Goal: Information Seeking & Learning: Learn about a topic

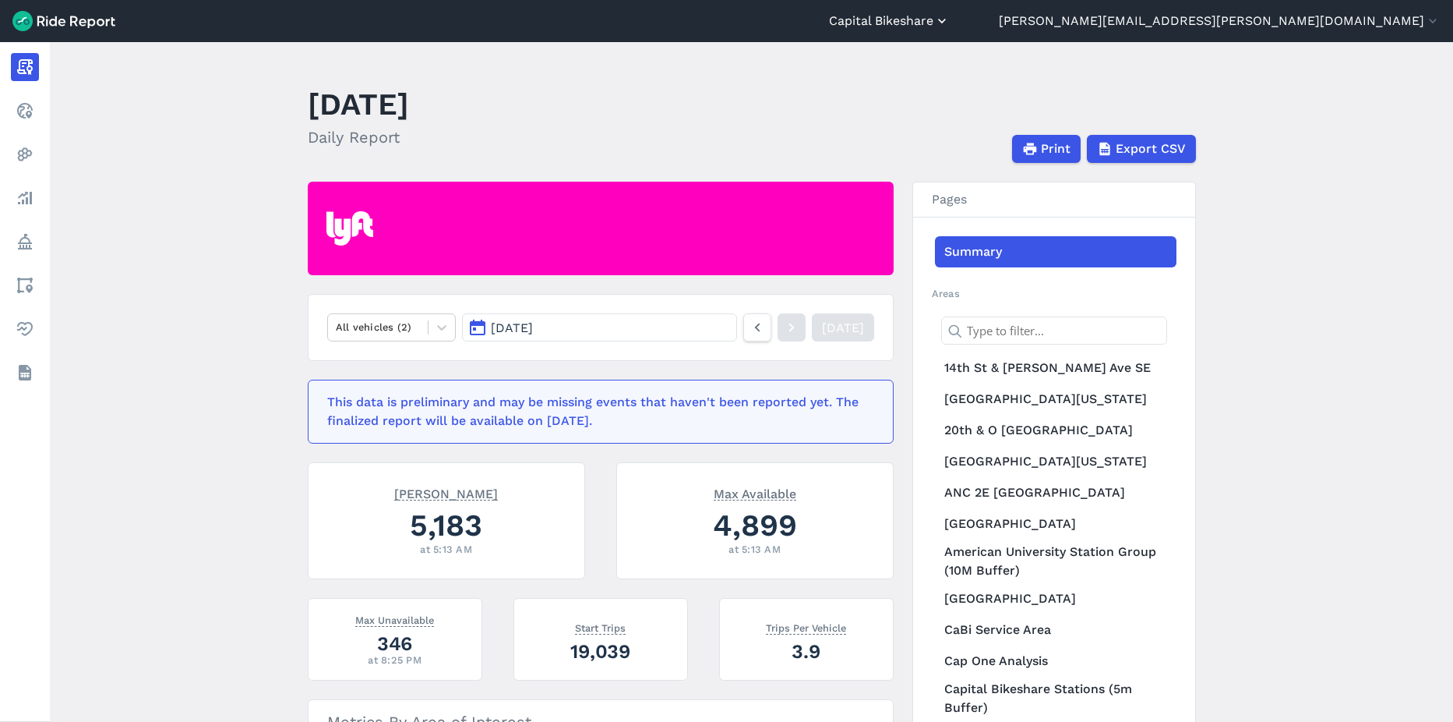
click at [950, 18] on button "Capital Bikeshare" at bounding box center [889, 21] width 121 height 19
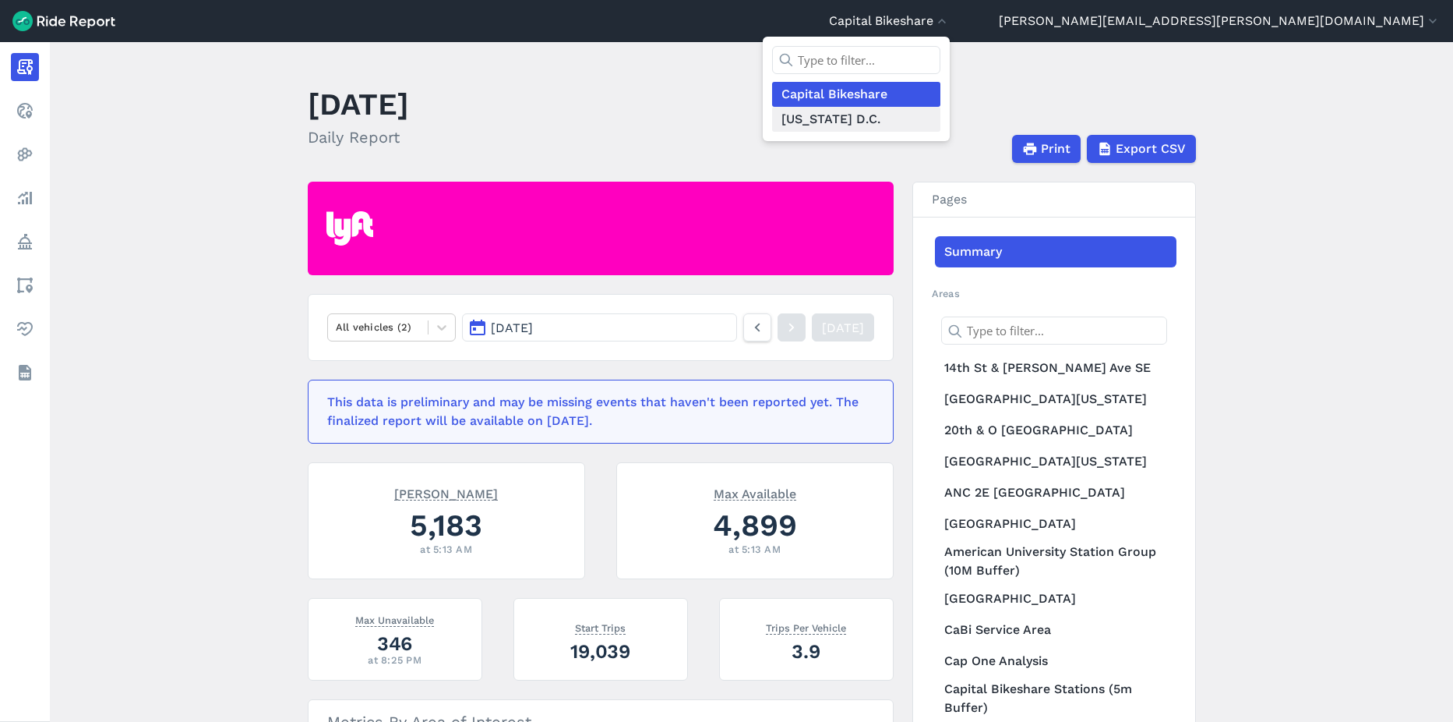
click at [941, 118] on link "[US_STATE] D.C." at bounding box center [856, 119] width 168 height 25
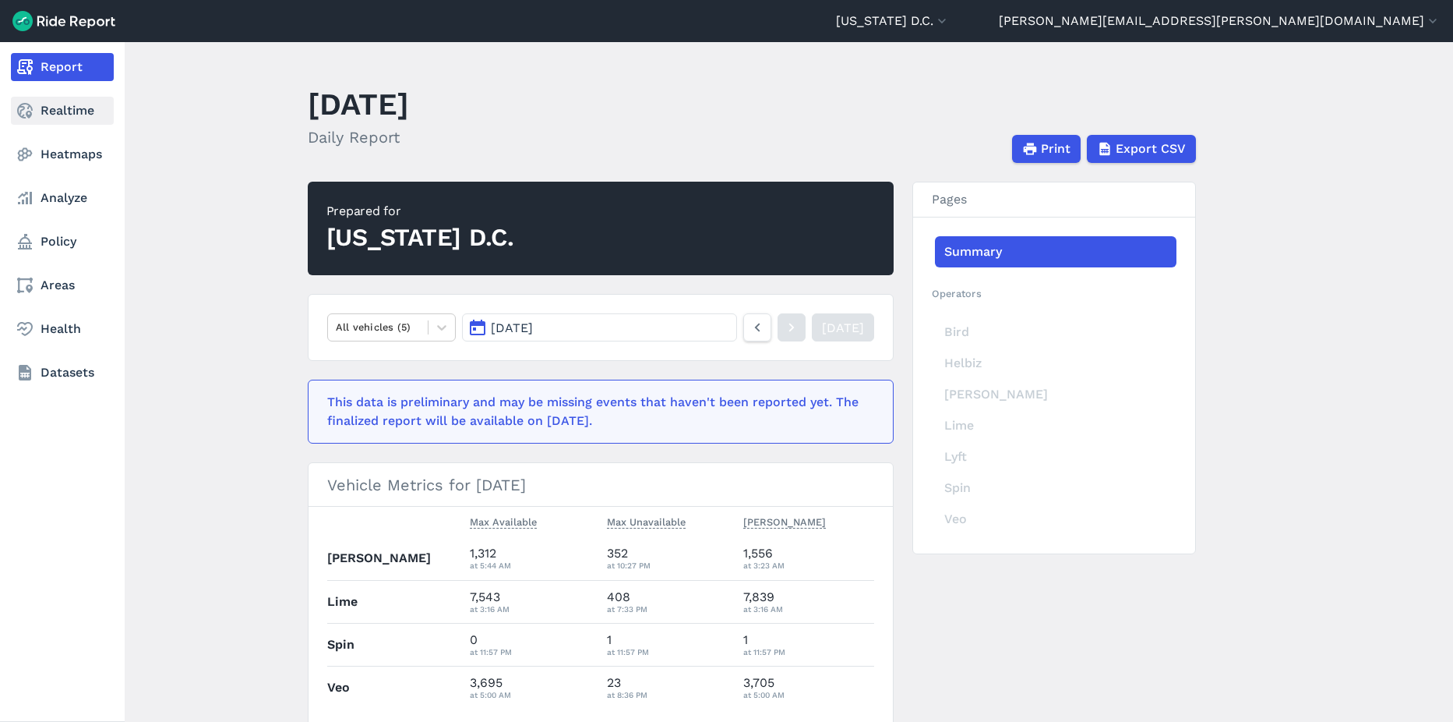
click at [37, 118] on link "Realtime" at bounding box center [62, 111] width 103 height 28
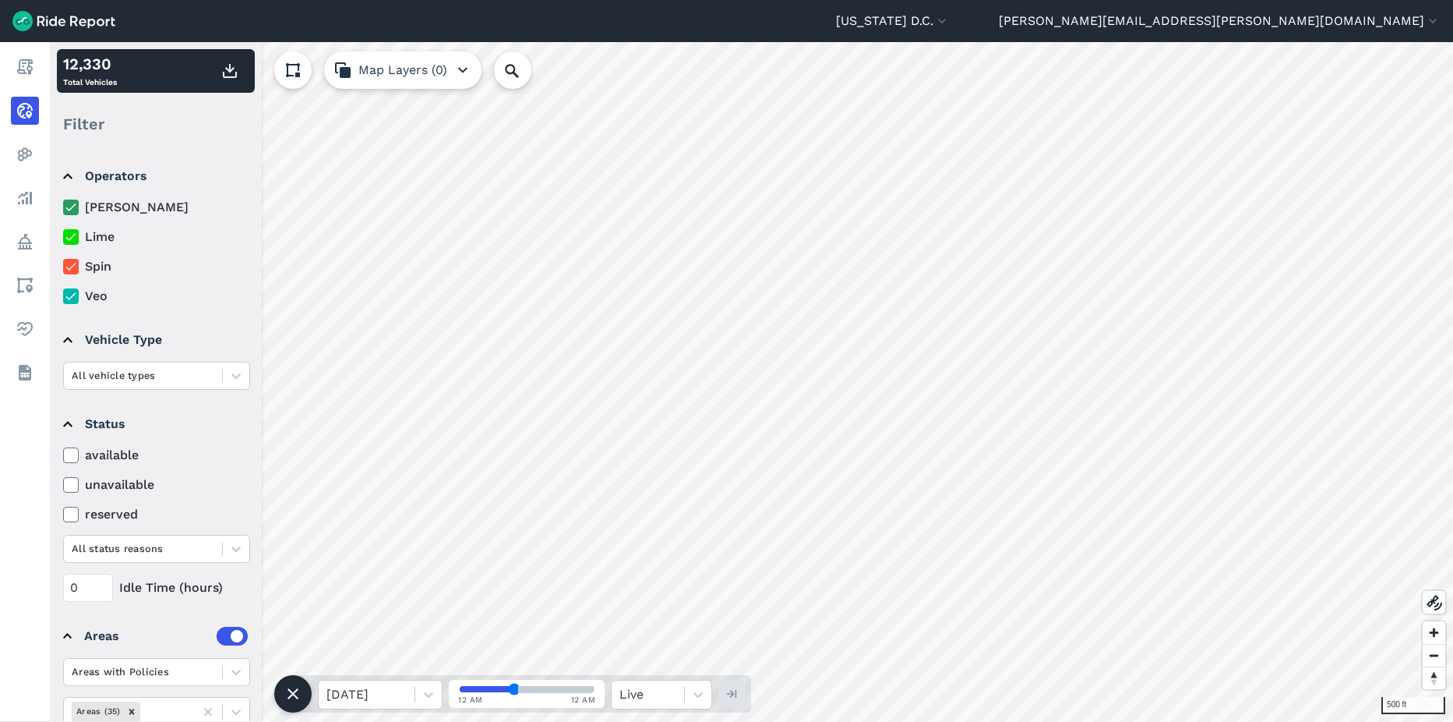
click at [1453, 486] on html "Washington D.C. Capital Bikeshare Washington D.C. ted.randell@dc.gov Settings T…" at bounding box center [726, 361] width 1453 height 722
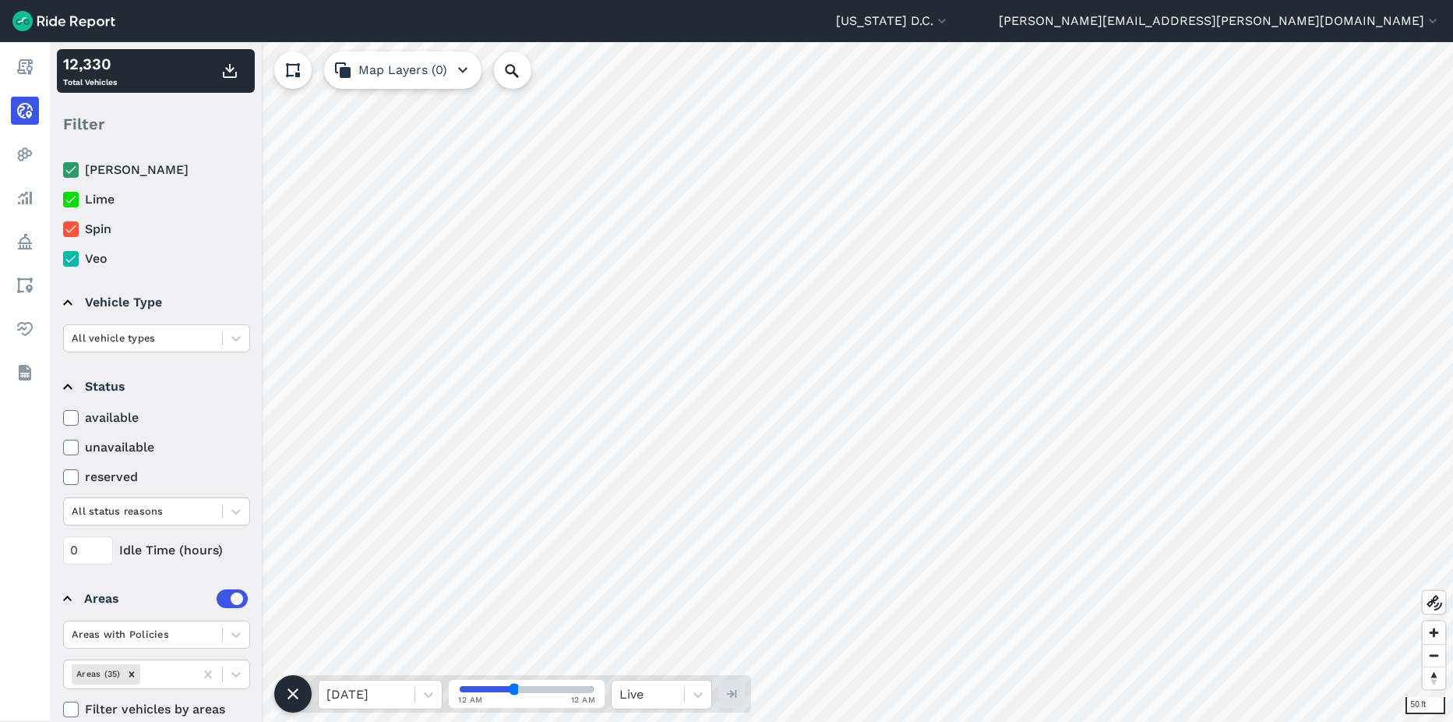
scroll to position [60, 0]
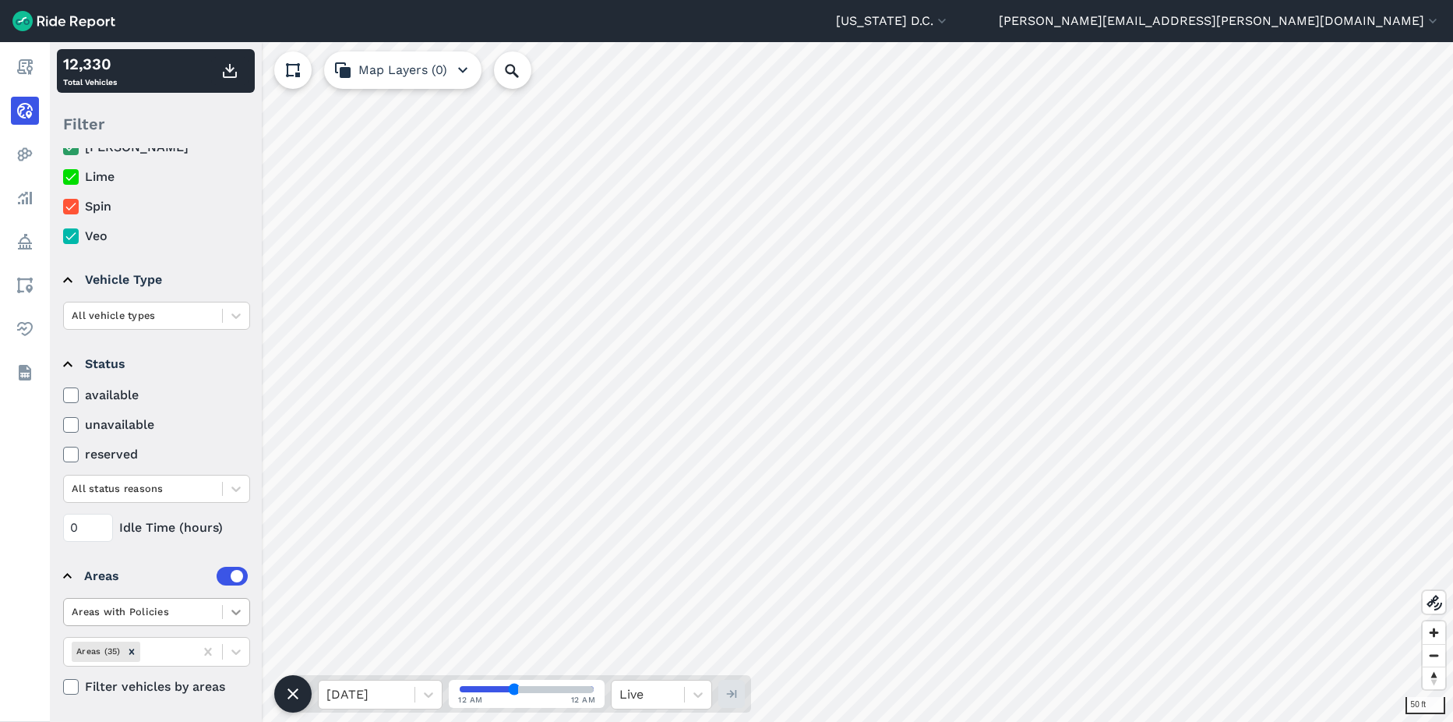
click at [228, 613] on div at bounding box center [236, 612] width 26 height 26
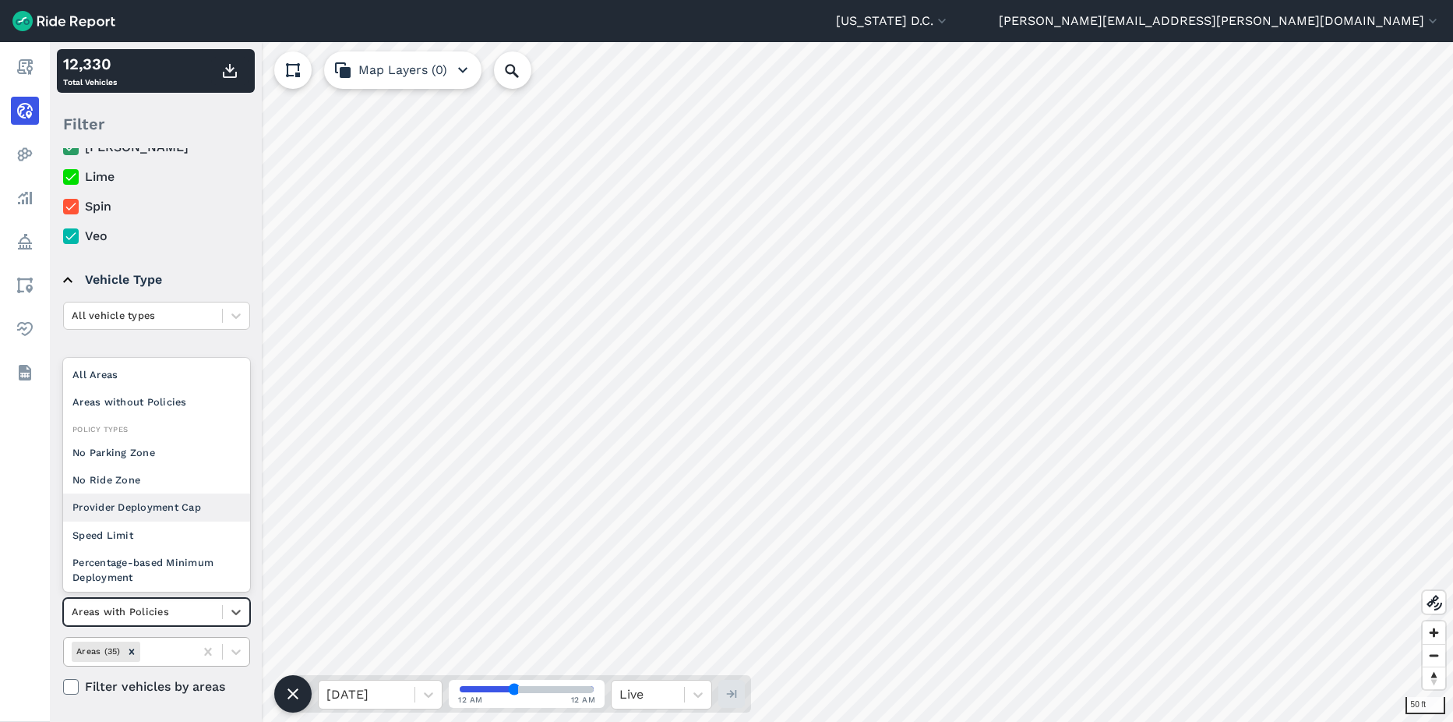
click at [146, 406] on div "Areas without Policies" at bounding box center [156, 401] width 187 height 27
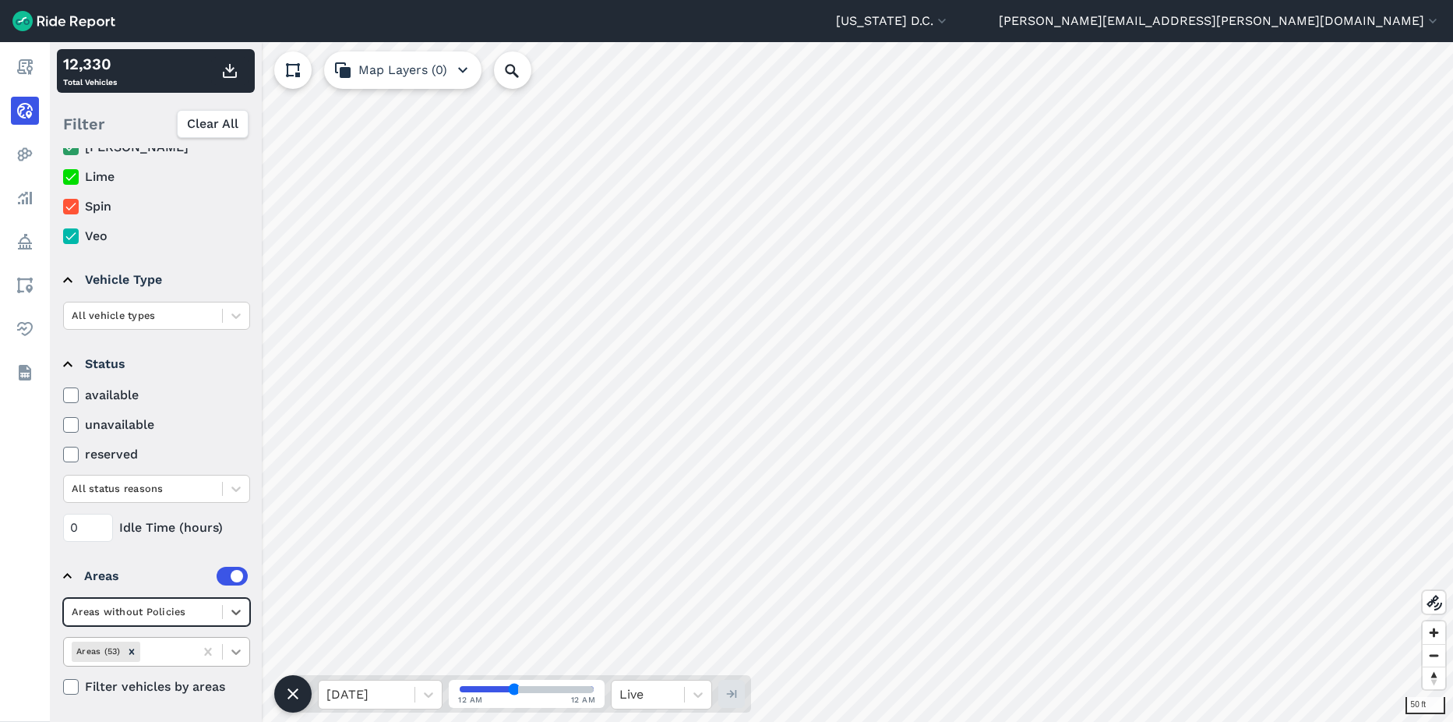
click at [233, 656] on icon at bounding box center [236, 652] width 16 height 16
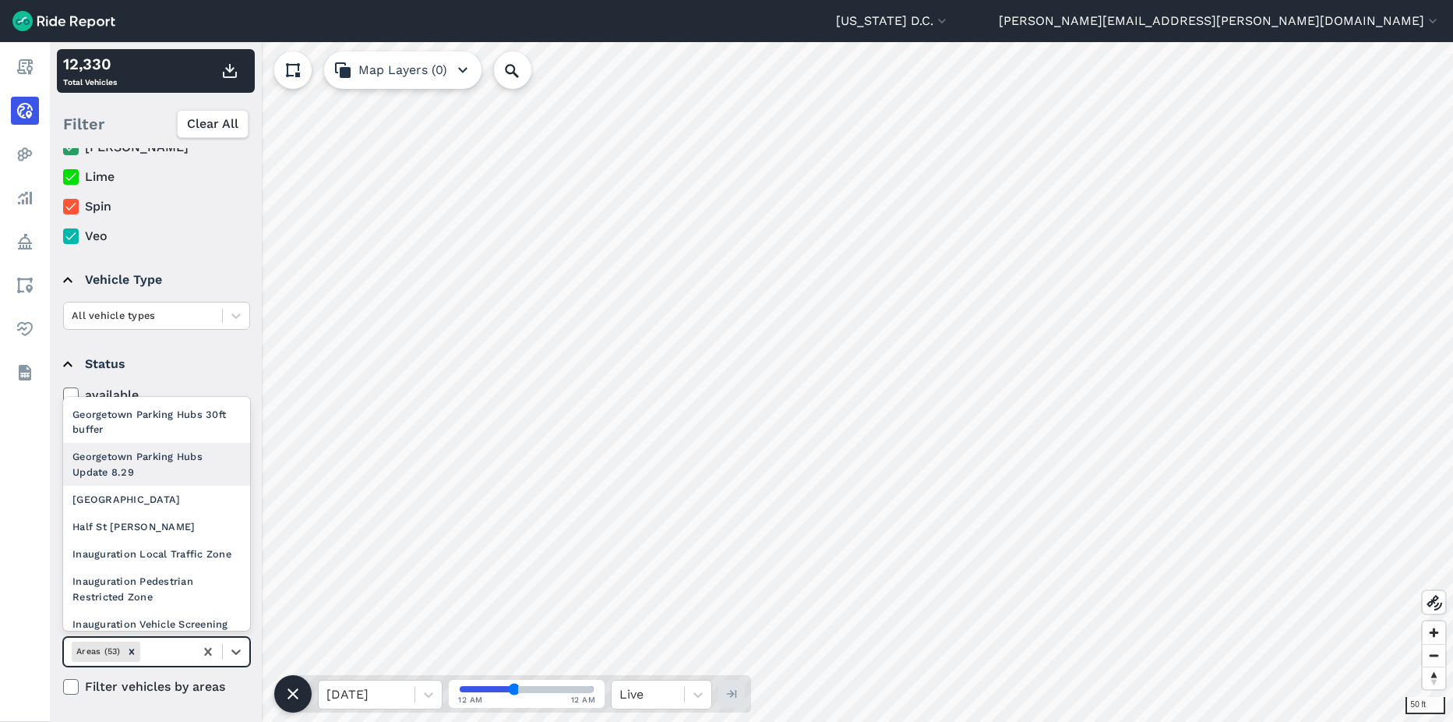
scroll to position [701, 0]
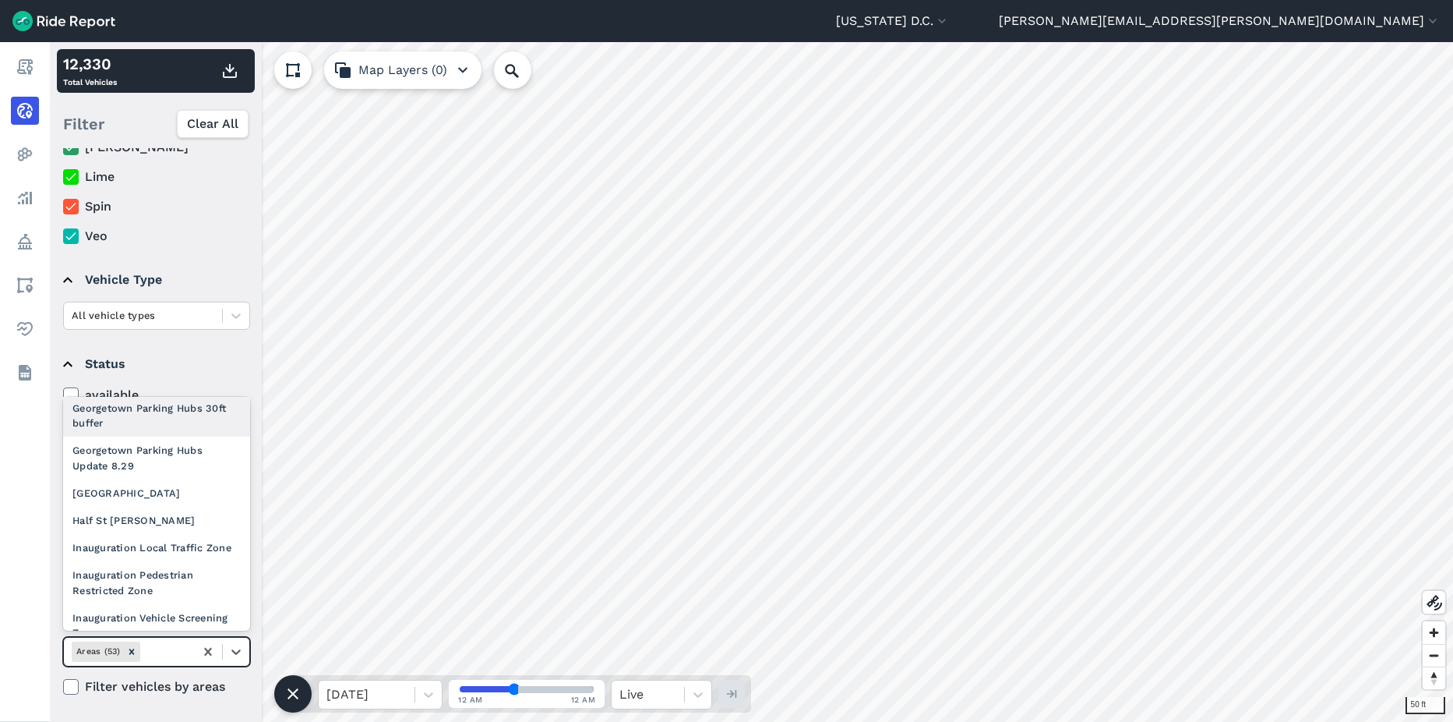
click at [155, 436] on div "Georgetown Parking Hubs 30ft buffer" at bounding box center [156, 415] width 187 height 42
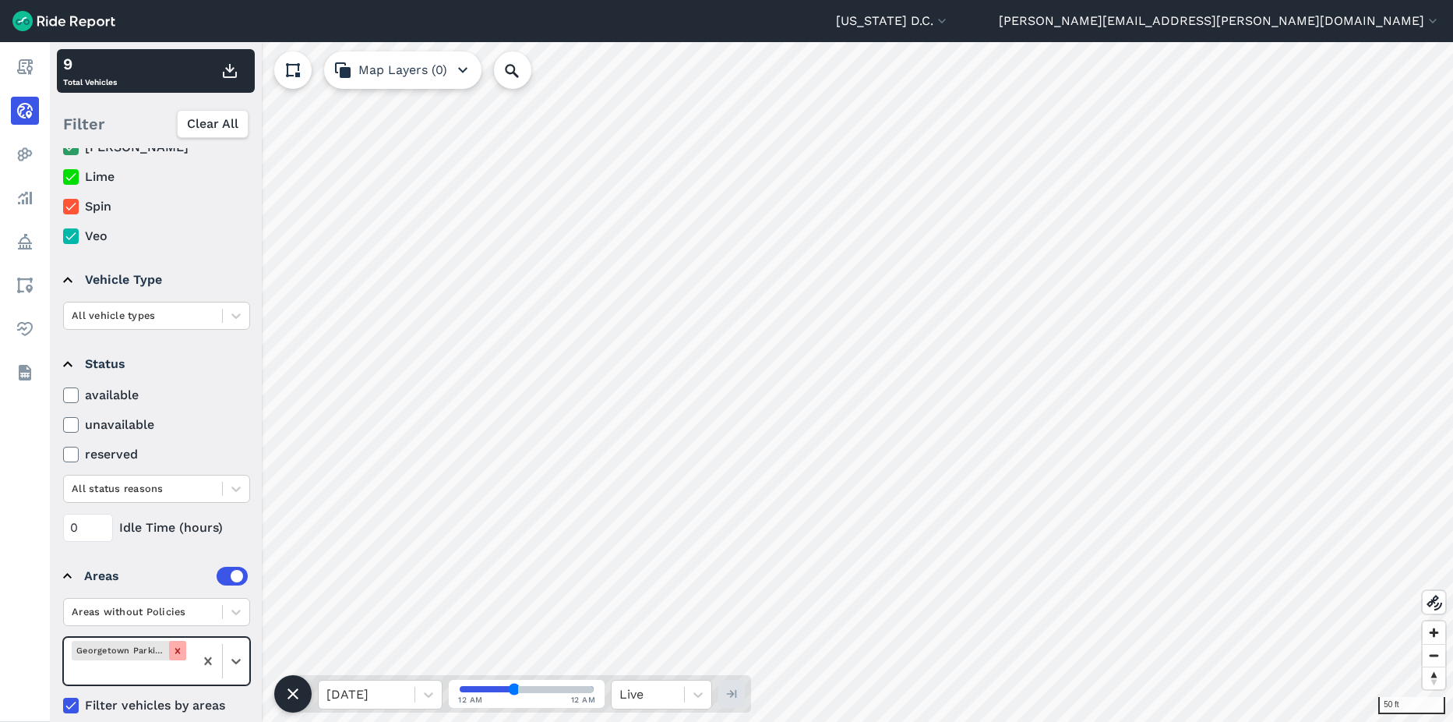
click at [178, 654] on icon "Remove Georgetown Parking Hubs 30ft buffer" at bounding box center [177, 650] width 11 height 11
click at [235, 659] on div at bounding box center [236, 661] width 26 height 26
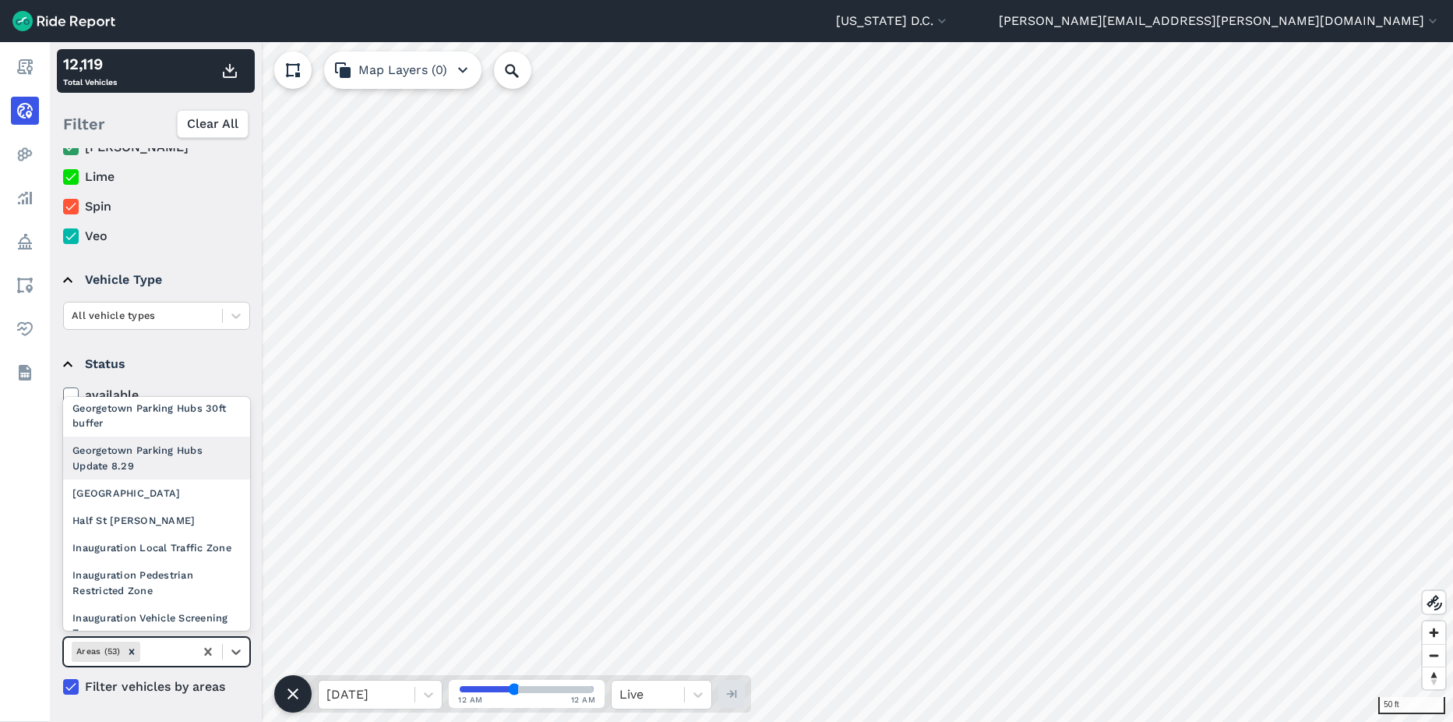
click at [155, 478] on div "Georgetown Parking Hubs Update 8.29" at bounding box center [156, 457] width 187 height 42
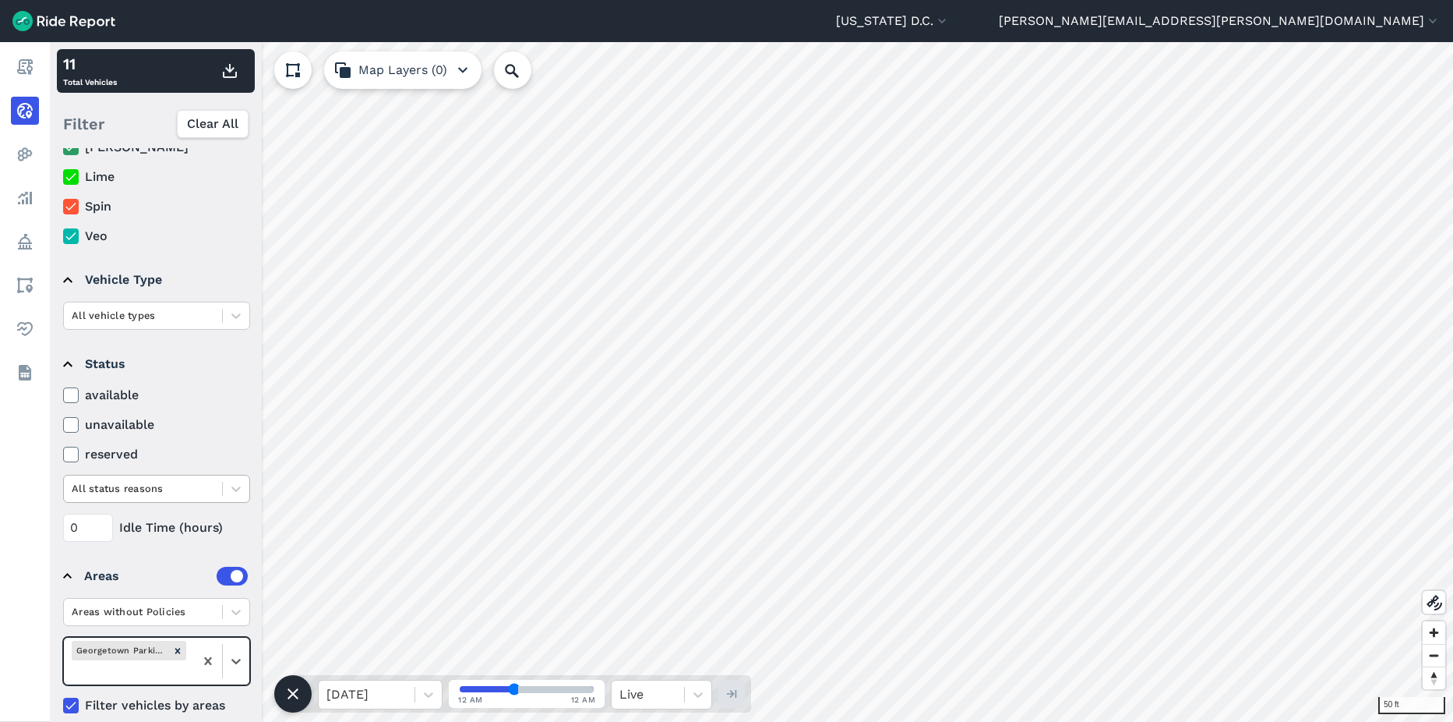
scroll to position [79, 0]
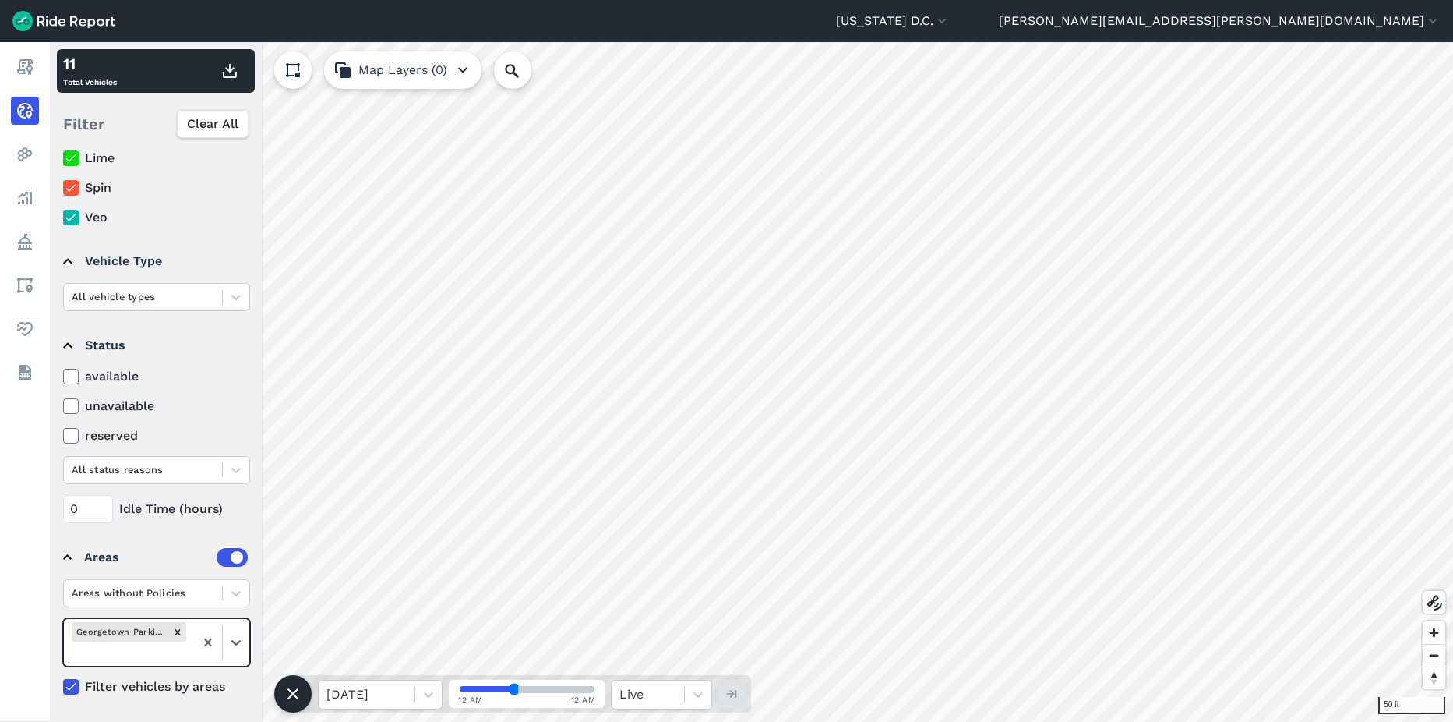
click at [67, 683] on icon at bounding box center [71, 687] width 14 height 16
click at [63, 683] on input "Filter vehicles by areas" at bounding box center [63, 682] width 0 height 10
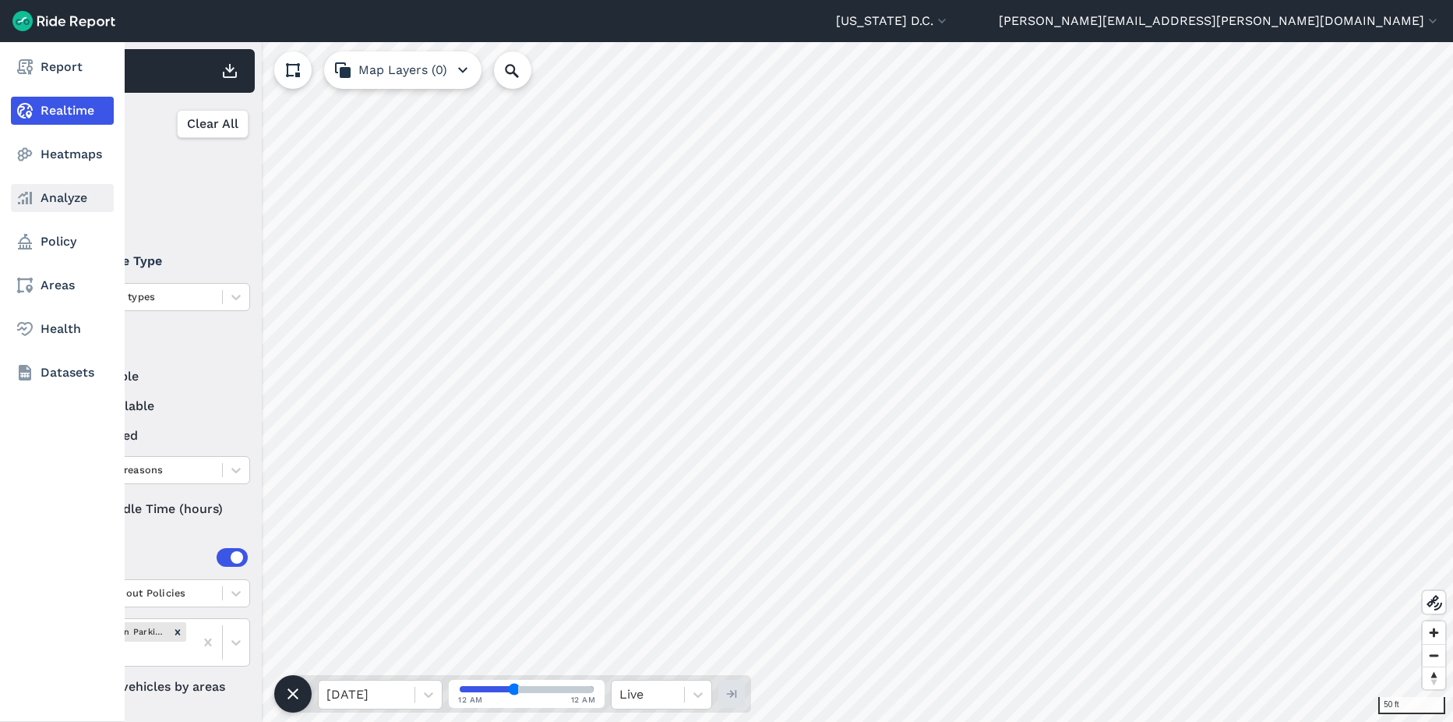
click at [64, 202] on link "Analyze" at bounding box center [62, 198] width 103 height 28
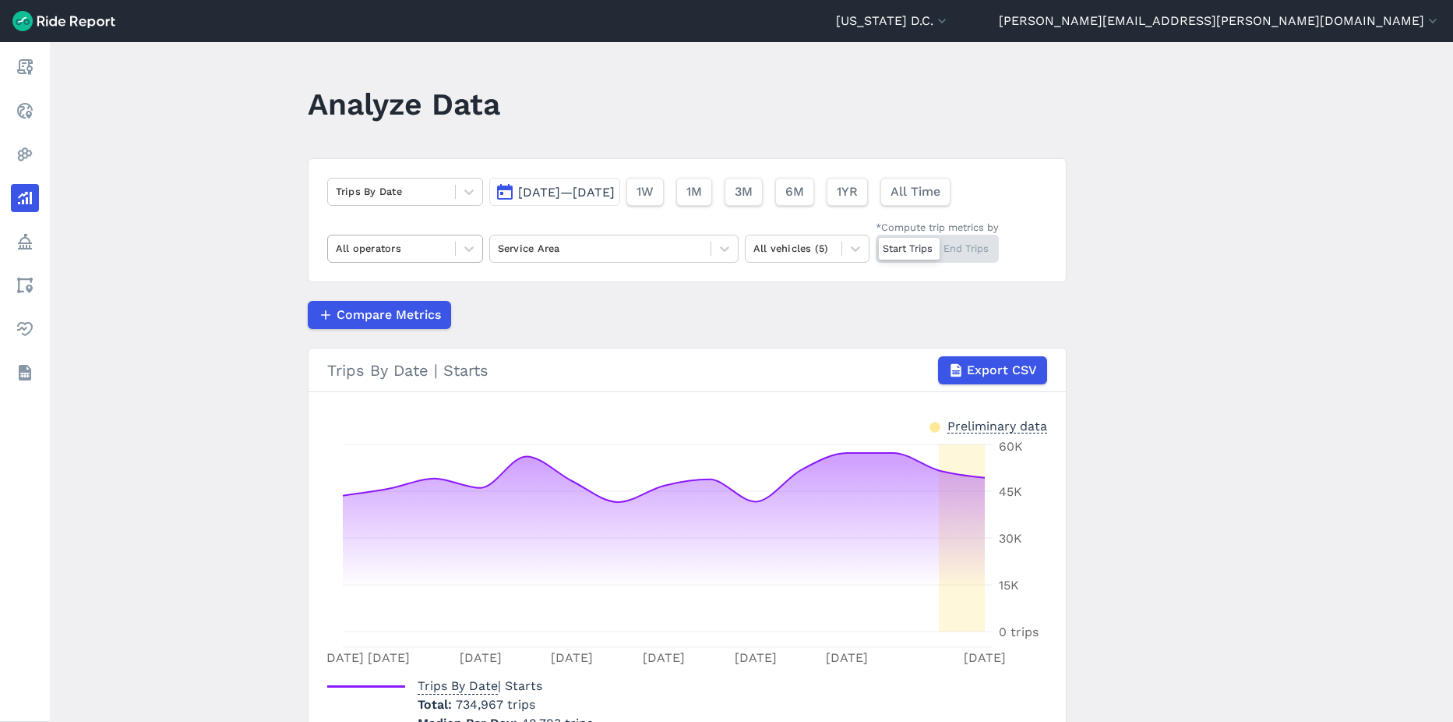
click at [445, 250] on div "All operators" at bounding box center [391, 248] width 127 height 24
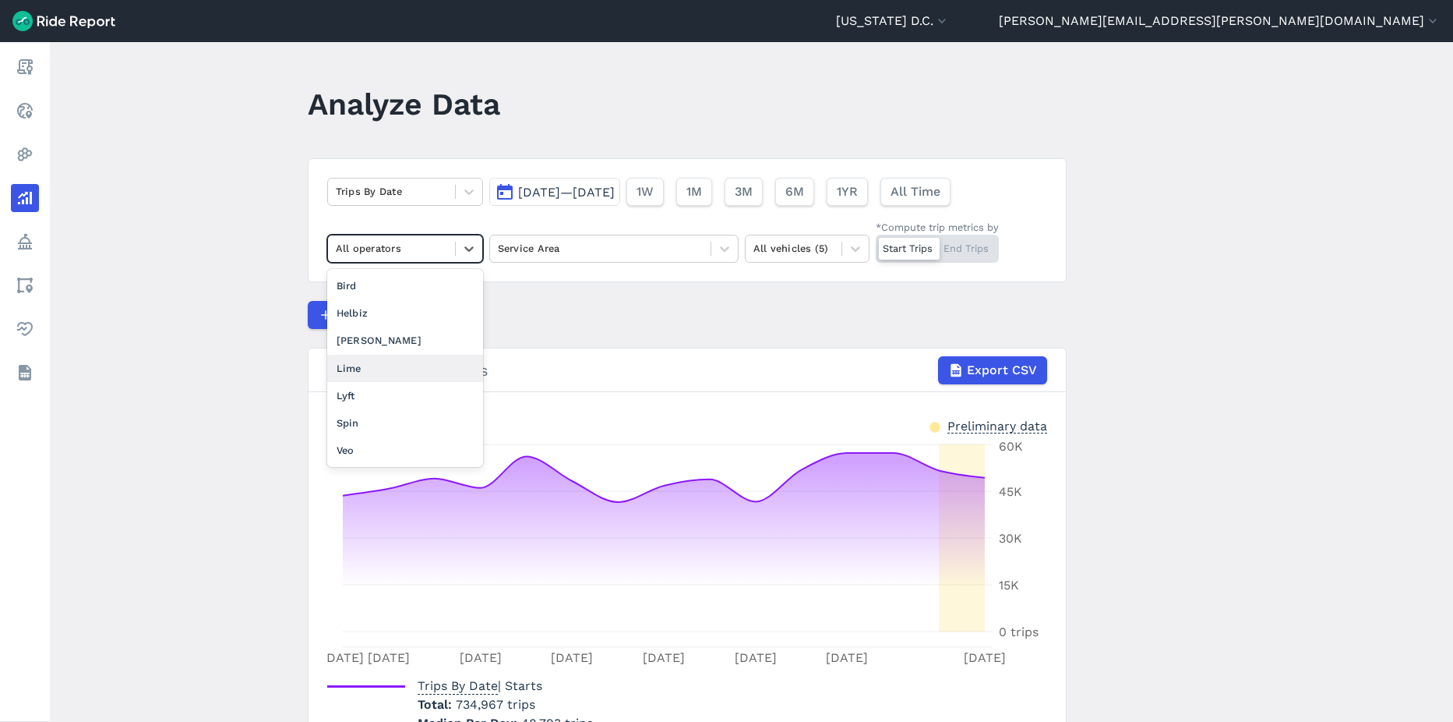
click at [394, 376] on div "Lime" at bounding box center [405, 368] width 156 height 27
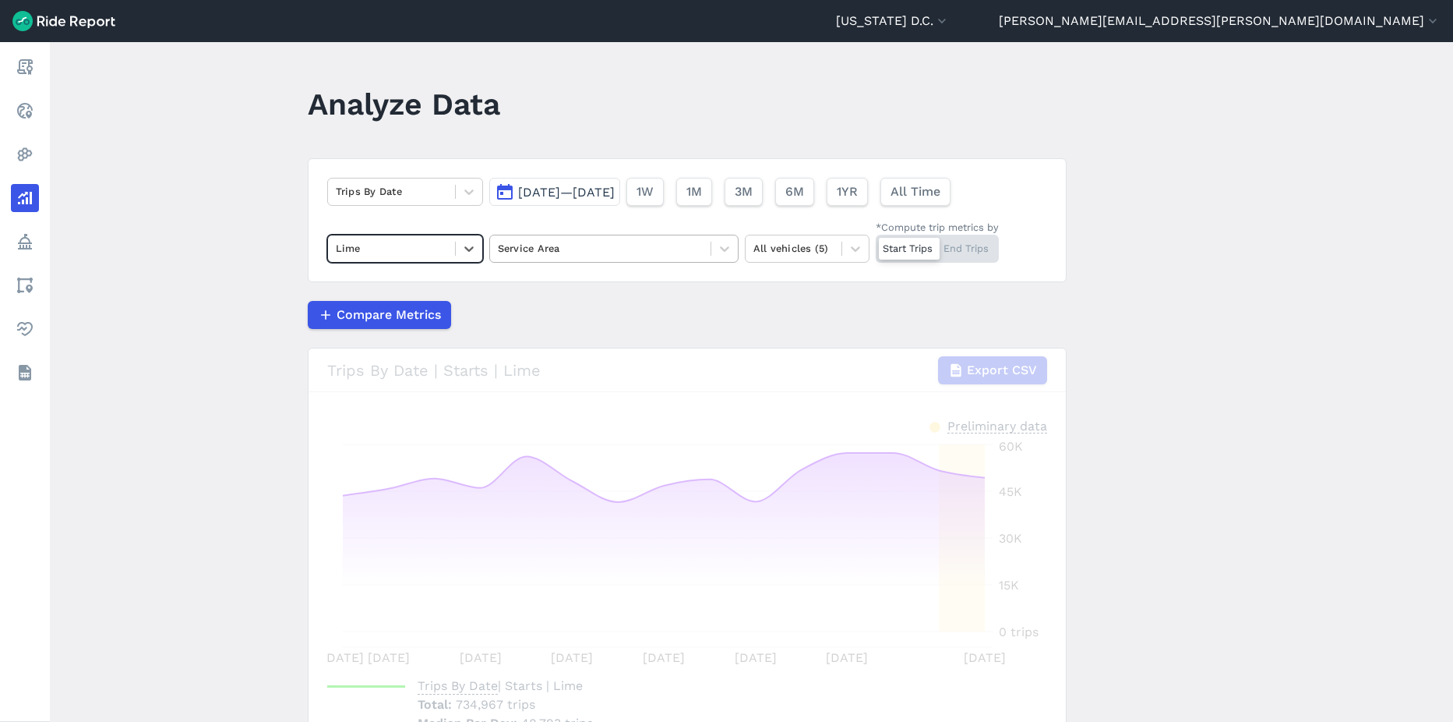
click at [578, 246] on div at bounding box center [600, 248] width 205 height 18
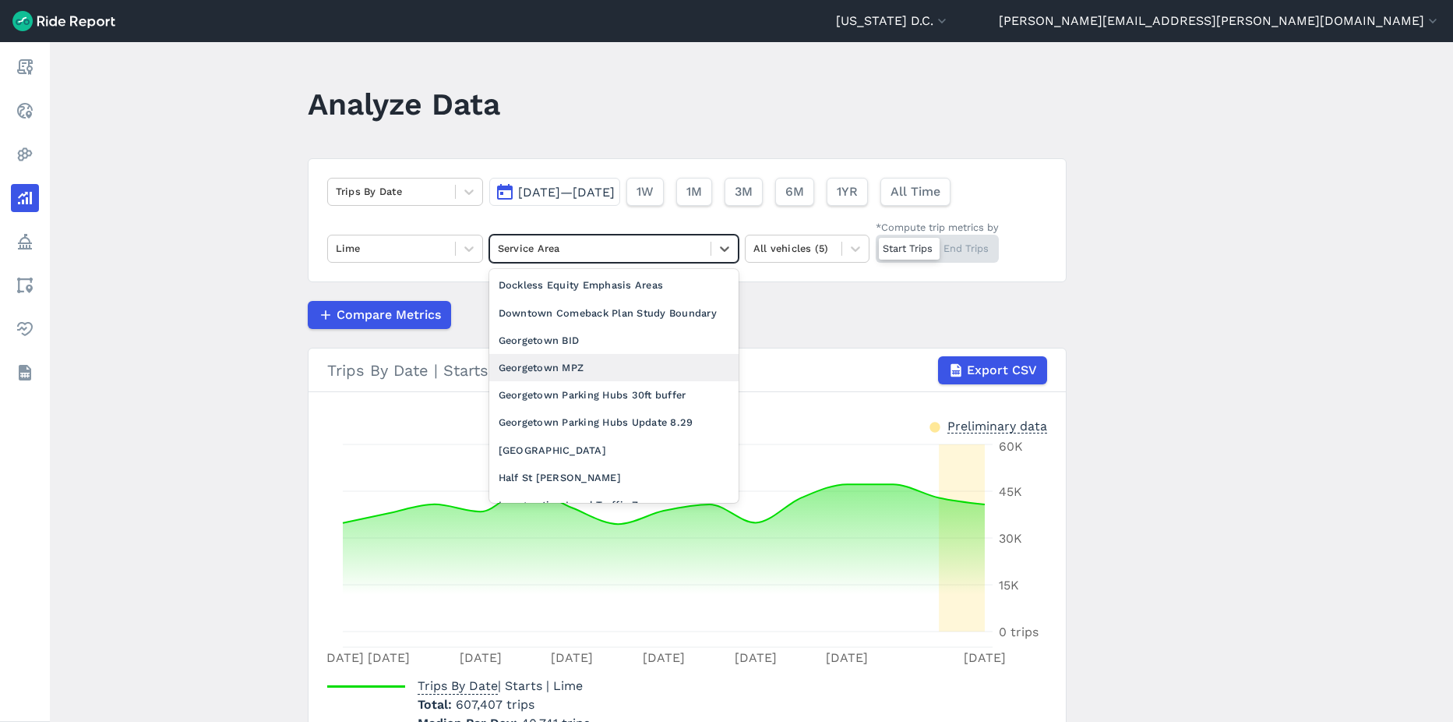
scroll to position [623, 0]
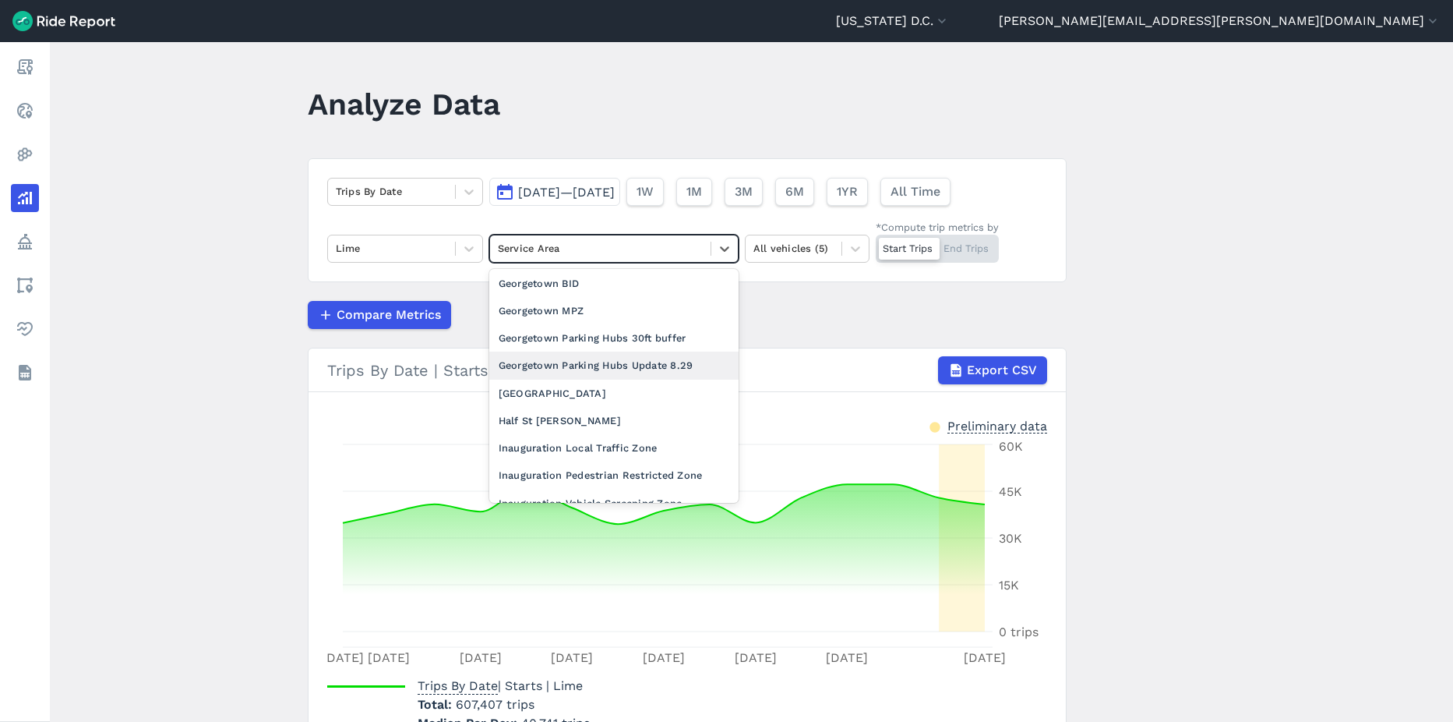
click at [585, 379] on div "Georgetown Parking Hubs Update 8.29" at bounding box center [613, 364] width 249 height 27
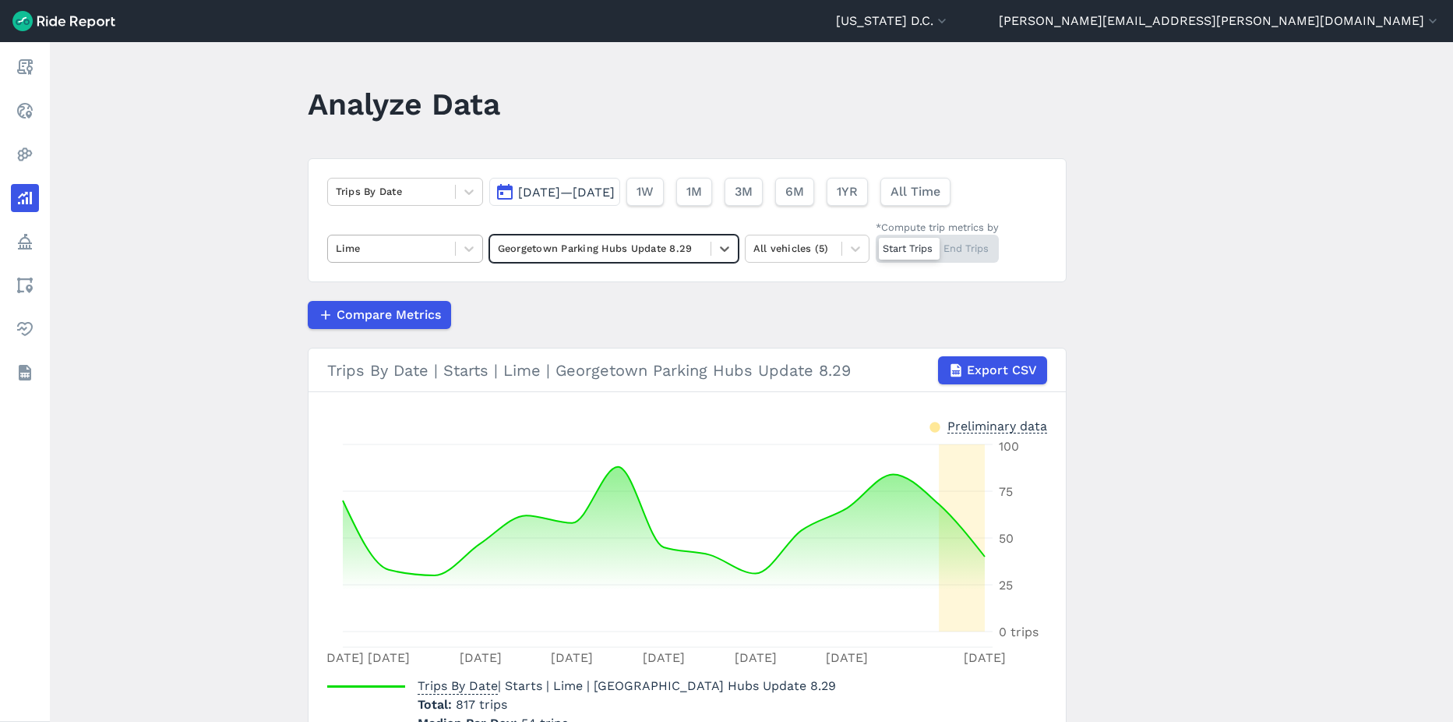
click at [450, 253] on div "Lime" at bounding box center [391, 248] width 127 height 24
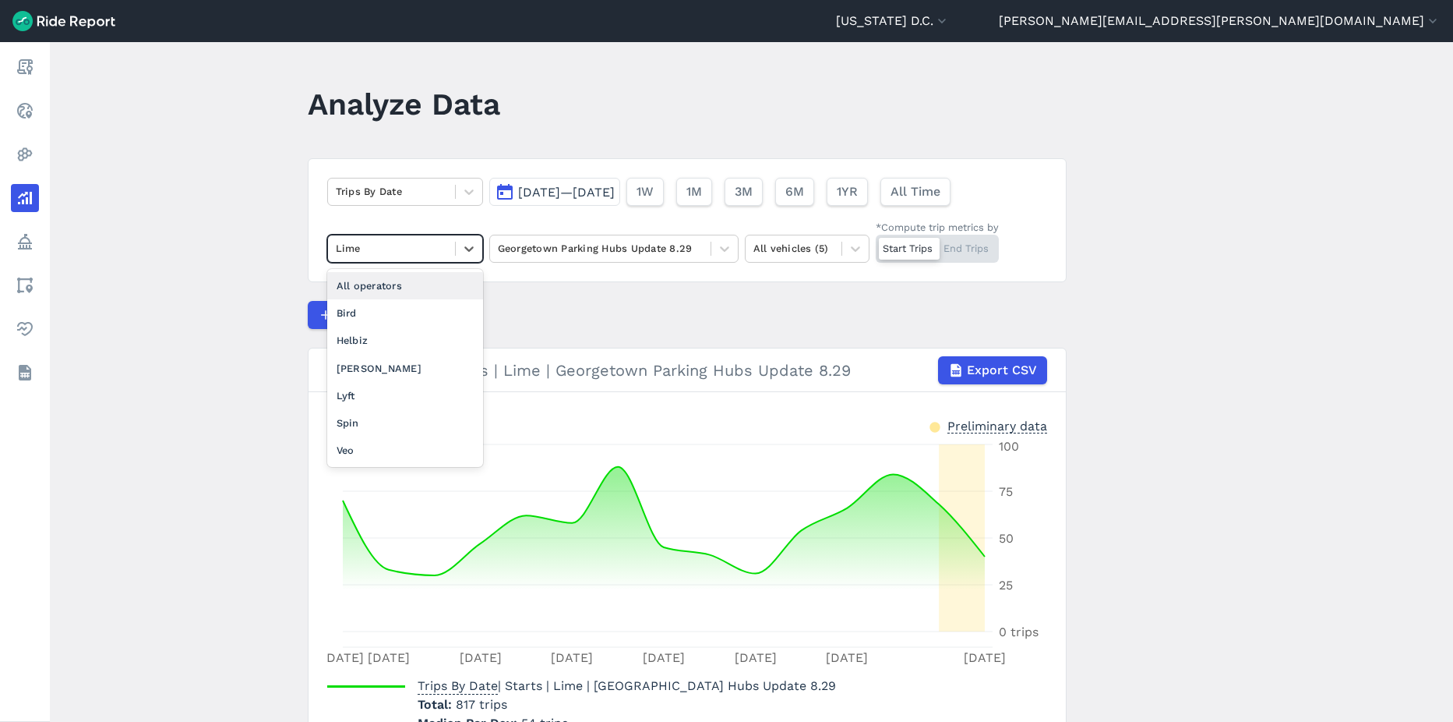
click at [613, 195] on span "[DATE]—[DATE]" at bounding box center [566, 192] width 97 height 15
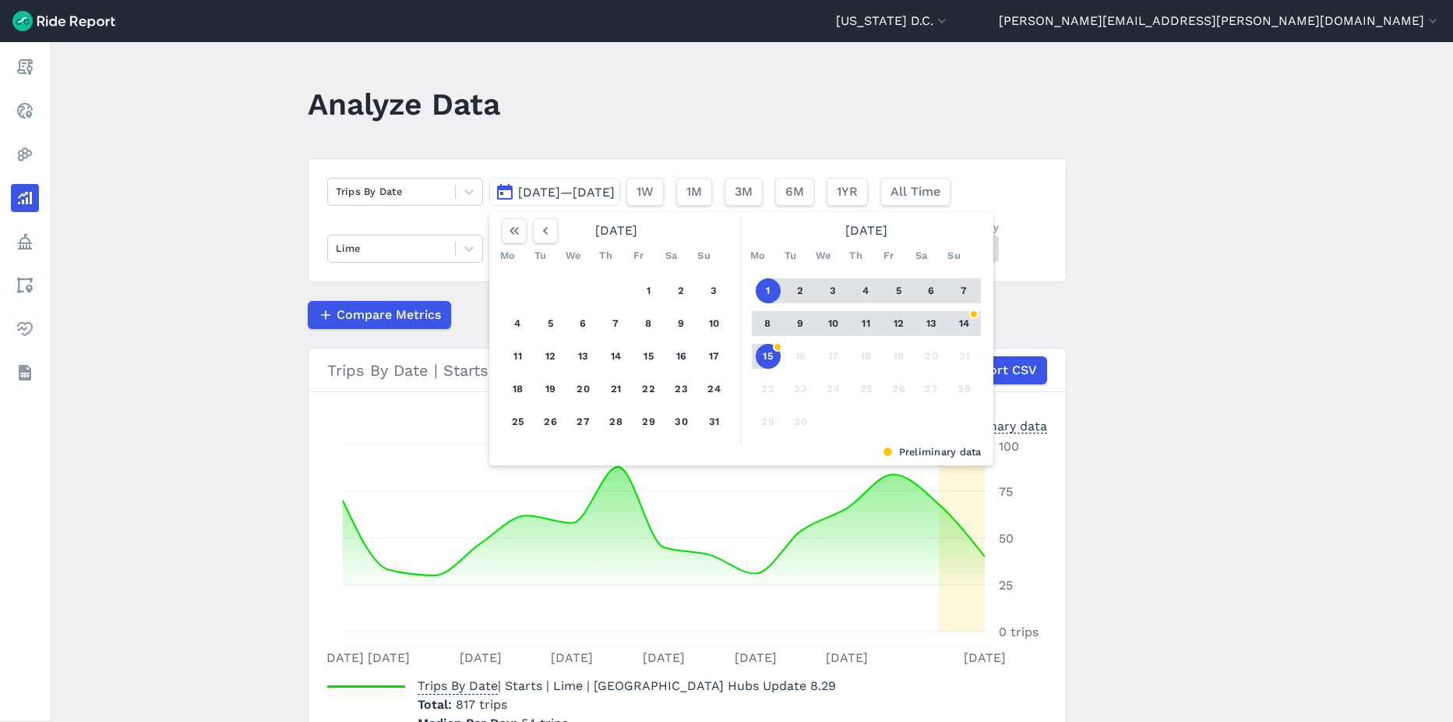
click at [765, 323] on button "8" at bounding box center [768, 323] width 25 height 25
click at [969, 324] on button "14" at bounding box center [964, 323] width 25 height 25
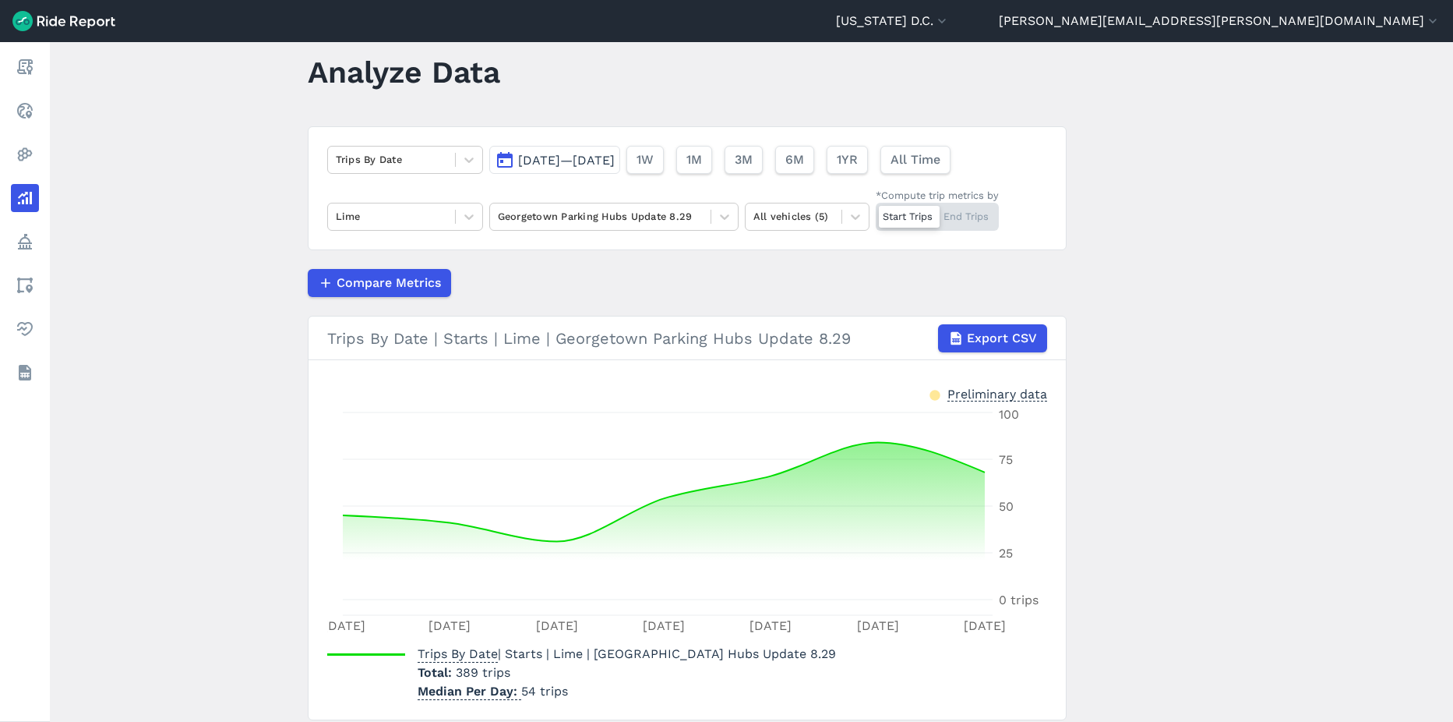
scroll to position [9, 0]
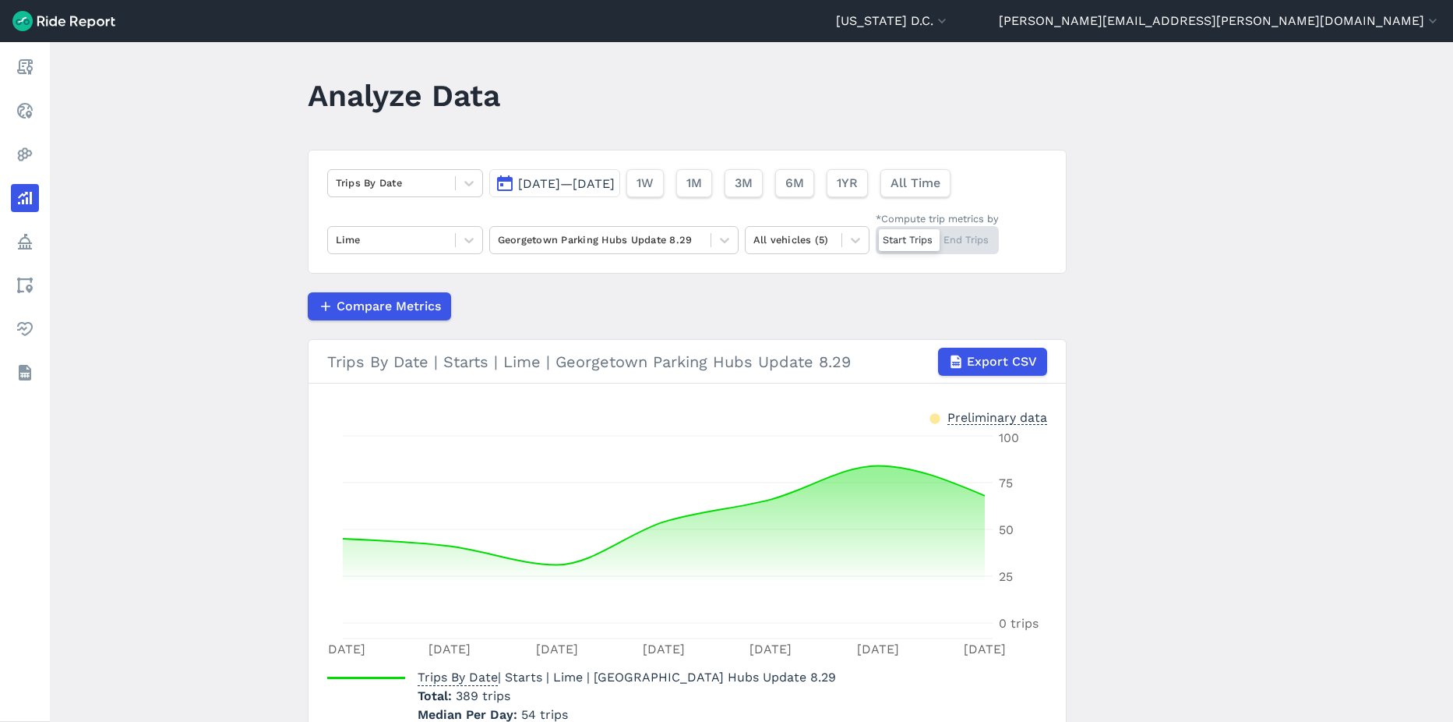
click at [976, 238] on div "Start Trips End Trips" at bounding box center [937, 240] width 123 height 28
click at [876, 236] on input "*Compute trip metrics by Start Trips End Trips" at bounding box center [876, 231] width 0 height 10
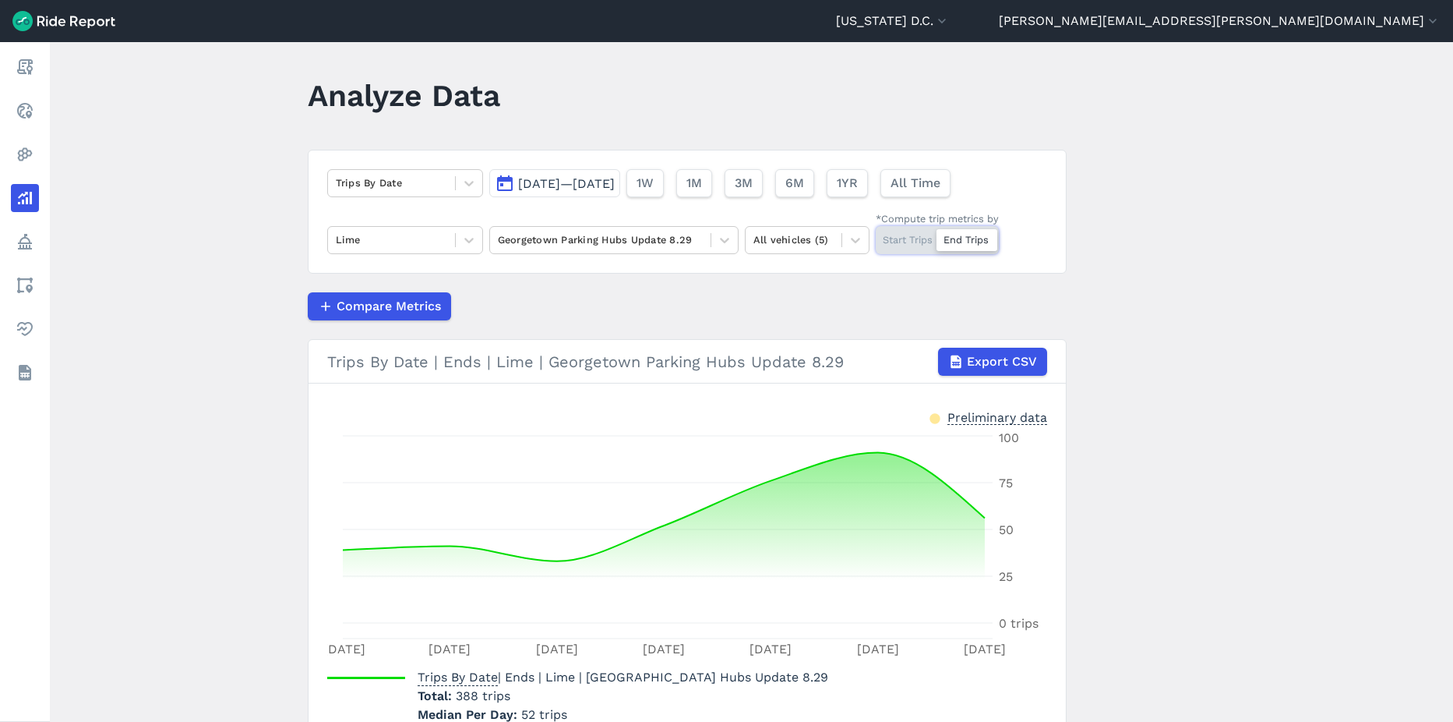
scroll to position [87, 0]
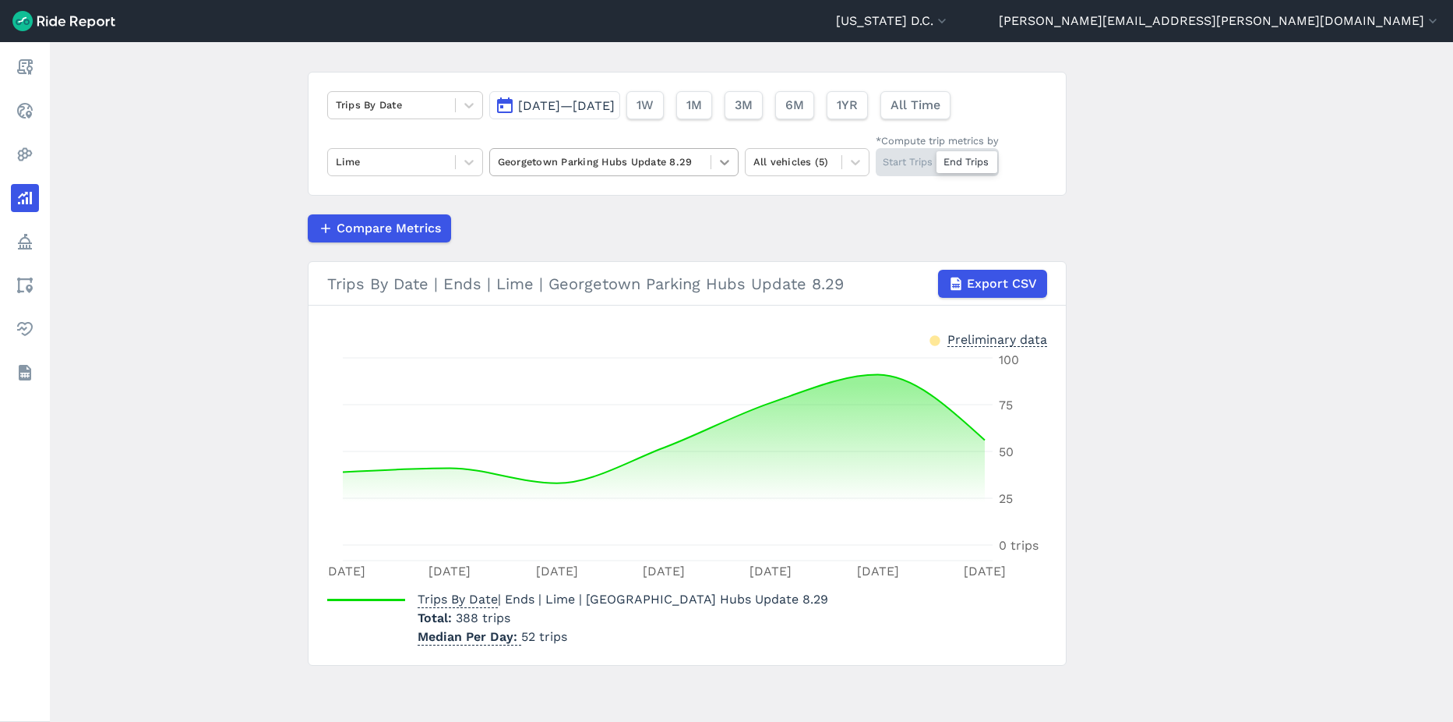
click at [724, 162] on icon at bounding box center [724, 162] width 9 height 5
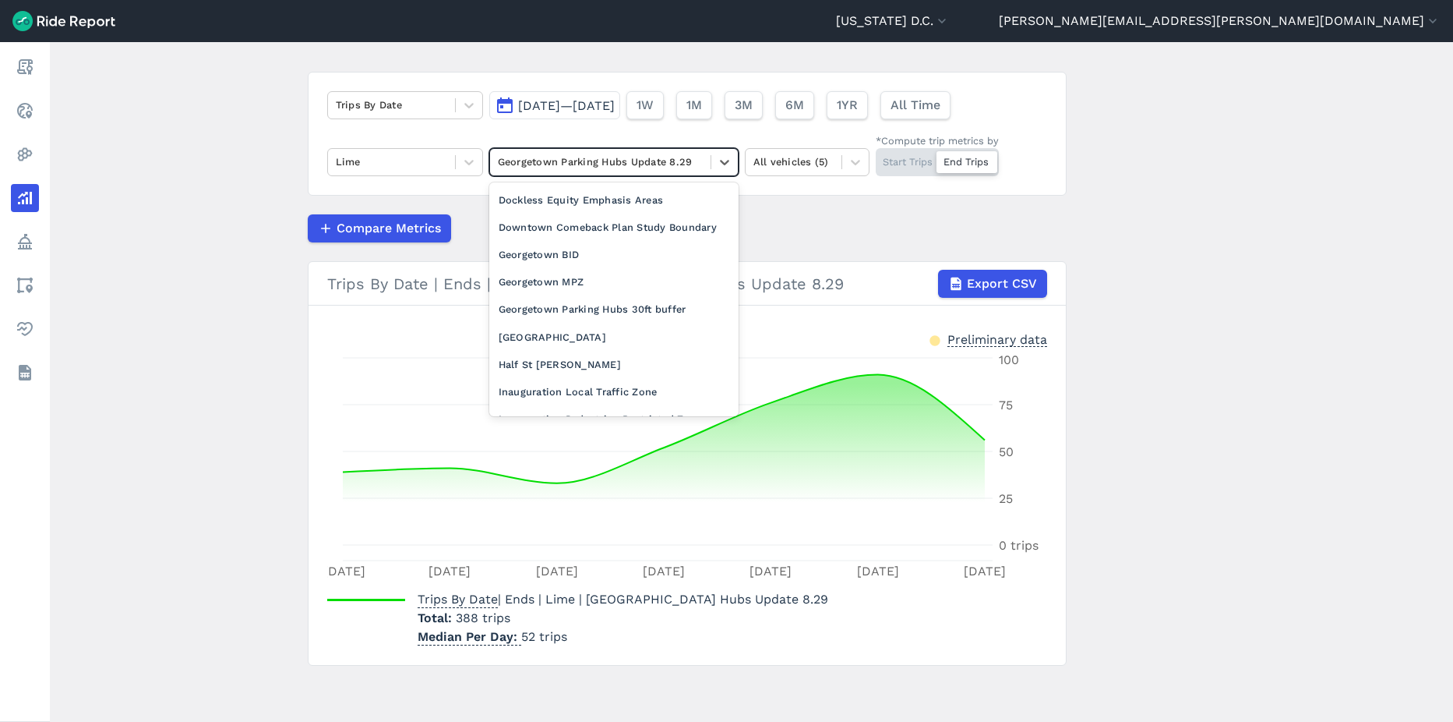
scroll to position [604, 0]
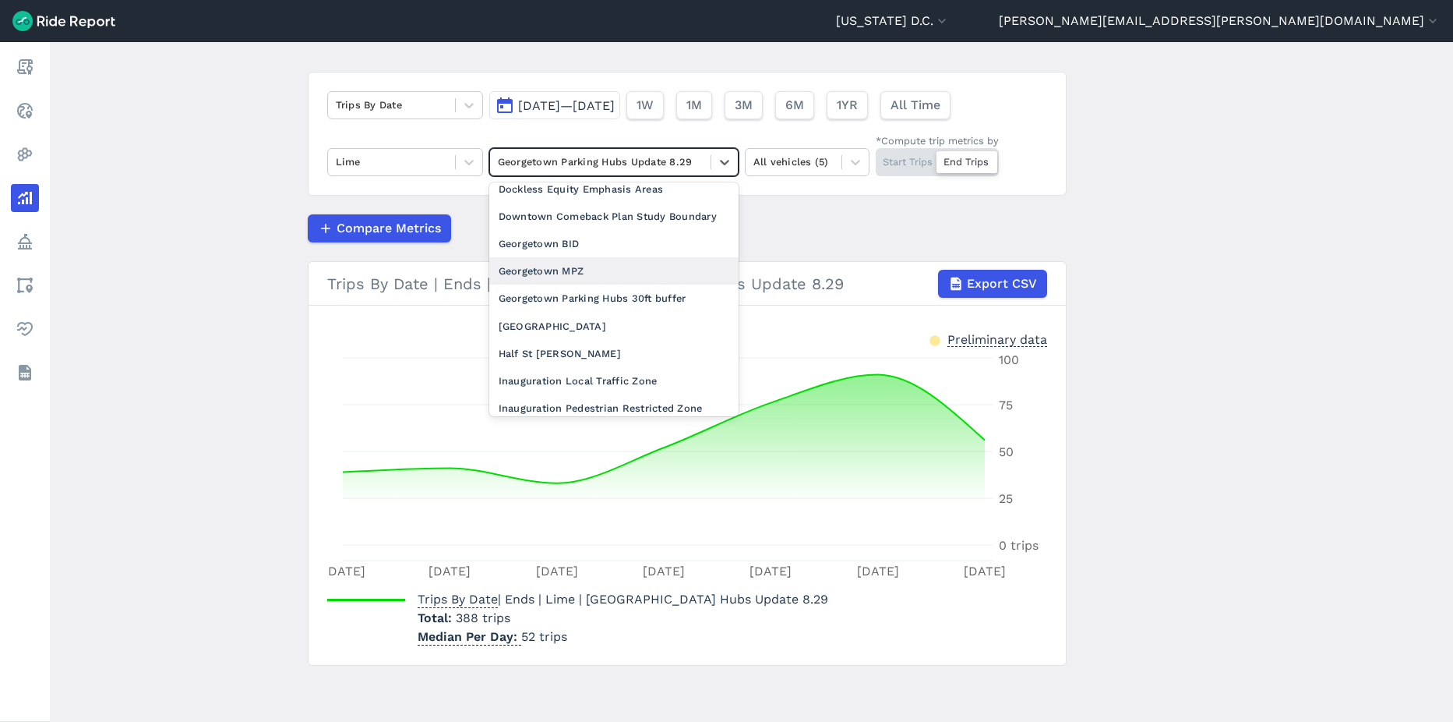
click at [630, 284] on div "Georgetown MPZ" at bounding box center [613, 270] width 249 height 27
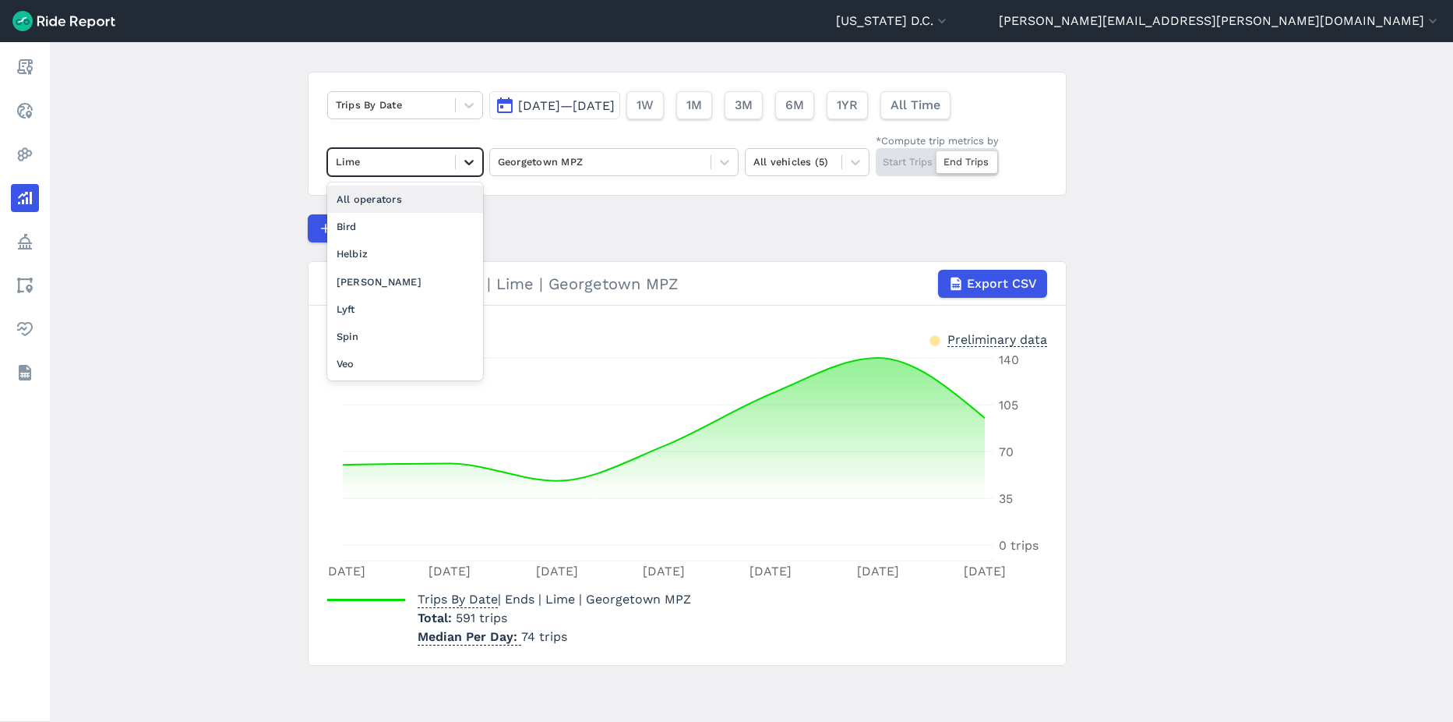
click at [463, 164] on icon at bounding box center [469, 162] width 16 height 16
click at [396, 368] on div "Veo" at bounding box center [405, 363] width 156 height 27
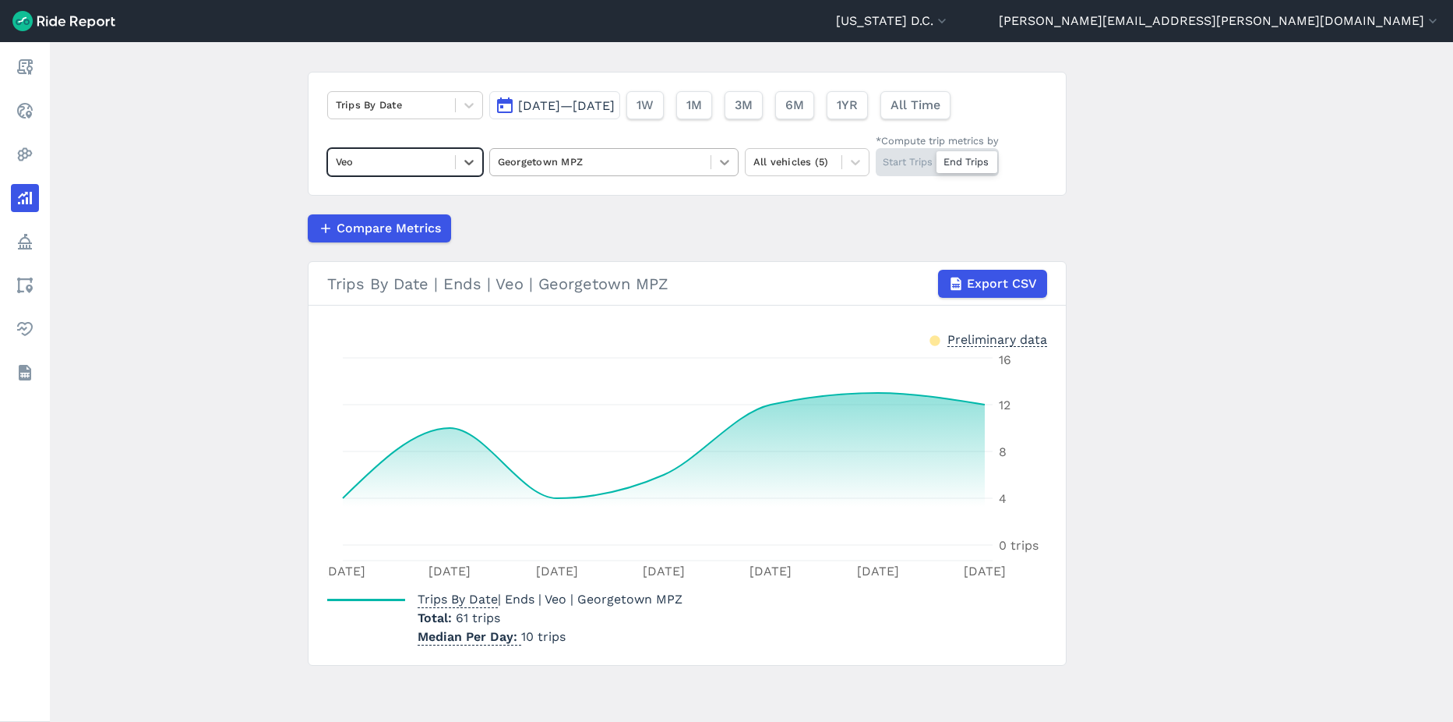
click at [722, 157] on icon at bounding box center [725, 162] width 16 height 16
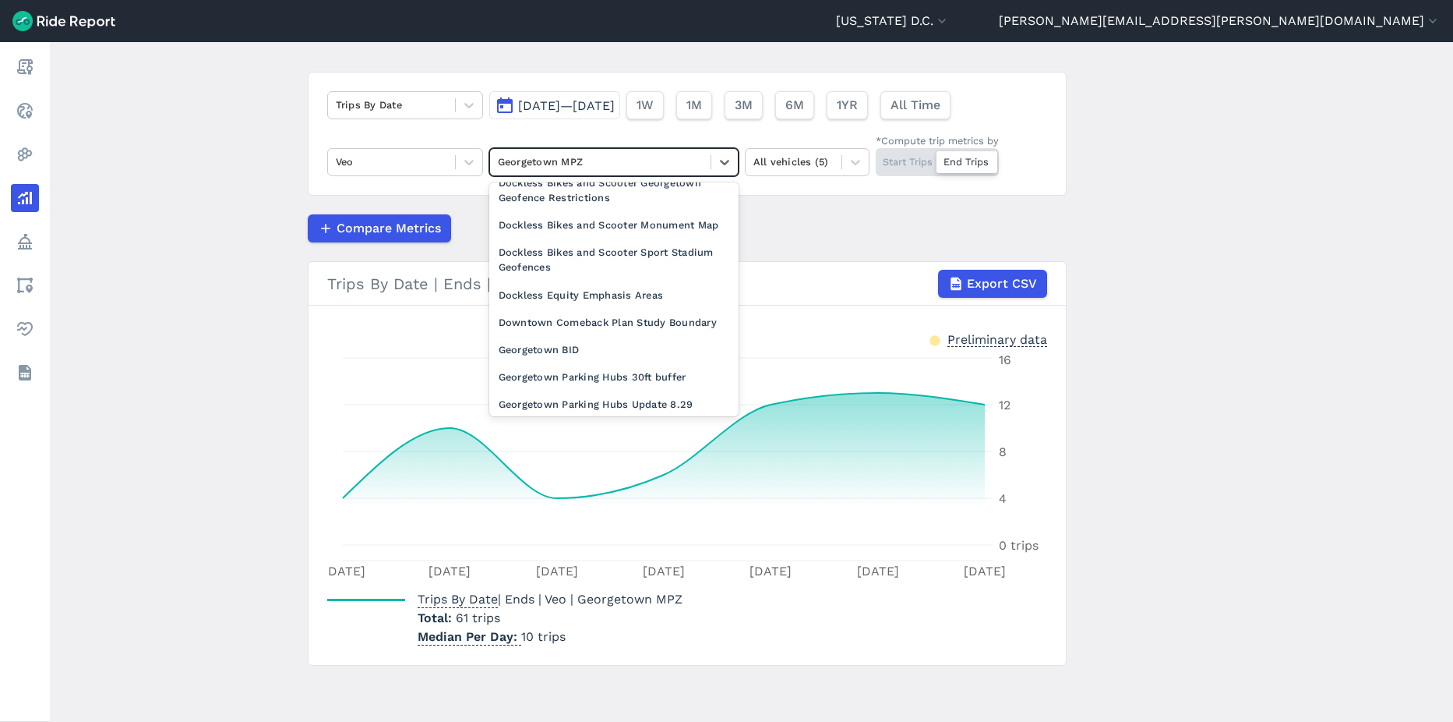
scroll to position [623, 0]
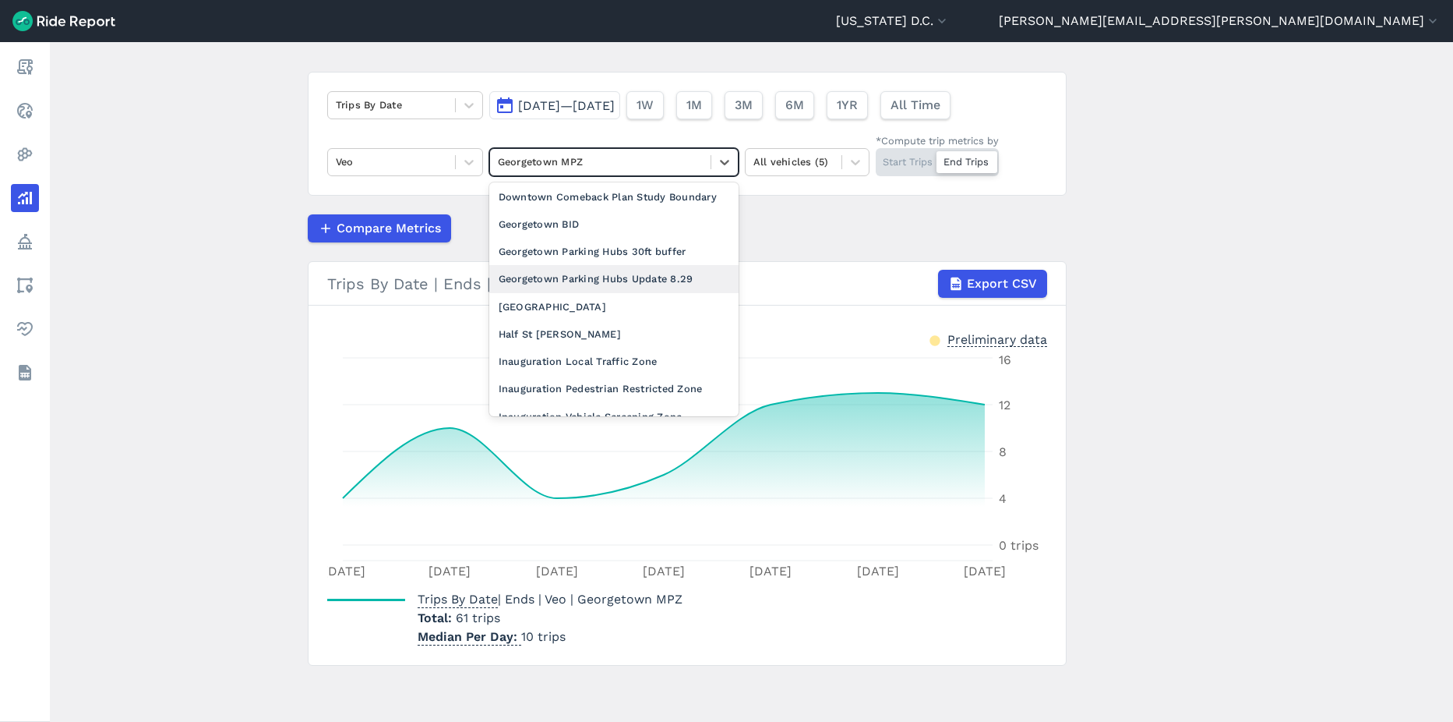
click at [627, 292] on div "Georgetown Parking Hubs Update 8.29" at bounding box center [613, 278] width 249 height 27
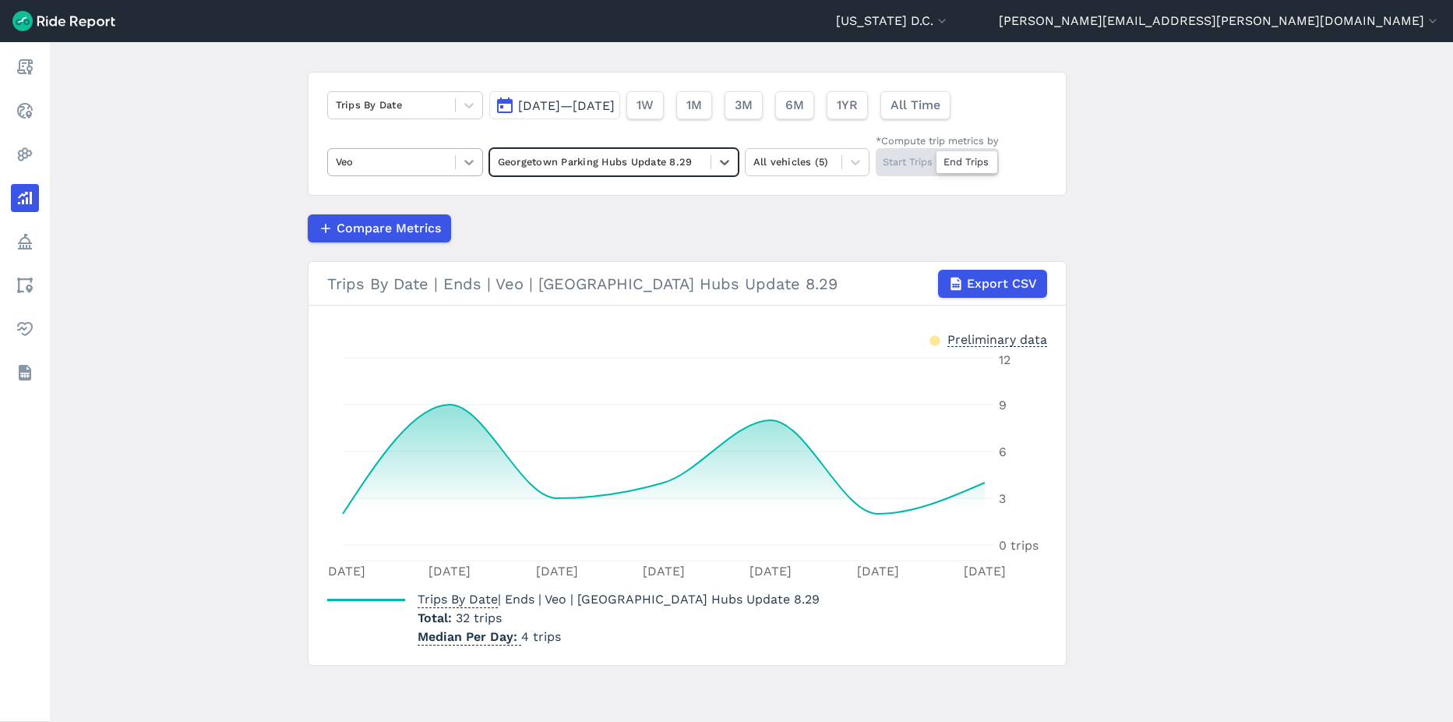
click at [465, 167] on icon at bounding box center [469, 162] width 16 height 16
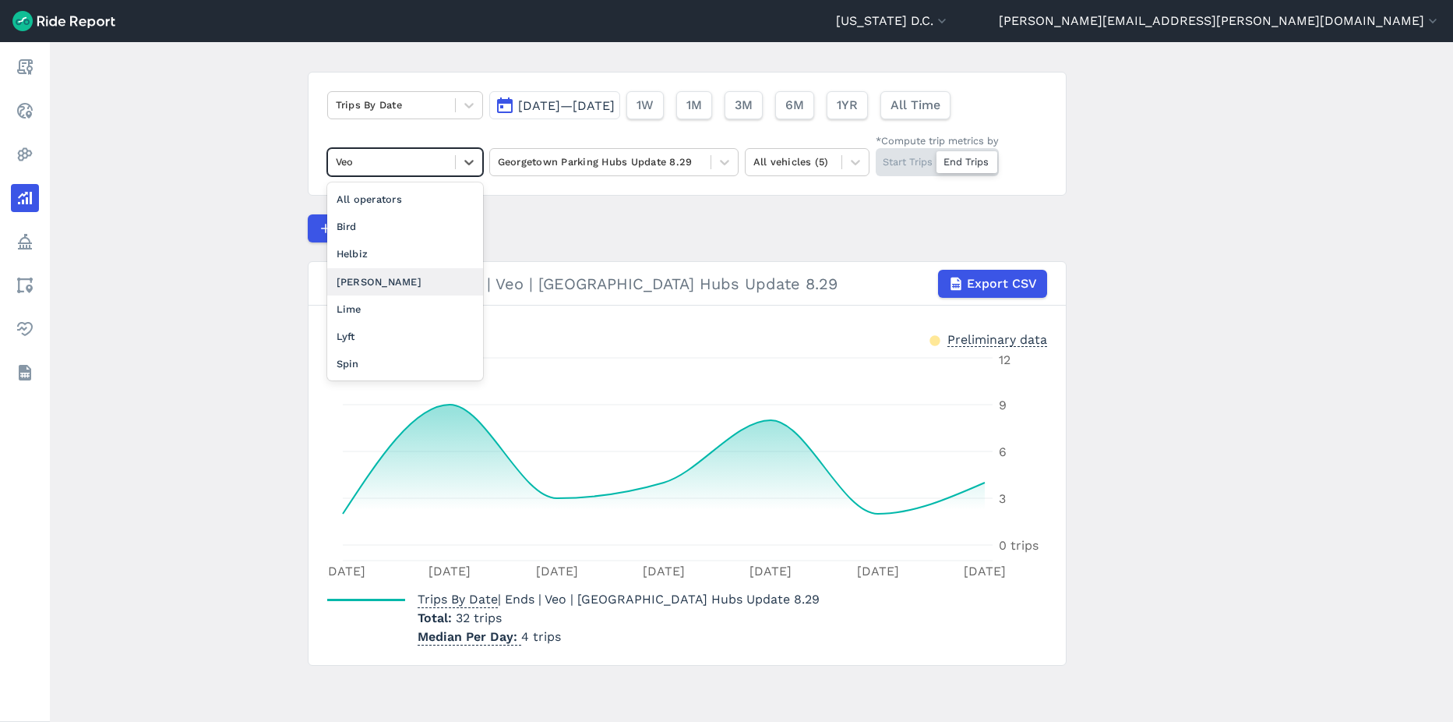
click at [380, 284] on div "[PERSON_NAME]" at bounding box center [405, 281] width 156 height 27
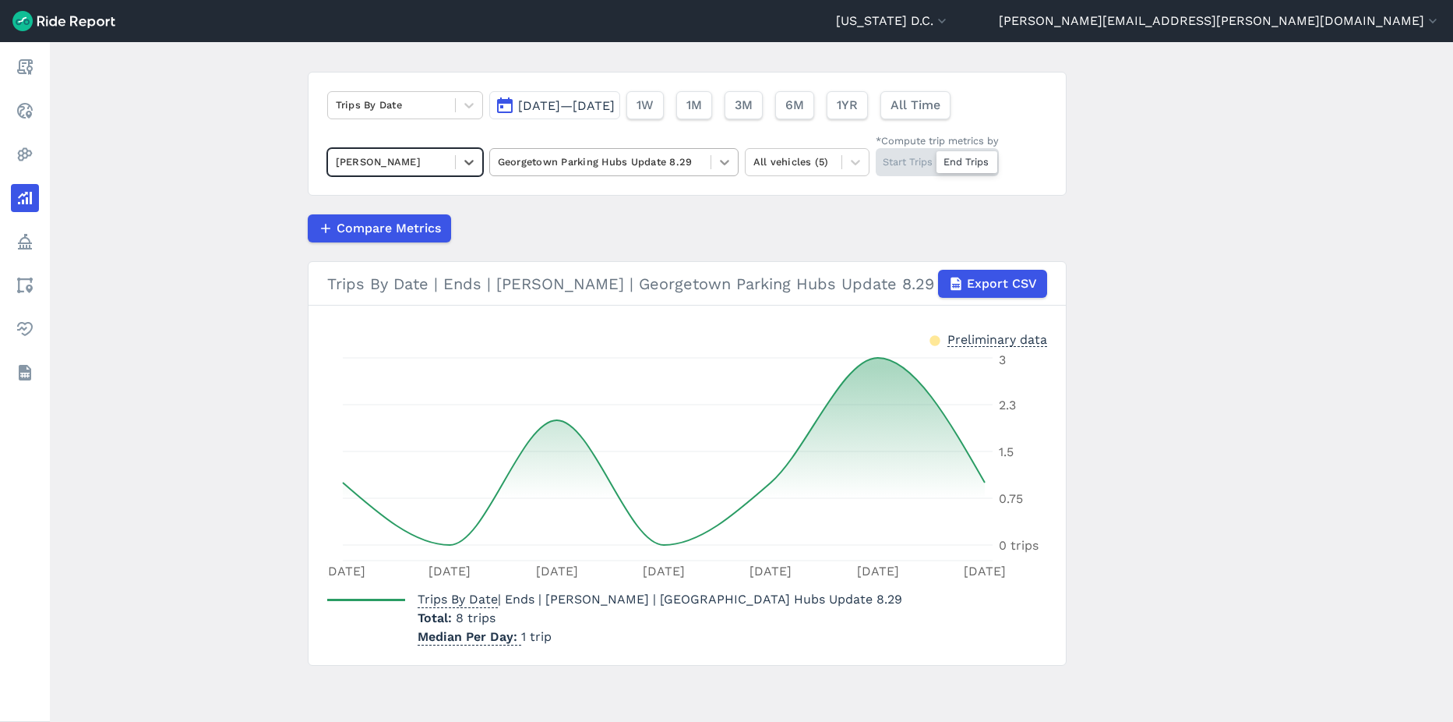
click at [718, 164] on icon at bounding box center [725, 162] width 16 height 16
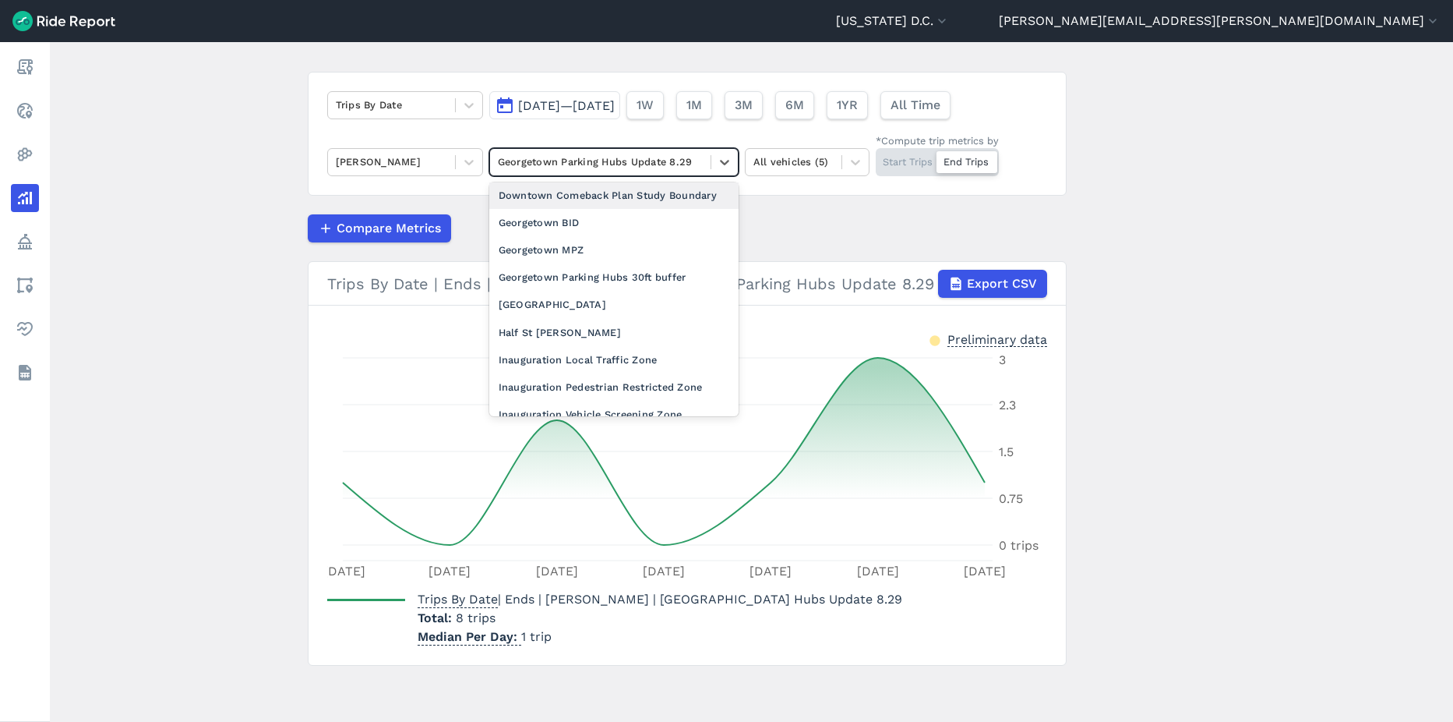
scroll to position [623, 0]
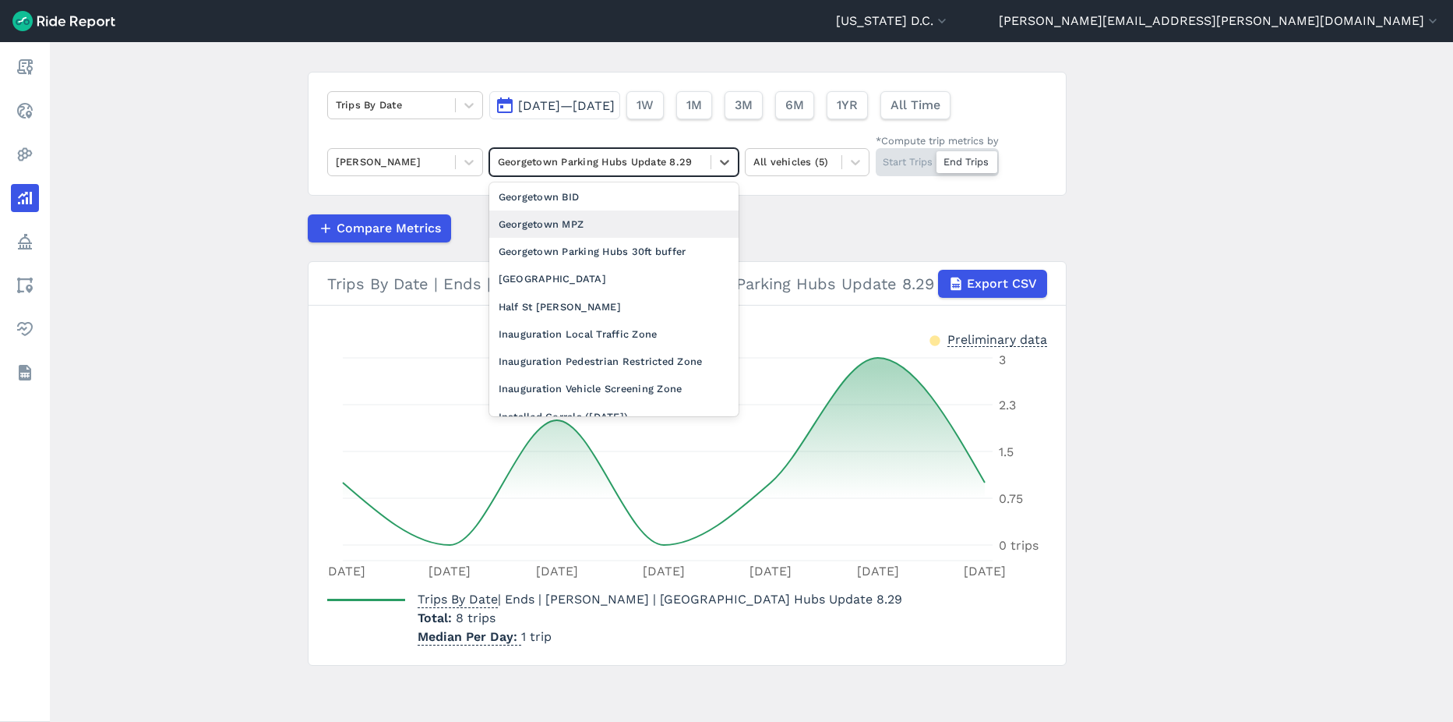
click at [597, 238] on div "Georgetown MPZ" at bounding box center [613, 223] width 249 height 27
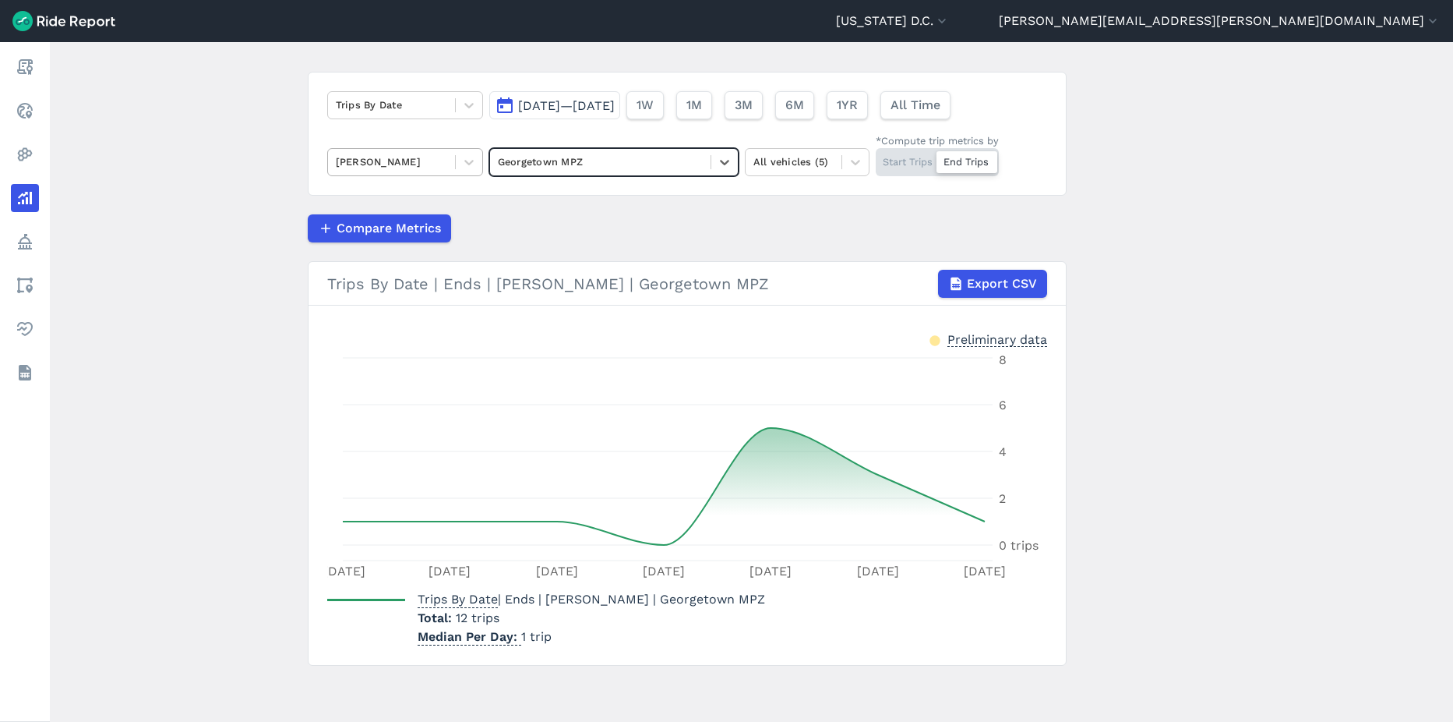
click at [428, 164] on div at bounding box center [391, 162] width 111 height 18
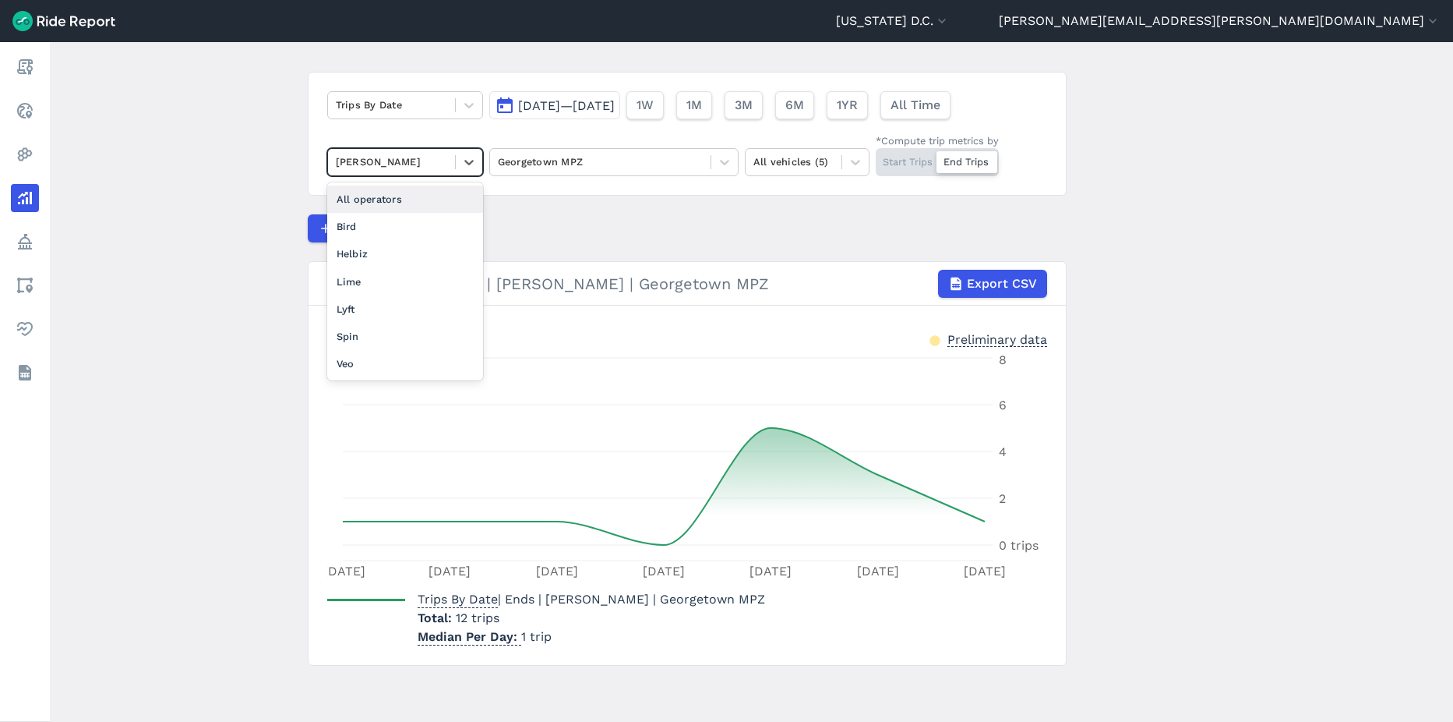
click at [433, 208] on div "All operators" at bounding box center [405, 198] width 156 height 27
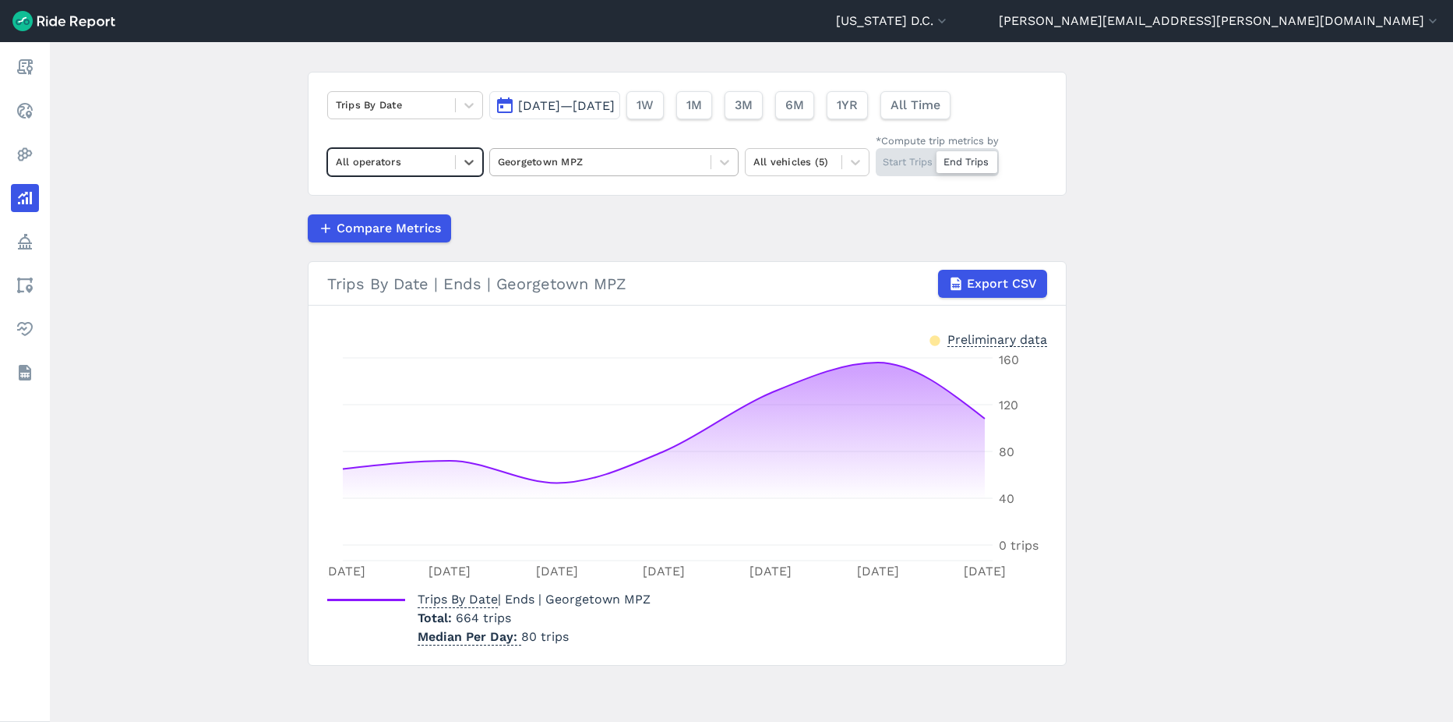
click at [699, 160] on div at bounding box center [600, 162] width 205 height 18
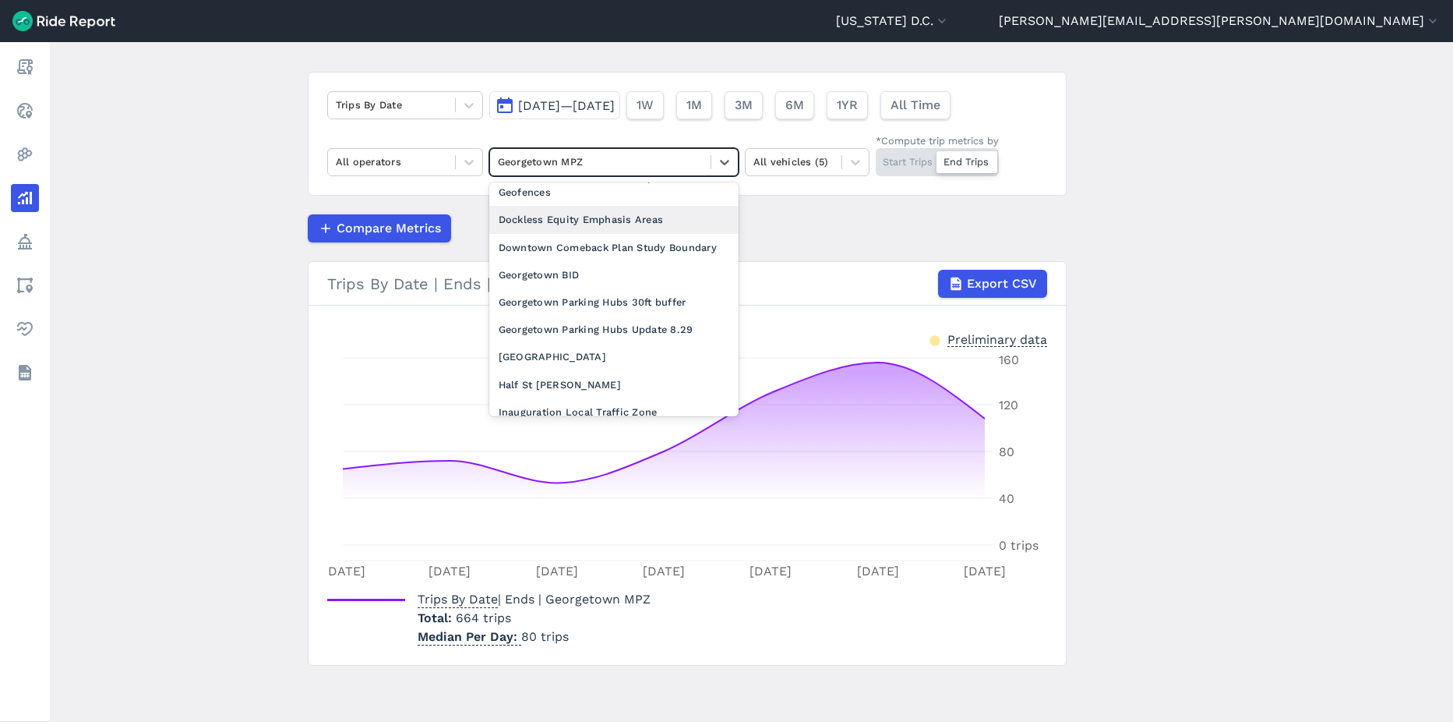
scroll to position [623, 0]
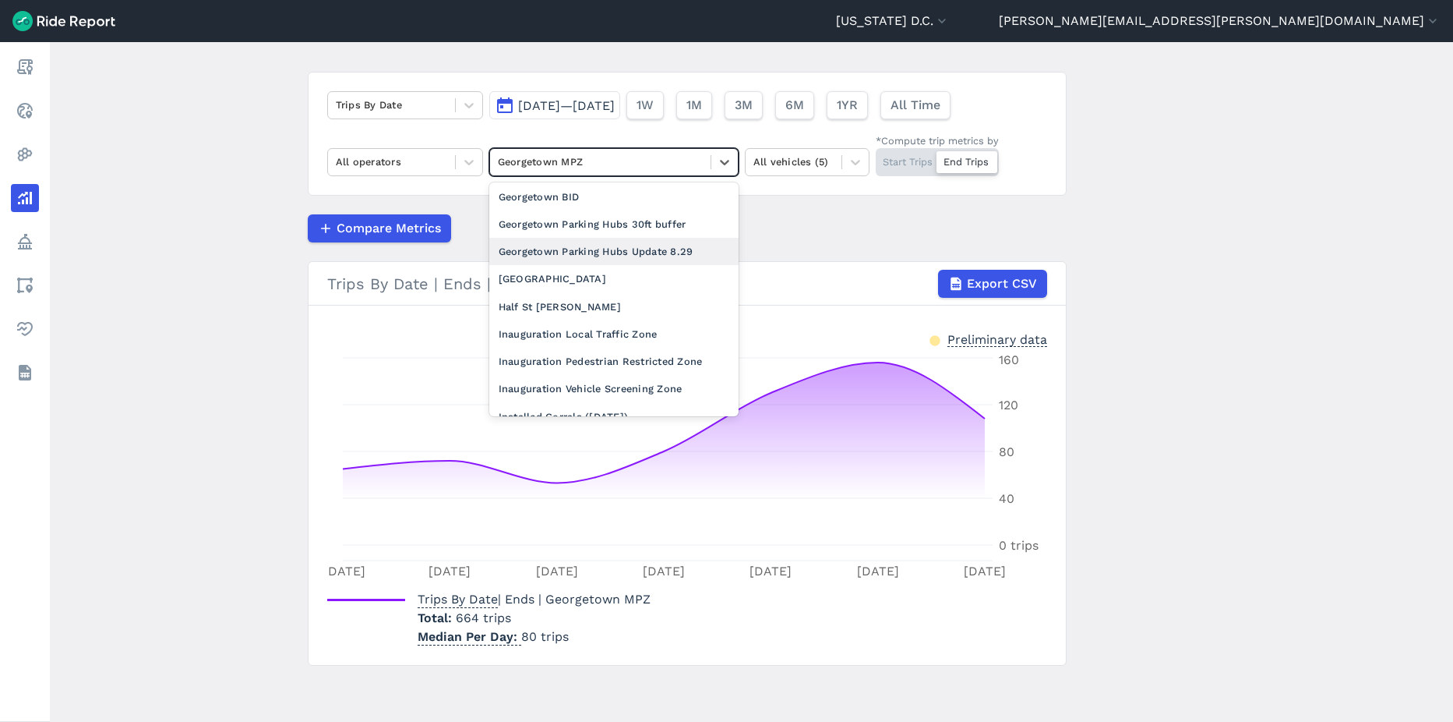
click at [649, 265] on div "Georgetown Parking Hubs Update 8.29" at bounding box center [613, 251] width 249 height 27
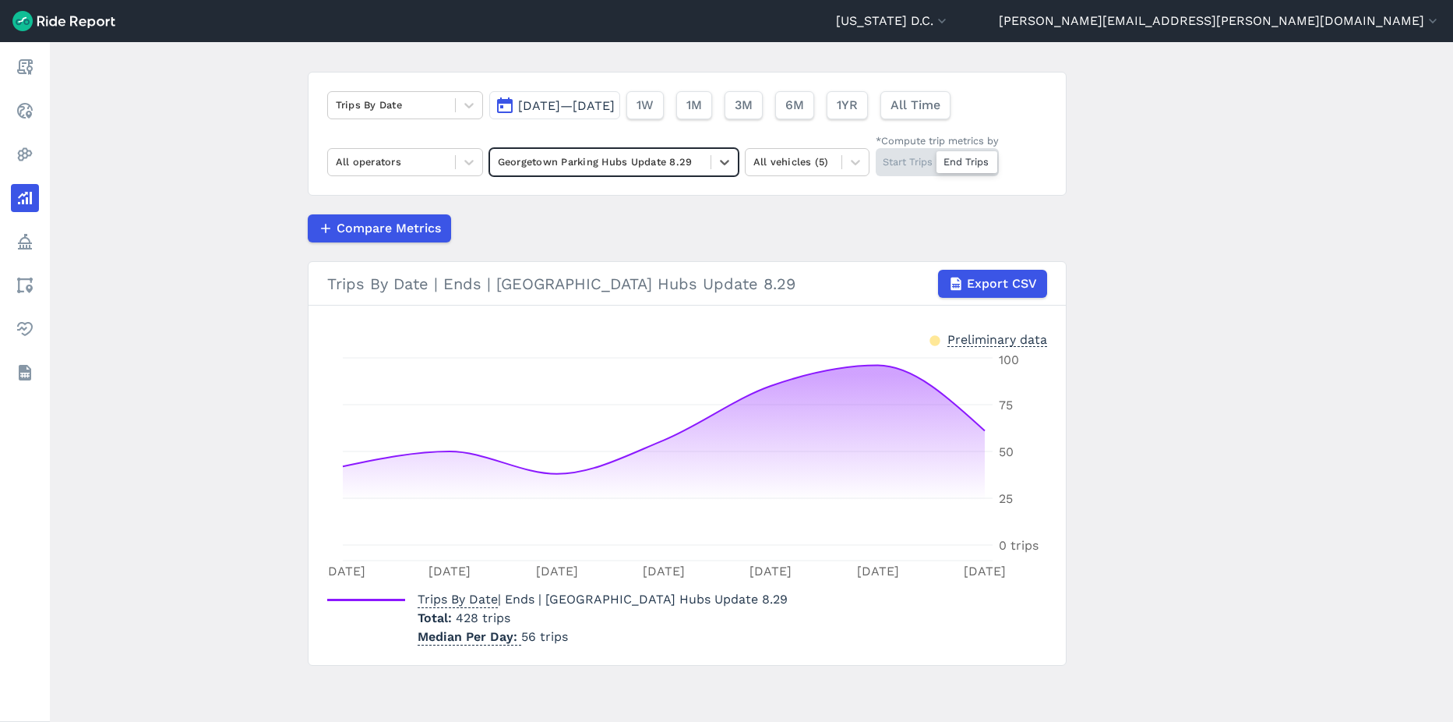
click at [615, 106] on span "Sep 8, 2025—Sep 14, 2025" at bounding box center [566, 105] width 97 height 15
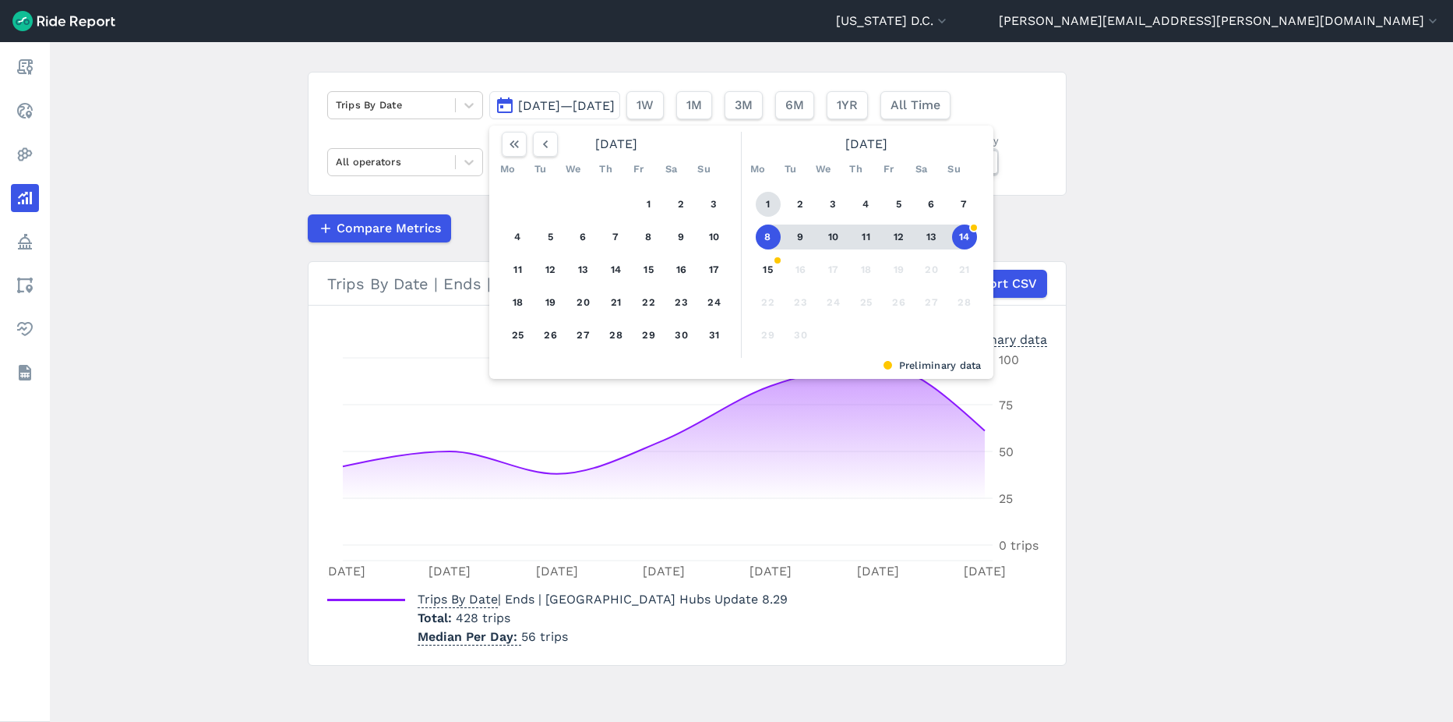
click at [762, 205] on button "1" at bounding box center [768, 204] width 25 height 25
click at [966, 203] on button "7" at bounding box center [964, 204] width 25 height 25
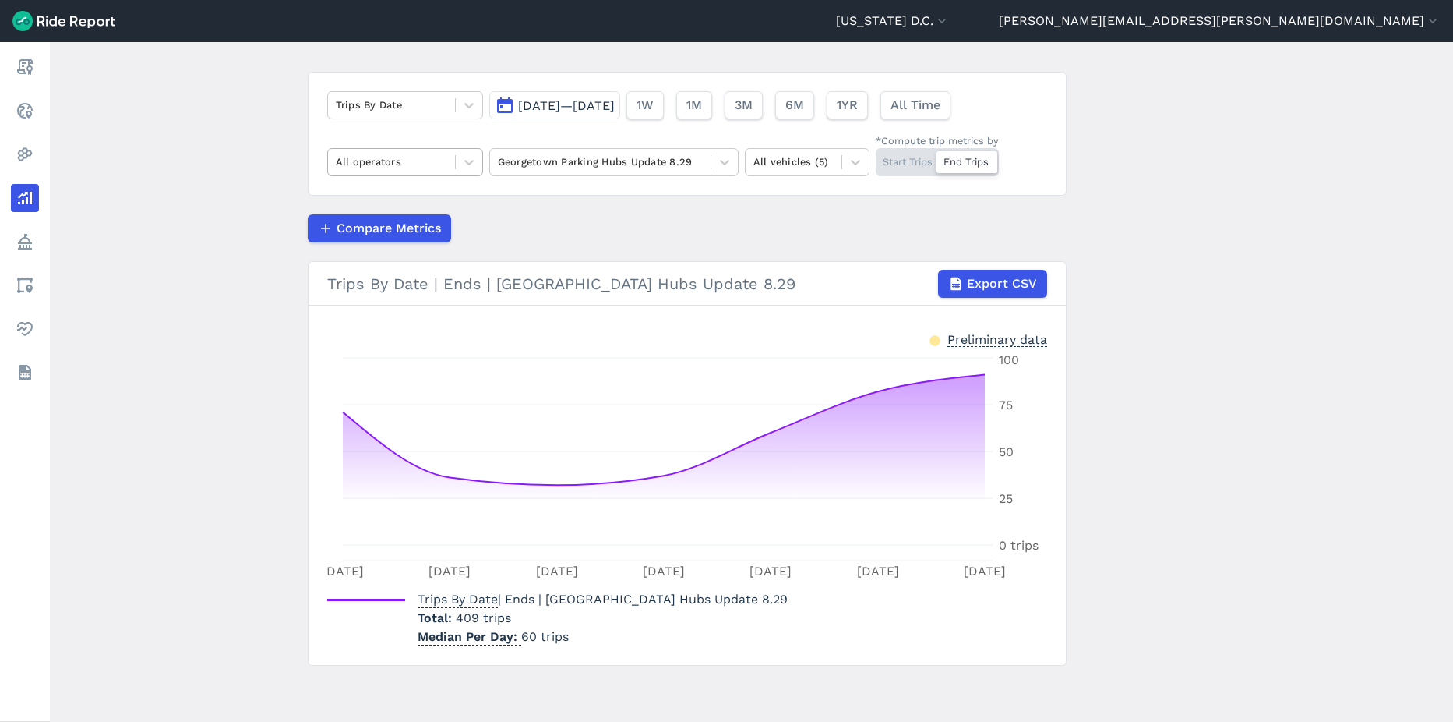
click at [432, 164] on div at bounding box center [391, 162] width 111 height 18
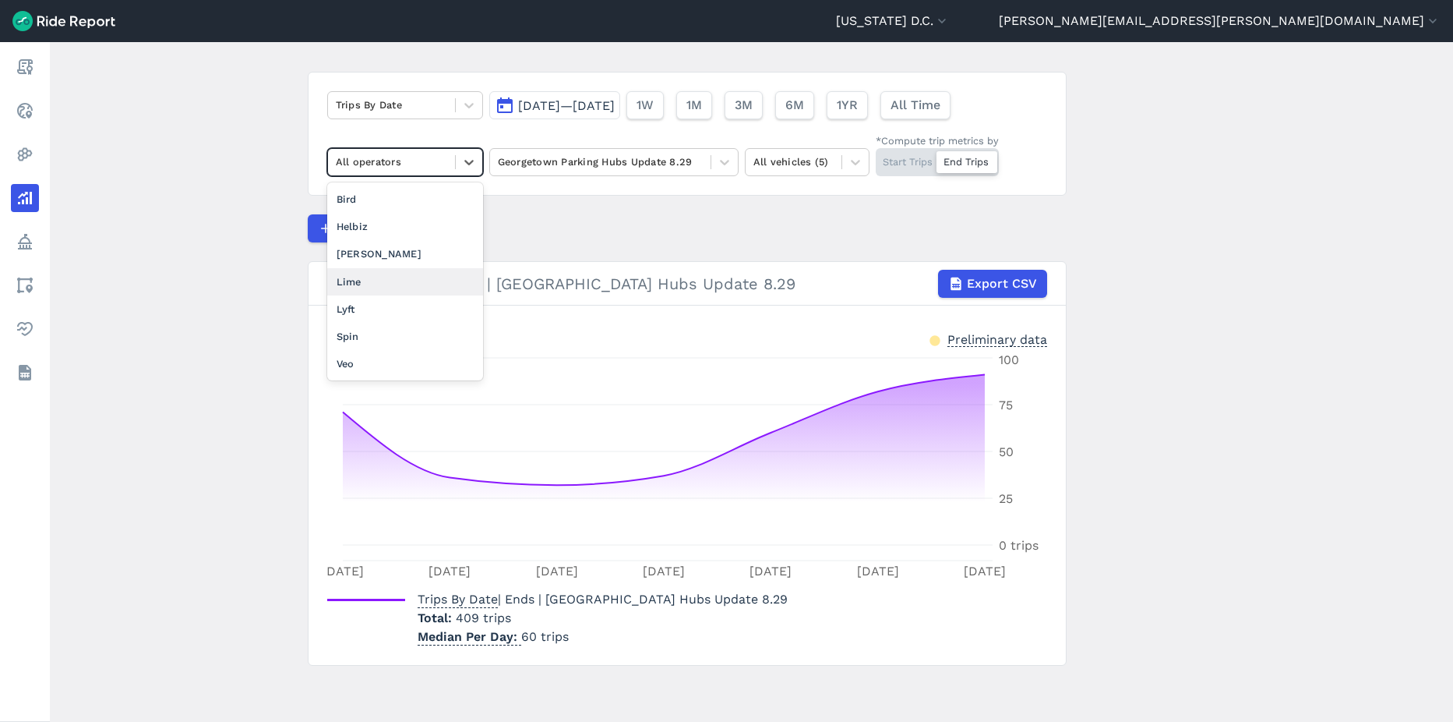
click at [436, 283] on div "Lime" at bounding box center [405, 281] width 156 height 27
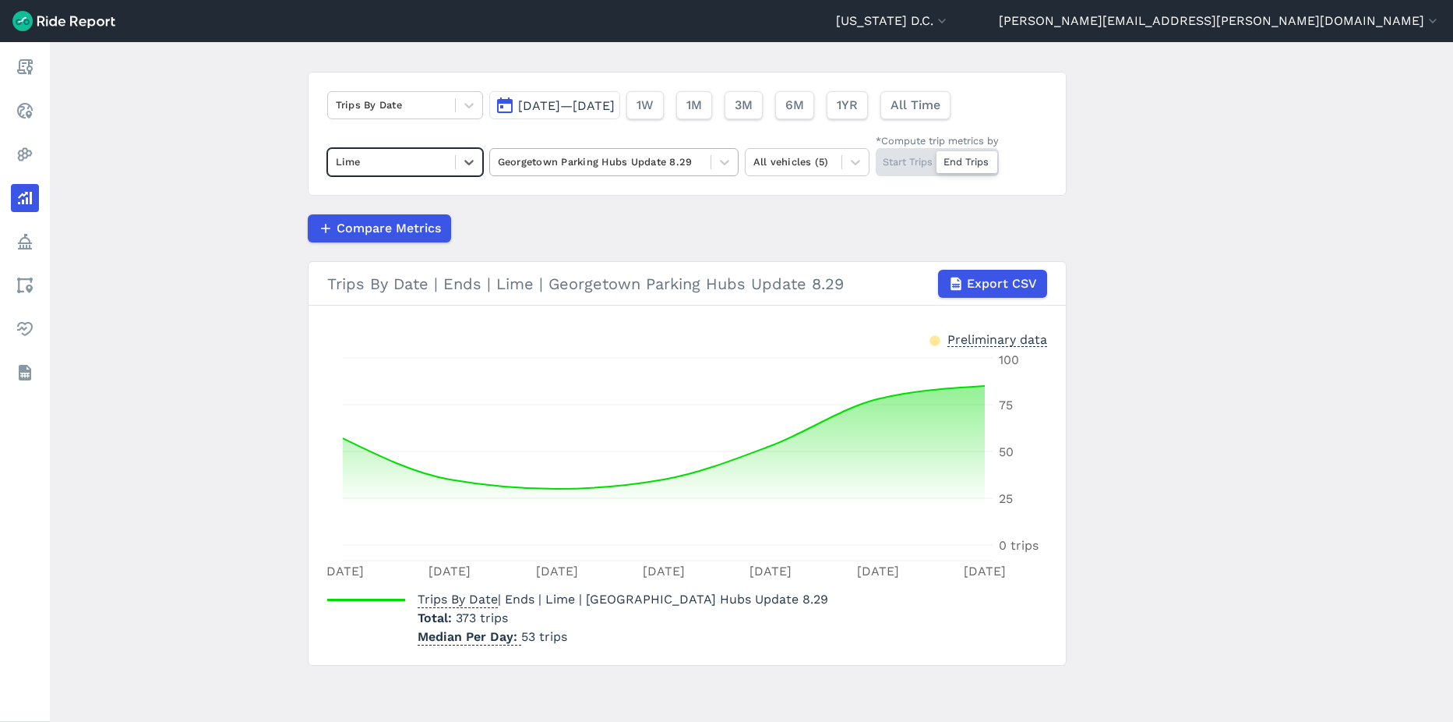
click at [694, 171] on div "Georgetown Parking Hubs Update 8.29" at bounding box center [600, 162] width 221 height 24
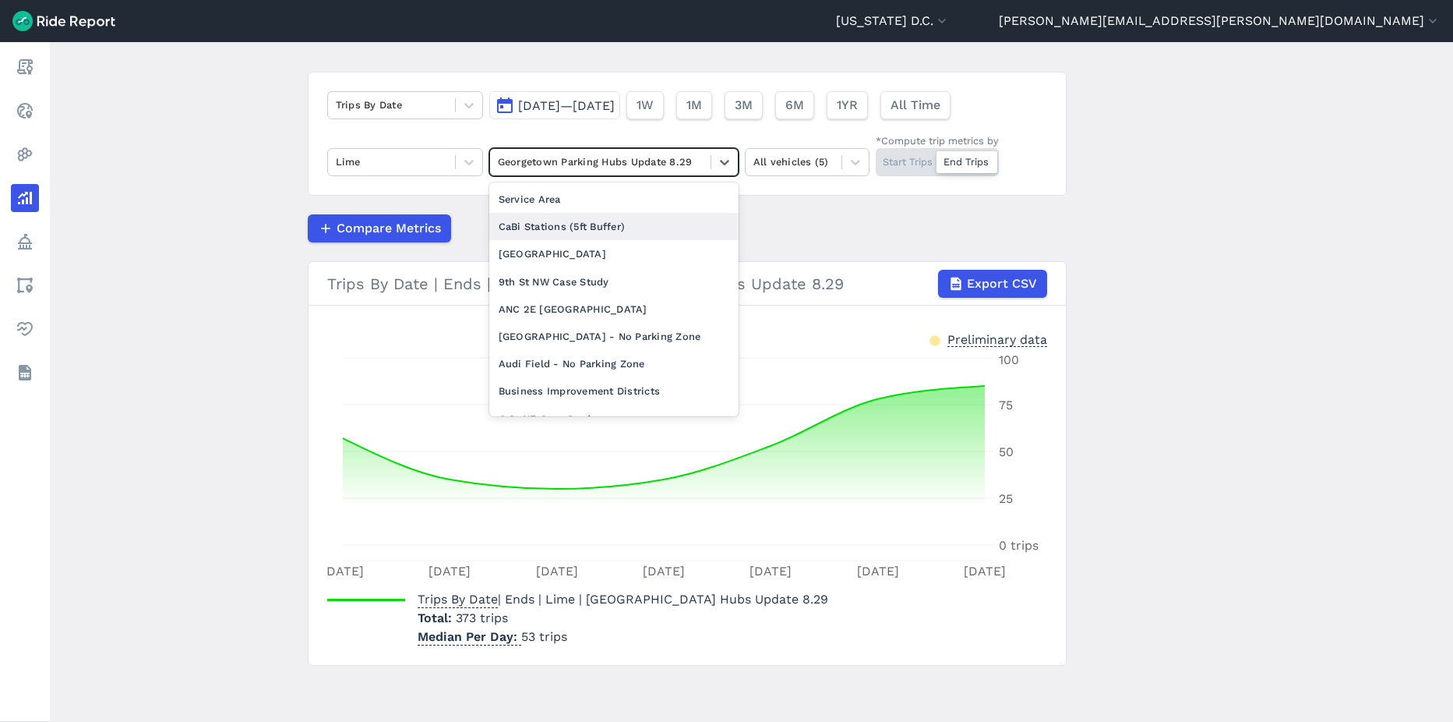
click at [1188, 298] on main "Analyze Data Trips By Date Sep 1, 2025—Sep 7, 2025 1W 1M 3M 6M 1YR All Time Lim…" at bounding box center [752, 382] width 1404 height 680
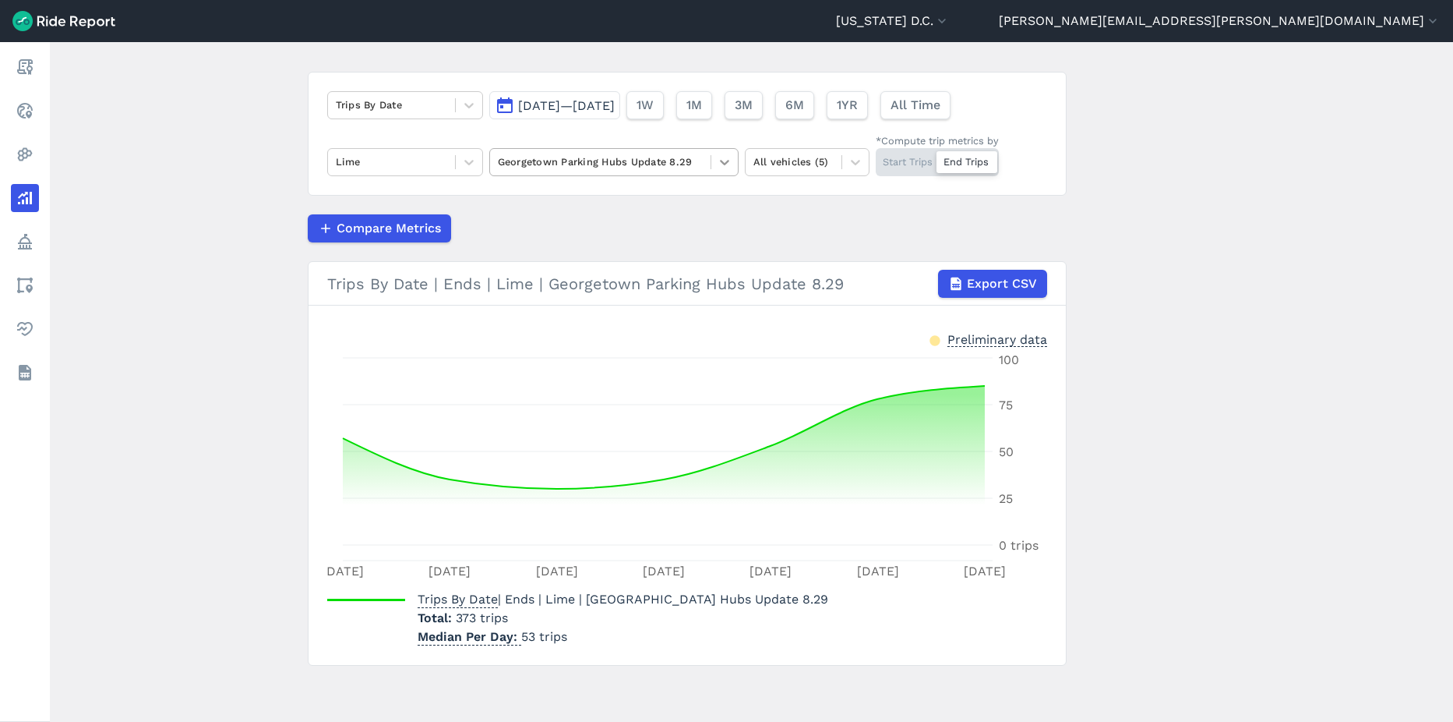
click at [713, 168] on div at bounding box center [725, 162] width 26 height 26
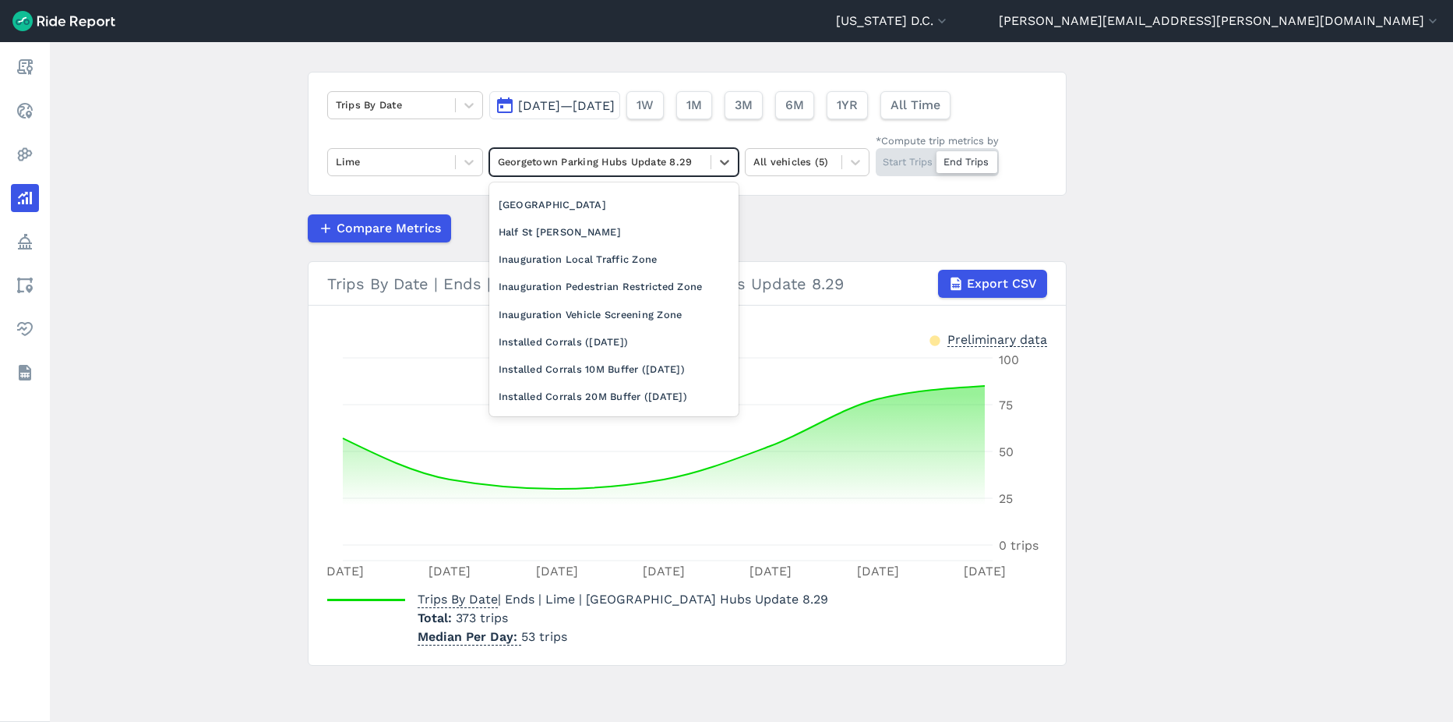
scroll to position [701, 0]
click at [575, 187] on div "Georgetown MPZ" at bounding box center [613, 173] width 249 height 27
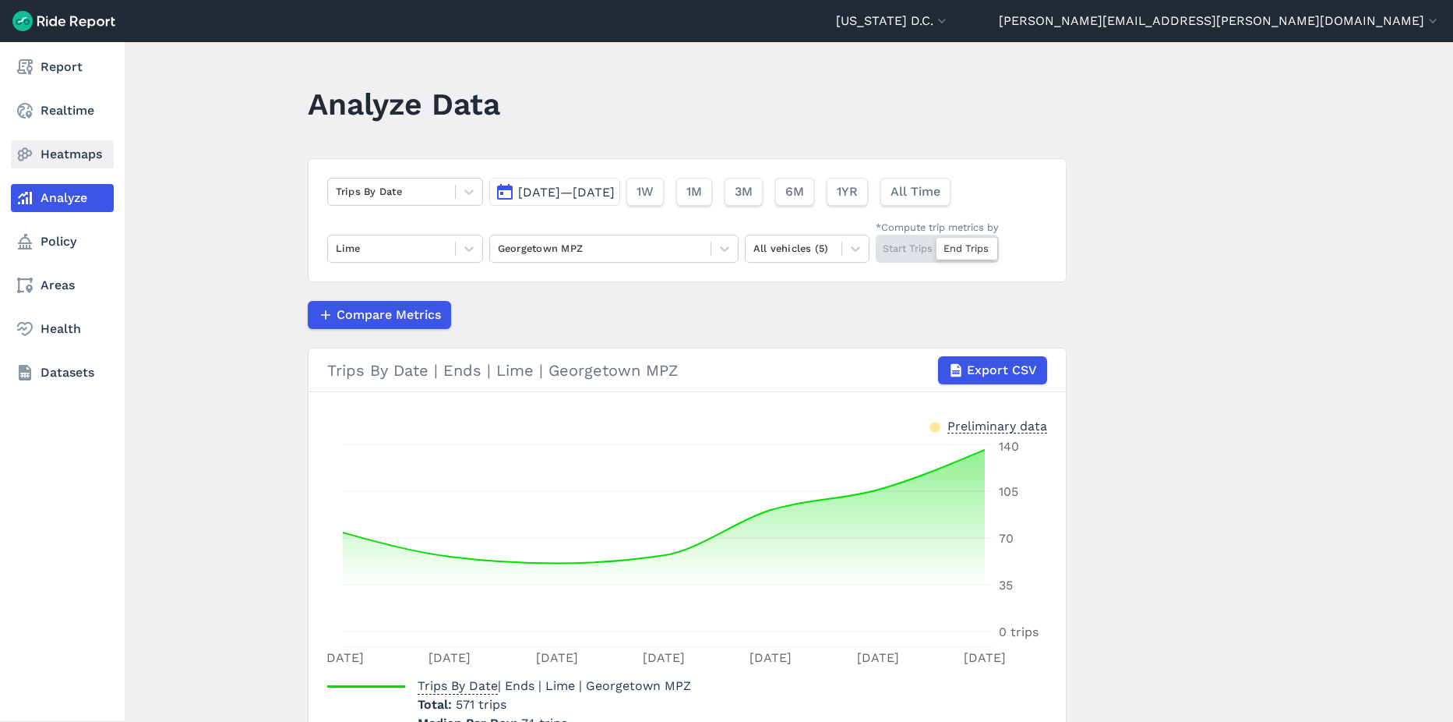
click at [58, 157] on link "Heatmaps" at bounding box center [62, 154] width 103 height 28
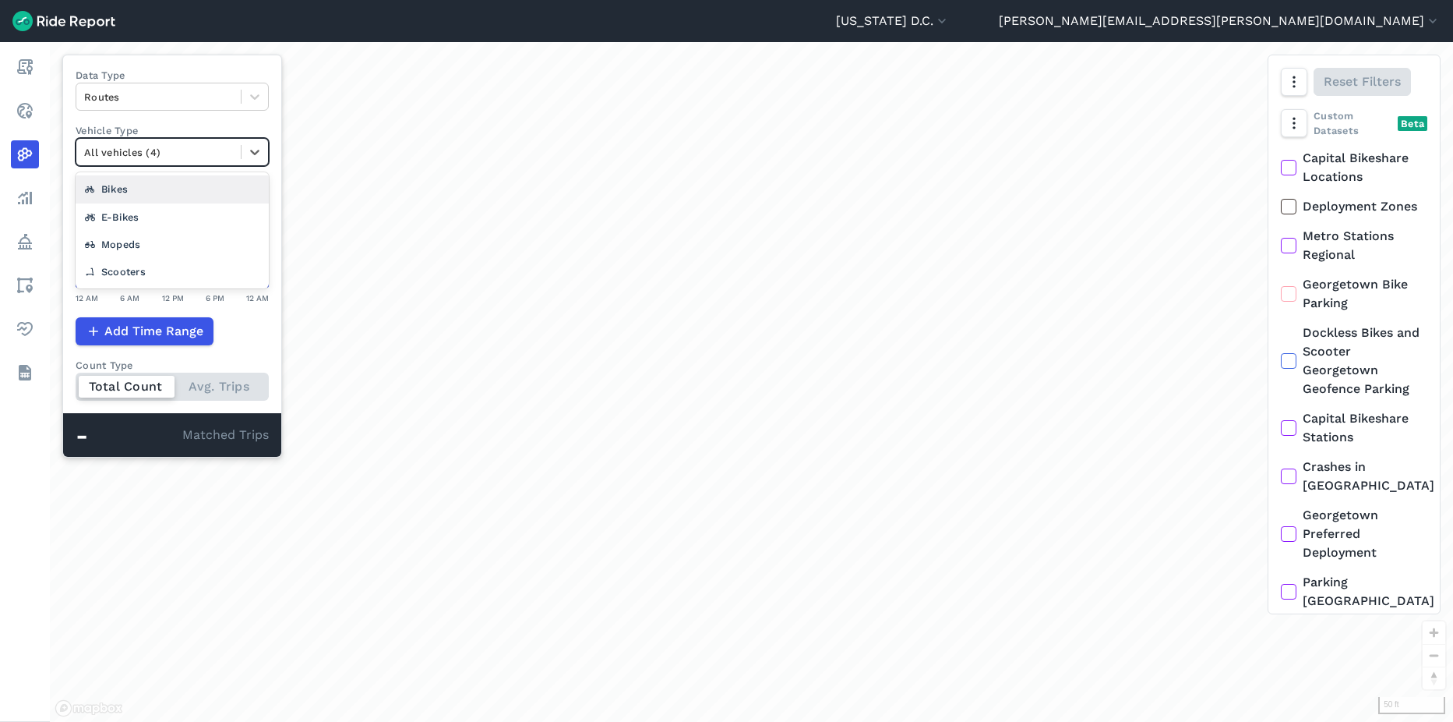
click at [194, 163] on div "All vehicles (4)" at bounding box center [158, 152] width 164 height 24
click at [169, 157] on div at bounding box center [158, 152] width 149 height 18
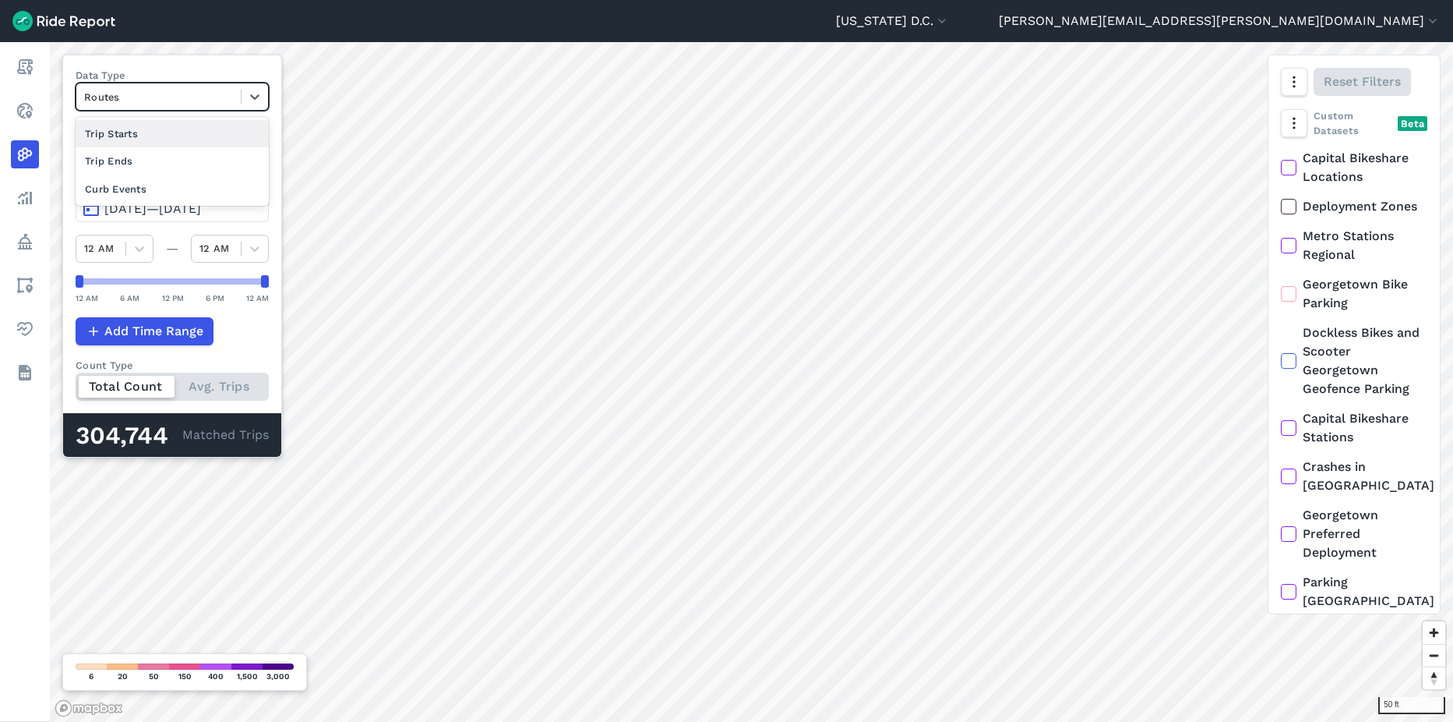
click at [216, 101] on div at bounding box center [158, 97] width 149 height 18
click at [167, 190] on div "Curb Events" at bounding box center [172, 188] width 193 height 27
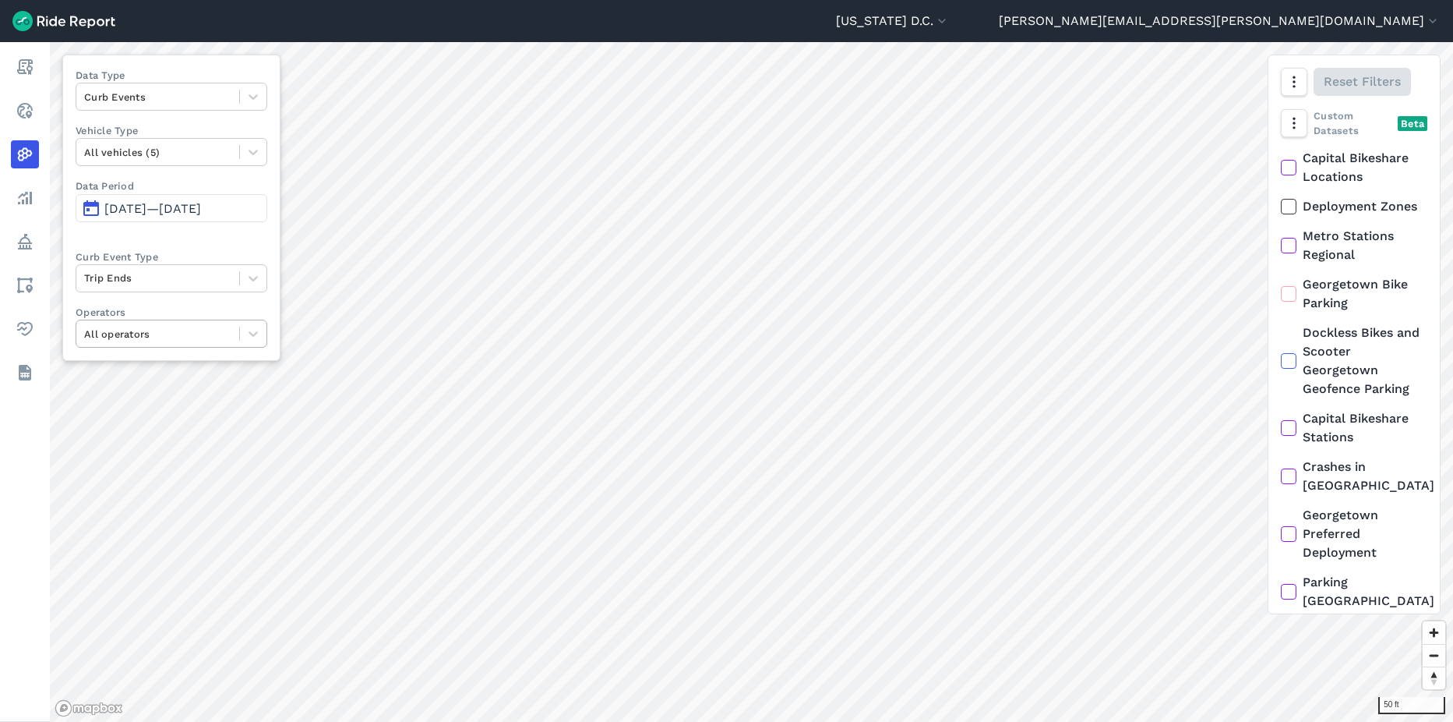
click at [185, 342] on div at bounding box center [157, 334] width 147 height 18
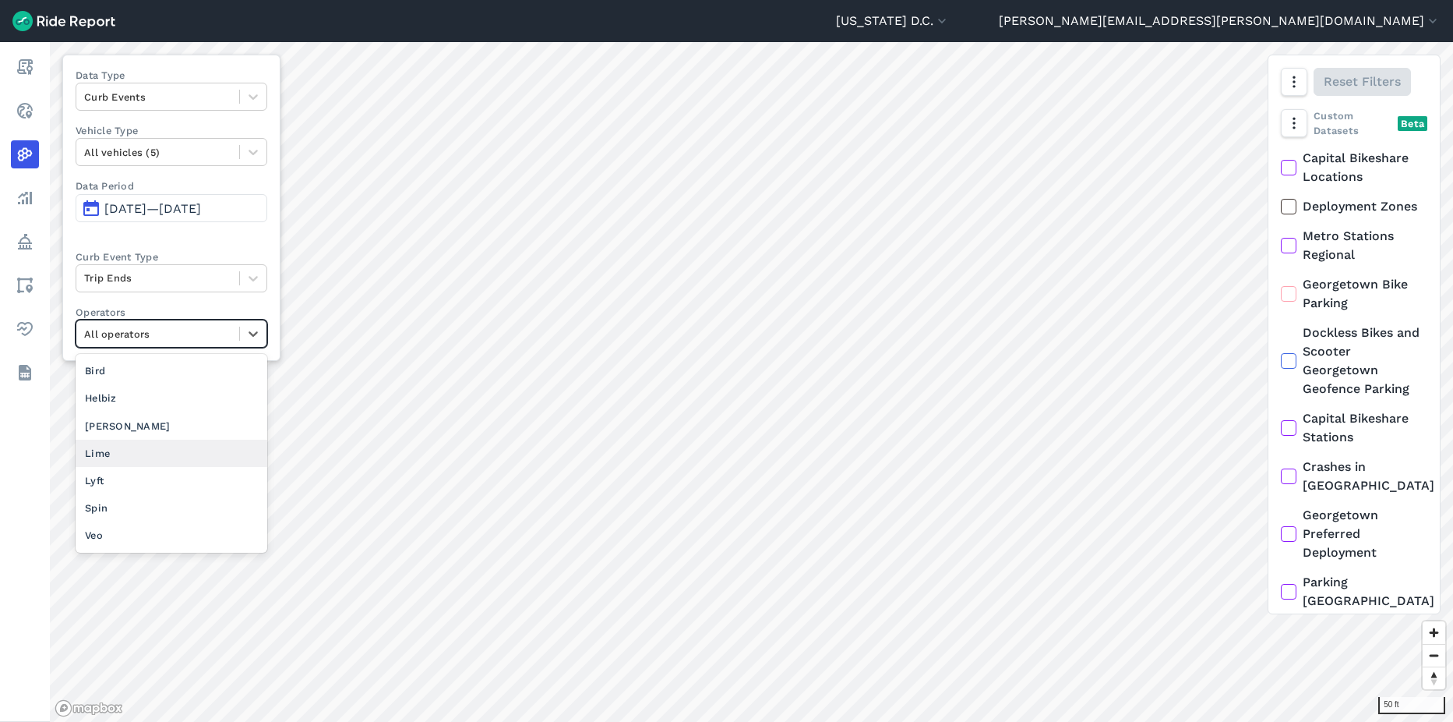
click at [131, 447] on div "Lime" at bounding box center [172, 453] width 192 height 27
click at [158, 332] on div at bounding box center [157, 334] width 147 height 18
click at [125, 531] on div "Veo" at bounding box center [172, 534] width 192 height 27
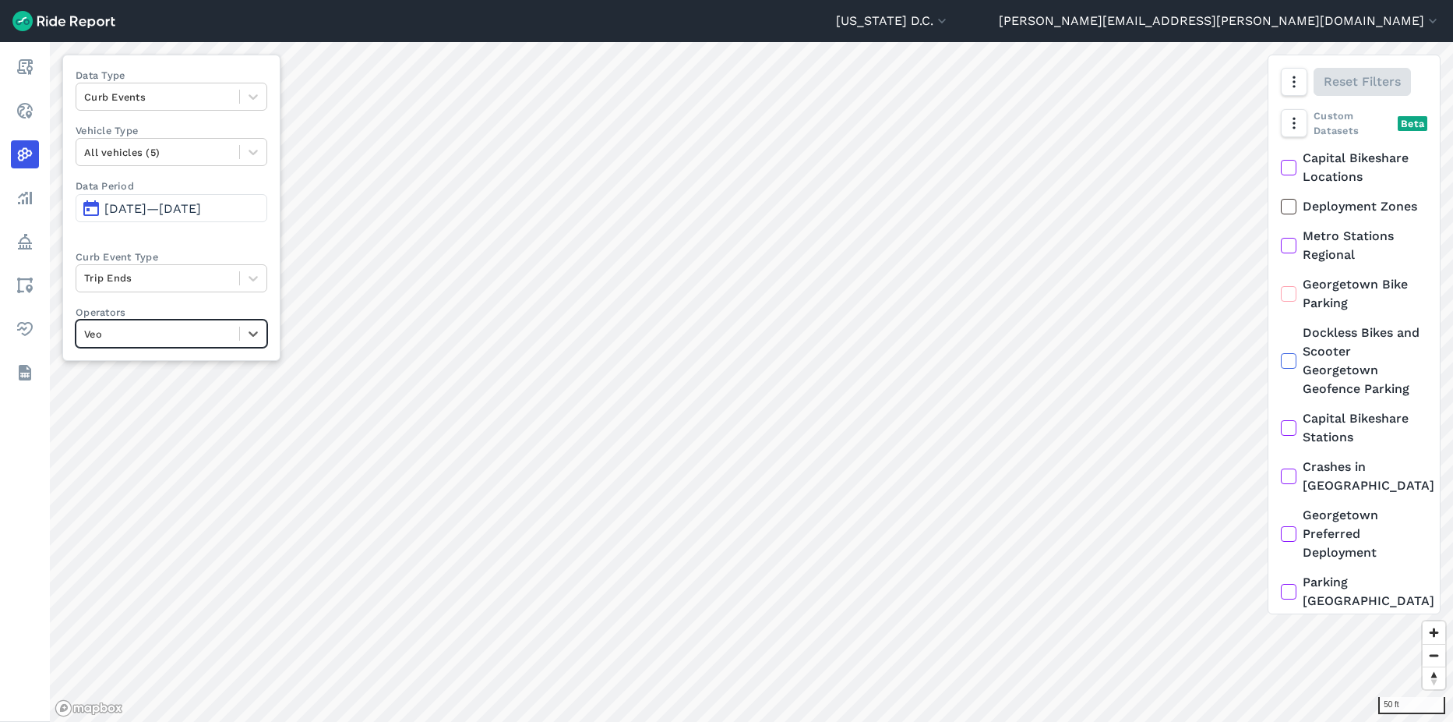
click at [130, 334] on div at bounding box center [157, 334] width 147 height 18
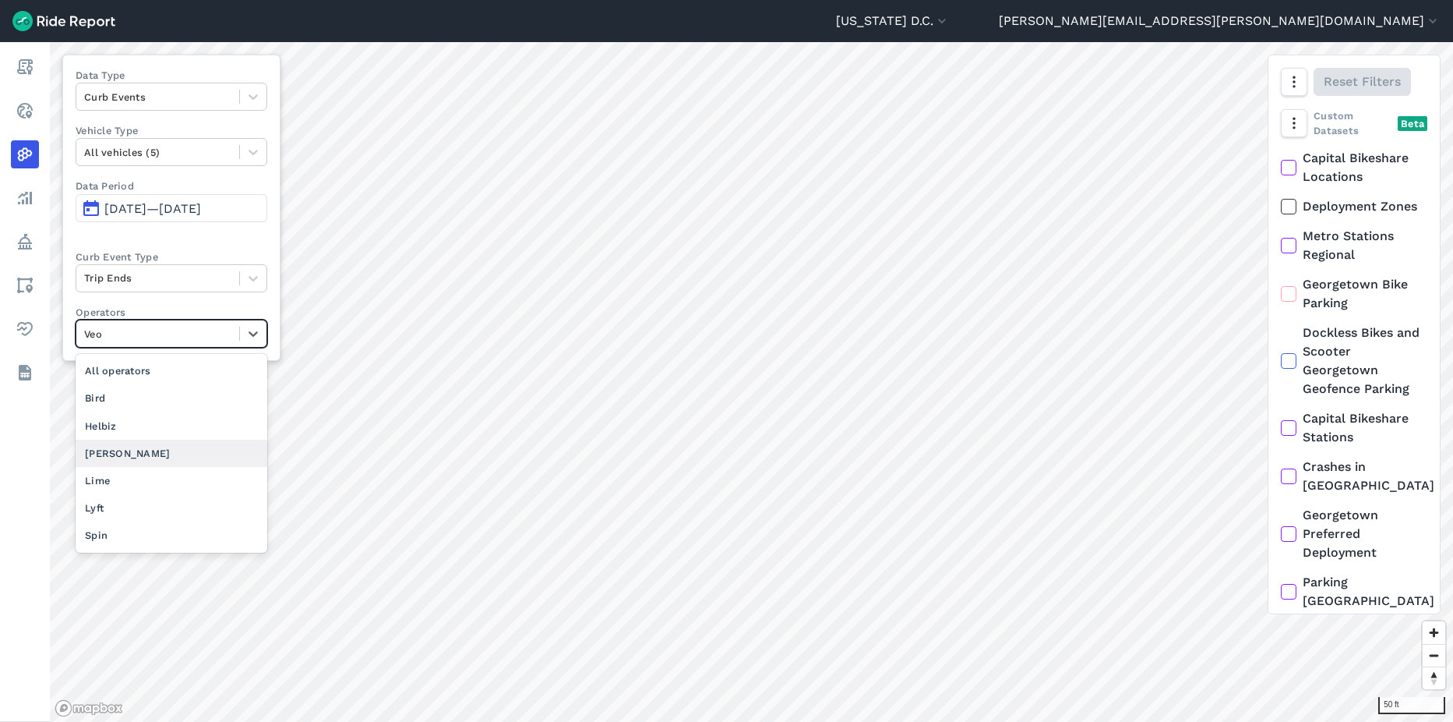
click at [138, 457] on div "[PERSON_NAME]" at bounding box center [172, 453] width 192 height 27
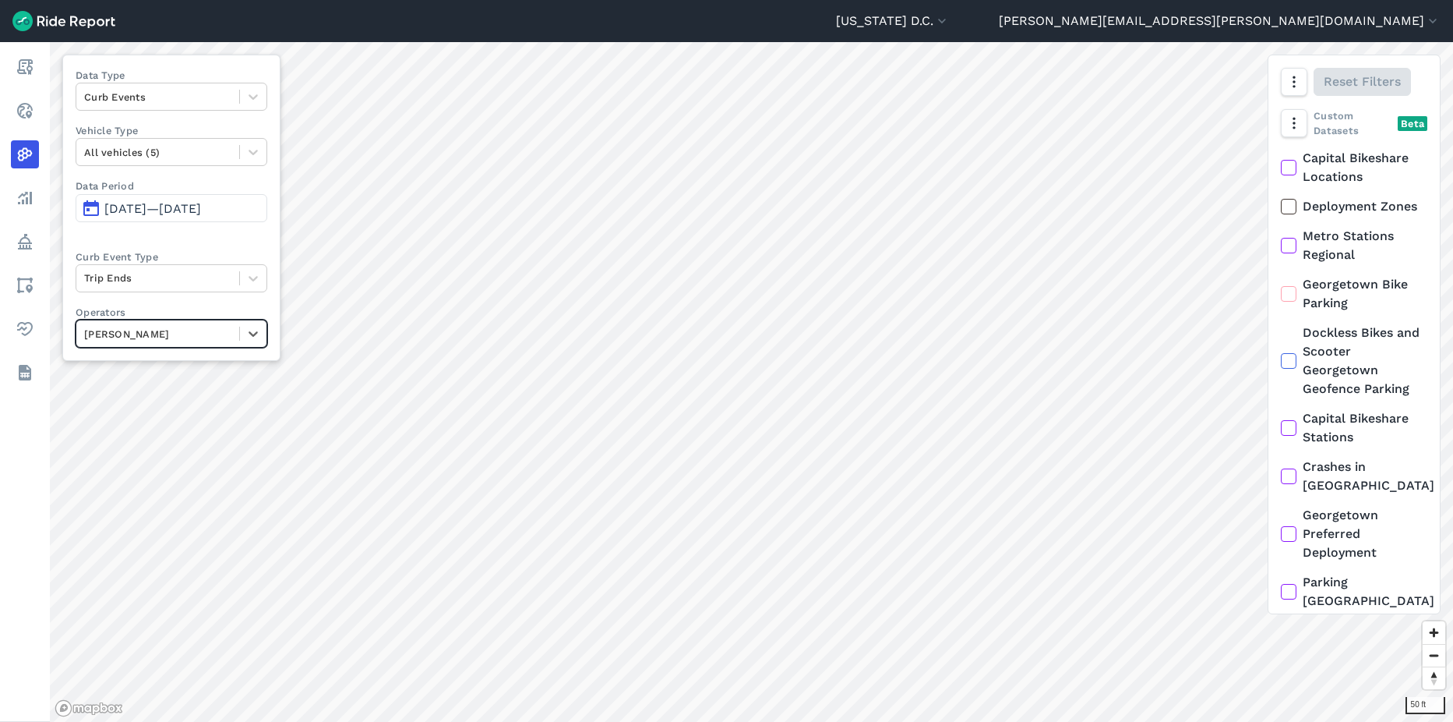
click at [150, 199] on button "Sep 1, 2025—Sep 7, 2025" at bounding box center [172, 208] width 192 height 28
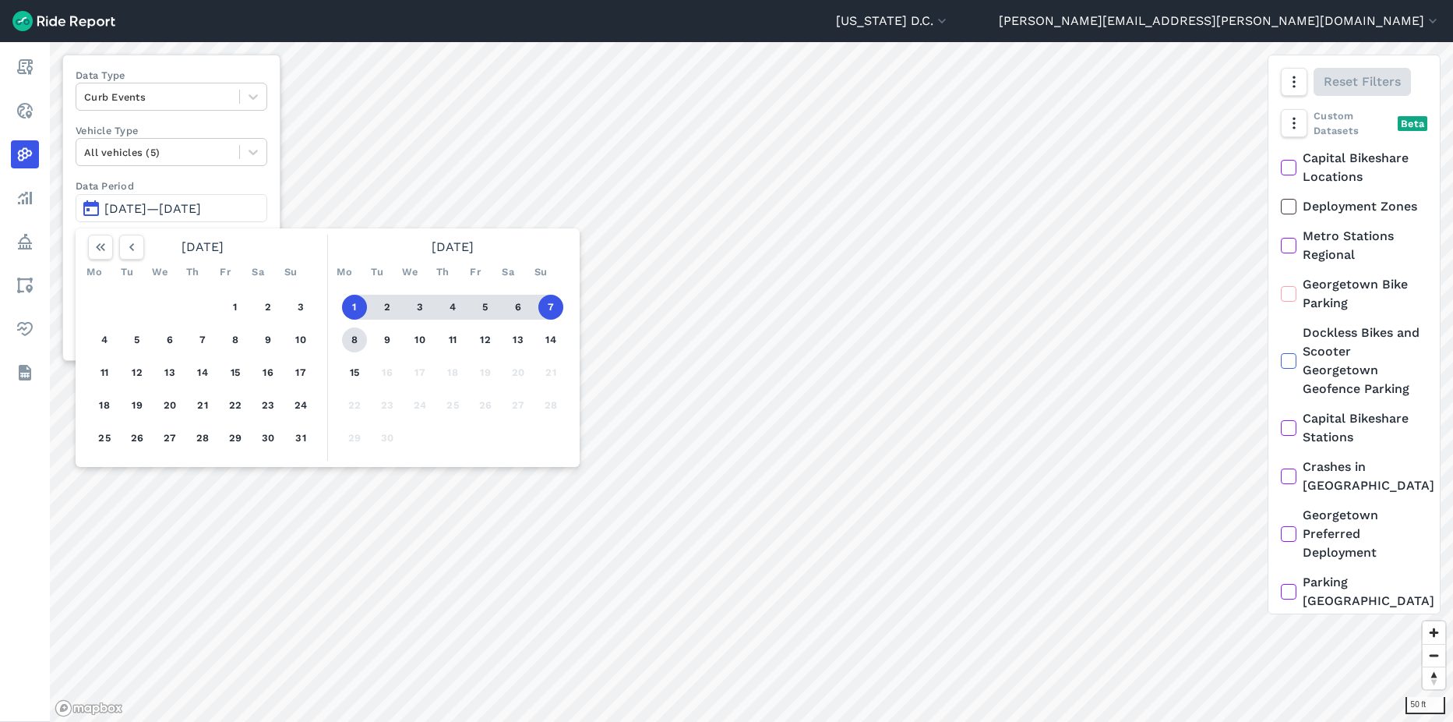
click at [351, 347] on button "8" at bounding box center [354, 339] width 25 height 25
click at [553, 340] on button "14" at bounding box center [550, 339] width 25 height 25
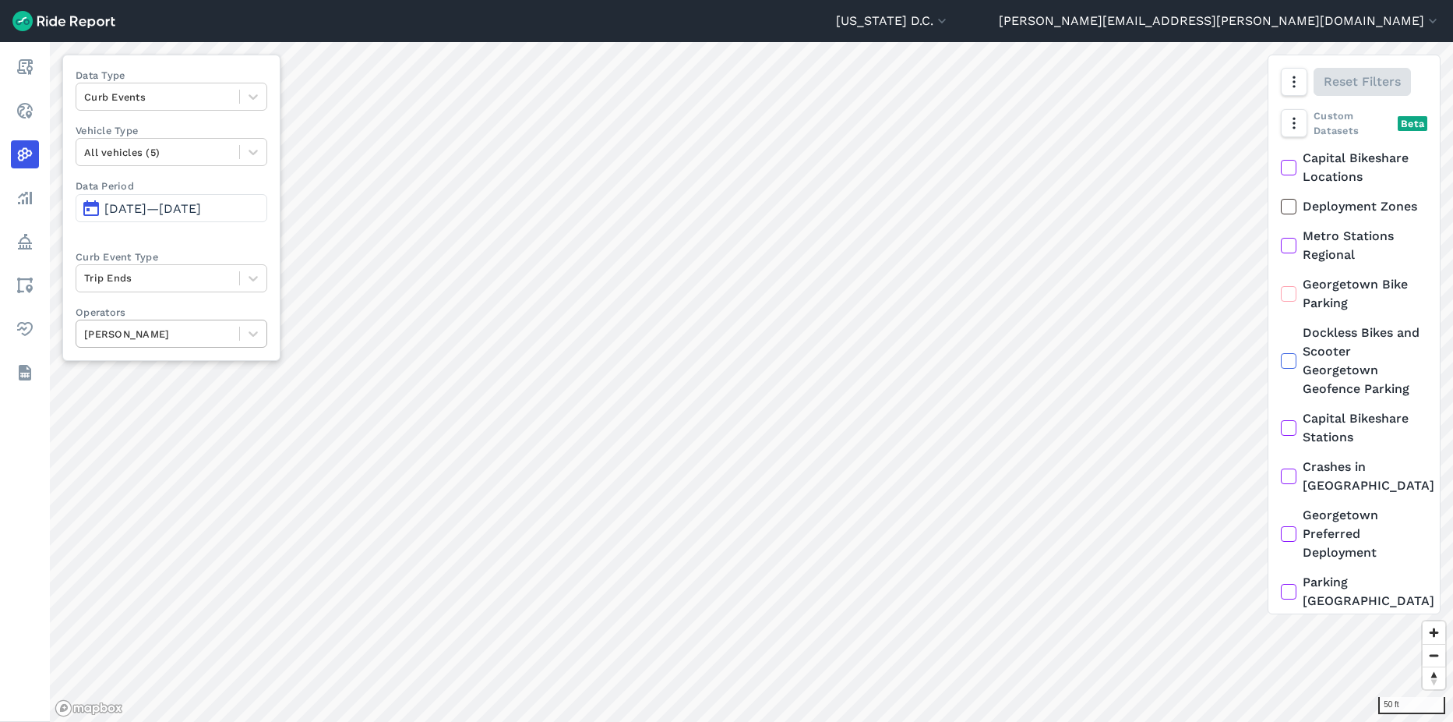
click at [197, 341] on div at bounding box center [157, 334] width 147 height 18
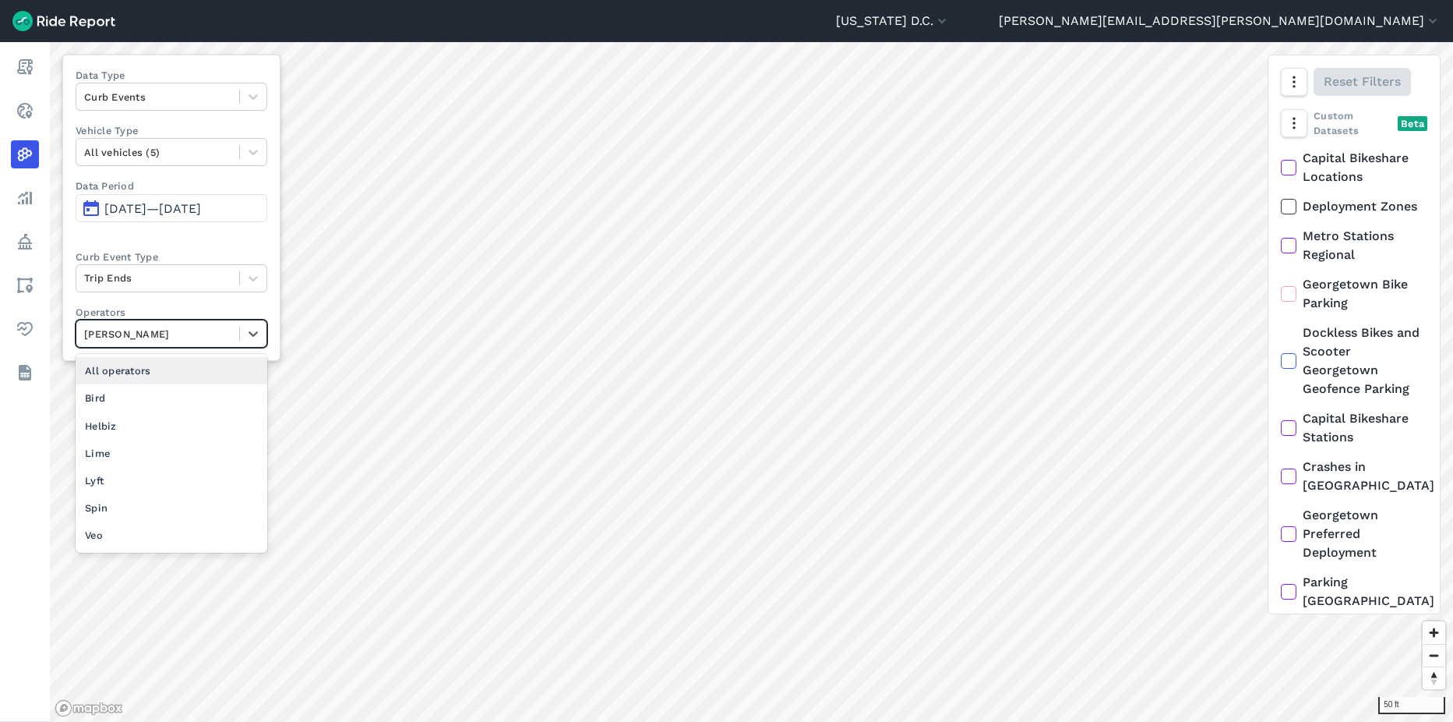
click at [137, 377] on div "All operators" at bounding box center [172, 370] width 192 height 27
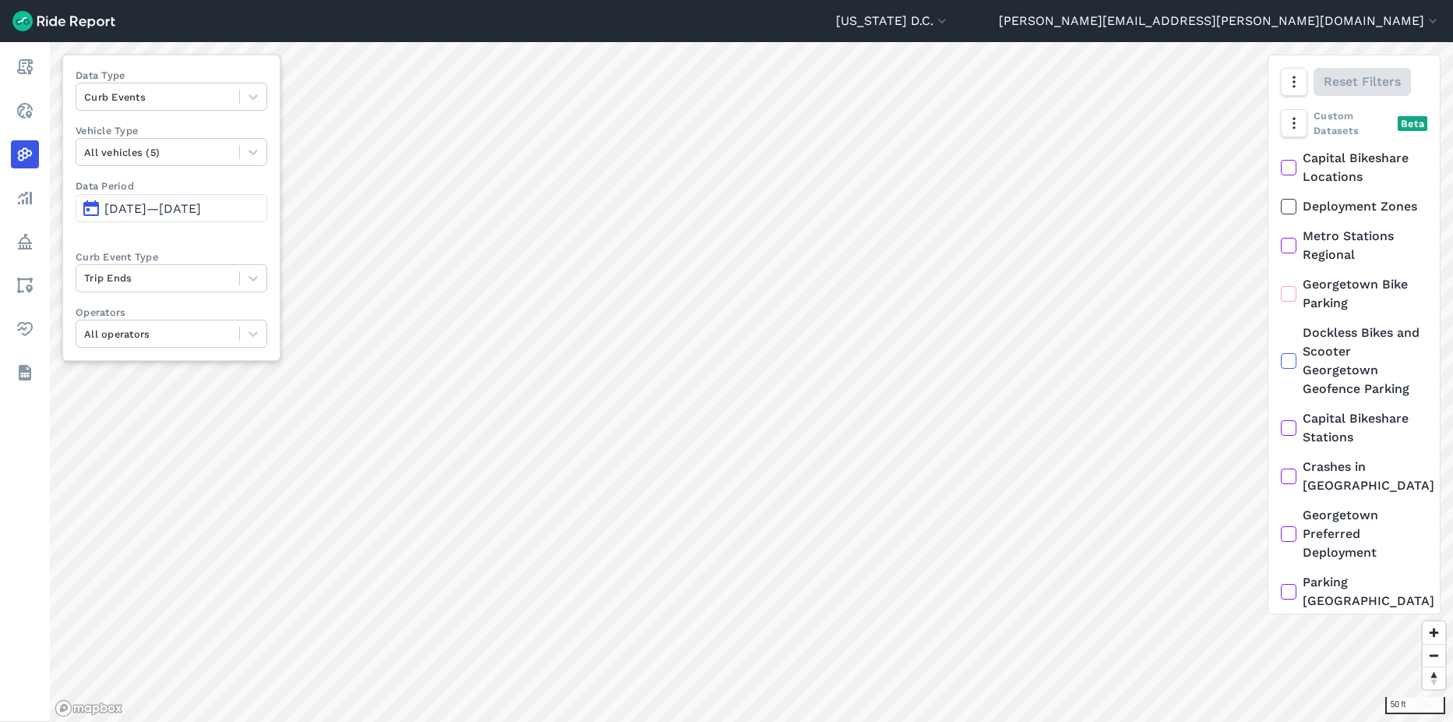
click at [198, 214] on span "Sep 8, 2025—Sep 14, 2025" at bounding box center [152, 208] width 97 height 15
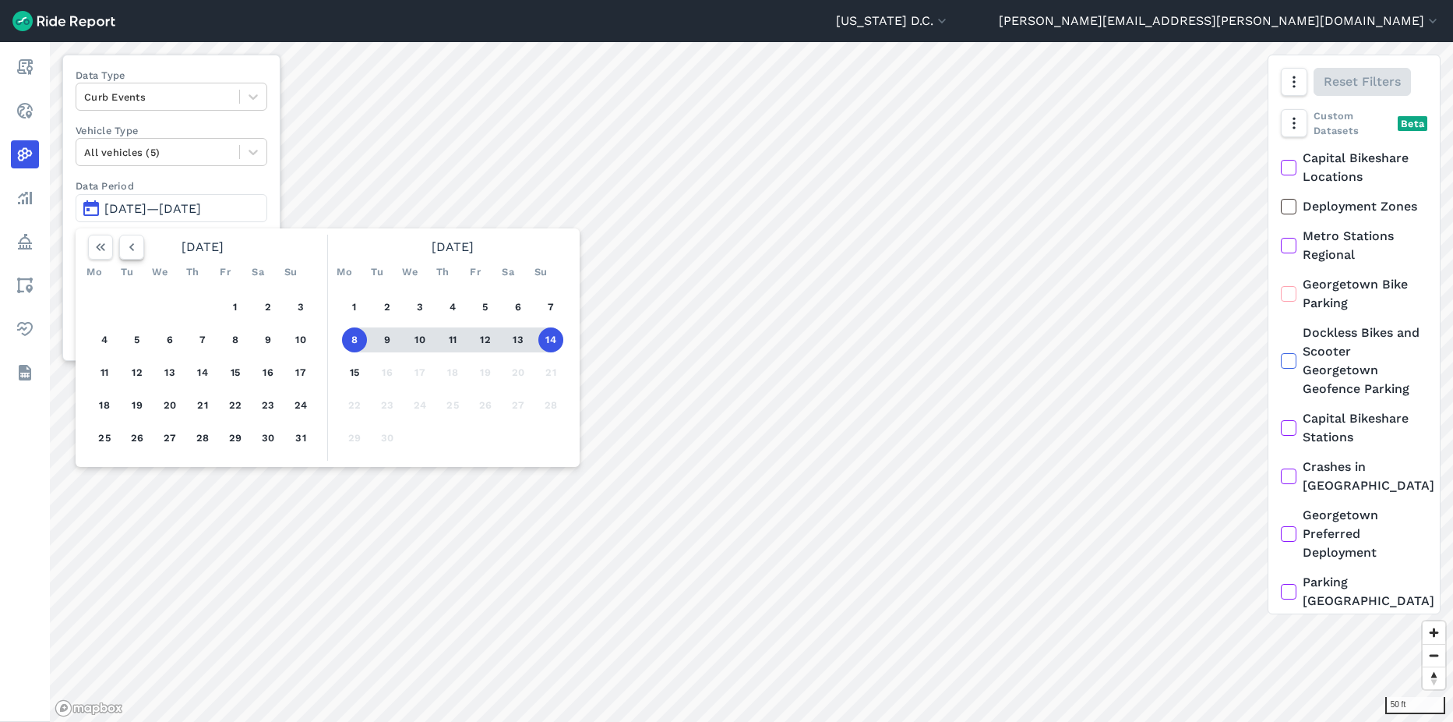
click at [127, 250] on icon "button" at bounding box center [132, 247] width 16 height 16
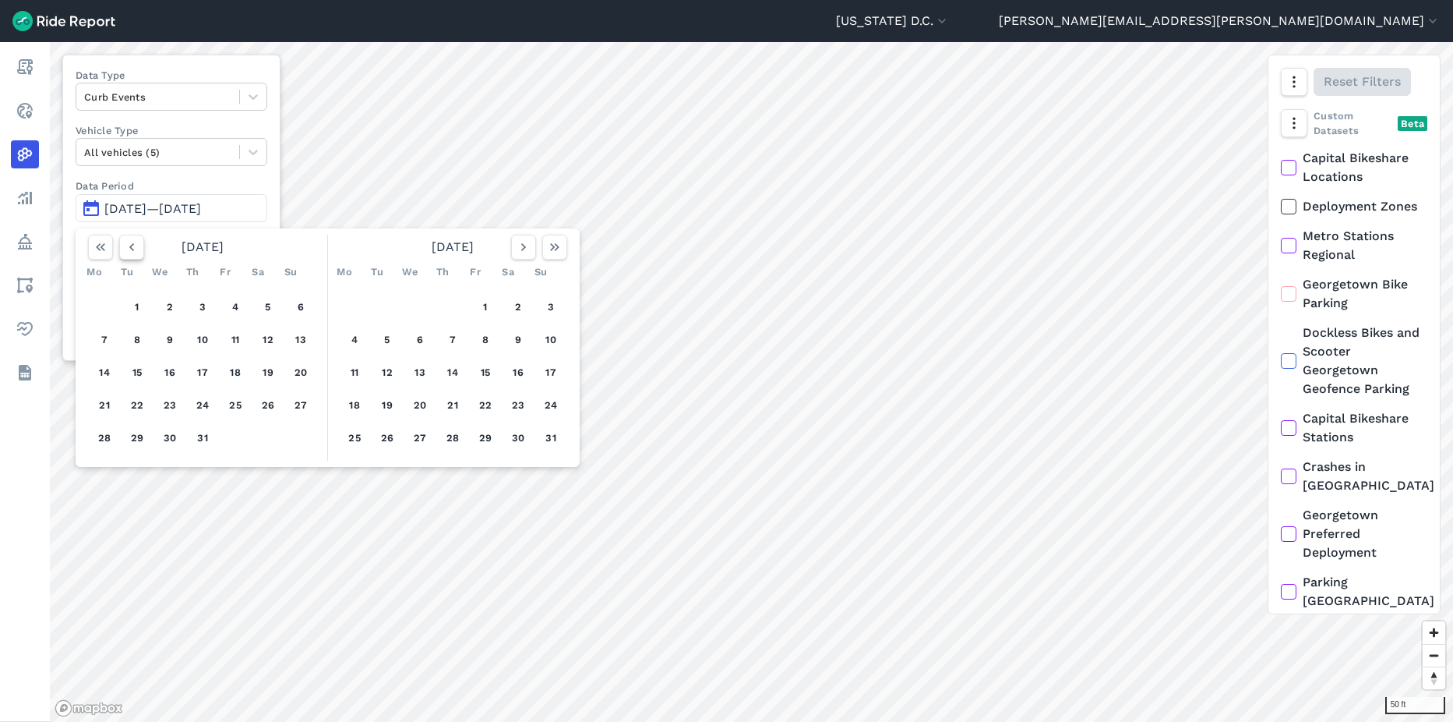
click at [127, 250] on icon "button" at bounding box center [132, 247] width 16 height 16
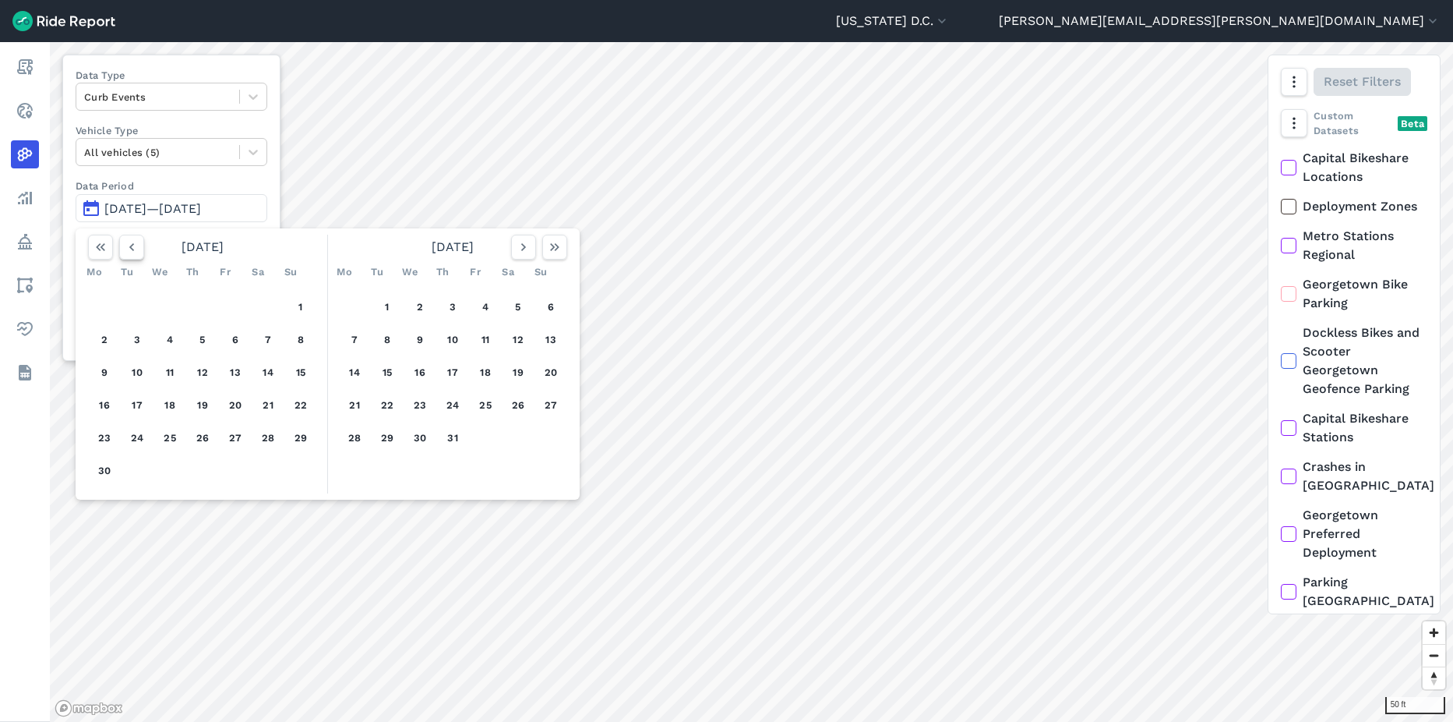
click at [127, 250] on icon "button" at bounding box center [132, 247] width 16 height 16
click at [519, 245] on icon "button" at bounding box center [524, 247] width 16 height 16
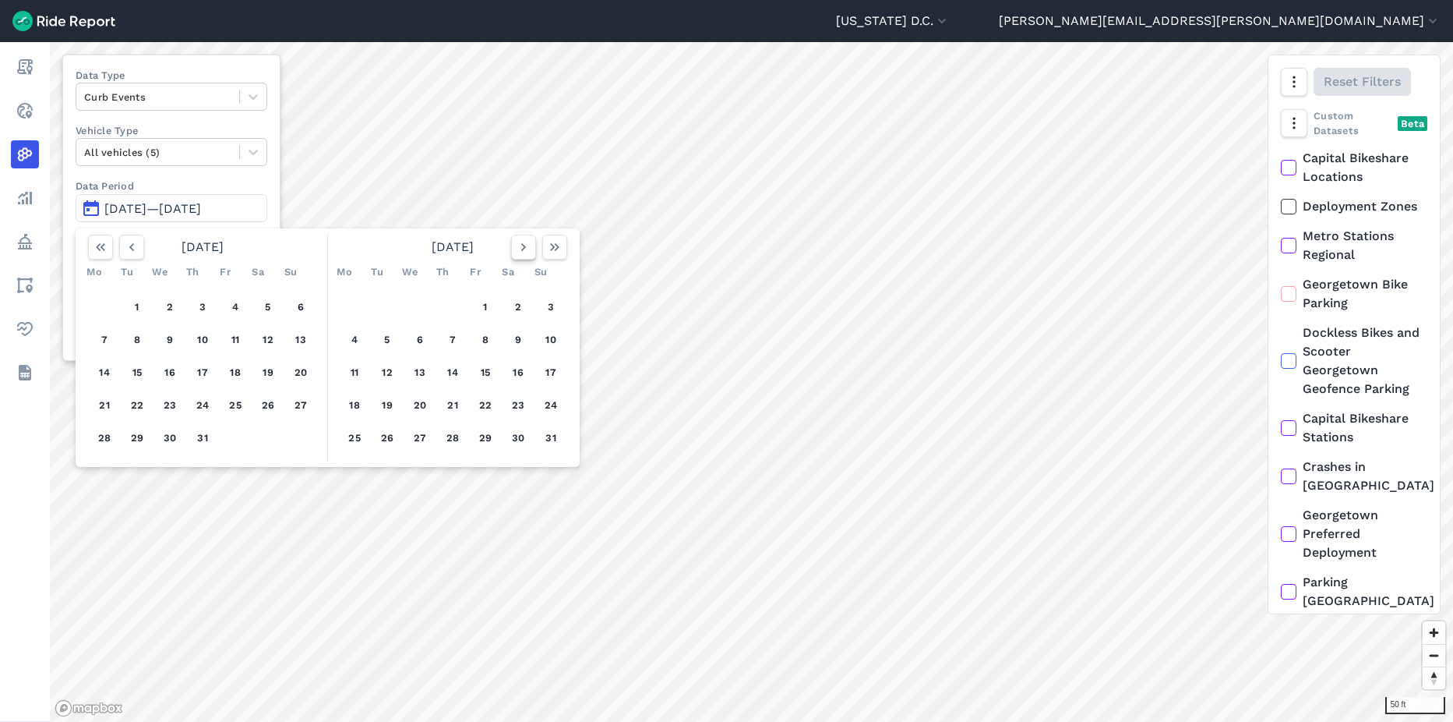
click at [518, 245] on icon "button" at bounding box center [524, 247] width 16 height 16
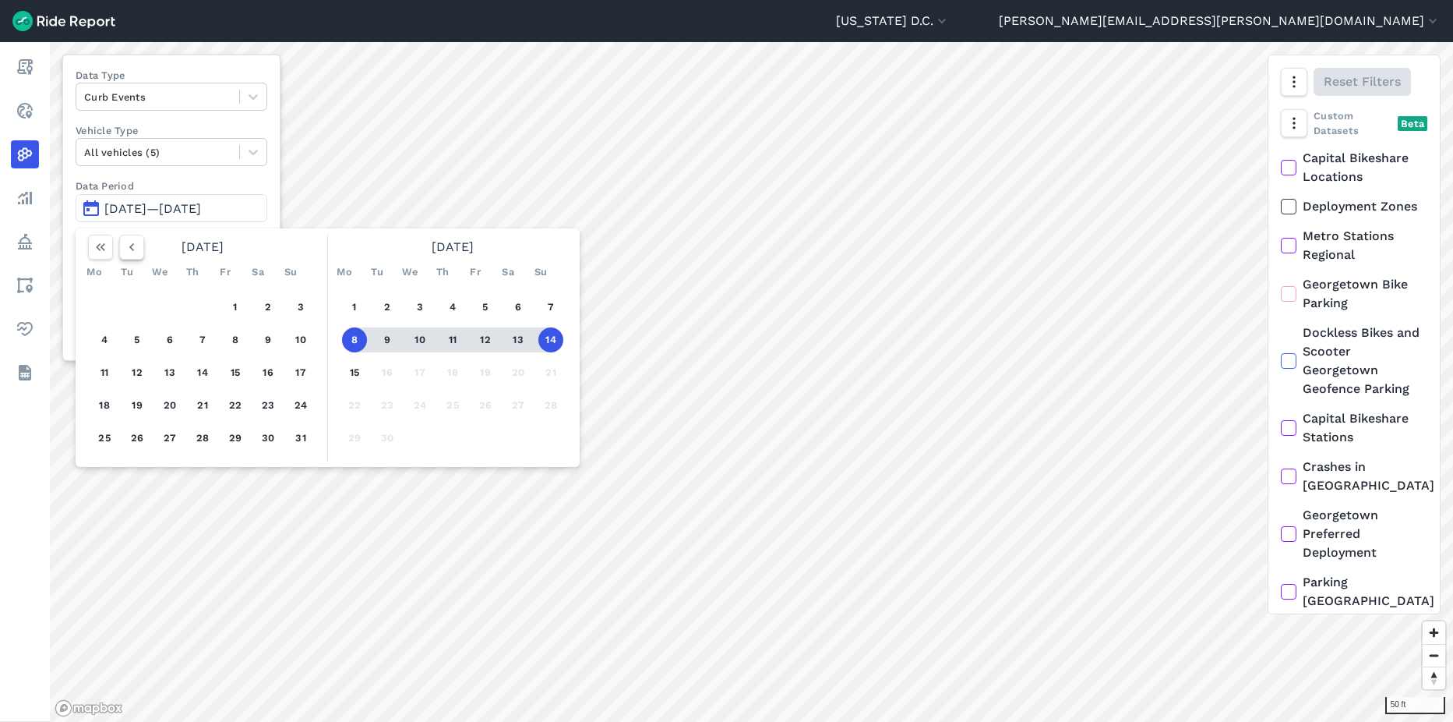
click at [136, 257] on button "button" at bounding box center [131, 247] width 25 height 25
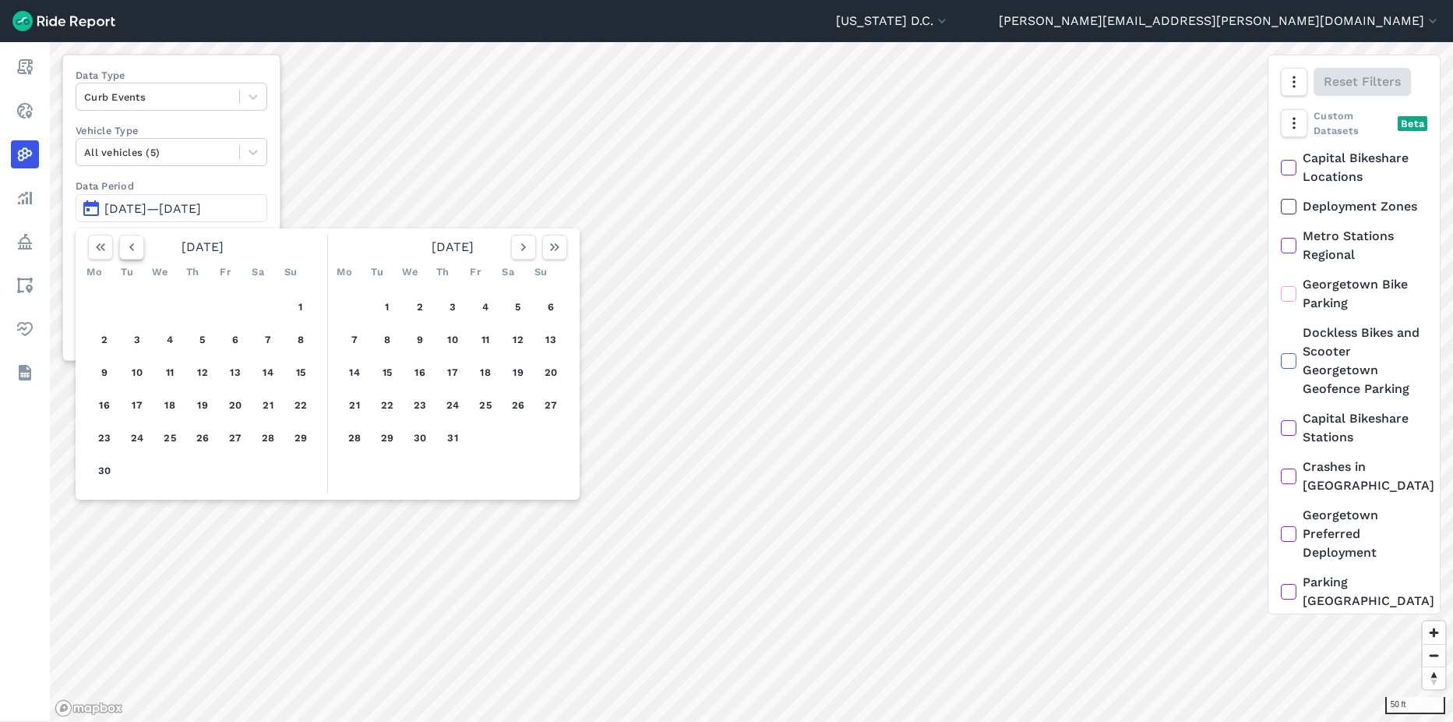
click at [136, 257] on button "button" at bounding box center [131, 247] width 25 height 25
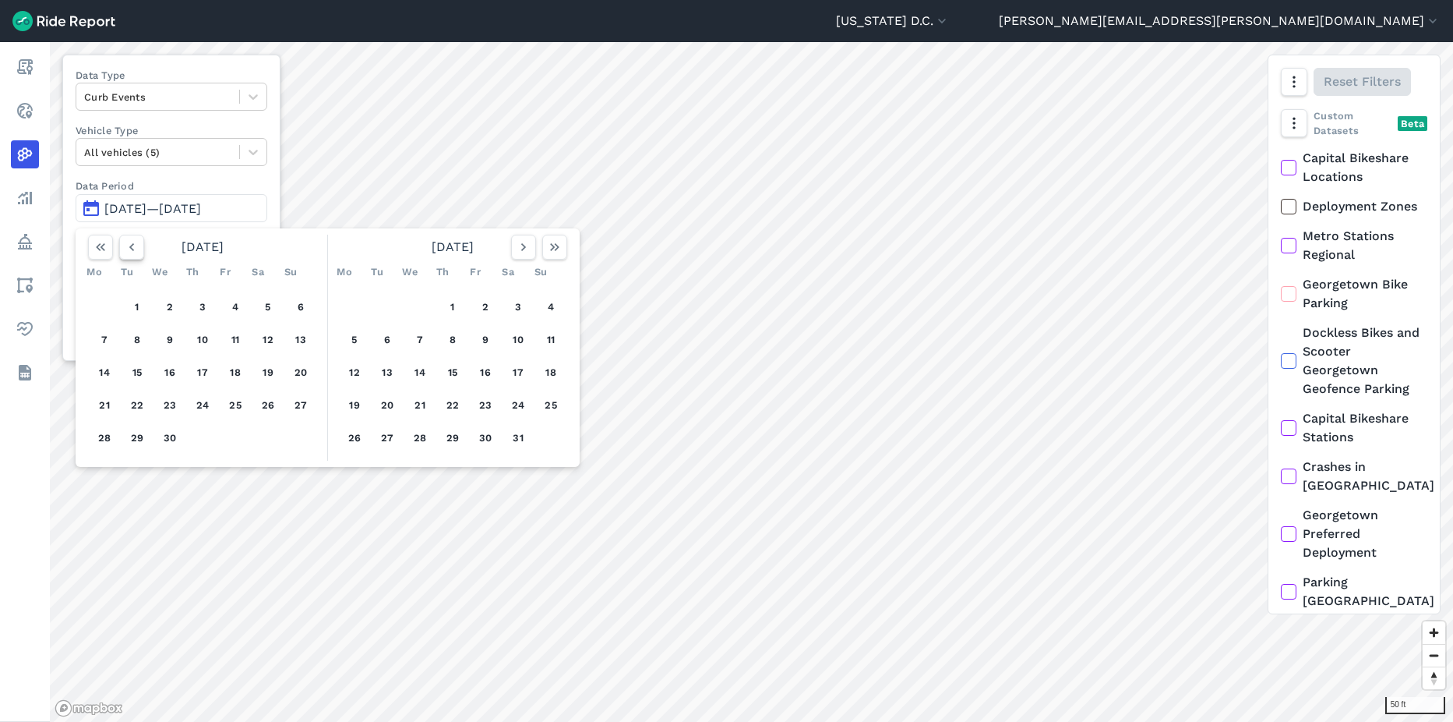
click at [136, 257] on button "button" at bounding box center [131, 247] width 25 height 25
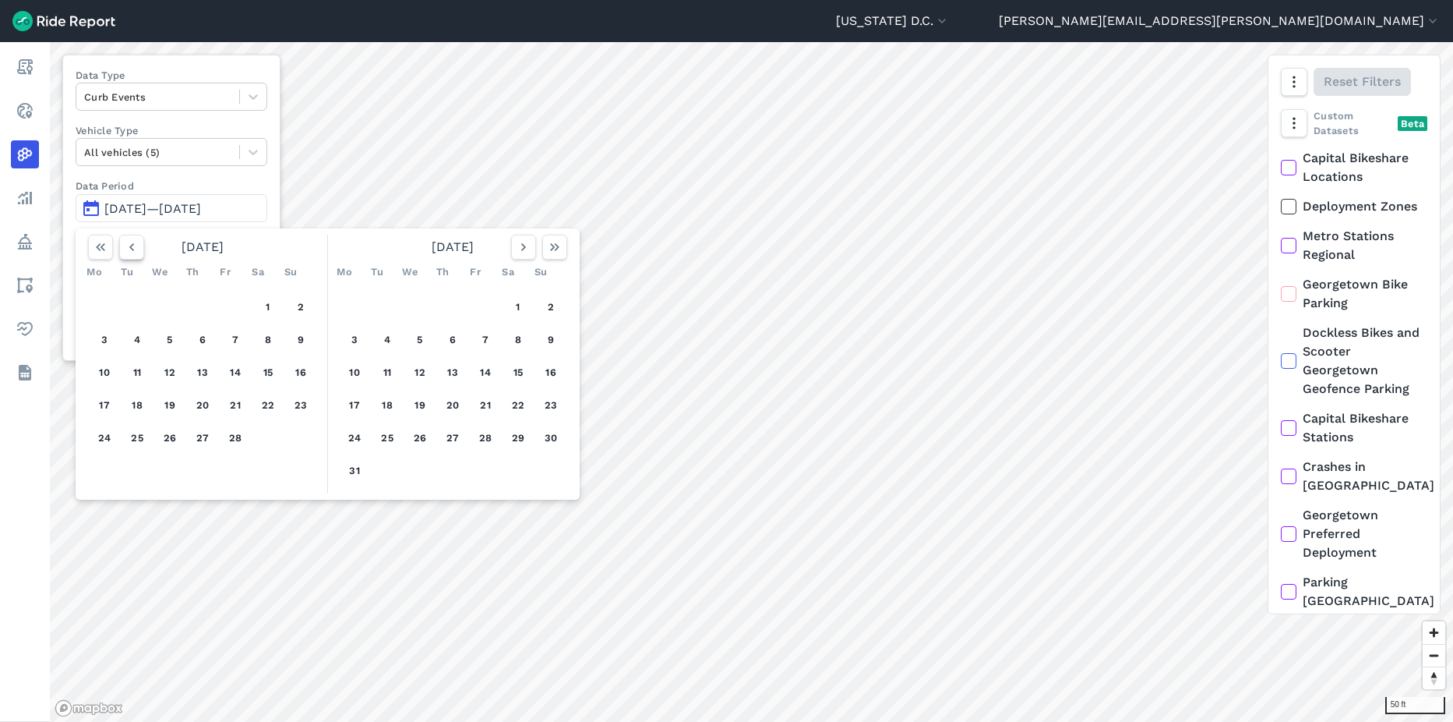
click at [136, 257] on button "button" at bounding box center [131, 247] width 25 height 25
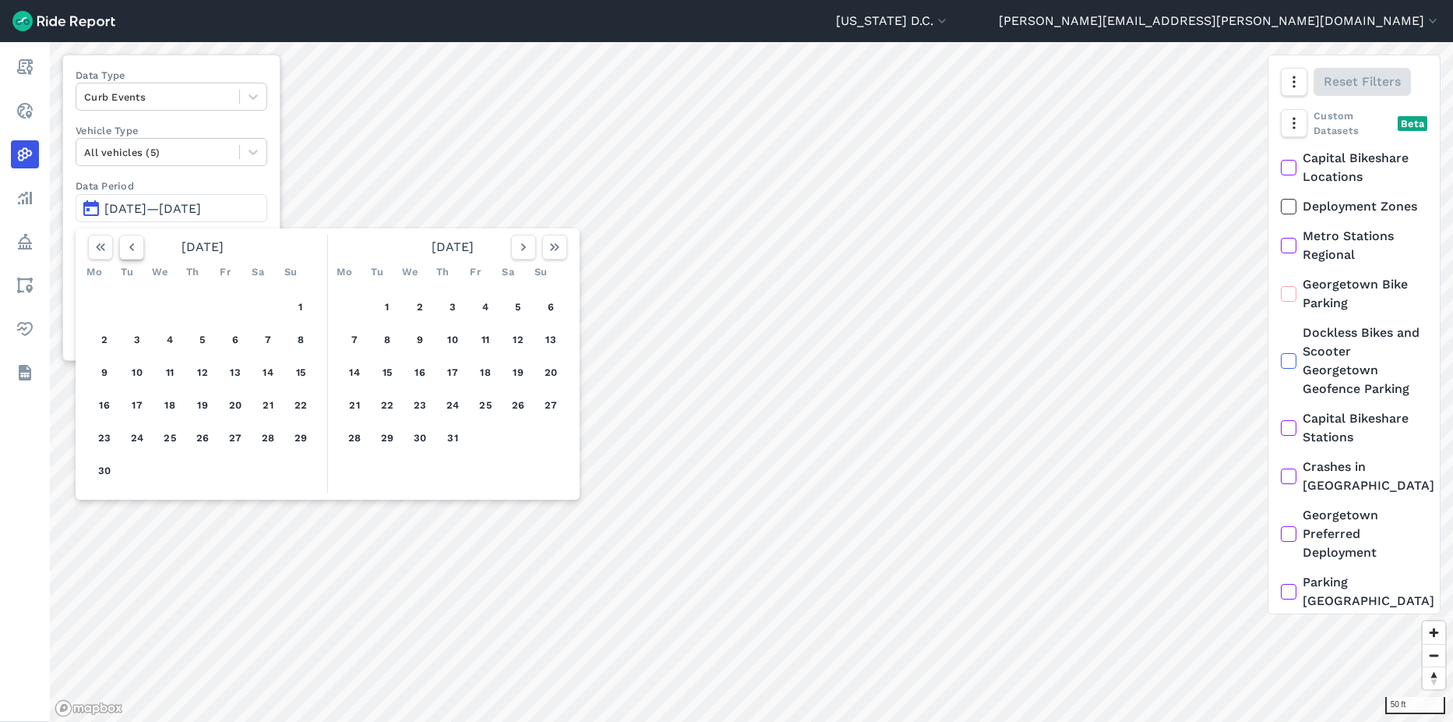
click at [136, 257] on button "button" at bounding box center [131, 247] width 25 height 25
click at [549, 348] on button "8" at bounding box center [550, 339] width 25 height 25
click at [520, 373] on button "14" at bounding box center [518, 372] width 25 height 25
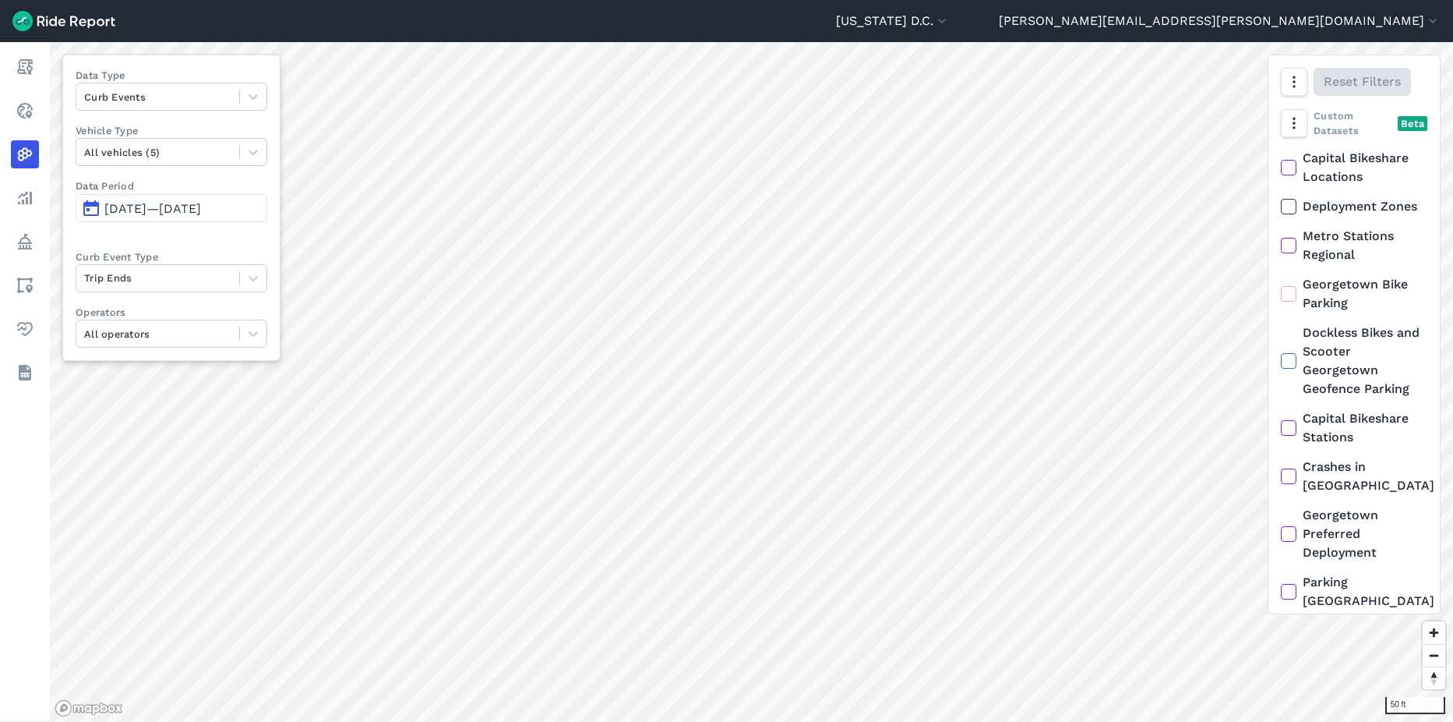
click at [201, 211] on span "Sep 8, 2024—Sep 14, 2024" at bounding box center [152, 208] width 97 height 15
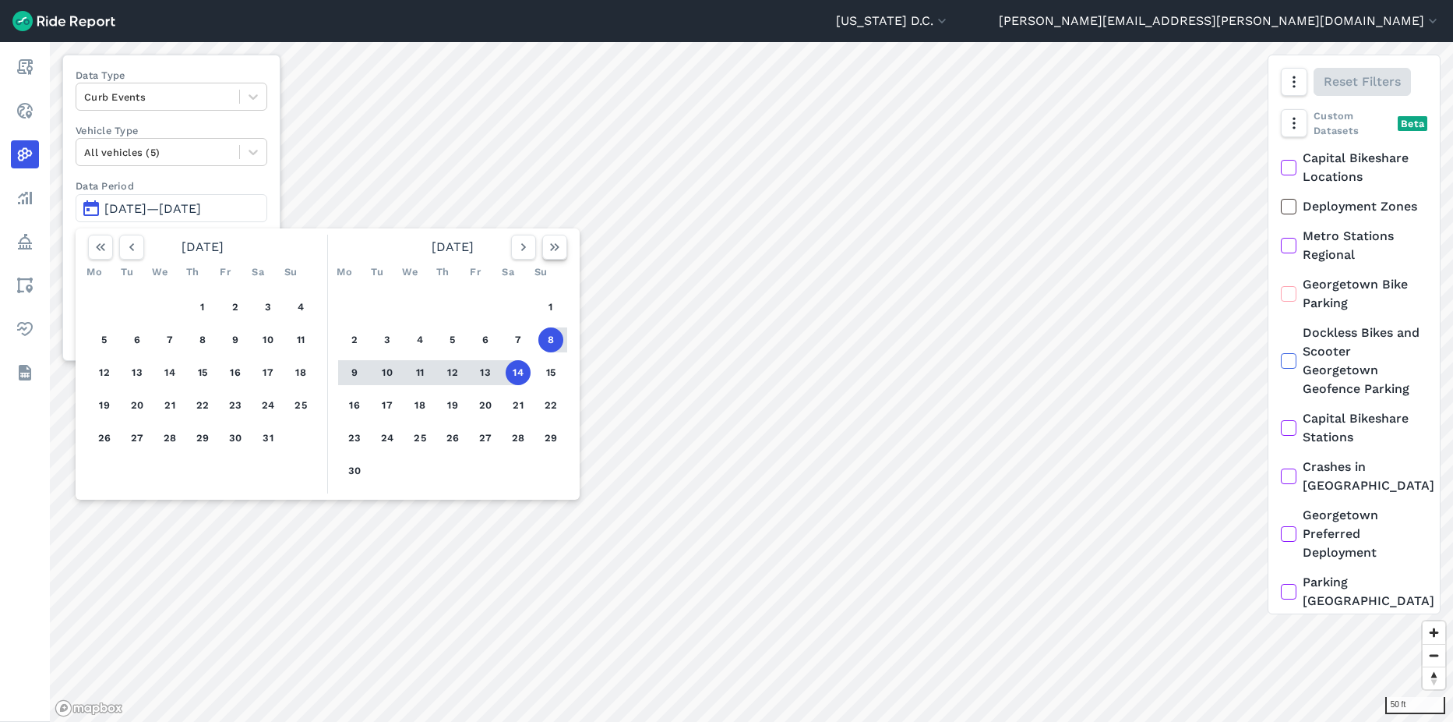
click at [556, 249] on use "button" at bounding box center [554, 247] width 9 height 8
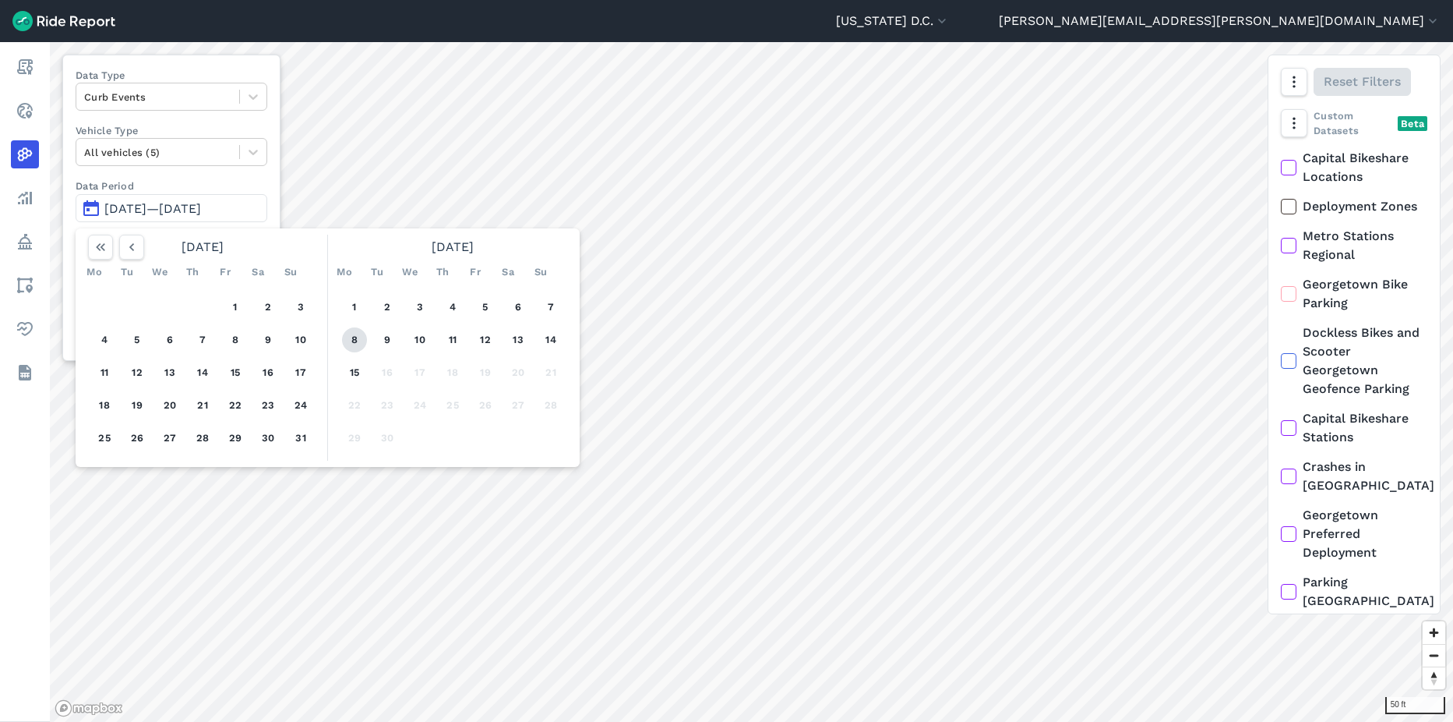
click at [353, 338] on button "8" at bounding box center [354, 339] width 25 height 25
click at [549, 338] on button "14" at bounding box center [550, 339] width 25 height 25
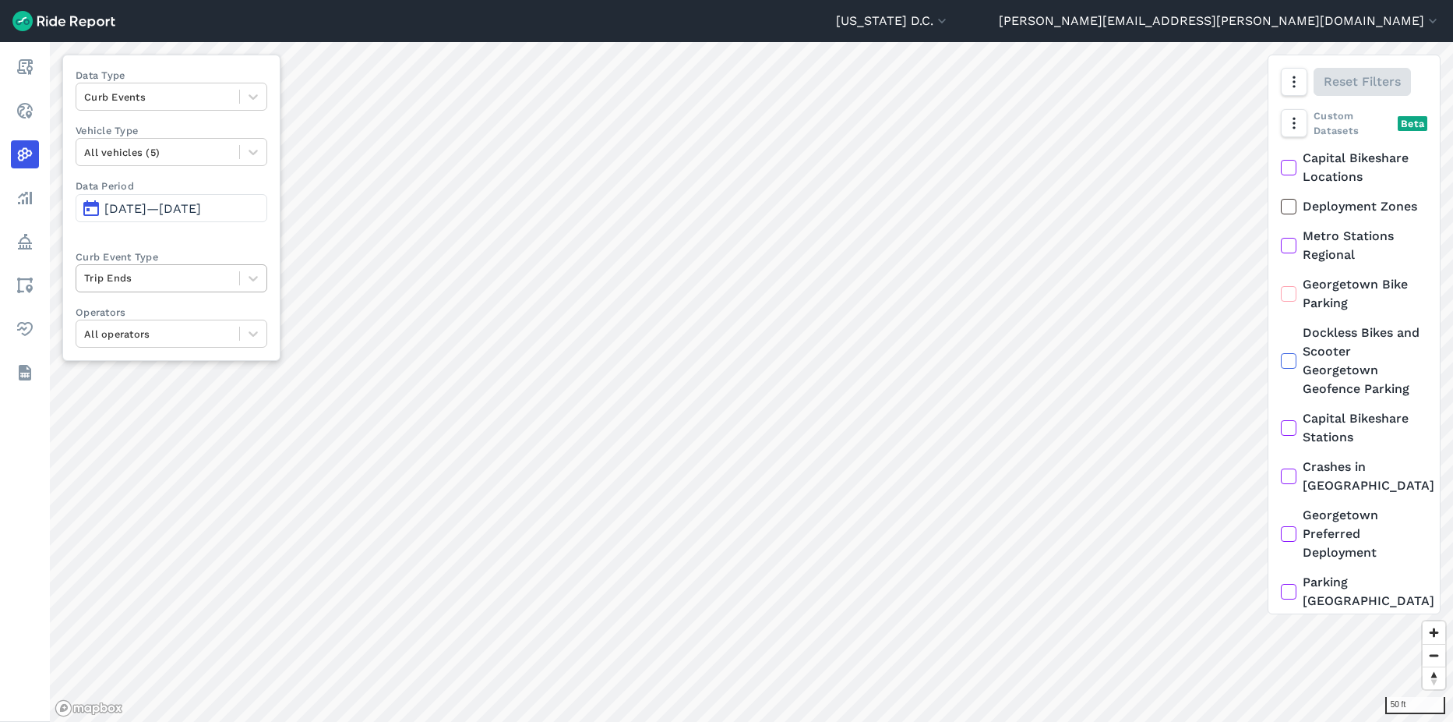
click at [122, 278] on div at bounding box center [157, 278] width 147 height 18
click at [122, 355] on div "Deployments" at bounding box center [172, 342] width 192 height 27
click at [114, 277] on div at bounding box center [157, 278] width 147 height 18
click at [185, 310] on div "Trip Starts" at bounding box center [172, 315] width 192 height 27
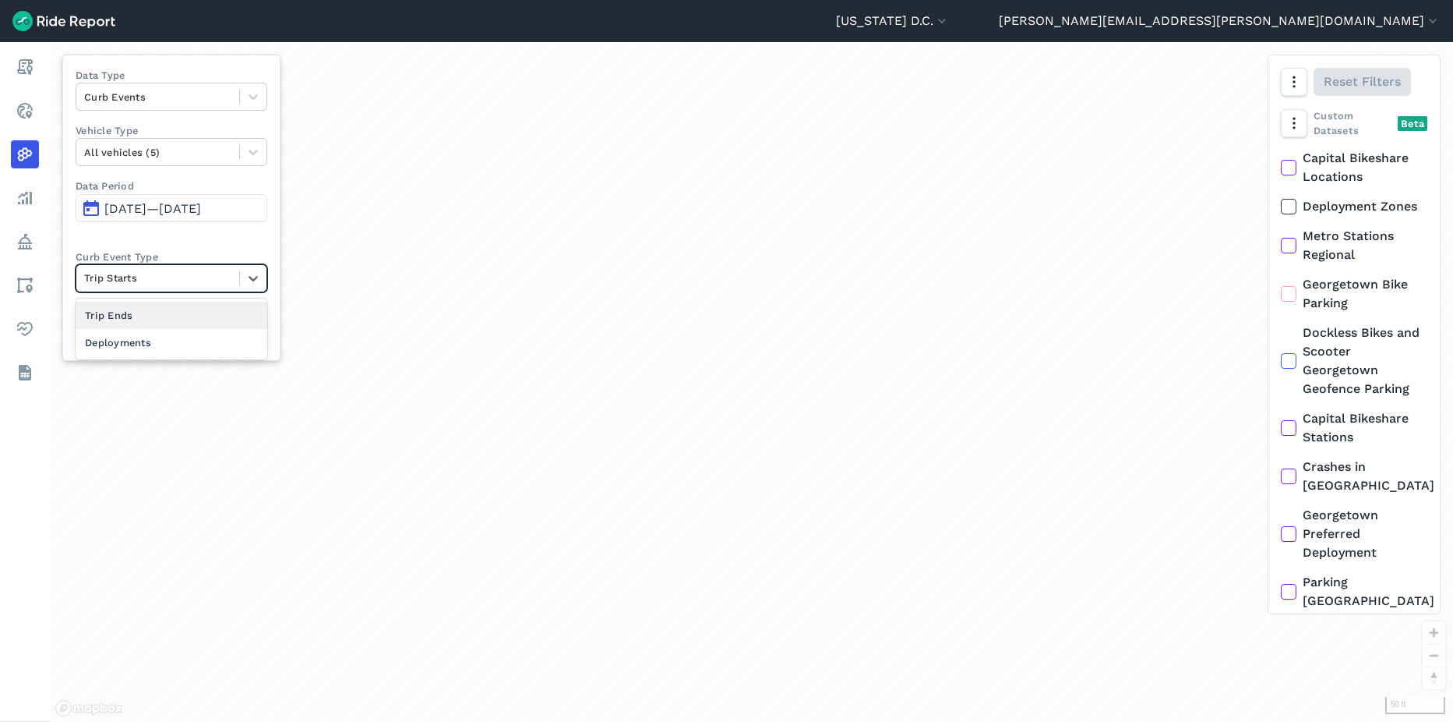
click at [219, 281] on div at bounding box center [157, 278] width 147 height 18
click at [207, 350] on div "Deployments" at bounding box center [172, 342] width 192 height 27
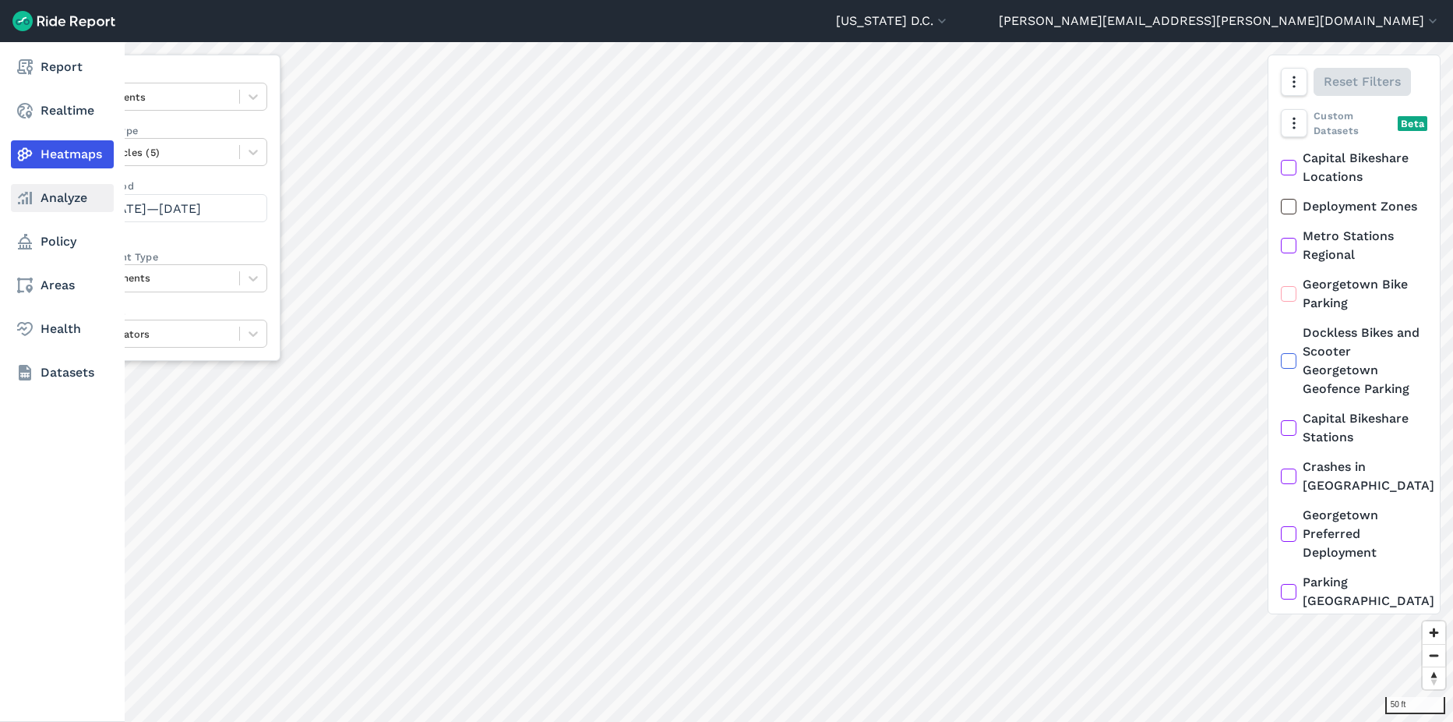
click at [47, 192] on link "Analyze" at bounding box center [62, 198] width 103 height 28
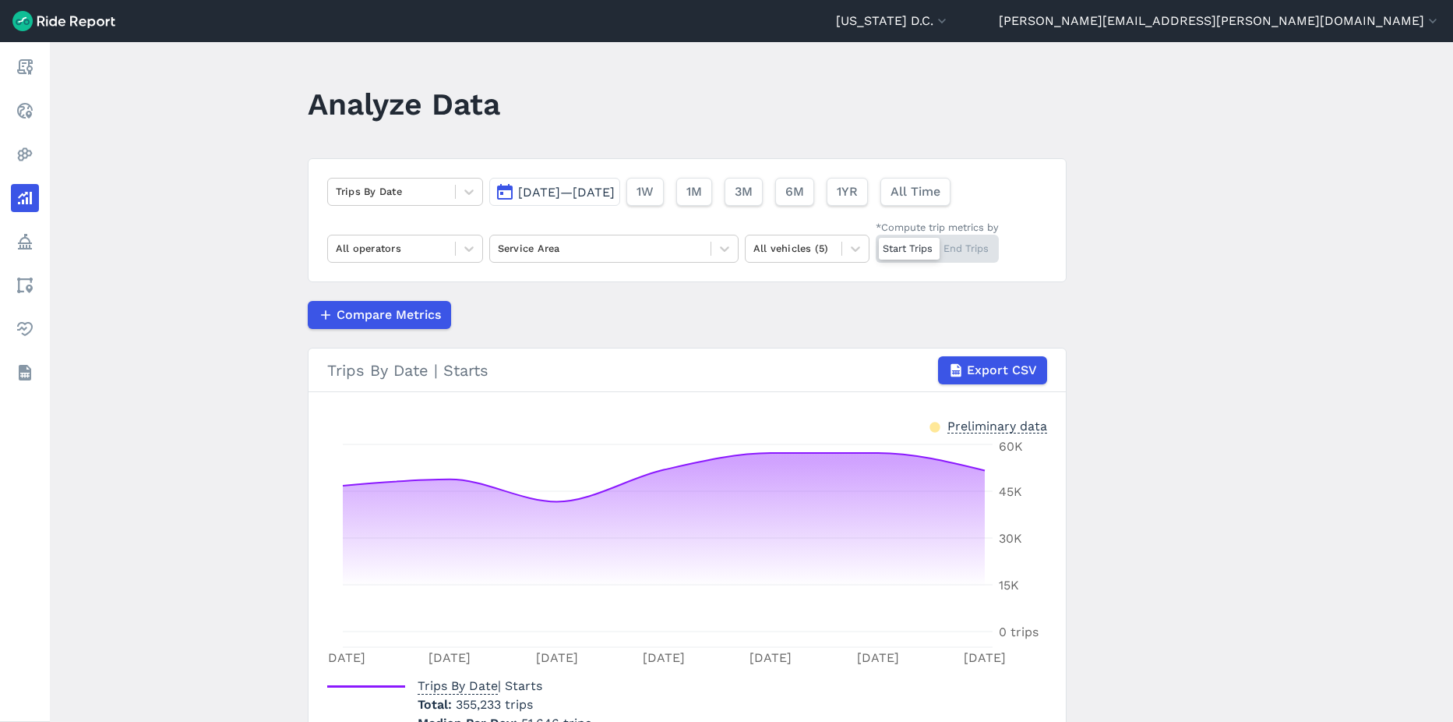
click at [601, 198] on span "Sep 8, 2025—Sep 14, 2025" at bounding box center [566, 192] width 97 height 15
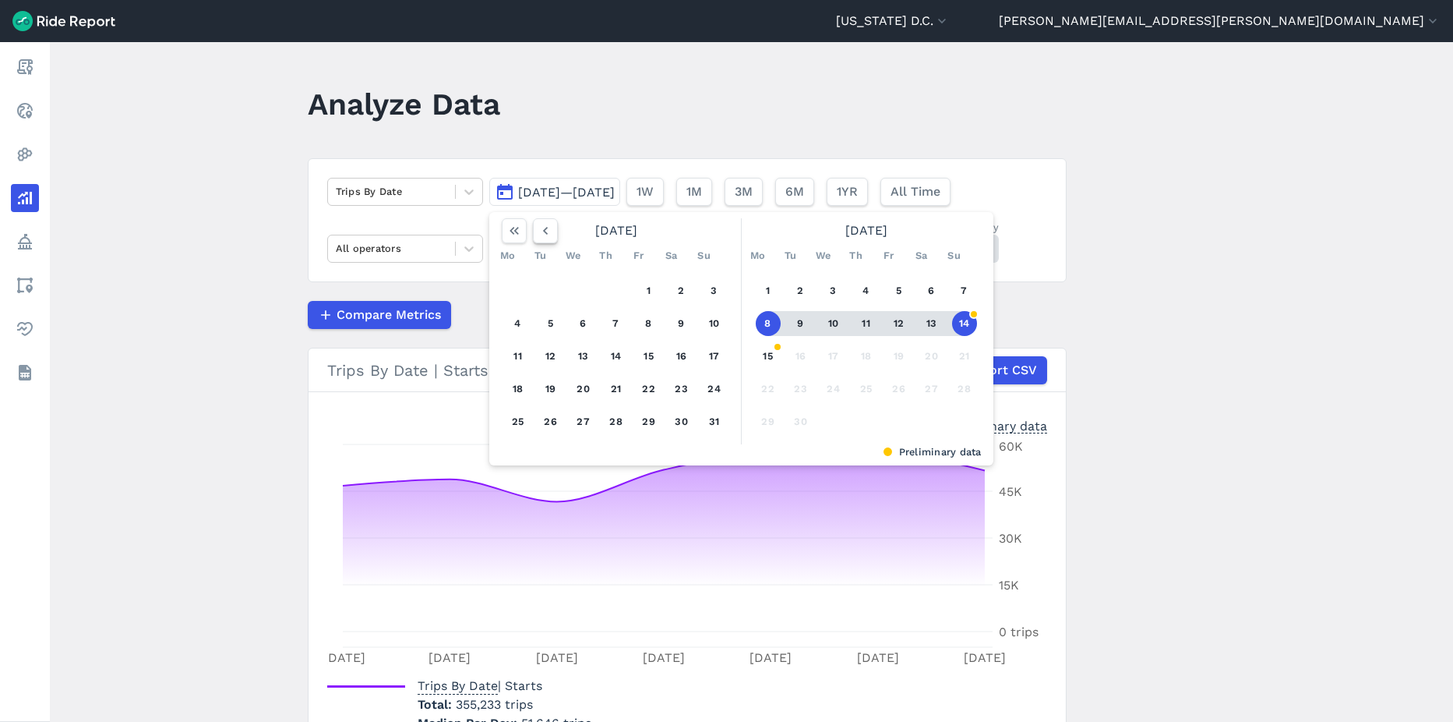
click at [546, 234] on icon "button" at bounding box center [546, 231] width 16 height 16
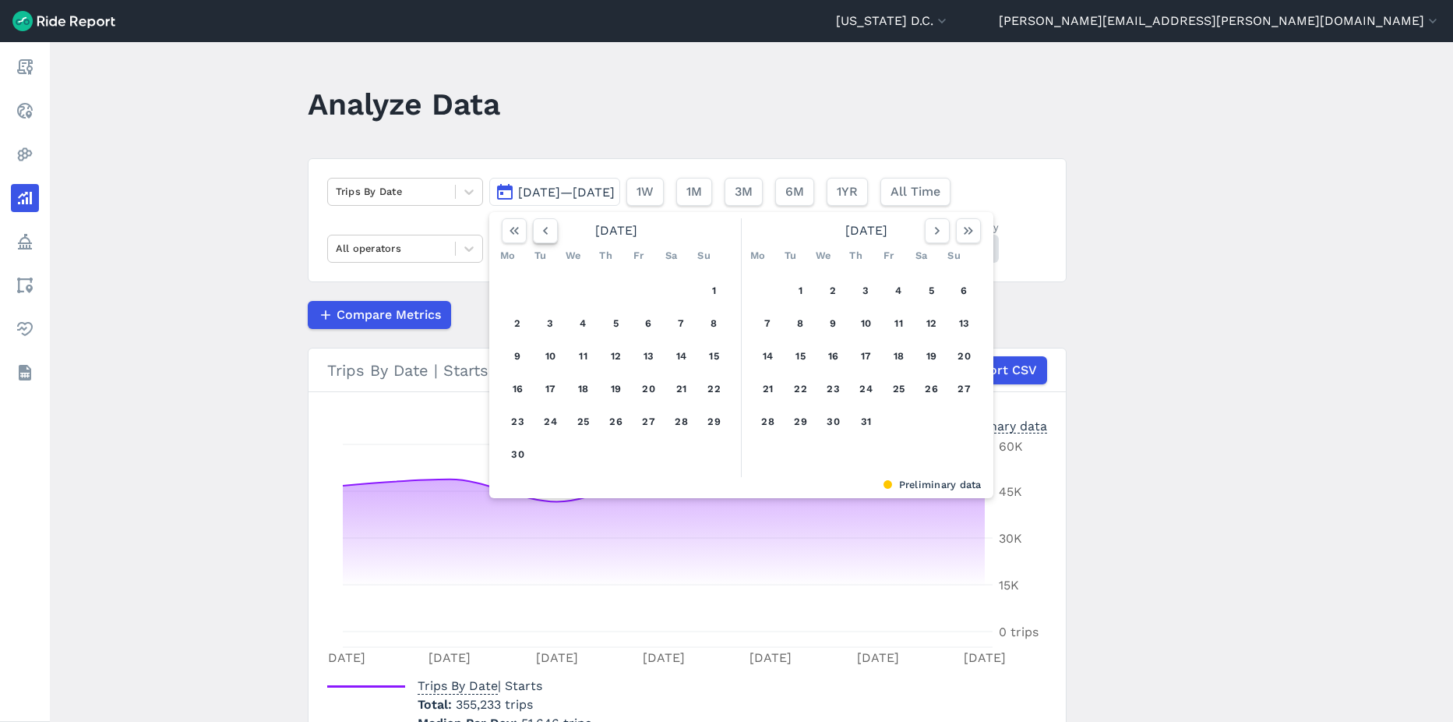
click at [546, 234] on icon "button" at bounding box center [546, 231] width 16 height 16
click at [937, 231] on use "button" at bounding box center [936, 231] width 5 height 8
click at [796, 290] on button "1" at bounding box center [801, 290] width 25 height 25
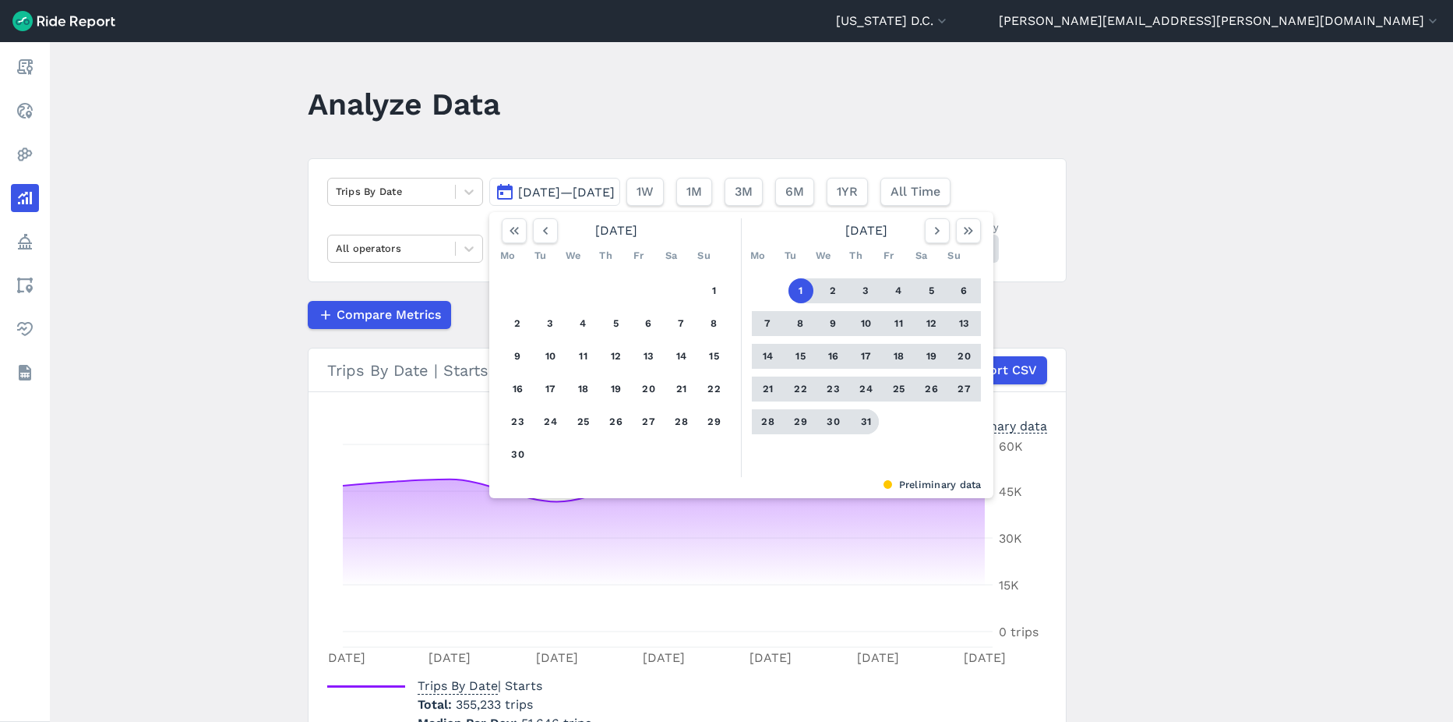
click at [867, 424] on button "31" at bounding box center [866, 421] width 25 height 25
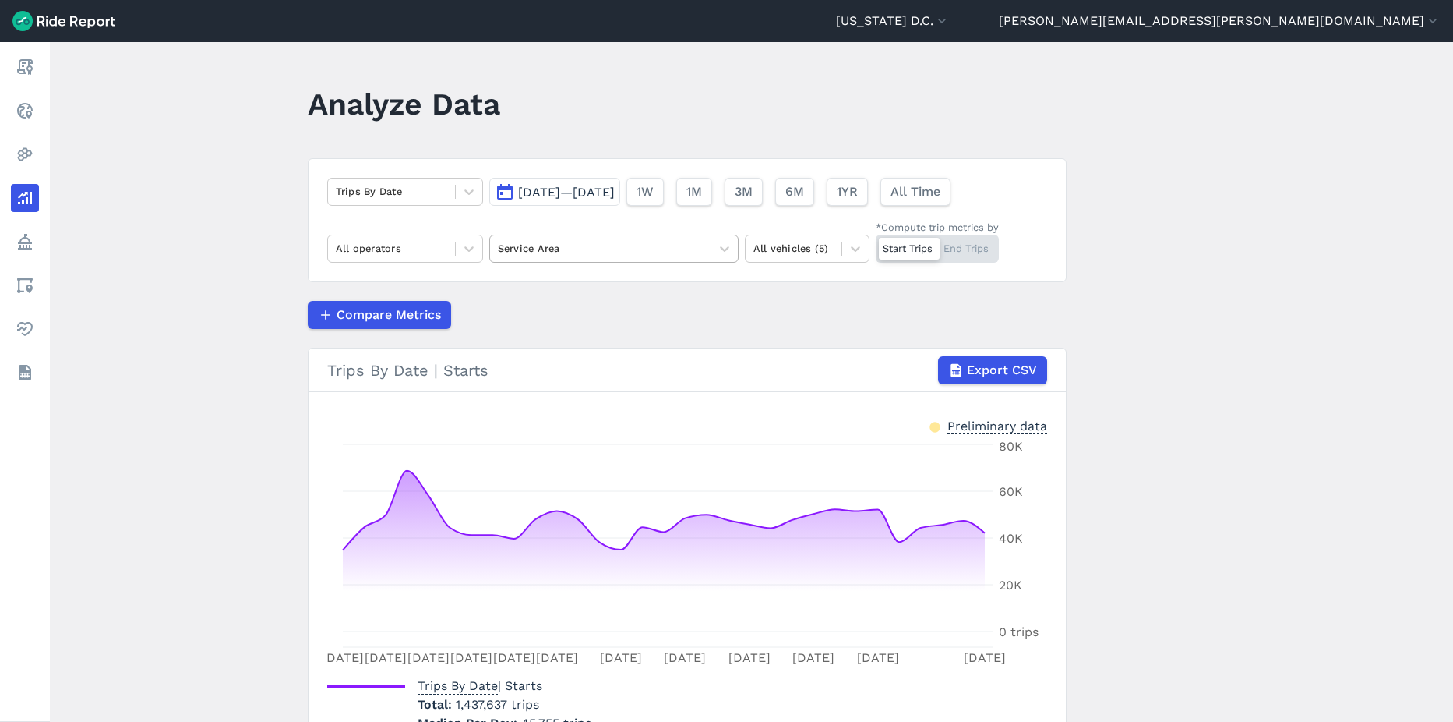
click at [626, 251] on div at bounding box center [600, 248] width 205 height 18
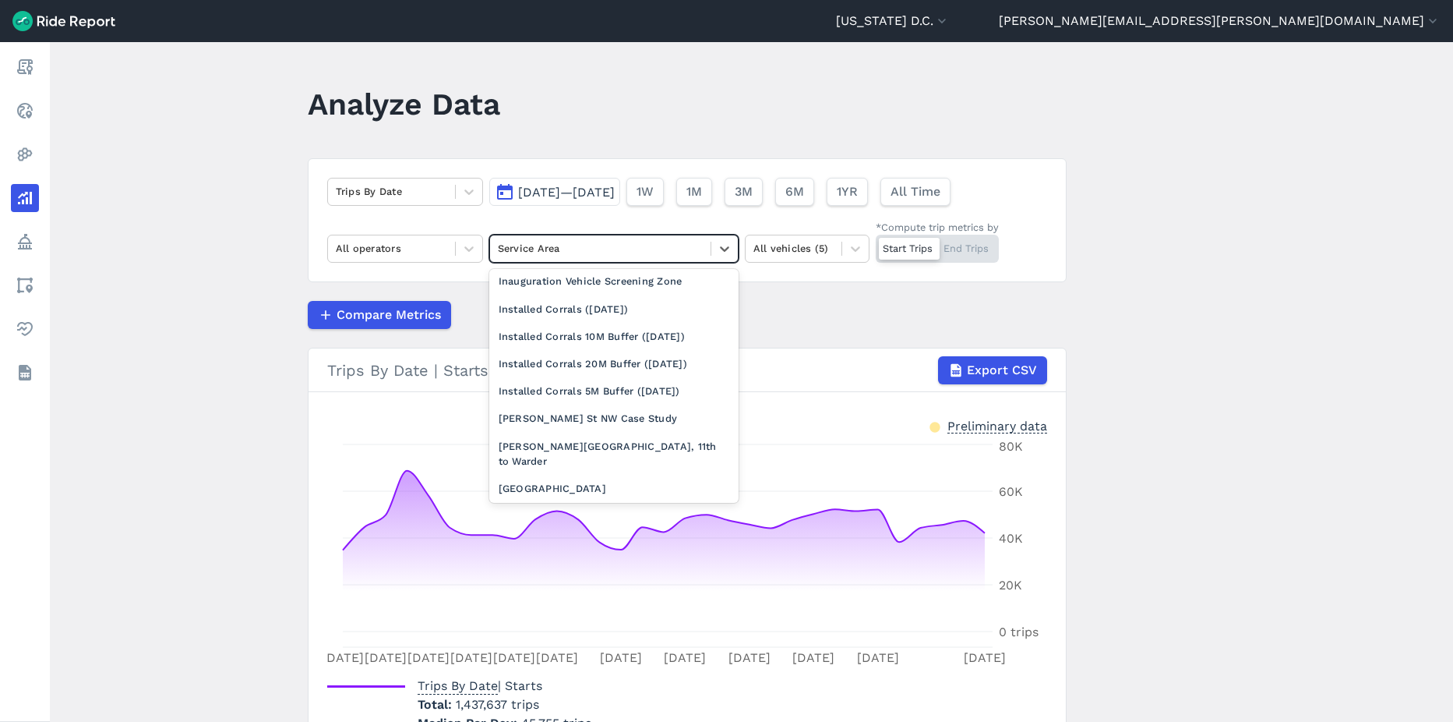
scroll to position [623, 0]
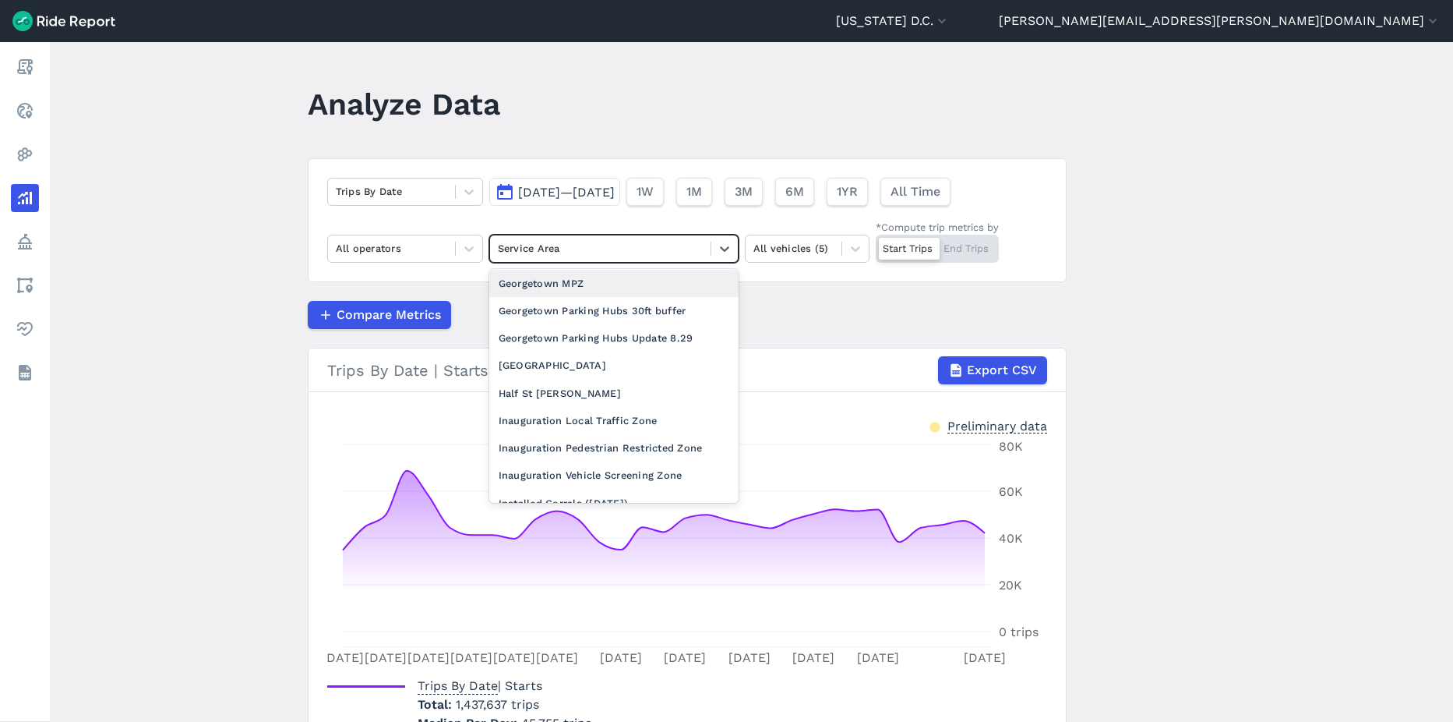
click at [577, 297] on div "Georgetown MPZ" at bounding box center [613, 283] width 249 height 27
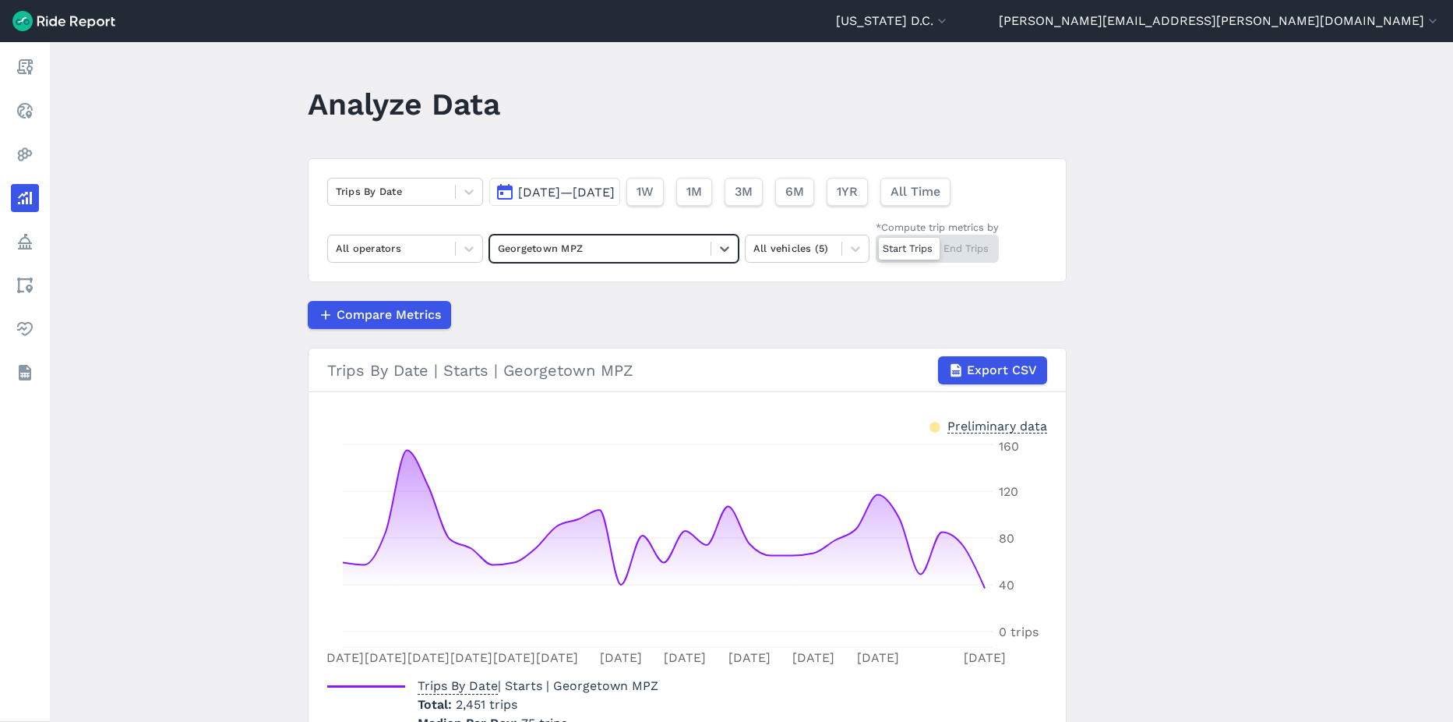
click at [697, 255] on div at bounding box center [600, 248] width 205 height 18
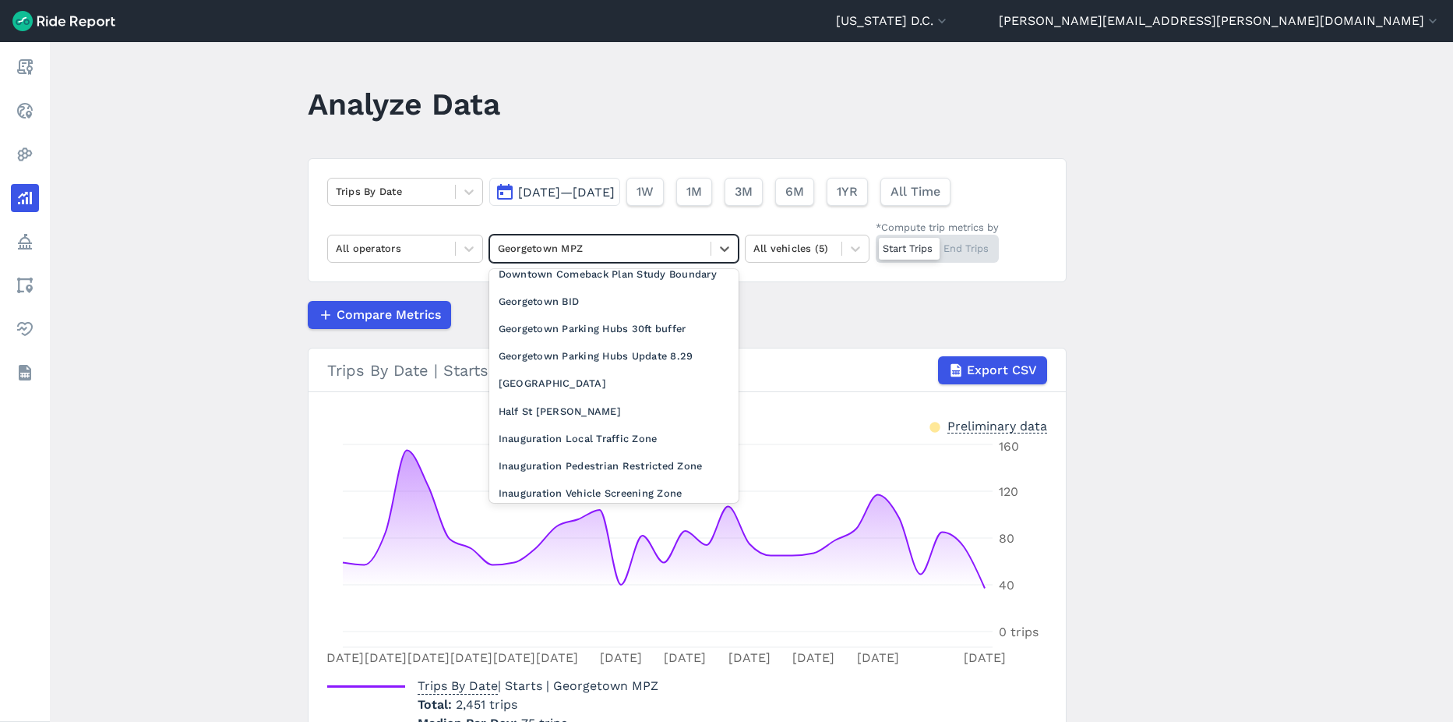
scroll to position [623, 0]
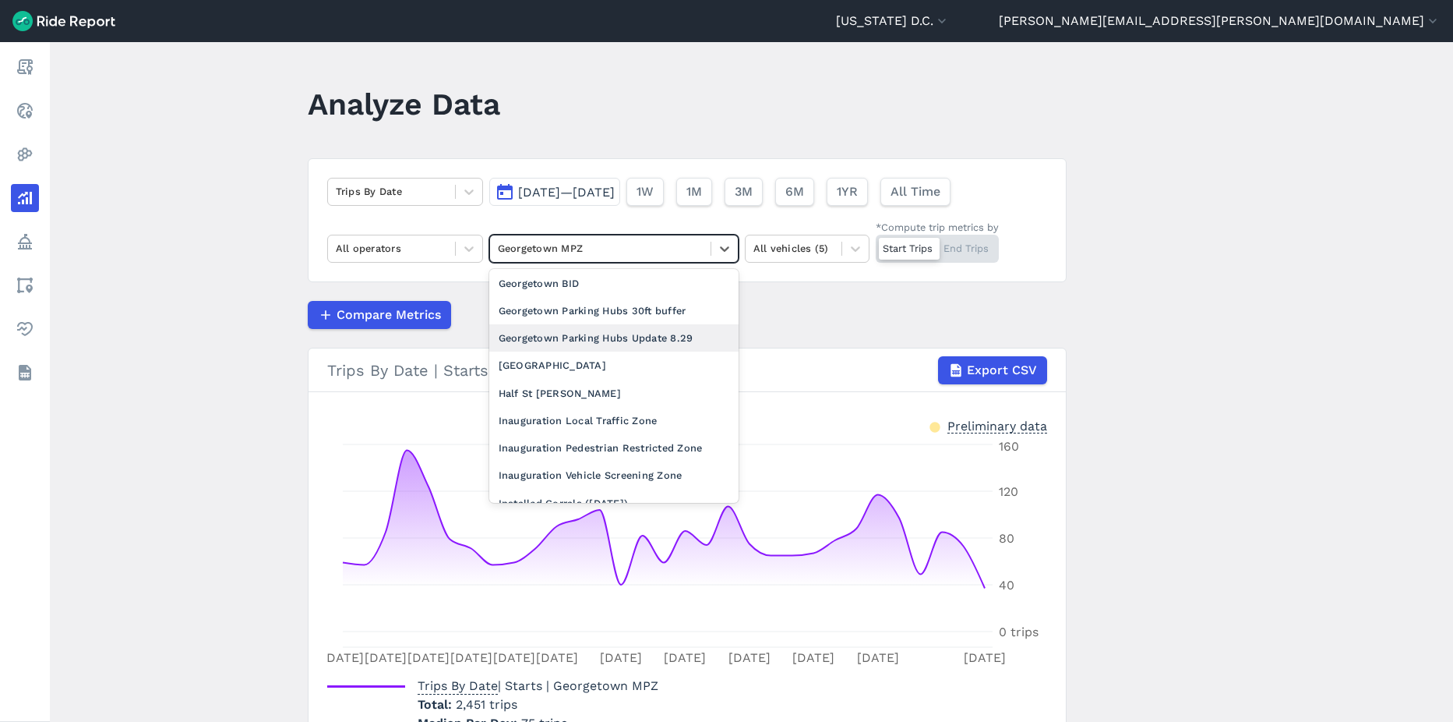
click at [611, 351] on div "Georgetown Parking Hubs Update 8.29" at bounding box center [613, 337] width 249 height 27
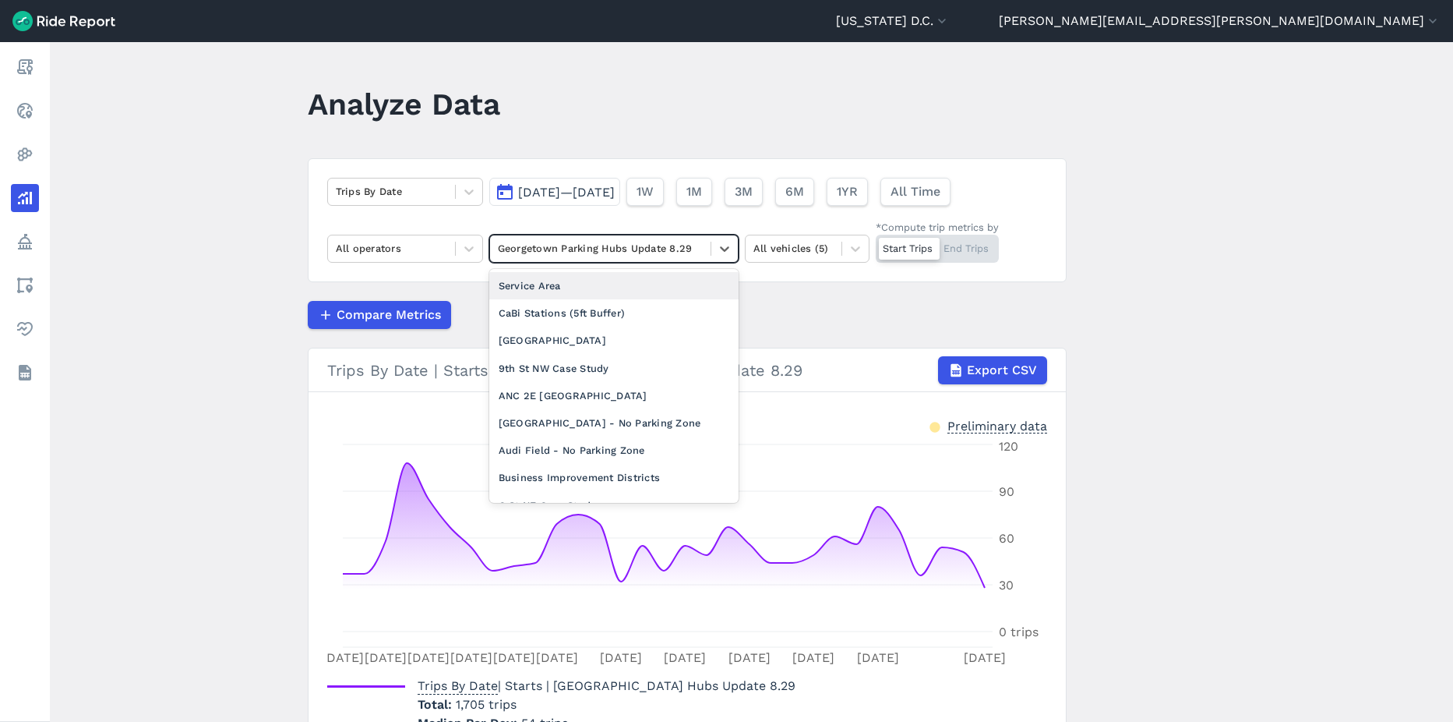
click at [521, 250] on div at bounding box center [600, 248] width 205 height 18
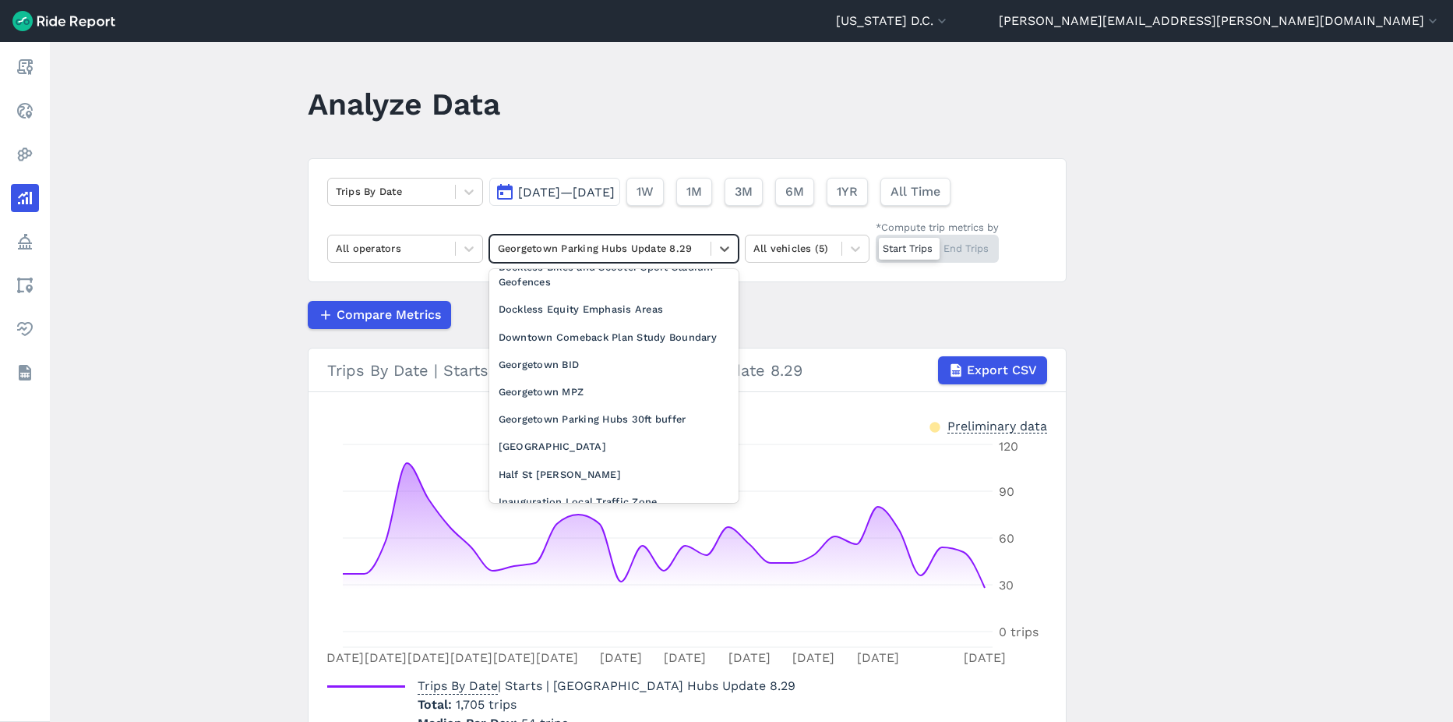
scroll to position [546, 0]
click at [615, 198] on span "Jul 1, 2025—Jul 31, 2025" at bounding box center [566, 192] width 97 height 15
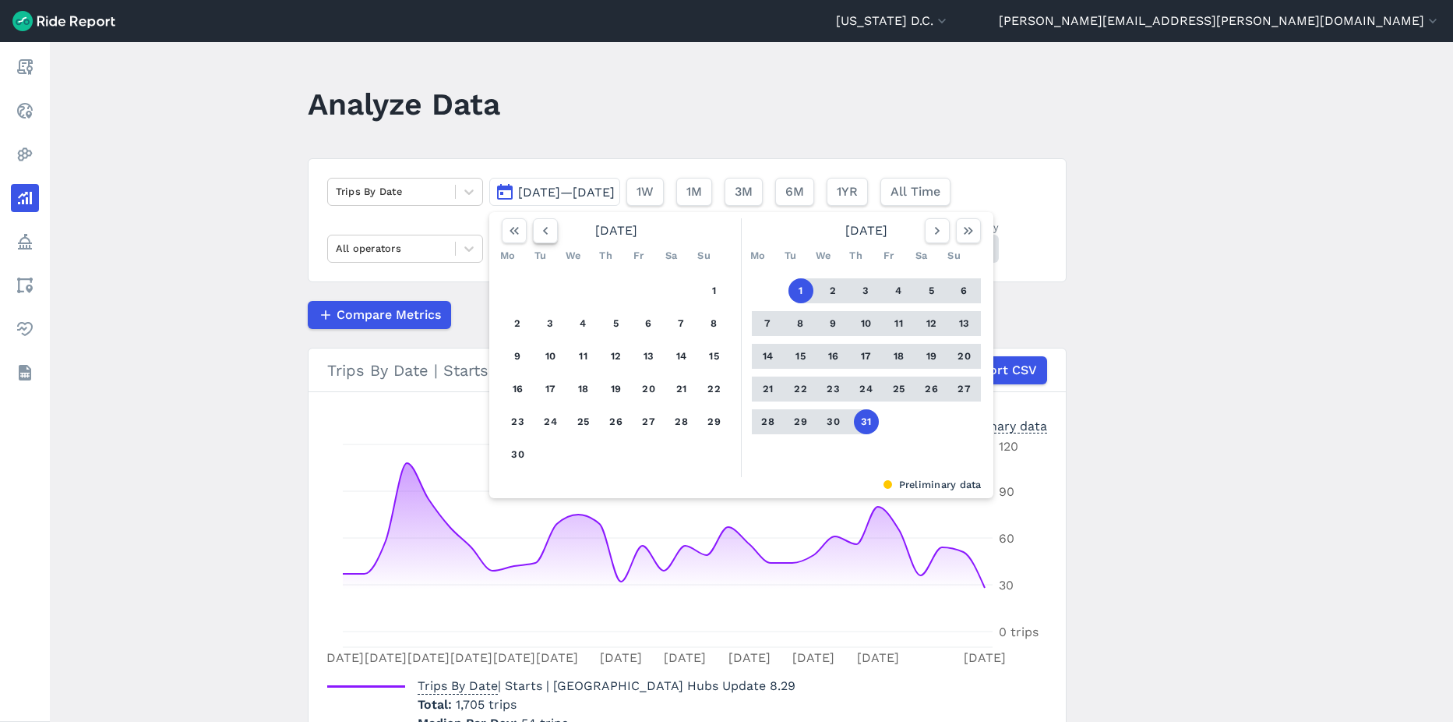
click at [546, 237] on icon "button" at bounding box center [546, 231] width 16 height 16
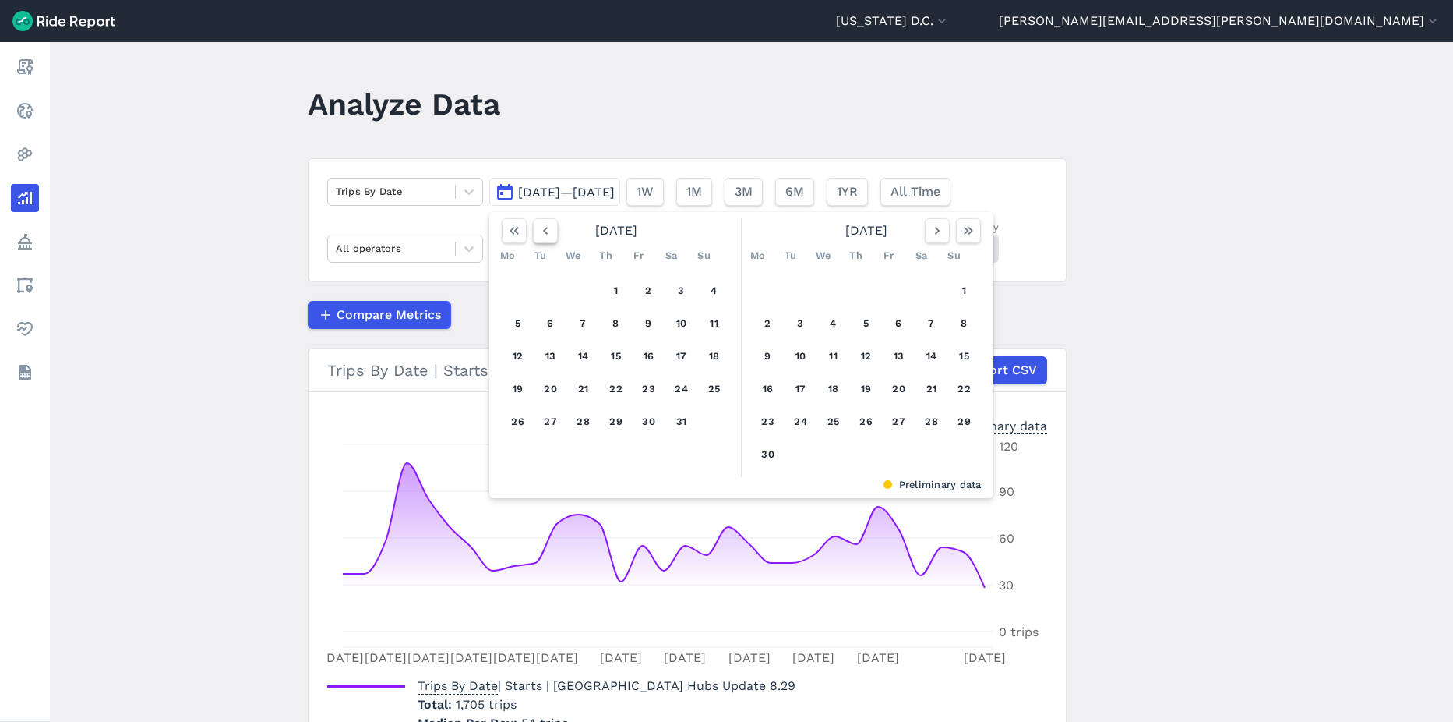
click at [546, 237] on icon "button" at bounding box center [546, 231] width 16 height 16
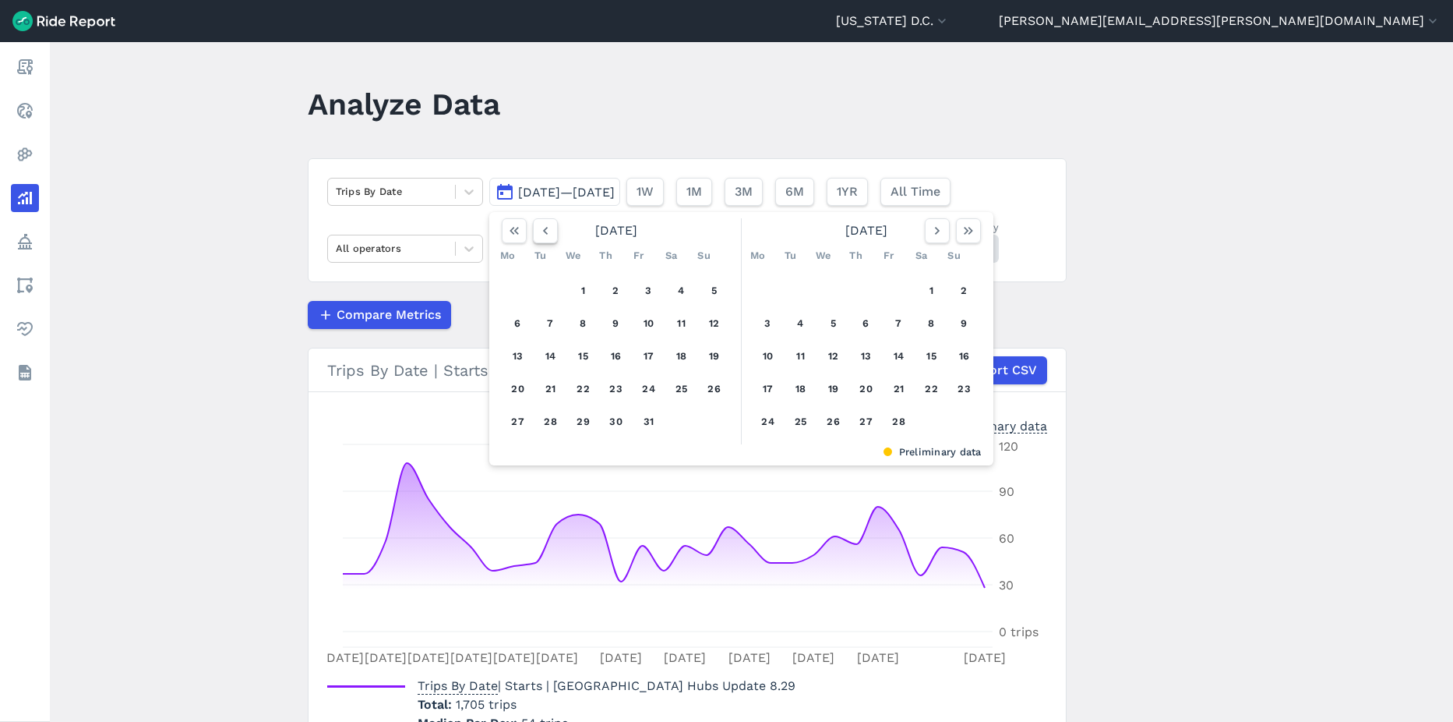
click at [546, 237] on icon "button" at bounding box center [546, 231] width 16 height 16
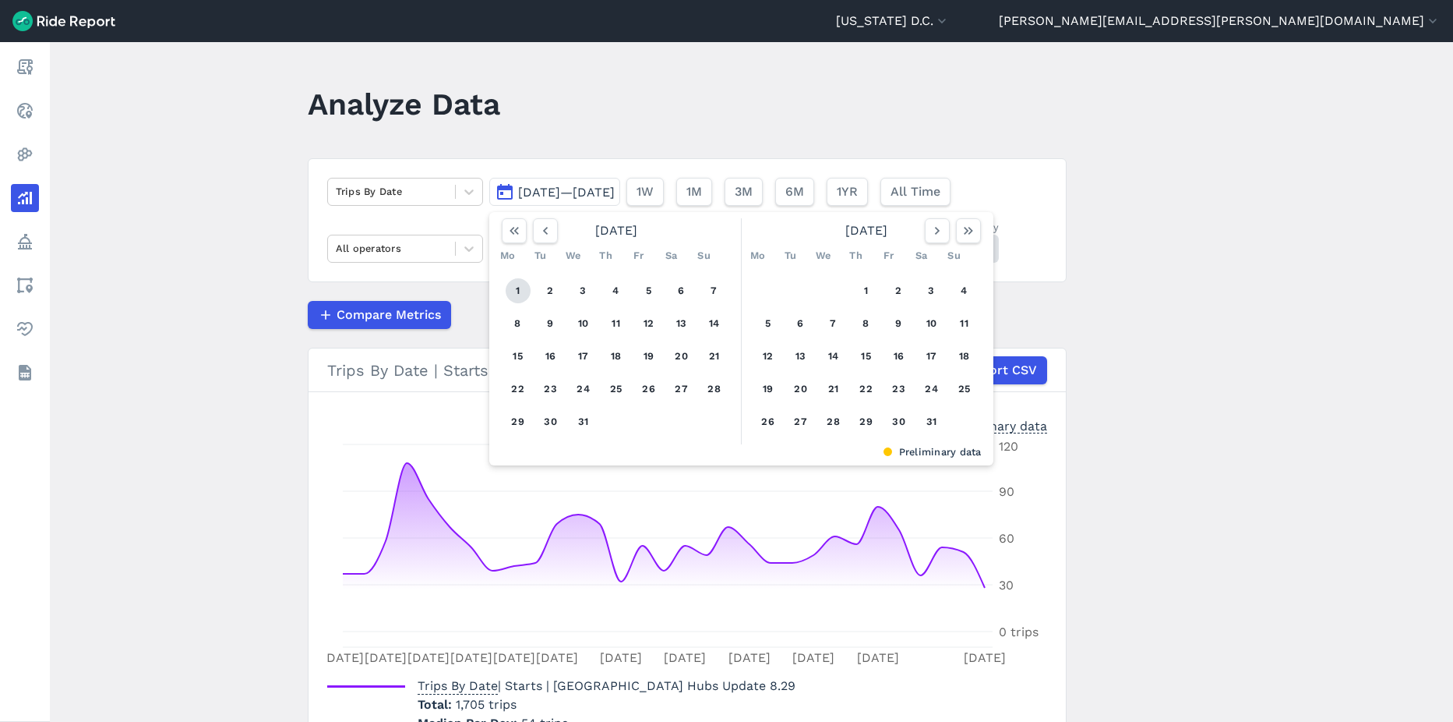
click at [521, 298] on button "1" at bounding box center [518, 290] width 25 height 25
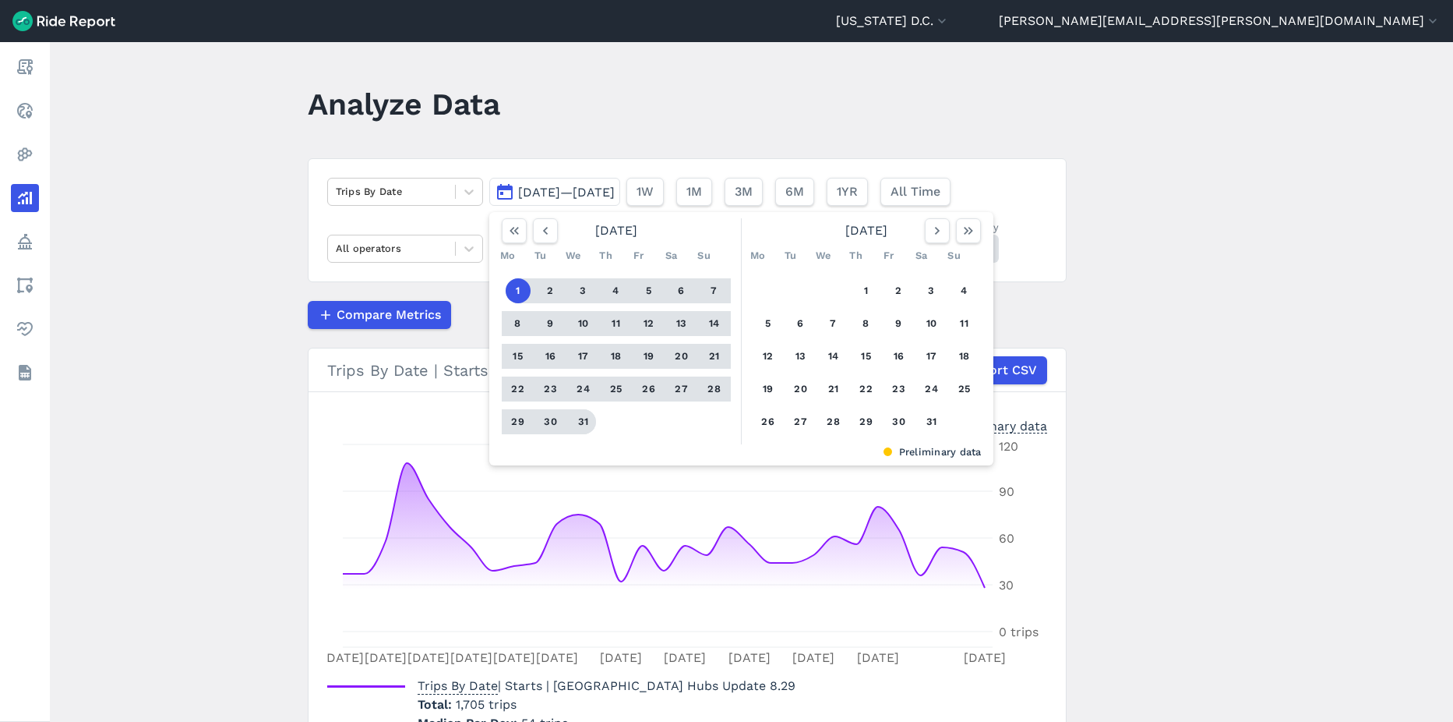
click at [578, 423] on button "31" at bounding box center [583, 421] width 25 height 25
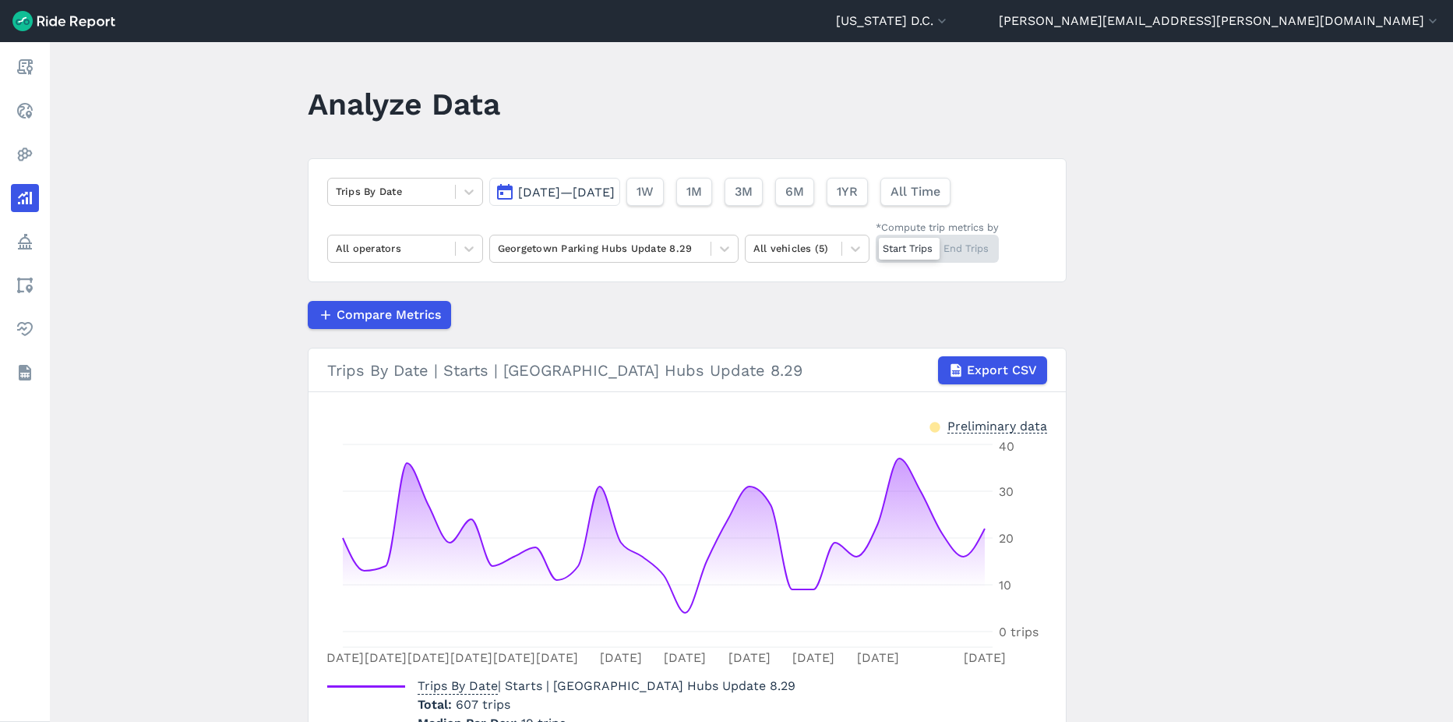
scroll to position [87, 0]
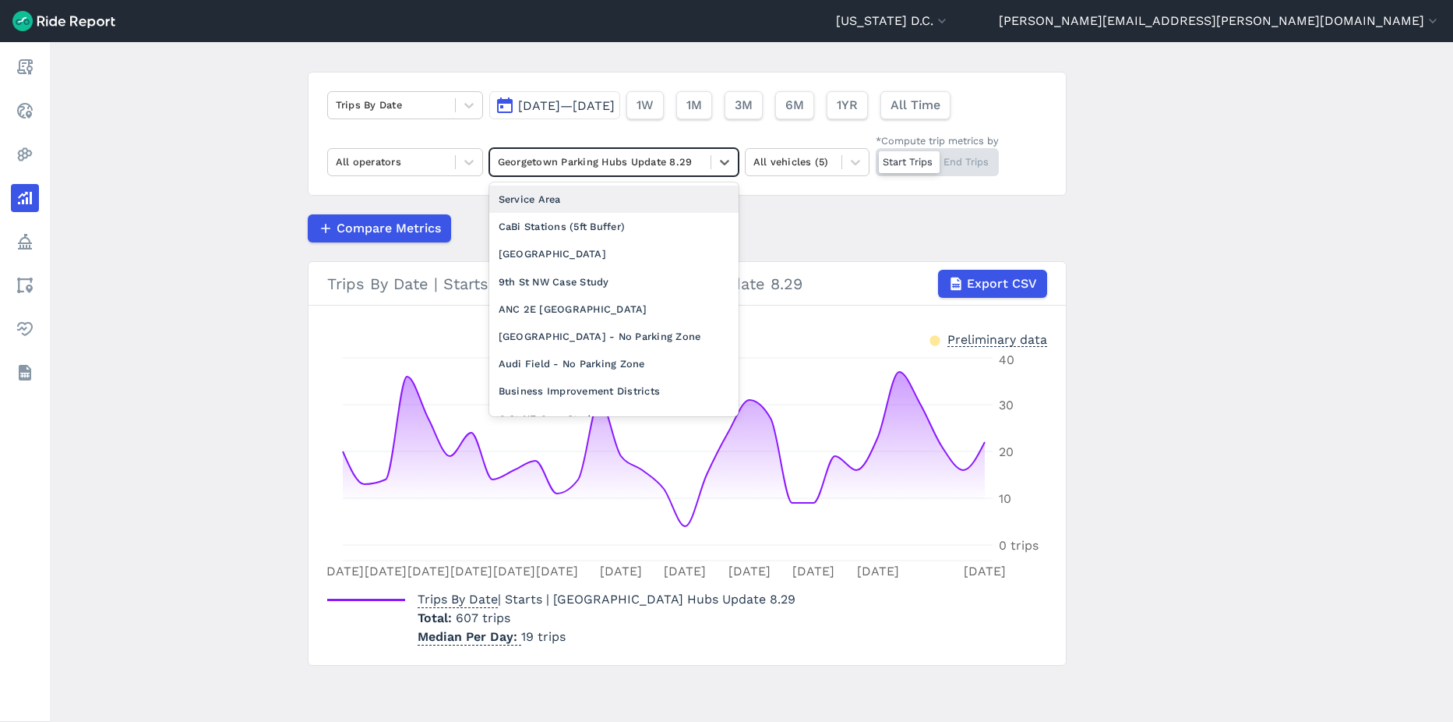
click at [681, 161] on div at bounding box center [600, 162] width 205 height 18
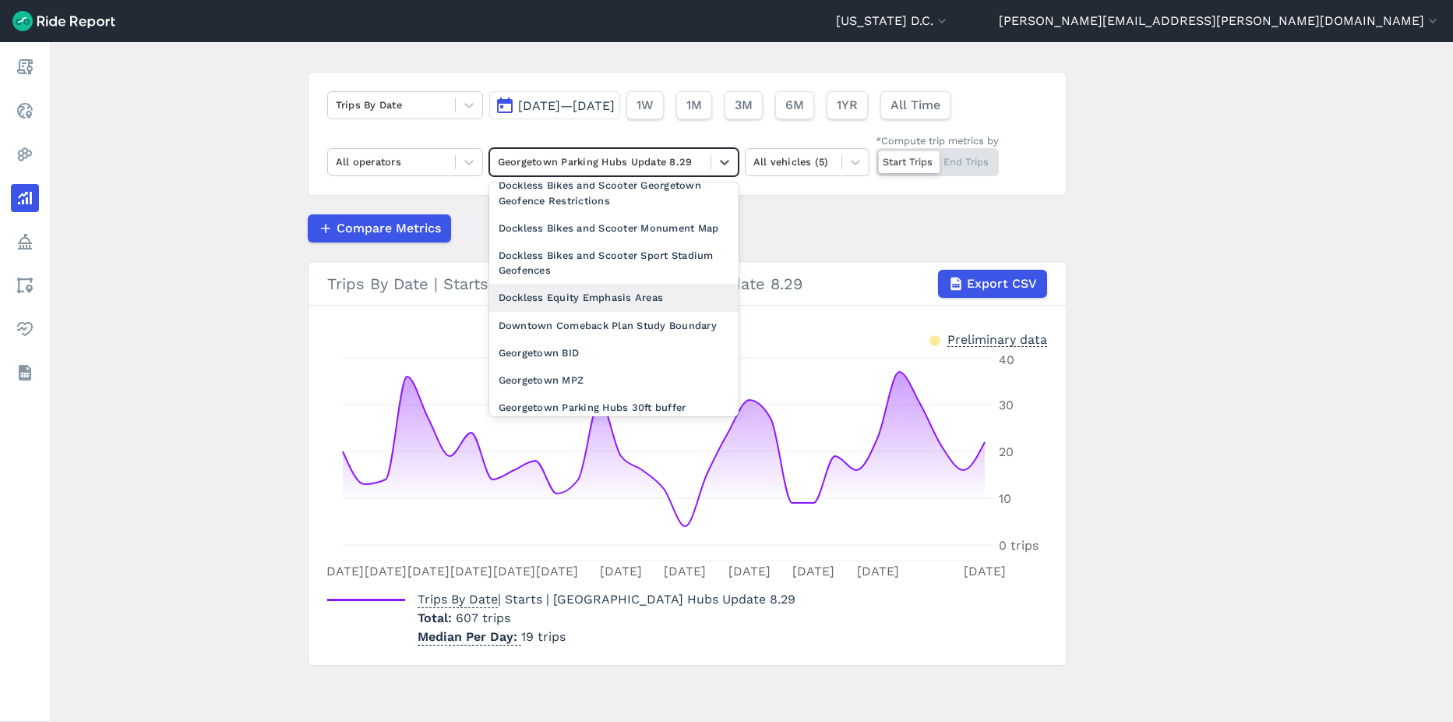
scroll to position [546, 0]
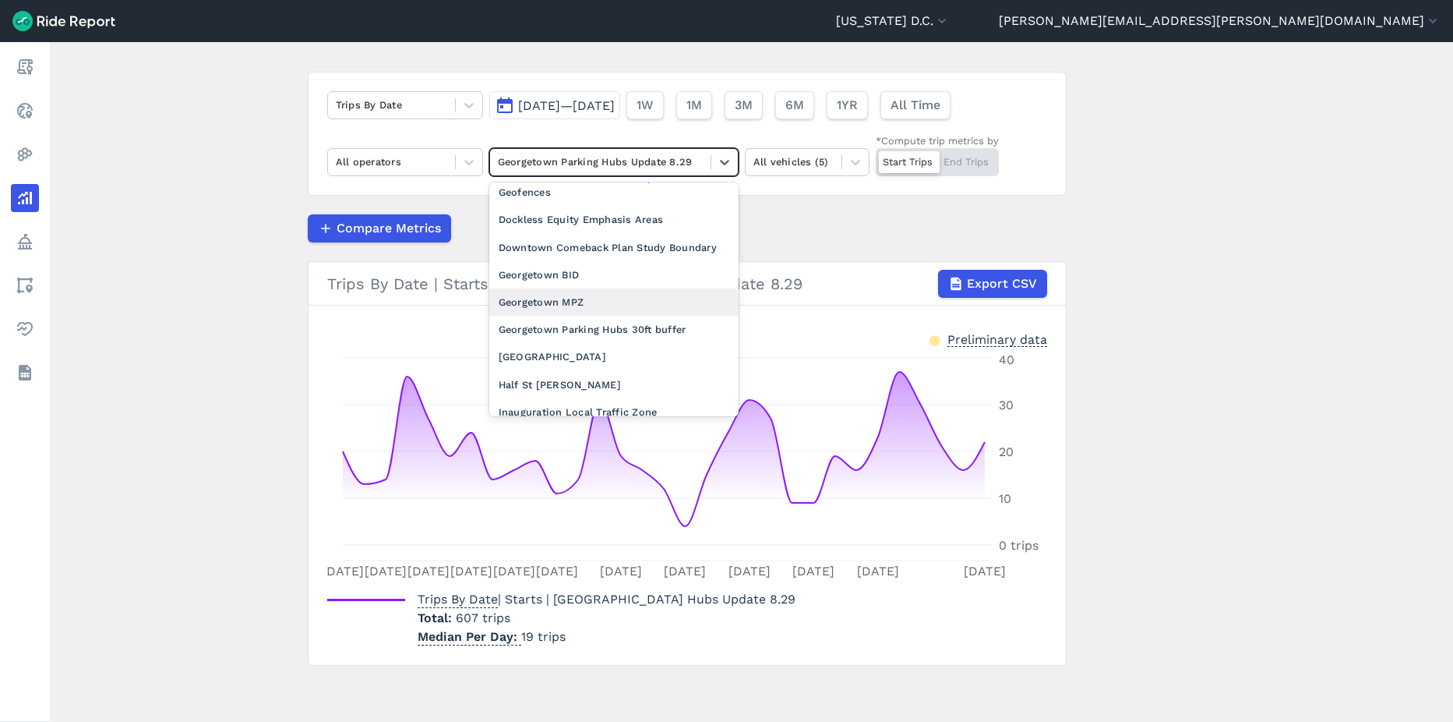
click at [599, 316] on div "Georgetown MPZ" at bounding box center [613, 301] width 249 height 27
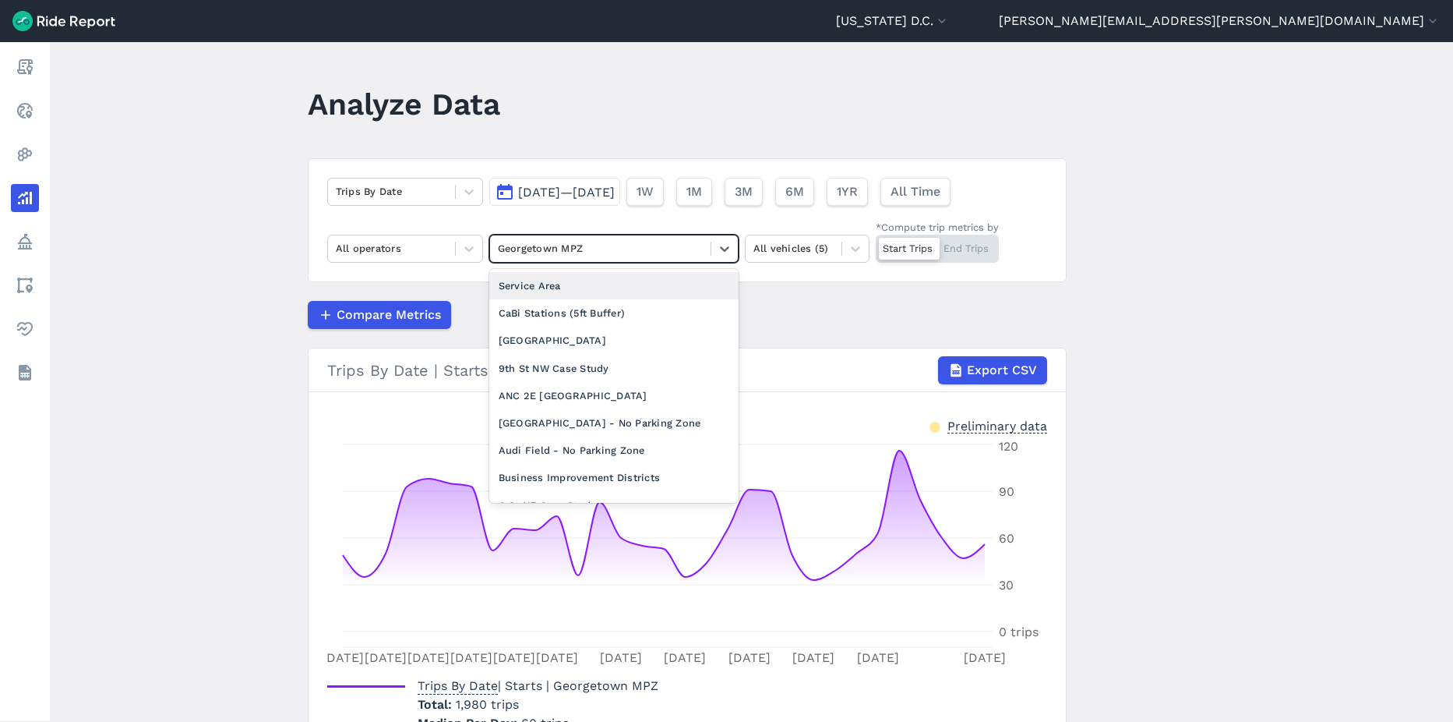
click at [560, 248] on div at bounding box center [600, 248] width 205 height 18
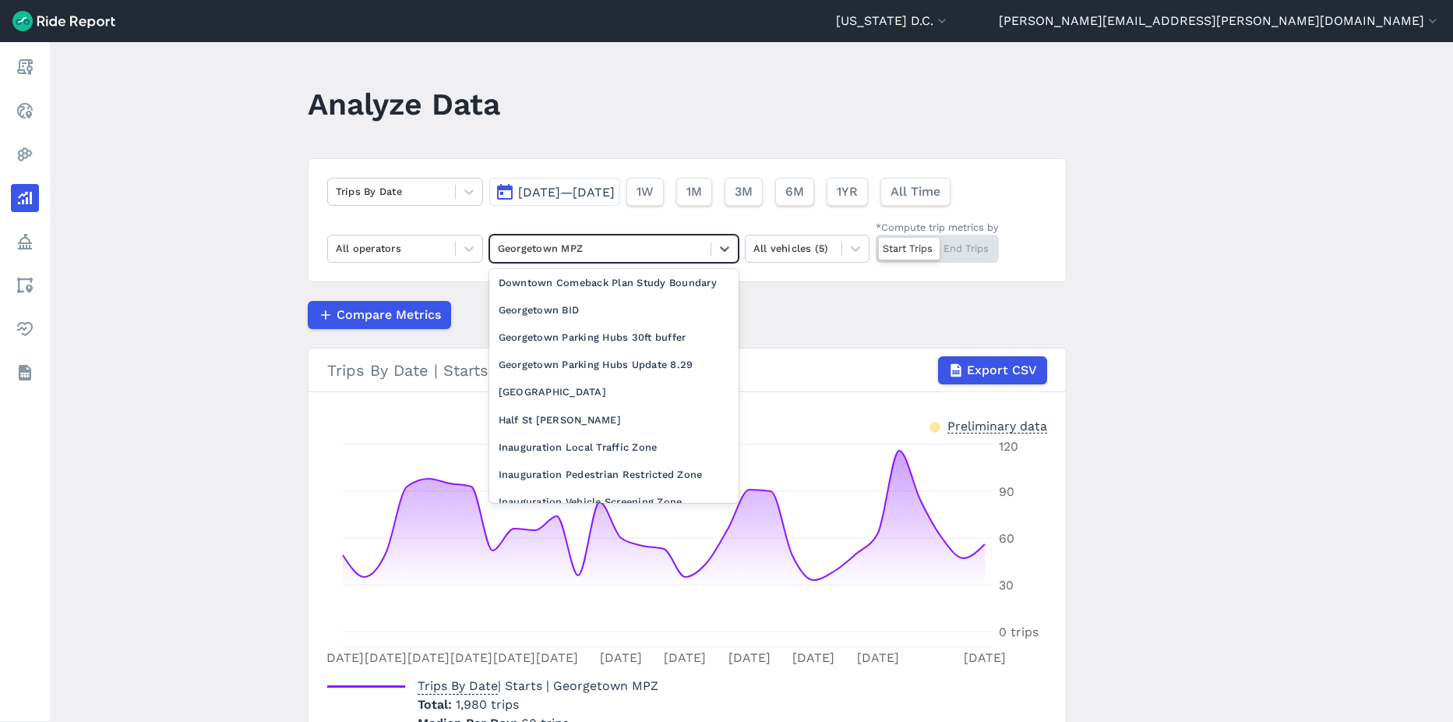
scroll to position [623, 0]
click at [574, 297] on div "Georgetown BID" at bounding box center [613, 283] width 249 height 27
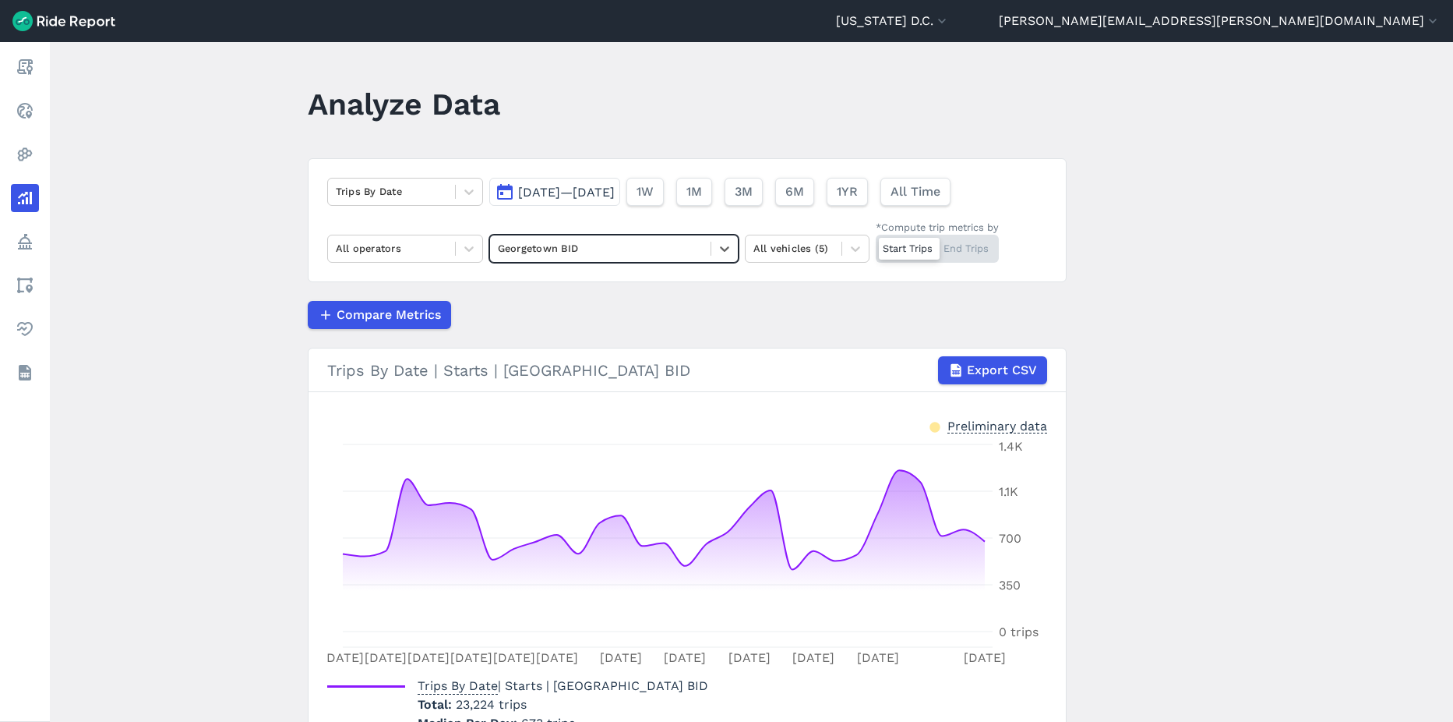
scroll to position [78, 0]
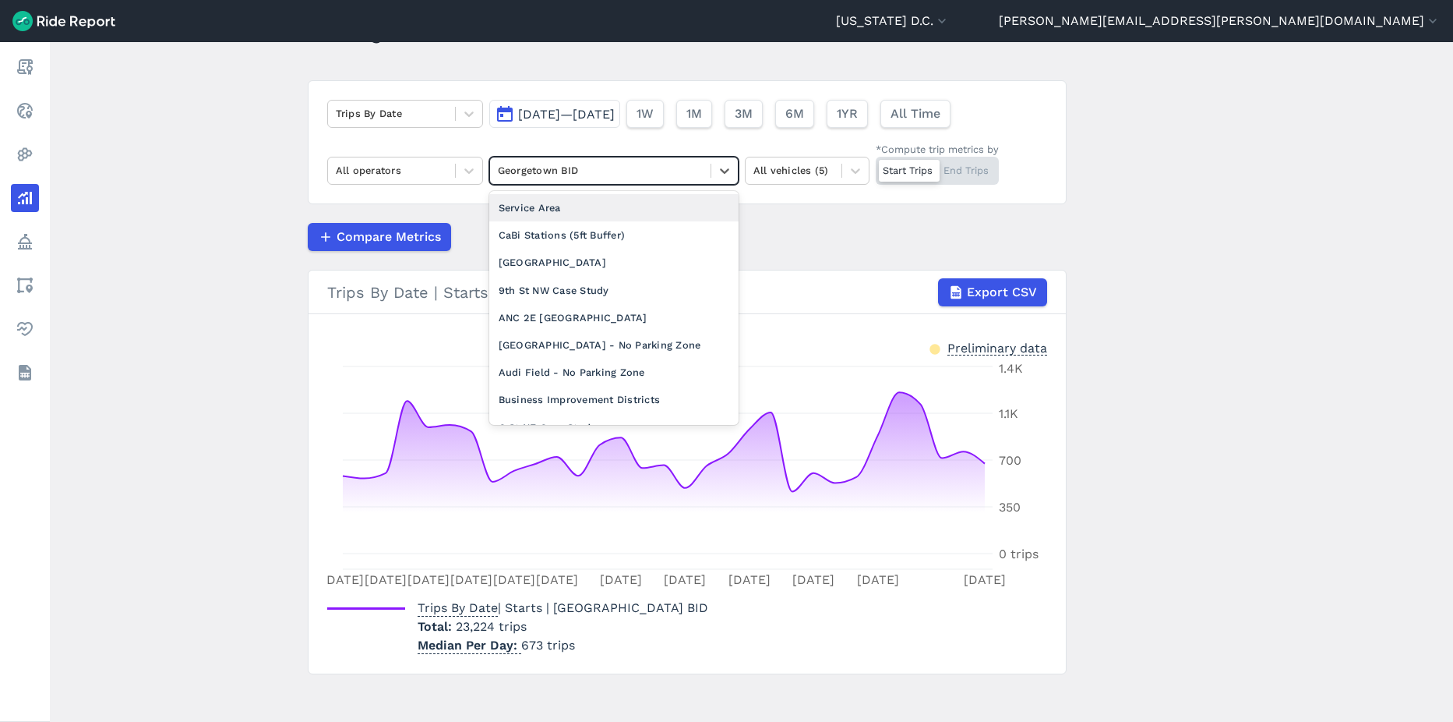
click at [578, 182] on div "Georgetown BID" at bounding box center [600, 170] width 221 height 24
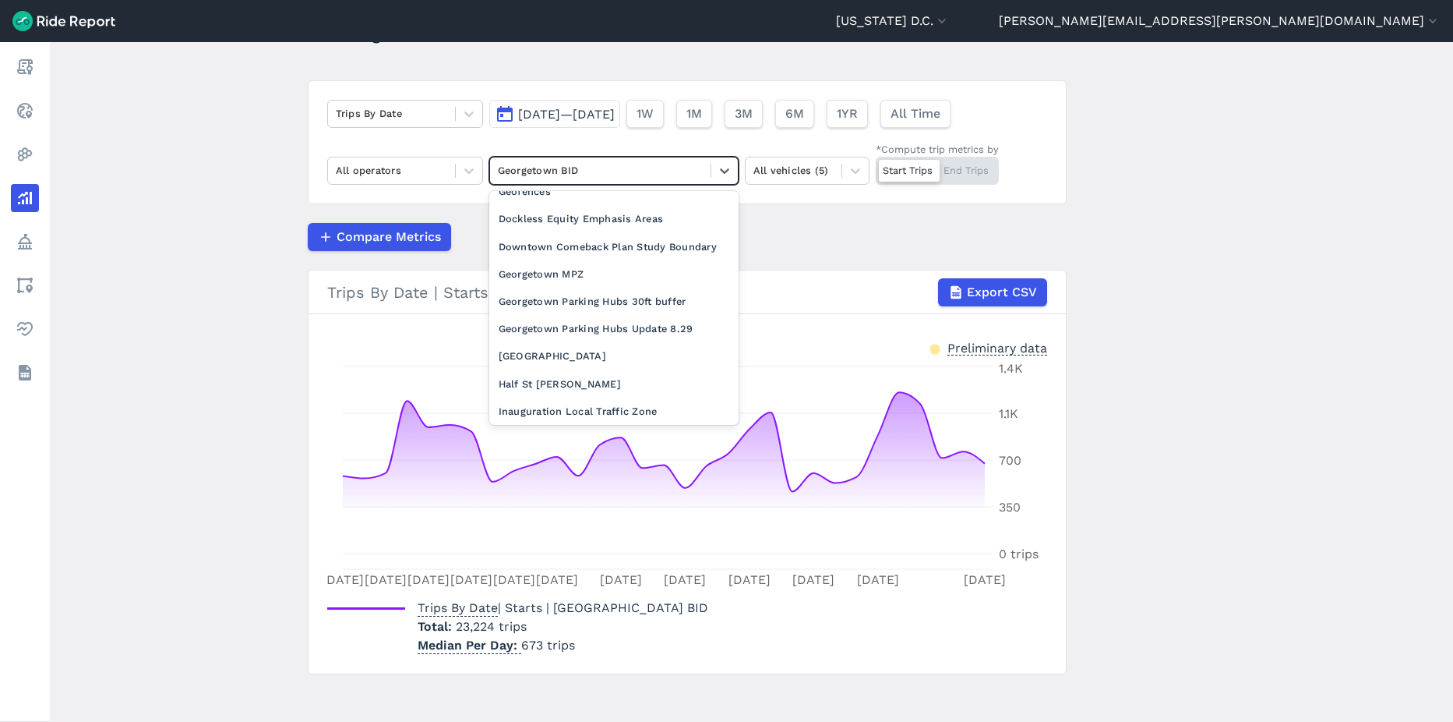
scroll to position [577, 0]
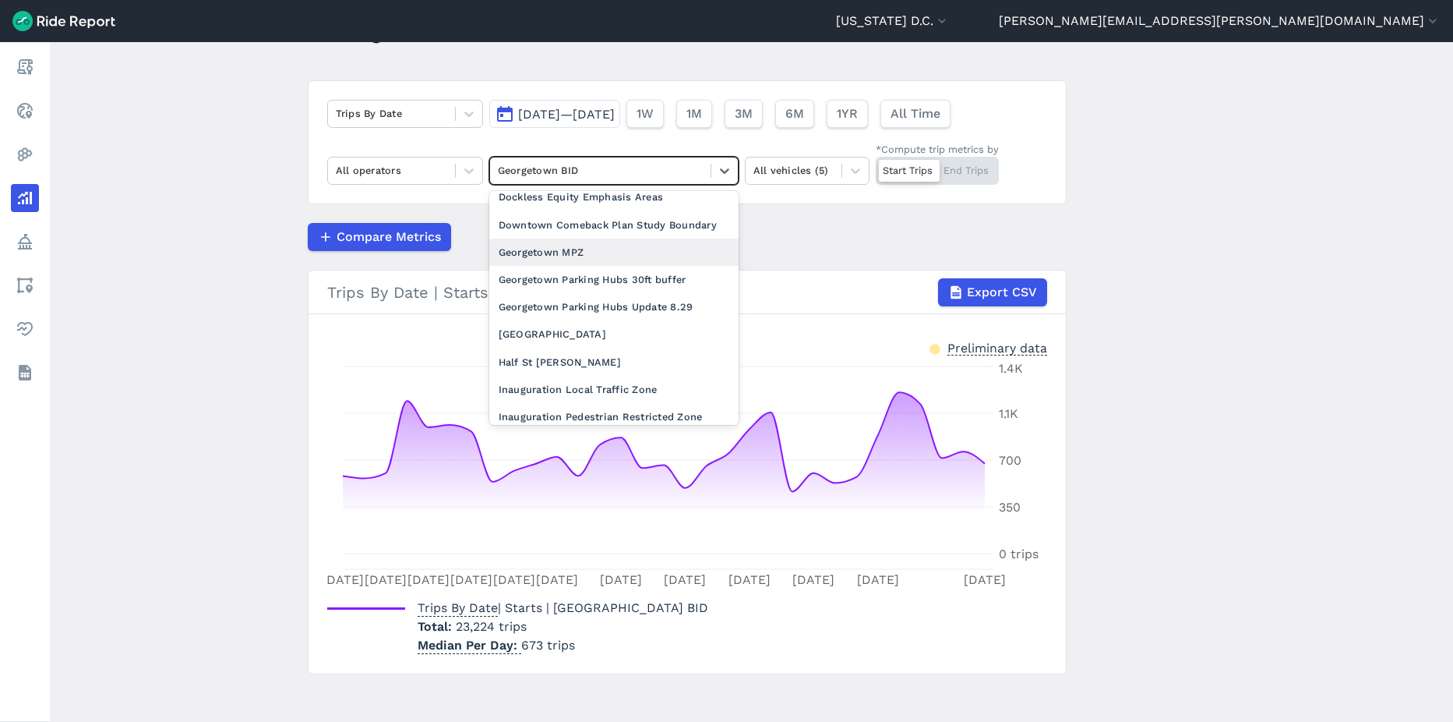
click at [605, 266] on div "Georgetown MPZ" at bounding box center [613, 251] width 249 height 27
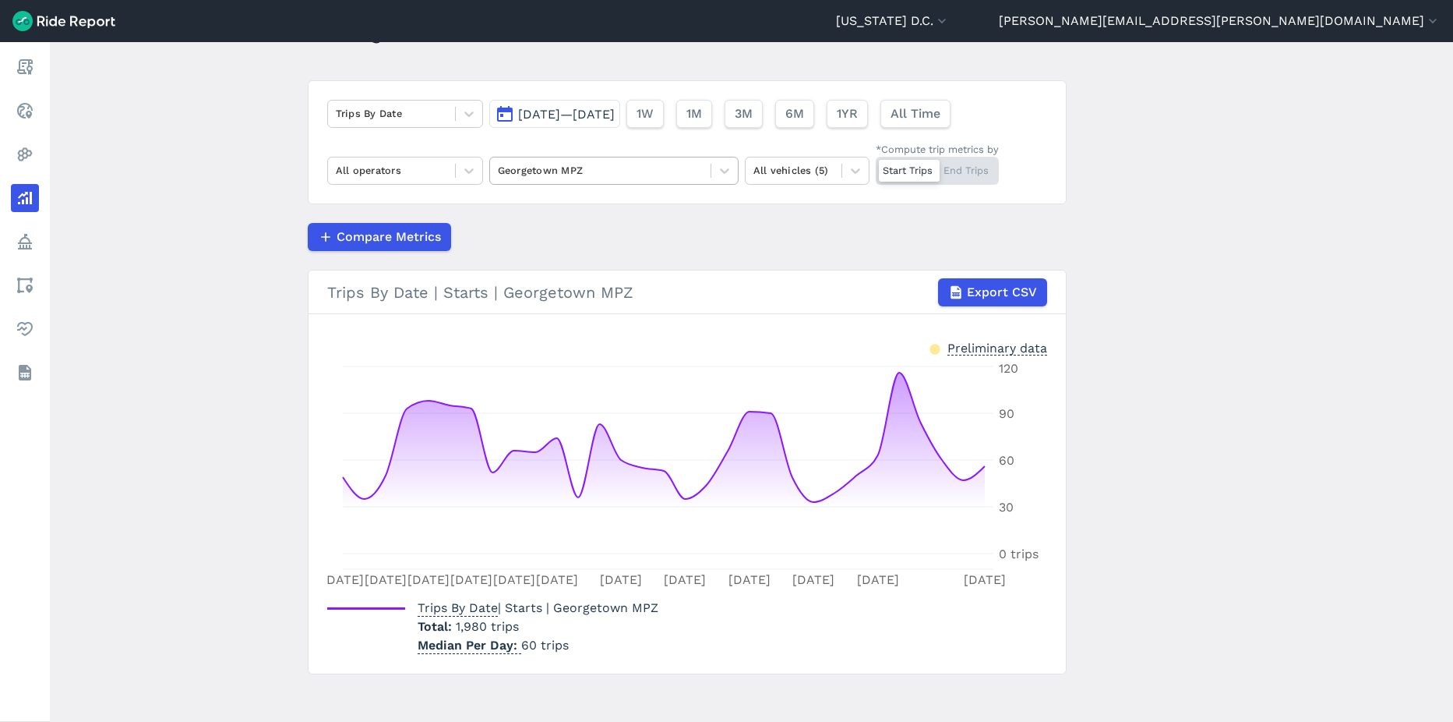
click at [583, 178] on div at bounding box center [600, 170] width 205 height 18
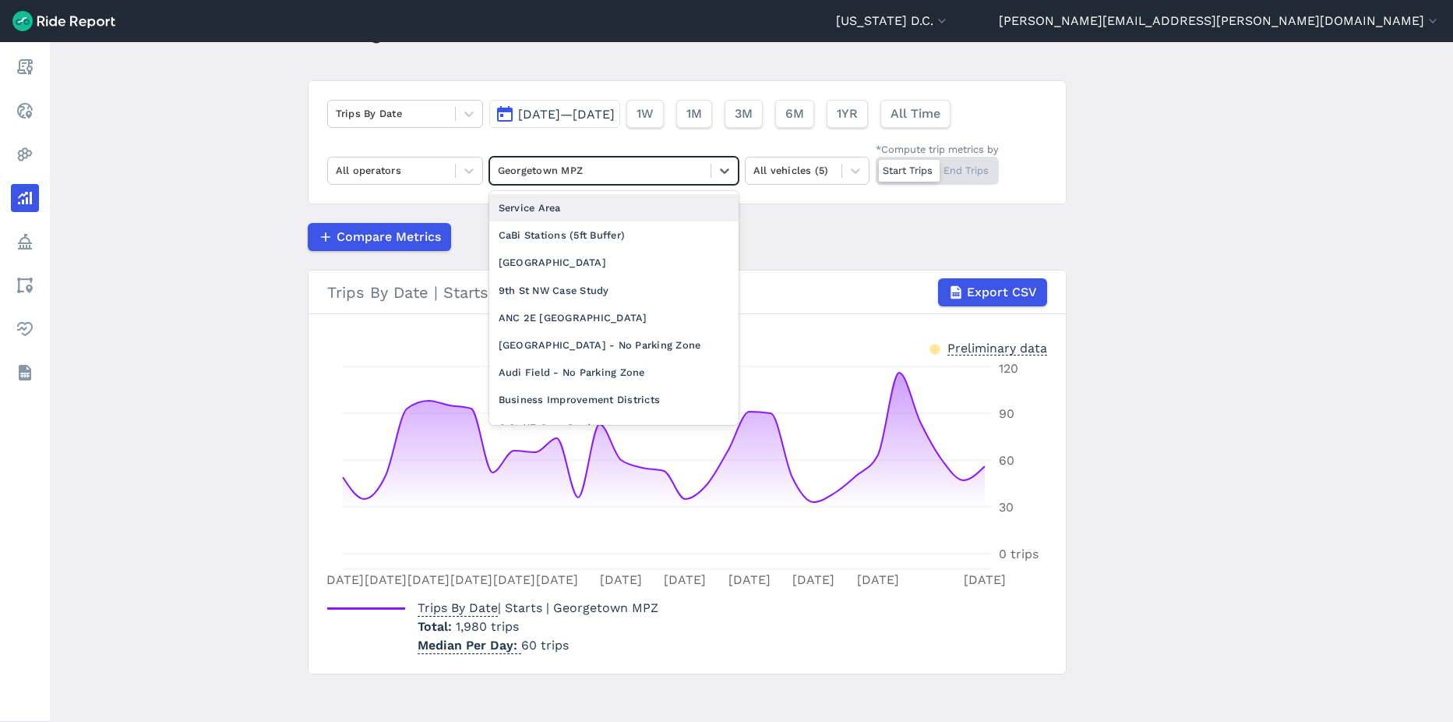
click at [948, 231] on div "Compare Metrics" at bounding box center [687, 237] width 759 height 28
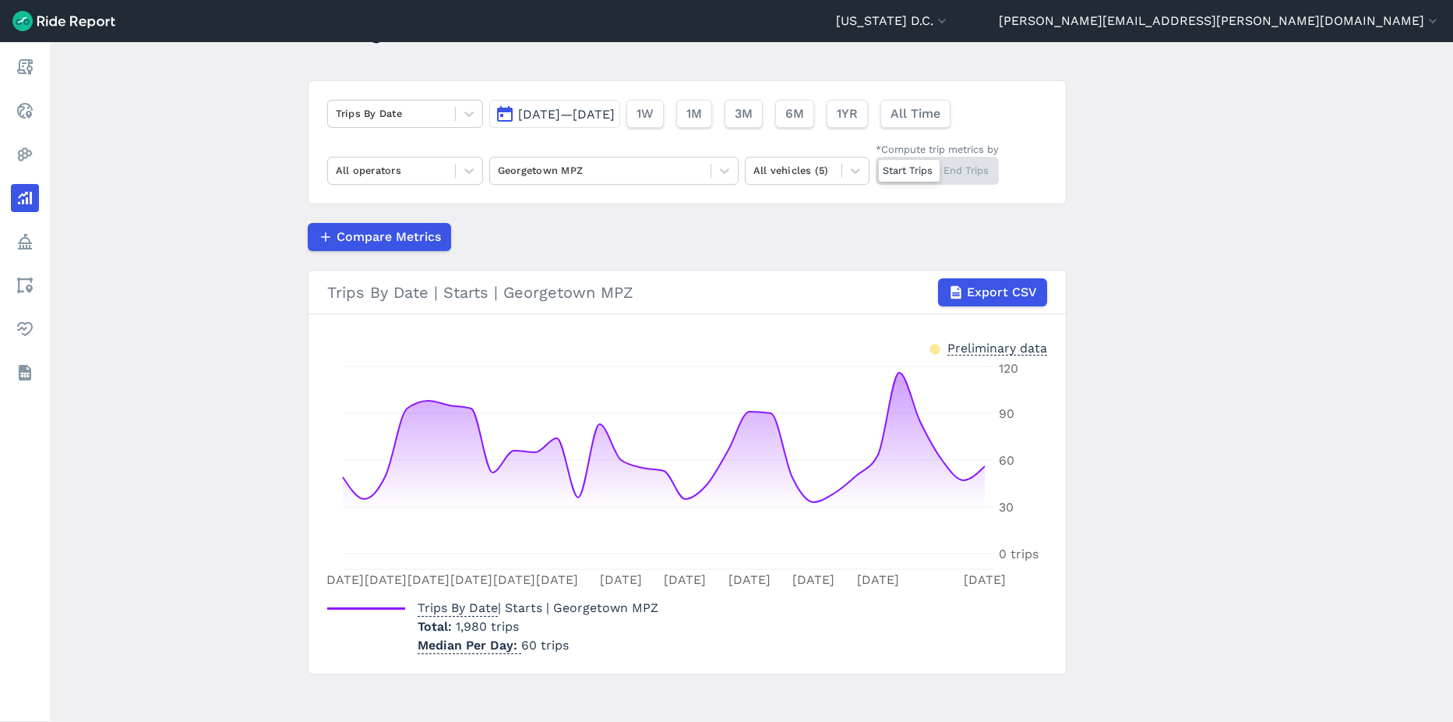
click at [618, 123] on button "Jul 1, 2024—Jul 31, 2024" at bounding box center [554, 114] width 131 height 28
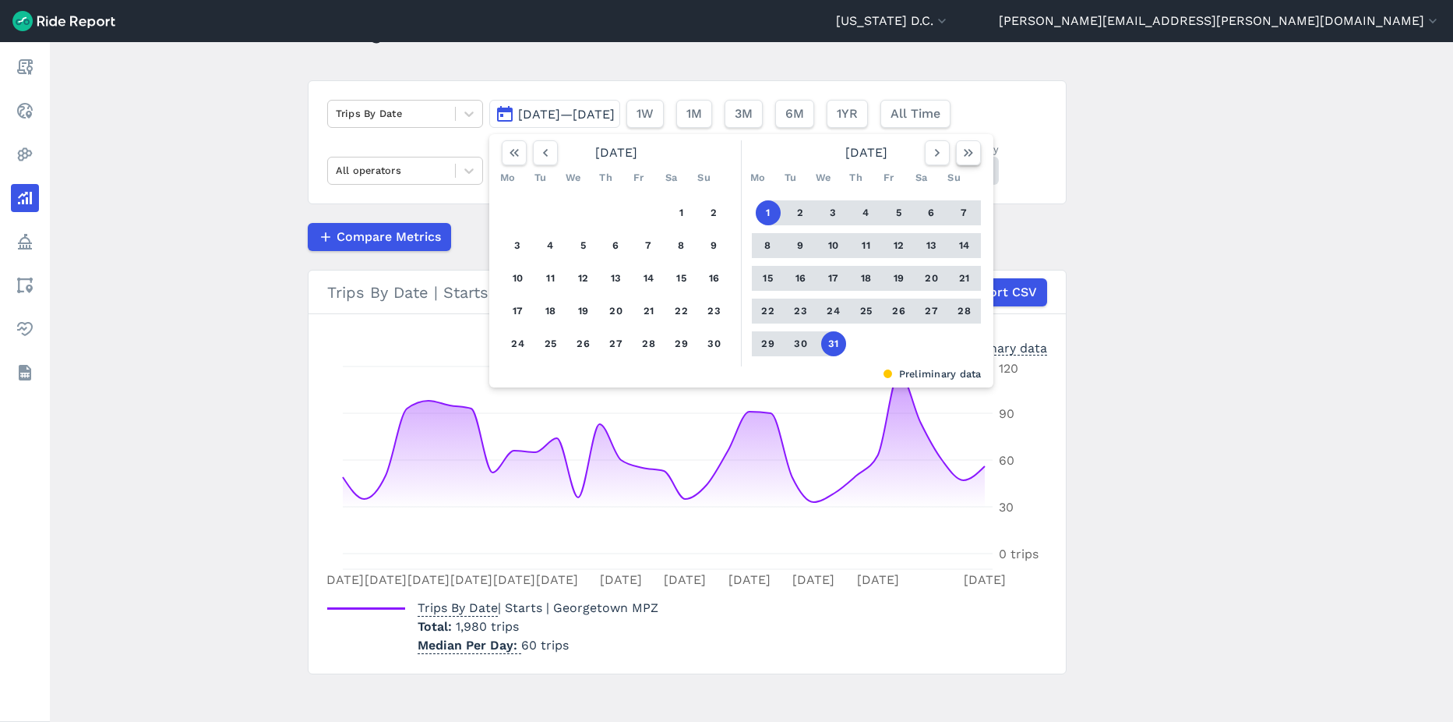
click at [967, 153] on icon "button" at bounding box center [969, 153] width 16 height 16
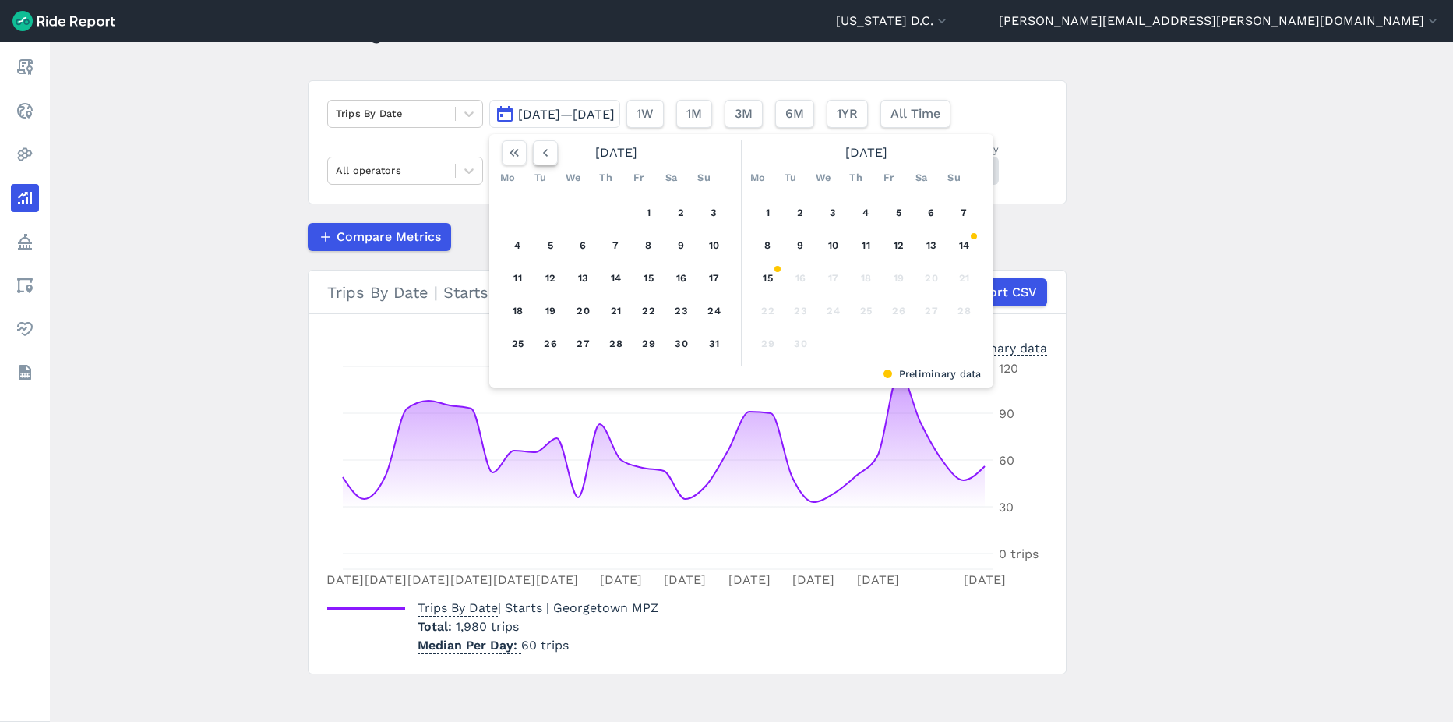
click at [534, 150] on button "button" at bounding box center [545, 152] width 25 height 25
click at [549, 210] on button "1" at bounding box center [550, 212] width 25 height 25
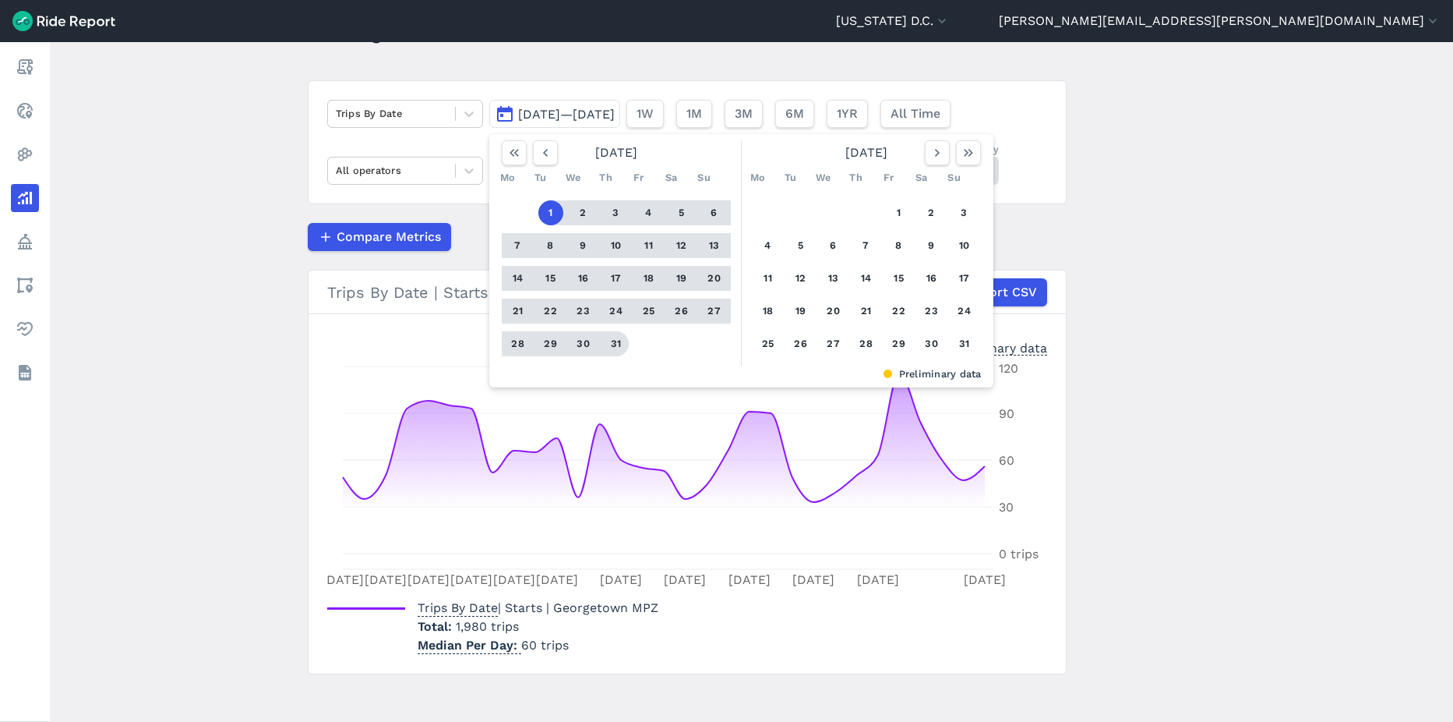
click at [620, 341] on button "31" at bounding box center [616, 343] width 25 height 25
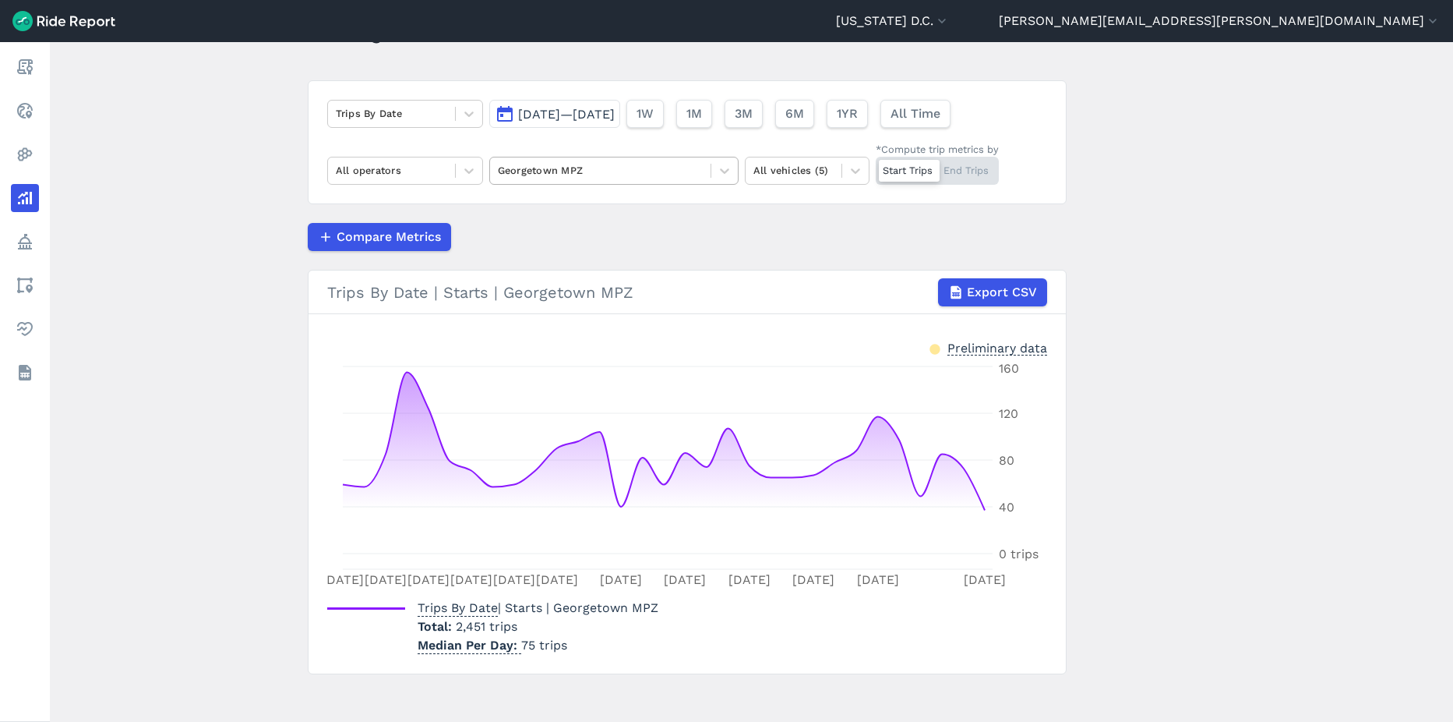
click at [661, 174] on div at bounding box center [600, 170] width 205 height 18
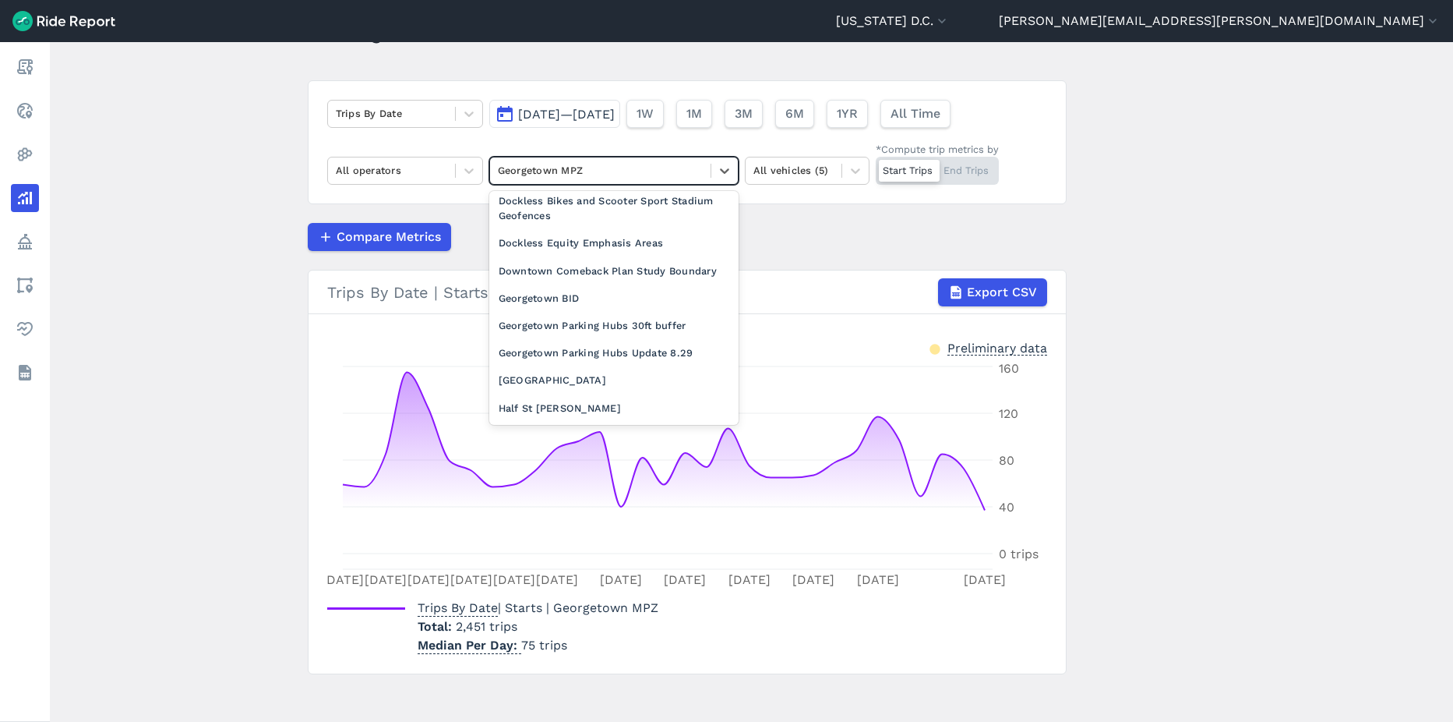
scroll to position [546, 0]
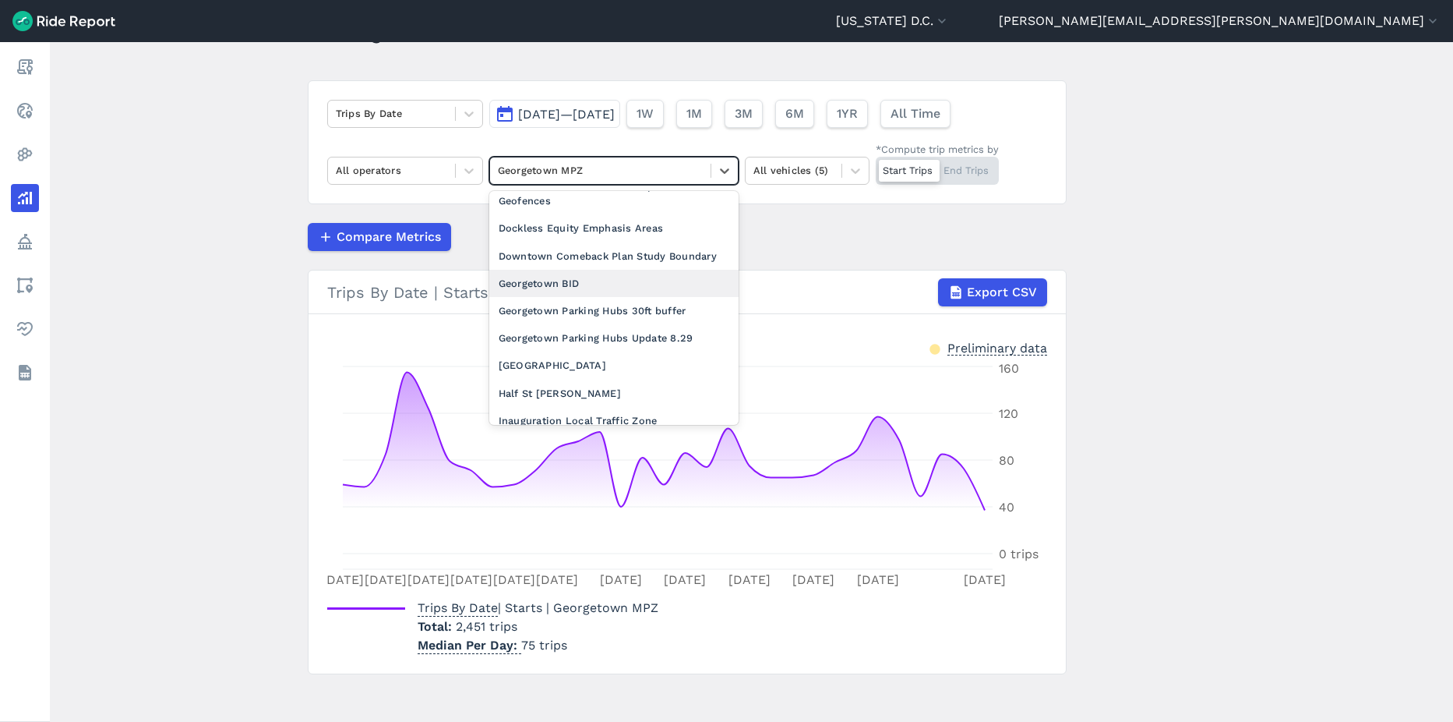
click at [573, 297] on div "Georgetown BID" at bounding box center [613, 283] width 249 height 27
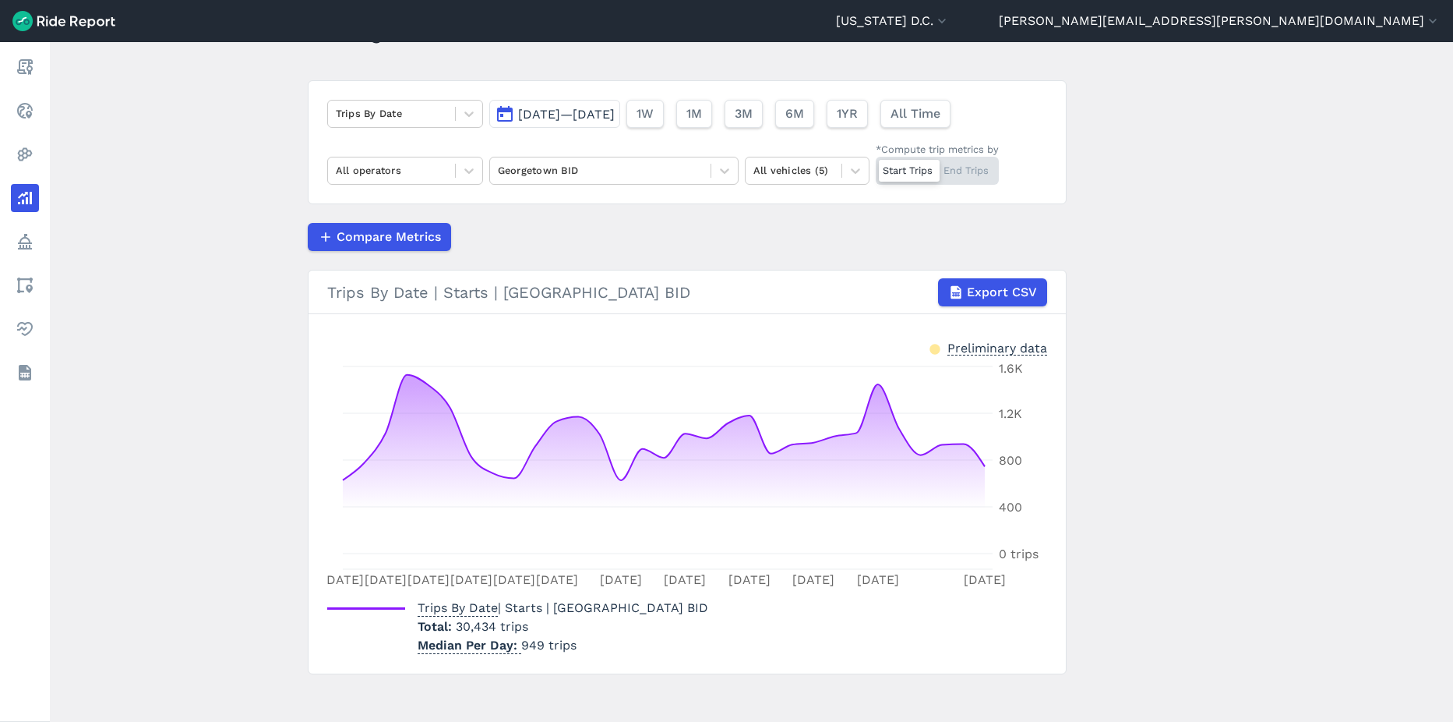
click at [587, 104] on button "Jul 1, 2025—Jul 31, 2025" at bounding box center [554, 114] width 131 height 28
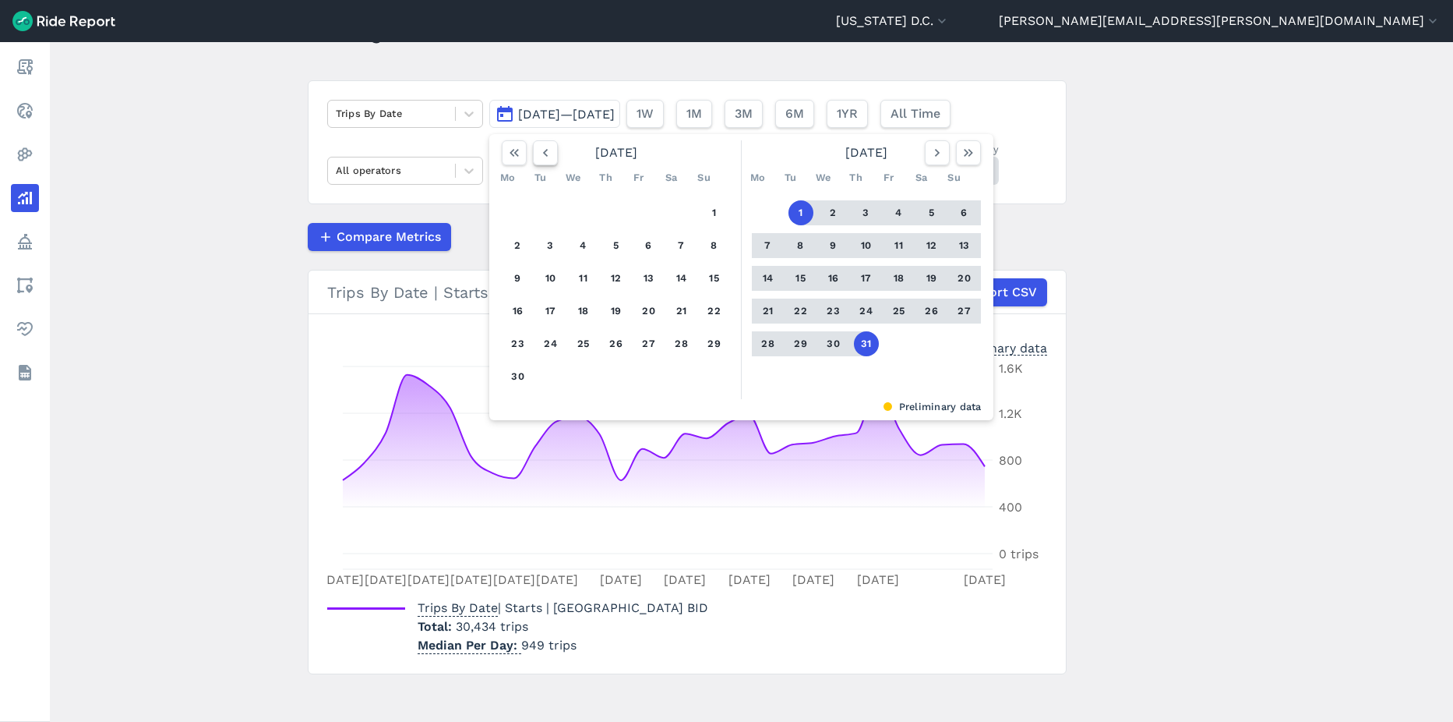
click at [542, 161] on button "button" at bounding box center [545, 152] width 25 height 25
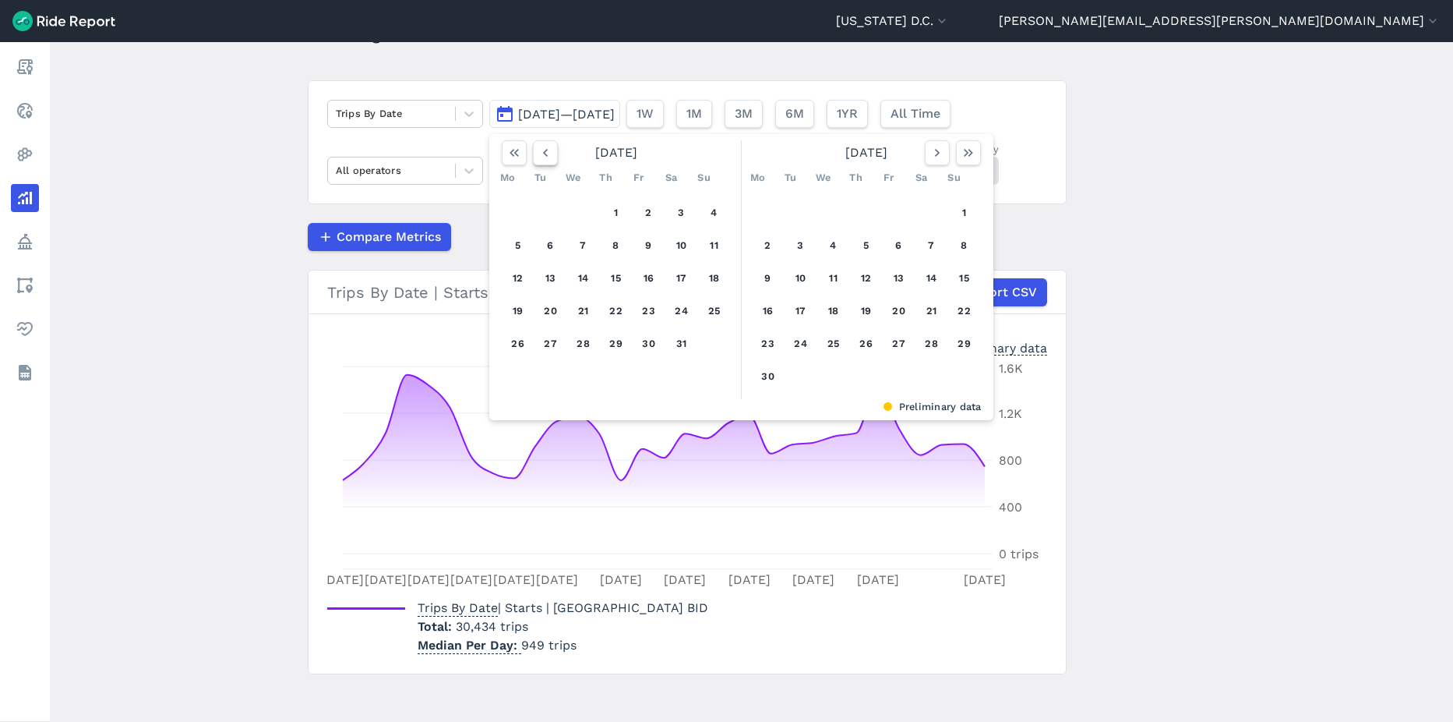
click at [542, 161] on button "button" at bounding box center [545, 152] width 25 height 25
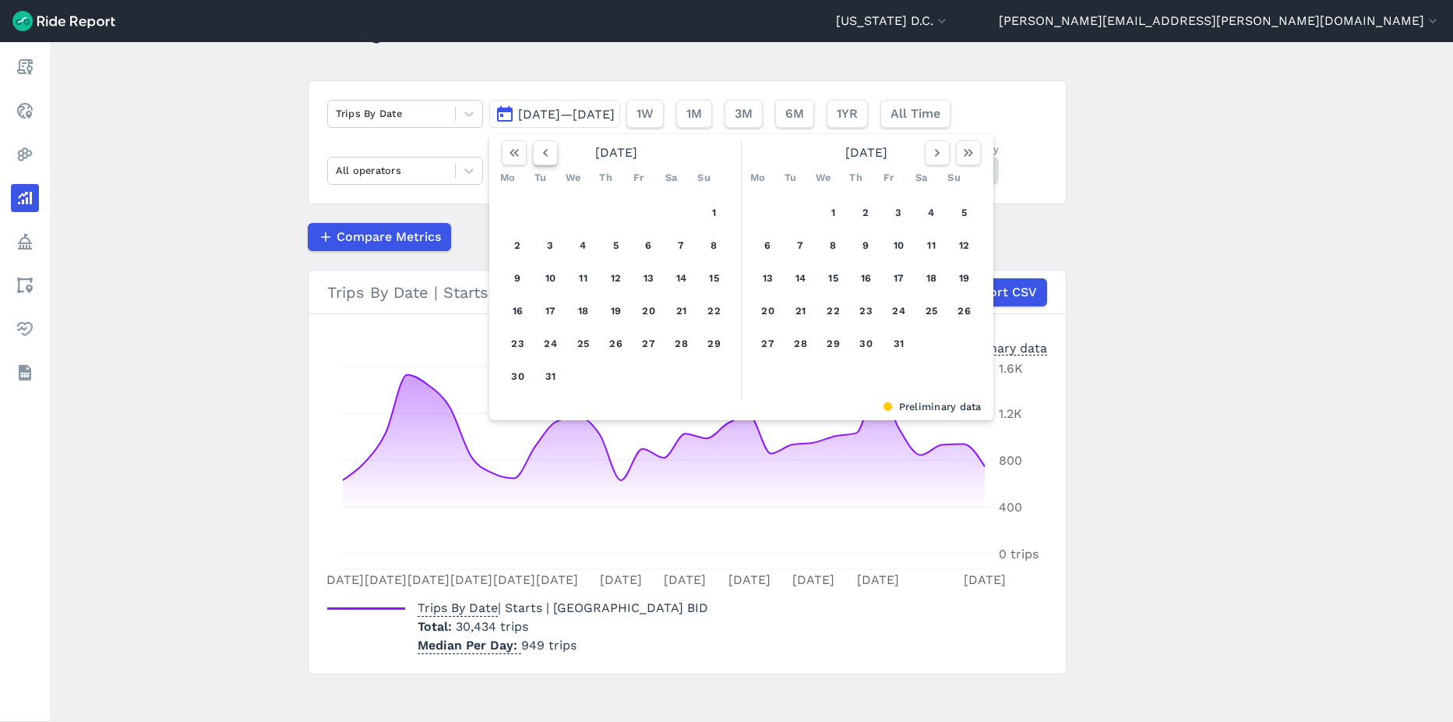
click at [542, 161] on button "button" at bounding box center [545, 152] width 25 height 25
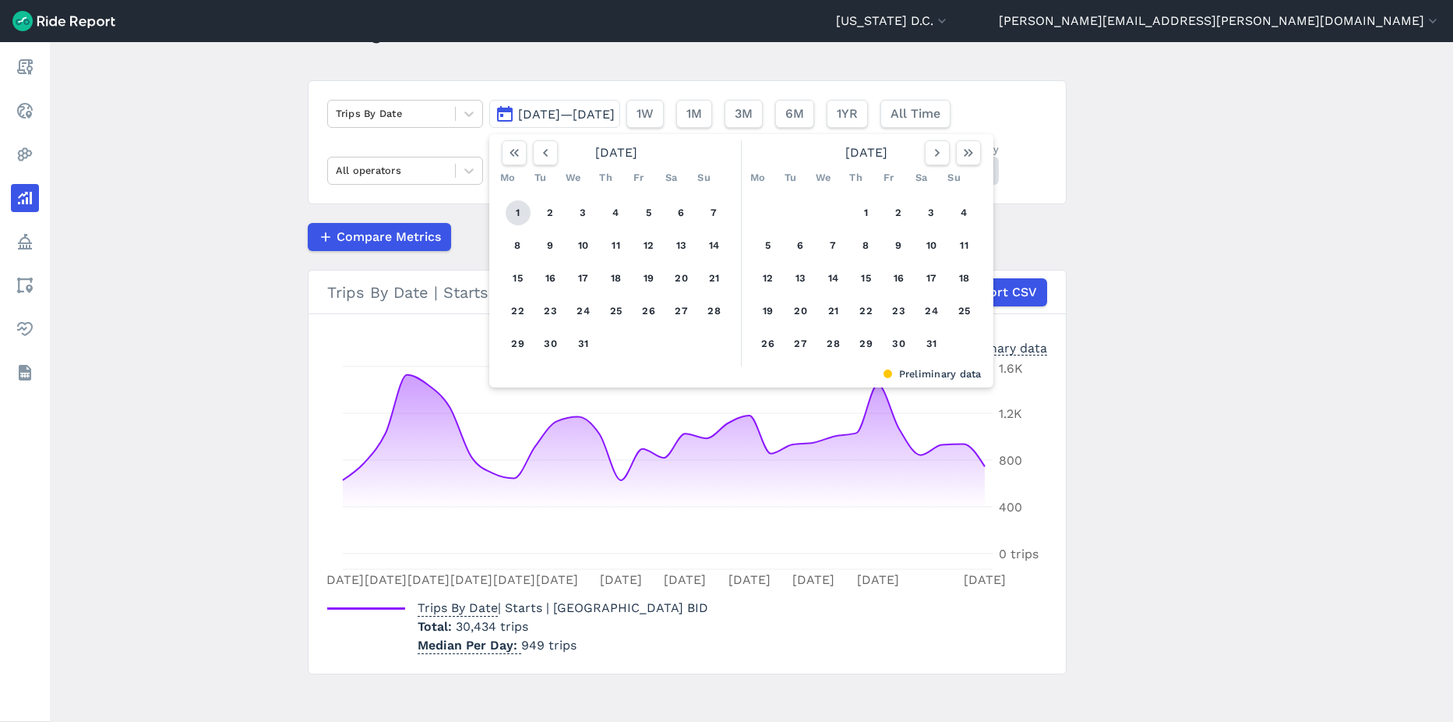
click at [519, 212] on button "1" at bounding box center [518, 212] width 25 height 25
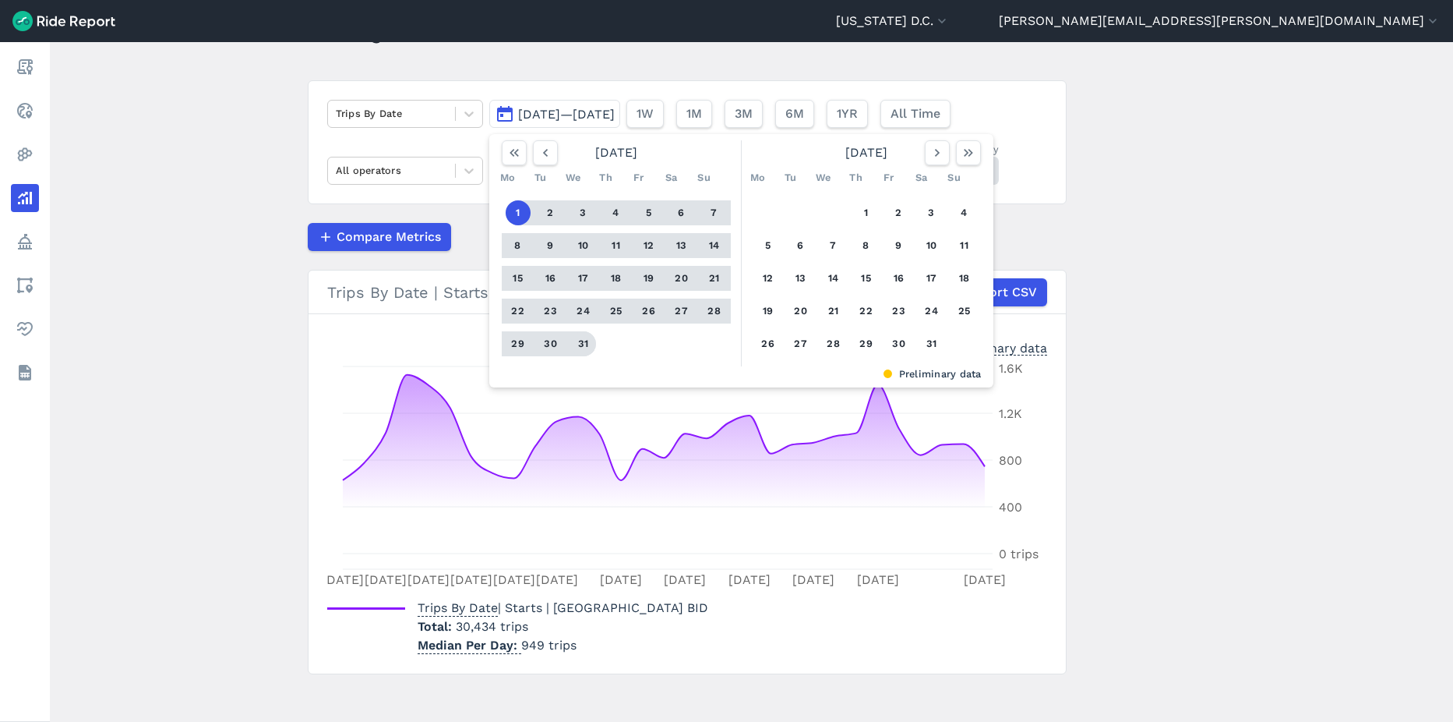
click at [586, 346] on button "31" at bounding box center [583, 343] width 25 height 25
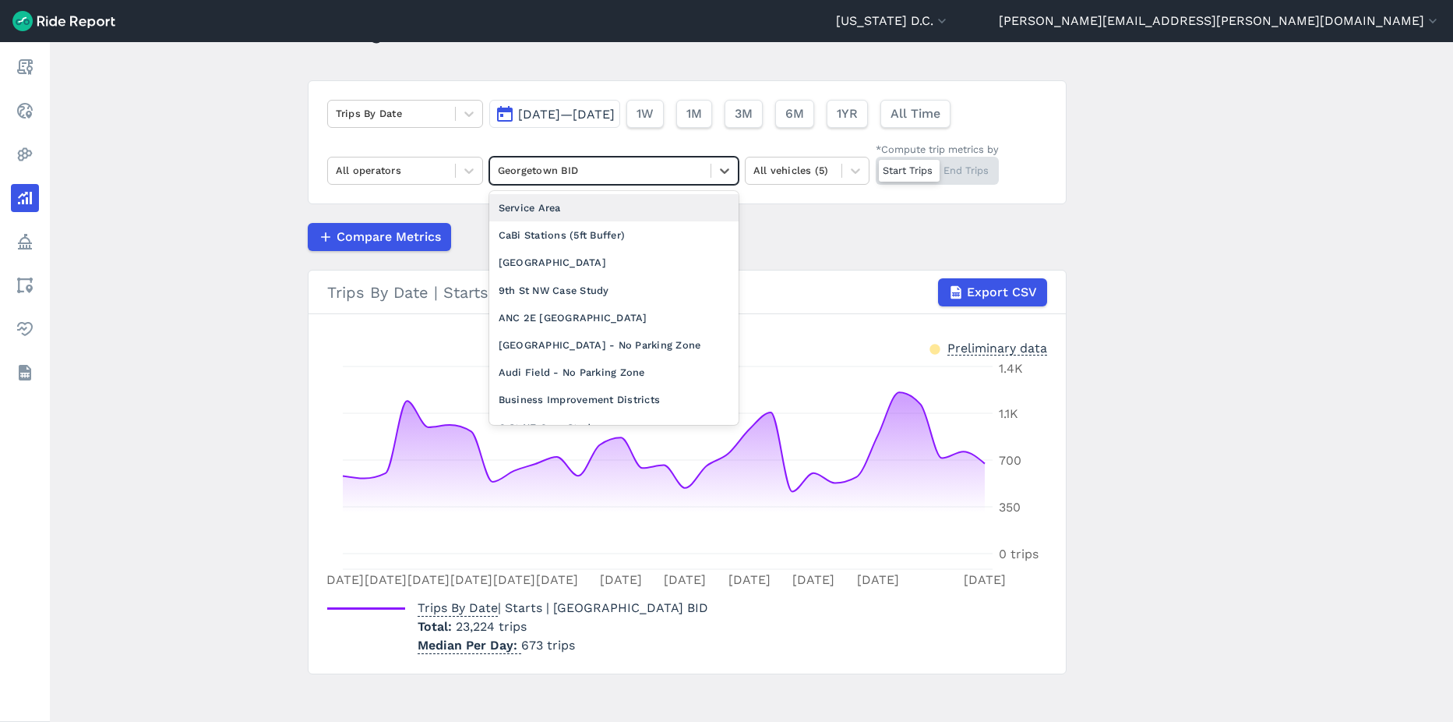
click at [604, 180] on div "Georgetown BID" at bounding box center [600, 170] width 221 height 24
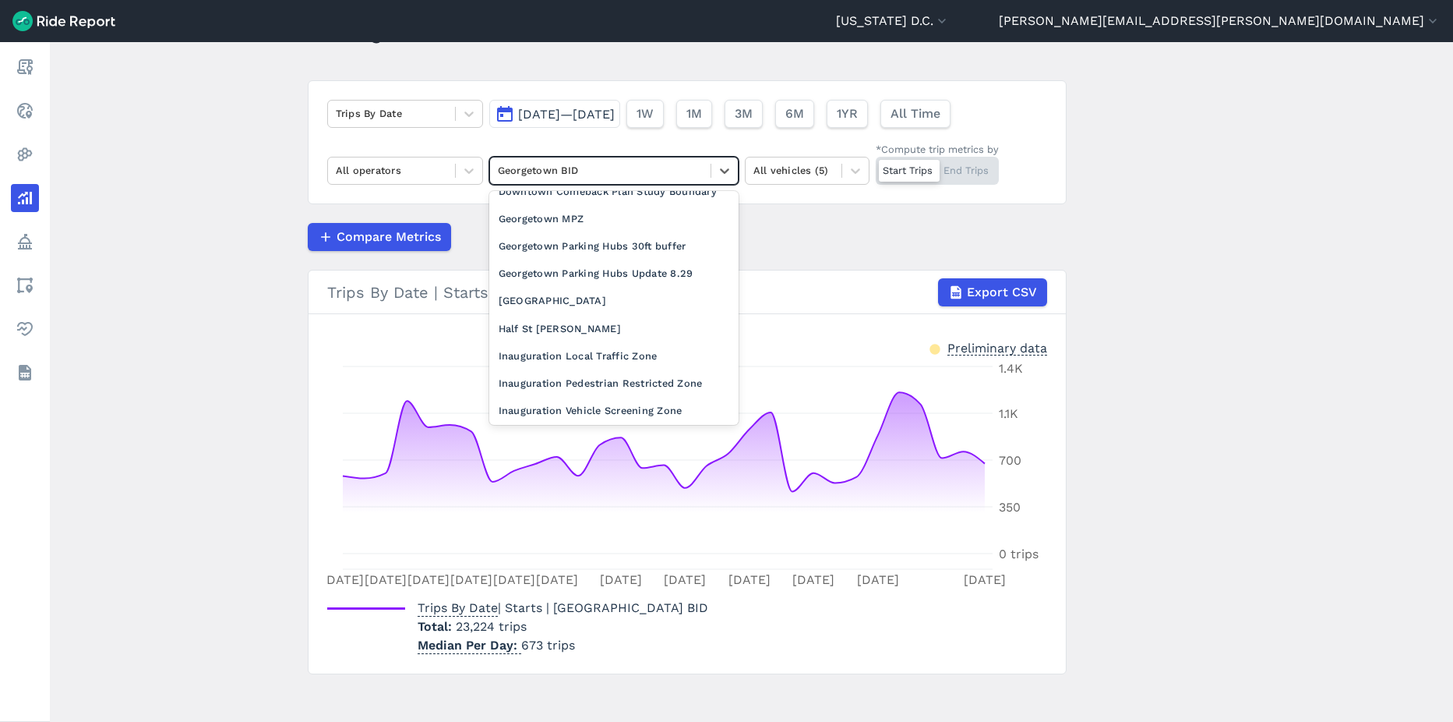
scroll to position [623, 0]
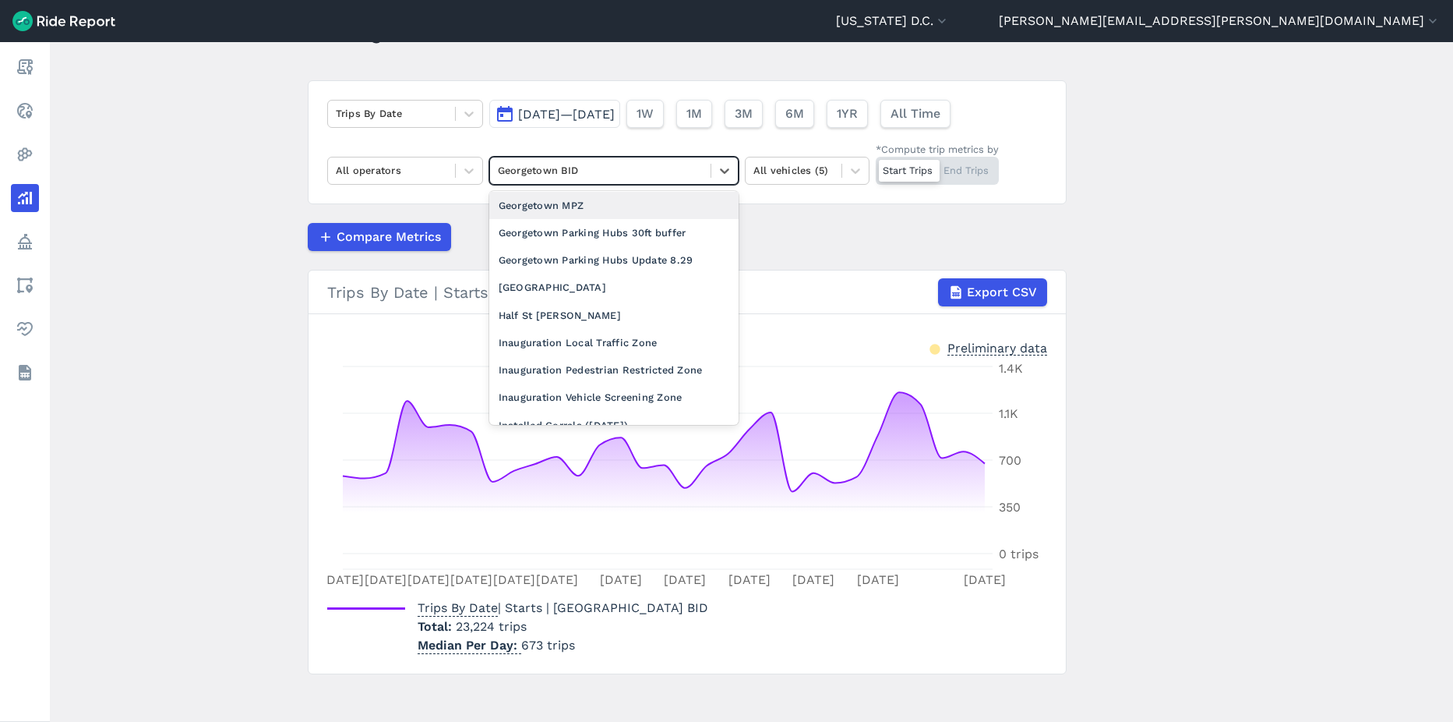
click at [584, 219] on div "Georgetown MPZ" at bounding box center [613, 205] width 249 height 27
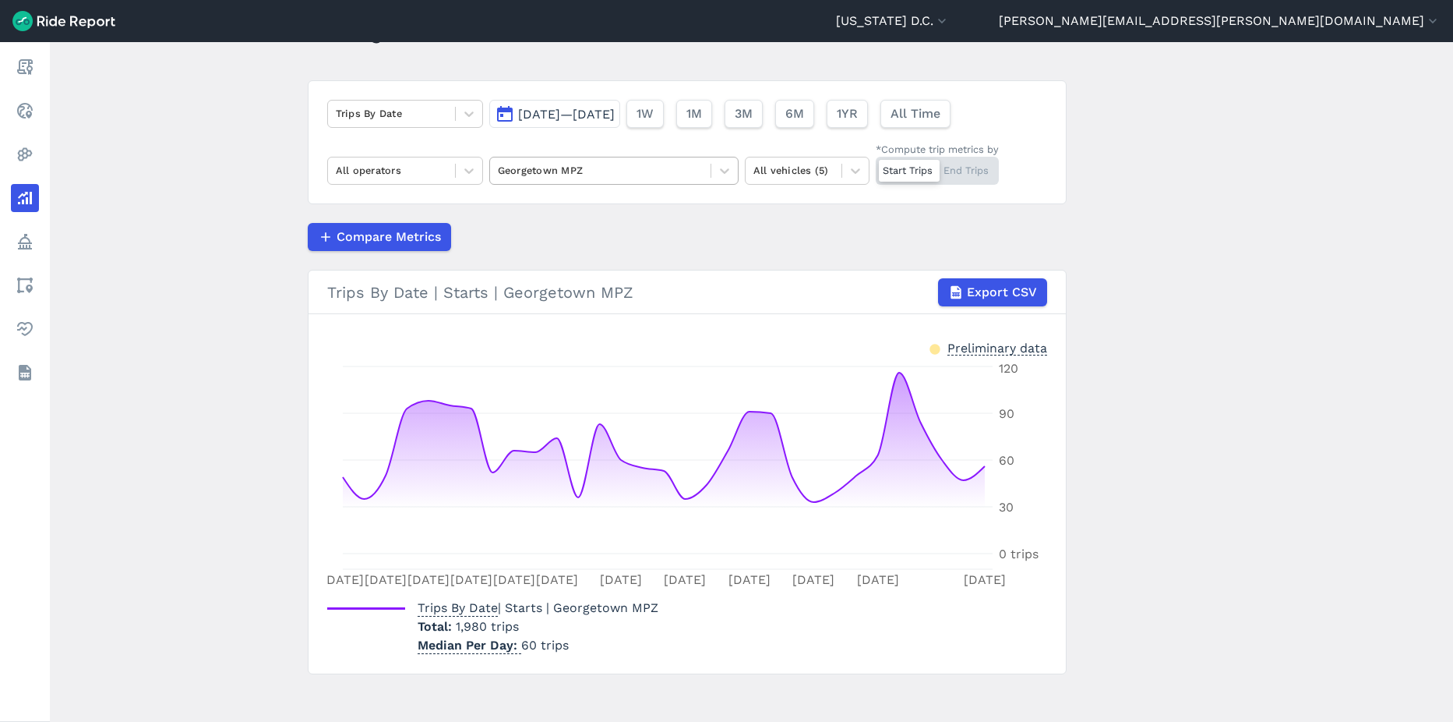
click at [658, 168] on div at bounding box center [600, 170] width 205 height 18
click at [275, 194] on main "Analyze Data Trips By Date Jul 1, 2024—Jul 31, 2024 1W 1M 3M 6M 1YR All Time Al…" at bounding box center [752, 382] width 1404 height 680
click at [536, 111] on span "Jul 1, 2024—Jul 31, 2024" at bounding box center [566, 114] width 97 height 15
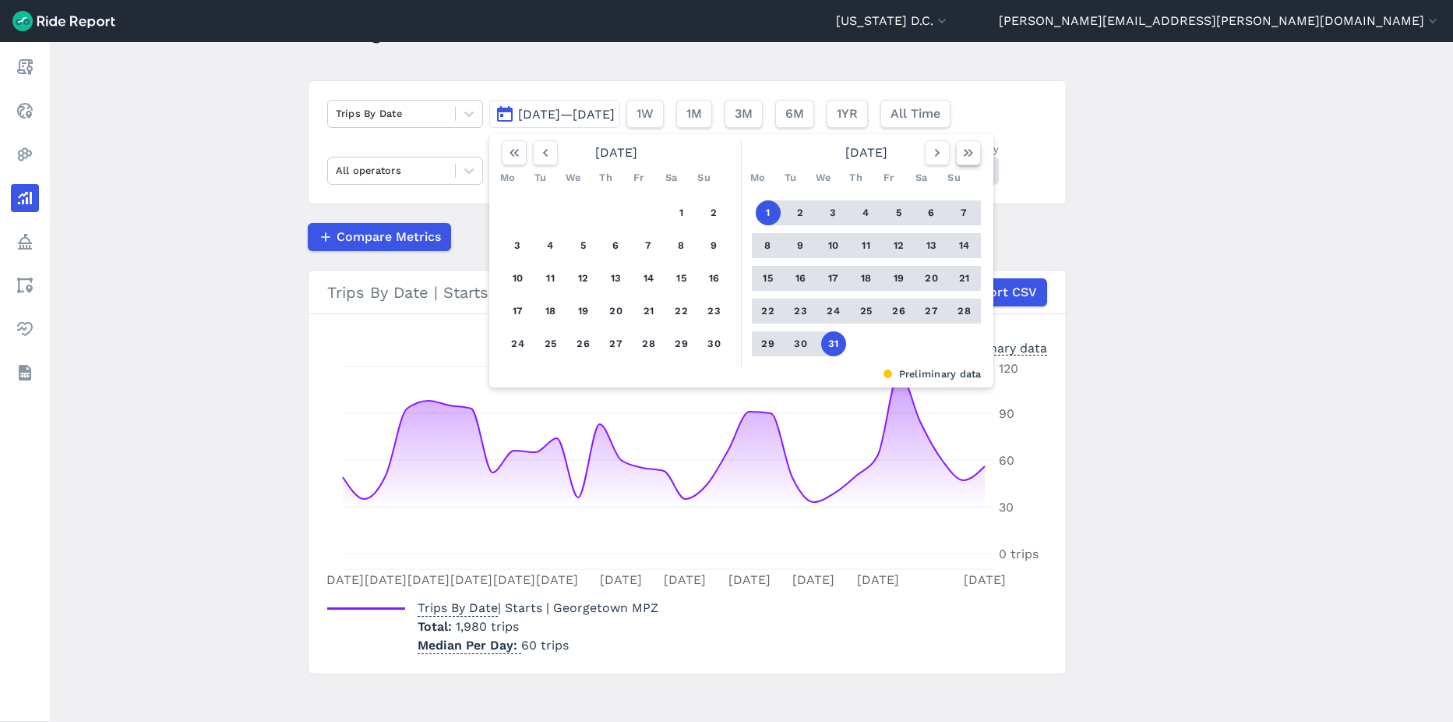
click at [973, 154] on icon "button" at bounding box center [969, 153] width 16 height 16
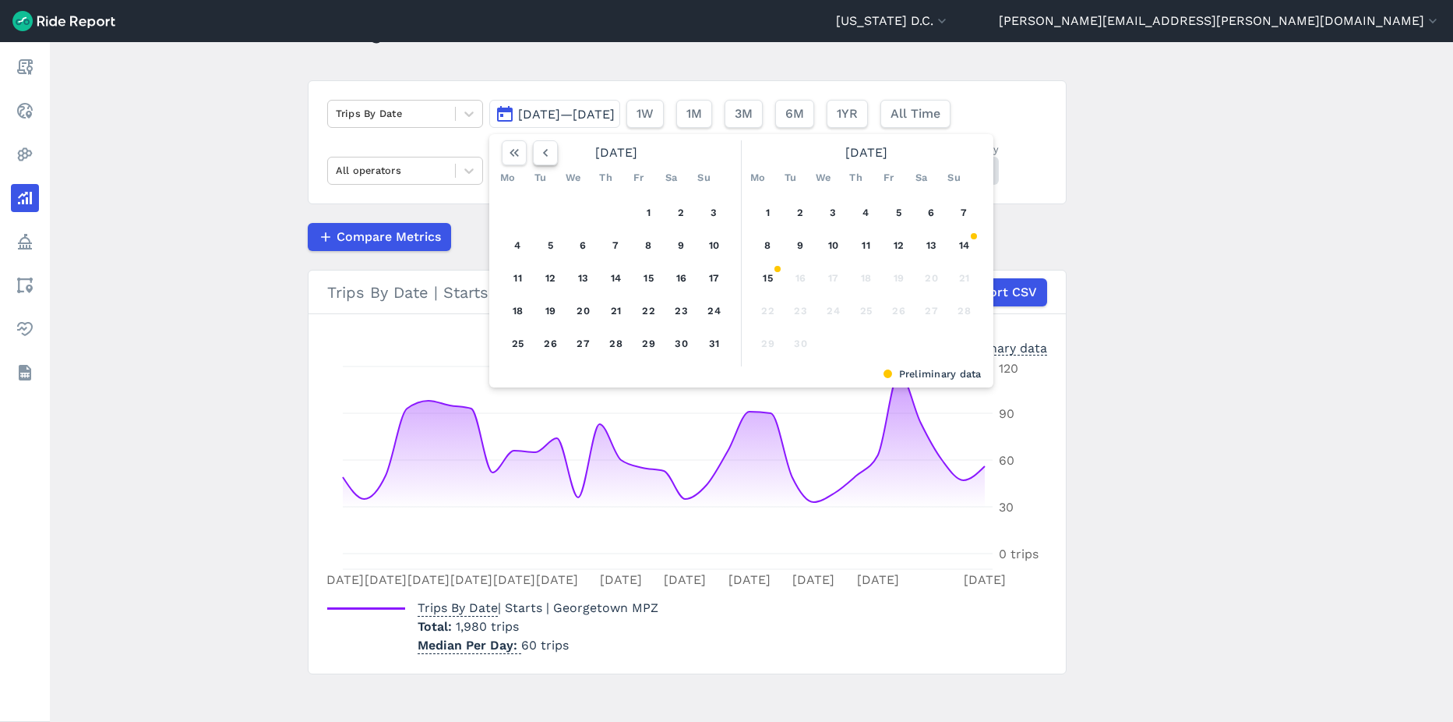
click at [545, 152] on icon "button" at bounding box center [546, 153] width 16 height 16
click at [550, 217] on button "1" at bounding box center [550, 212] width 25 height 25
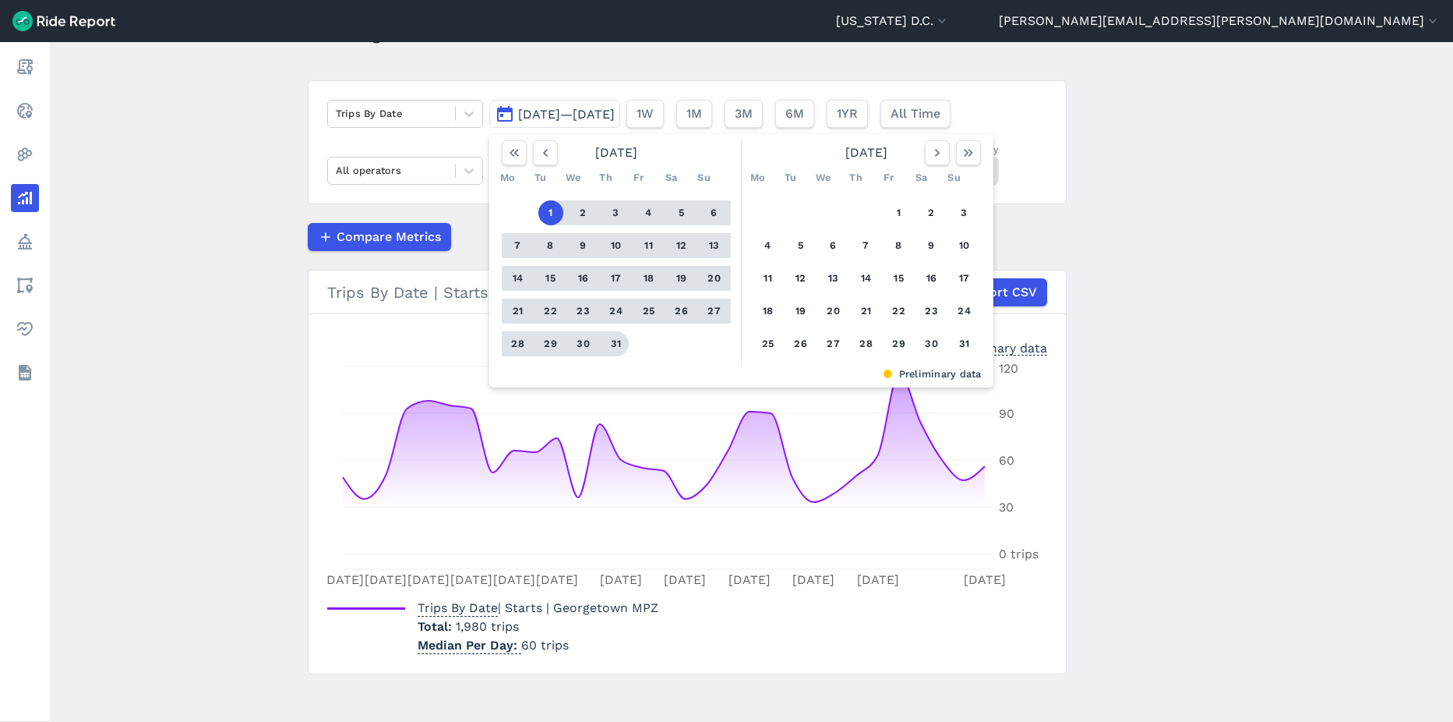
click at [619, 345] on button "31" at bounding box center [616, 343] width 25 height 25
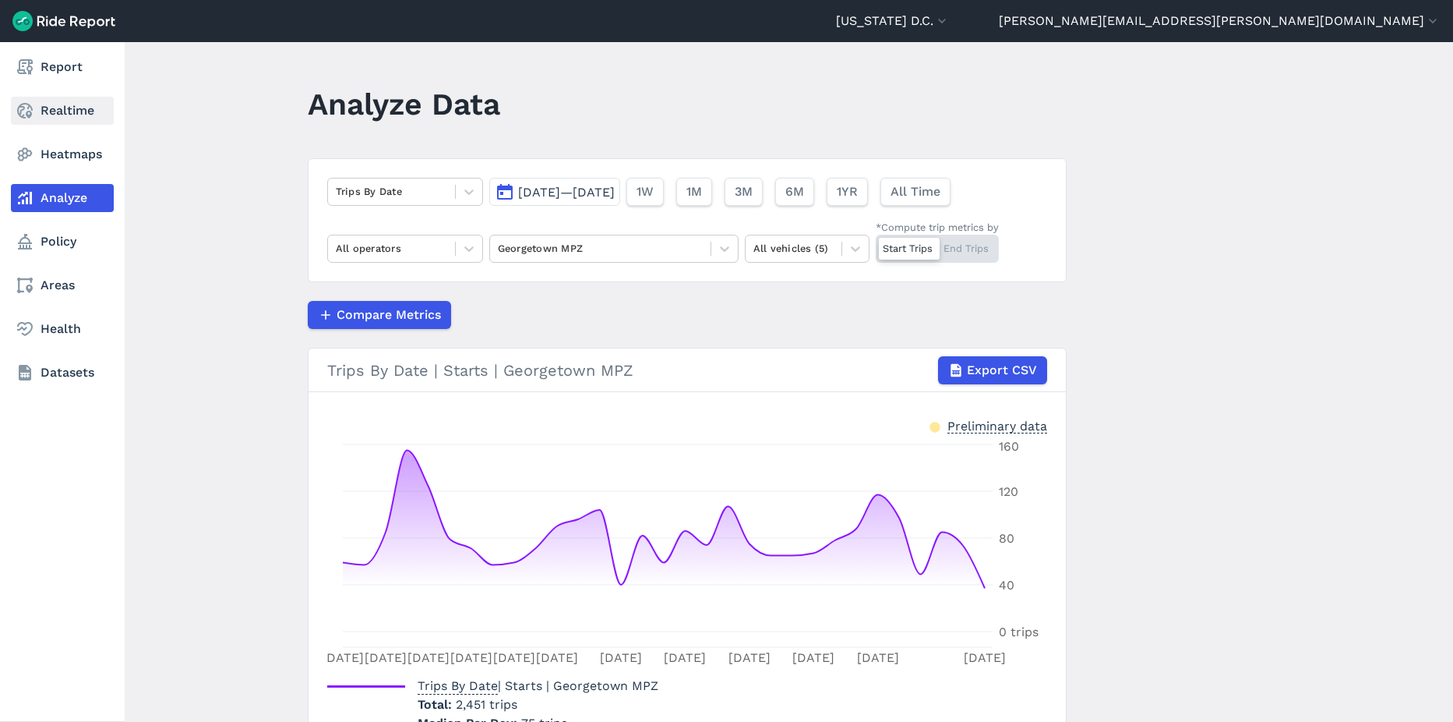
click at [41, 114] on link "Realtime" at bounding box center [62, 111] width 103 height 28
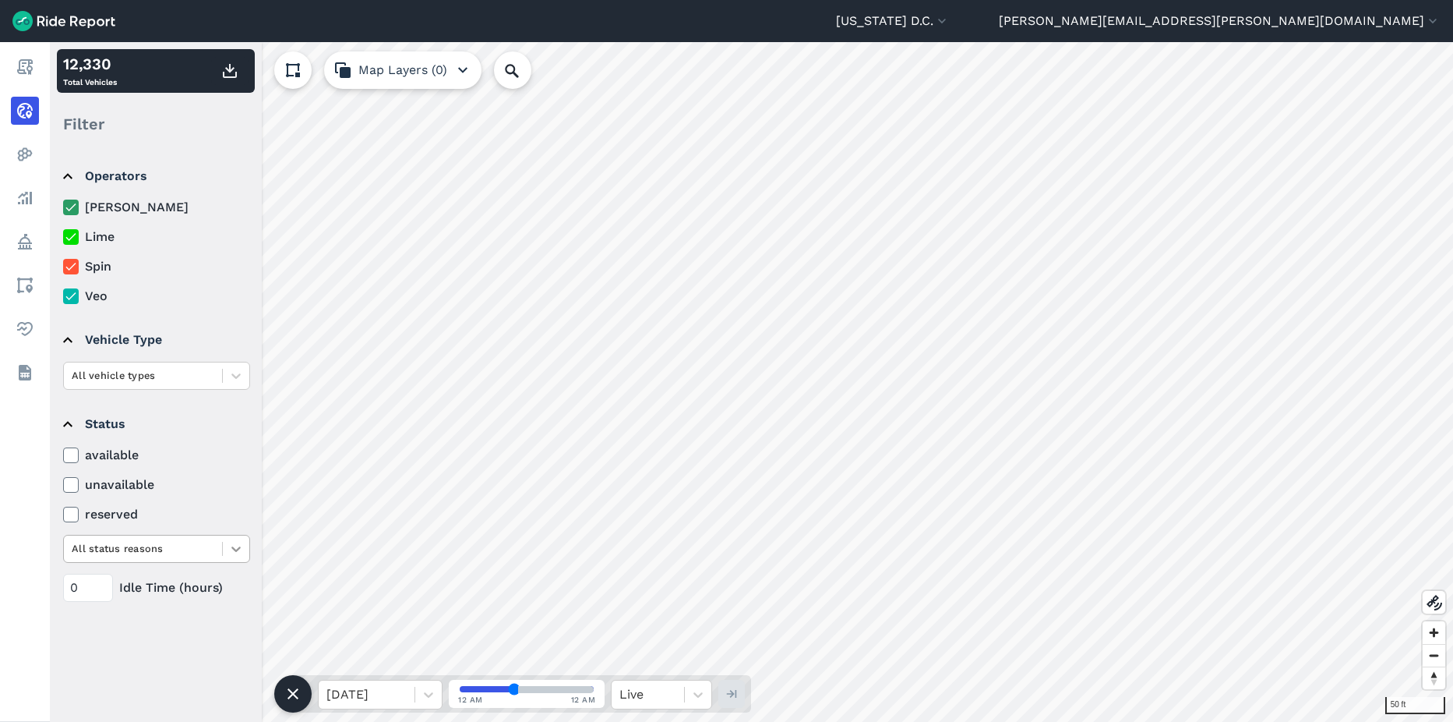
click at [227, 555] on div at bounding box center [236, 548] width 26 height 26
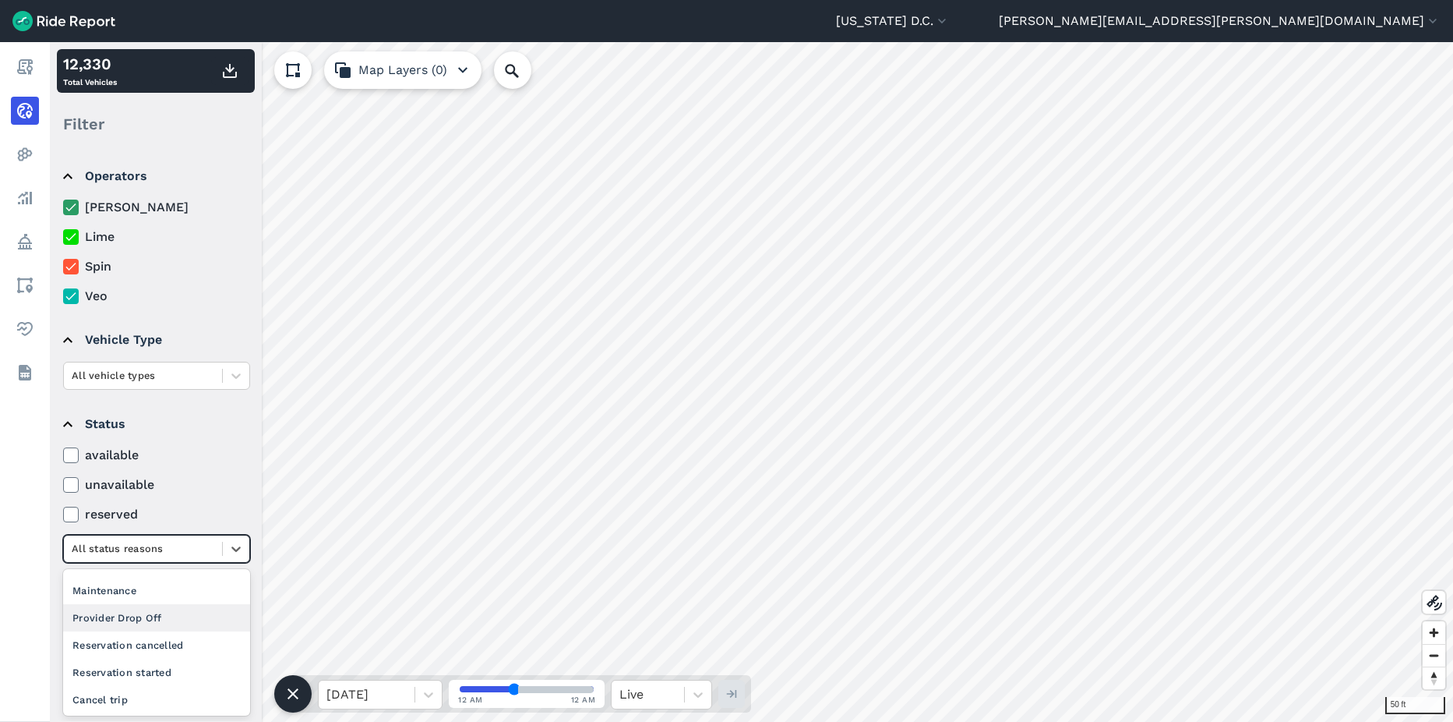
scroll to position [134, 0]
click at [228, 549] on icon at bounding box center [236, 549] width 16 height 16
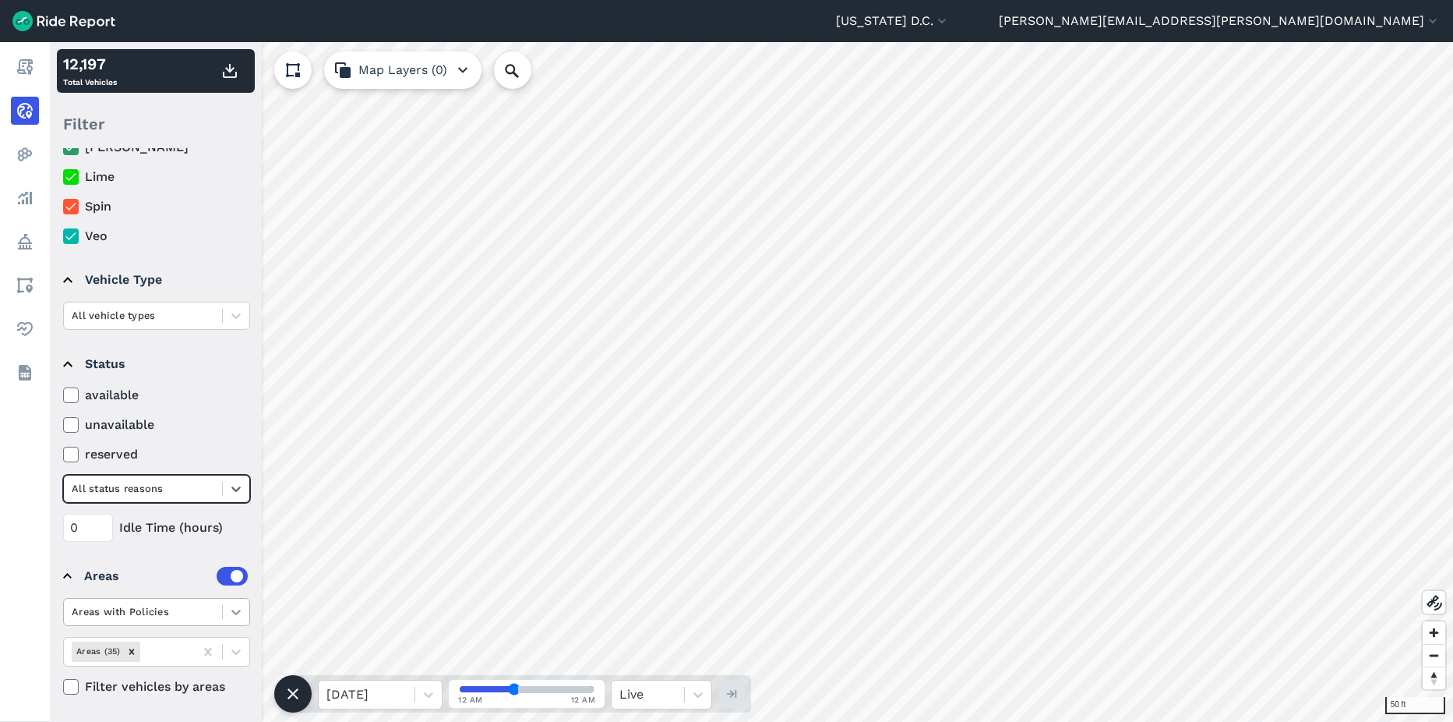
click at [228, 613] on div at bounding box center [236, 612] width 26 height 26
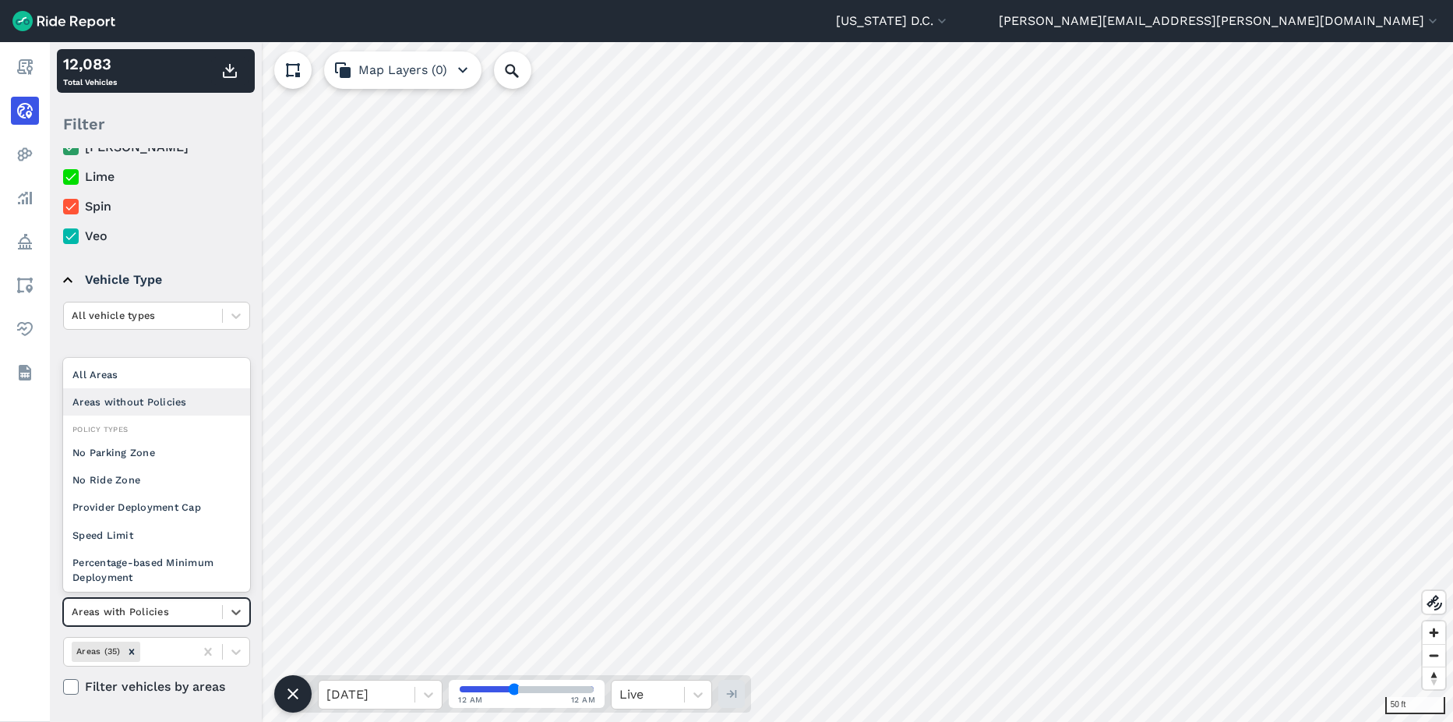
click at [135, 399] on div "Areas without Policies" at bounding box center [156, 401] width 187 height 27
click at [245, 656] on div at bounding box center [236, 651] width 26 height 26
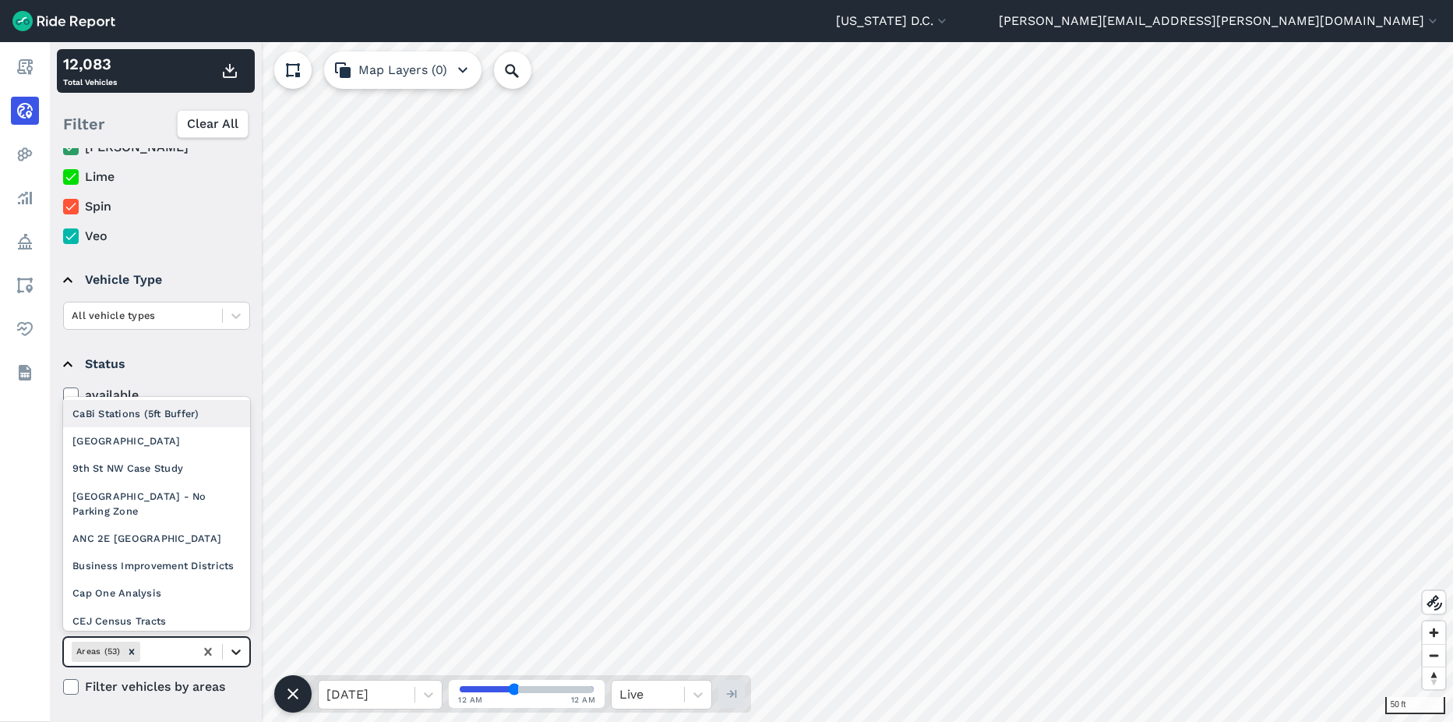
scroll to position [156, 0]
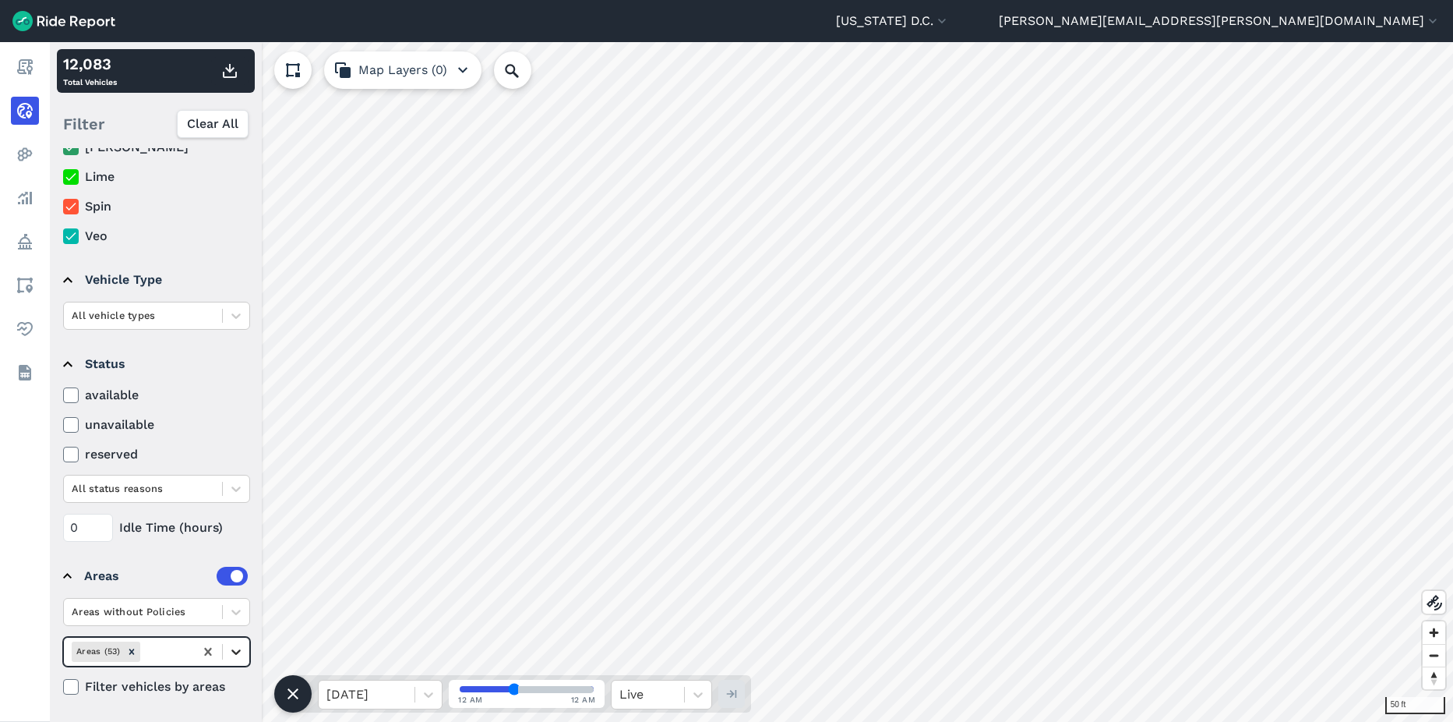
click at [232, 653] on icon at bounding box center [236, 652] width 16 height 16
click at [236, 650] on icon at bounding box center [236, 652] width 16 height 16
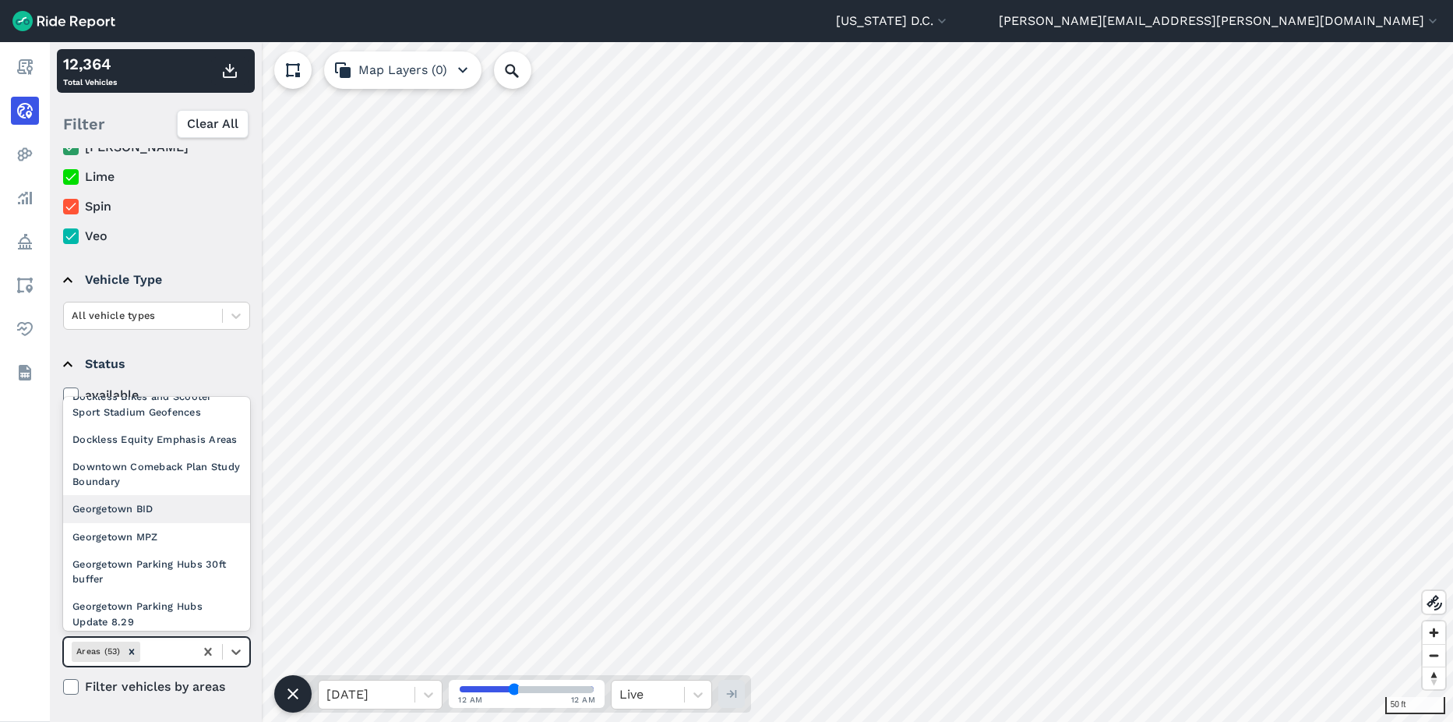
scroll to position [623, 0]
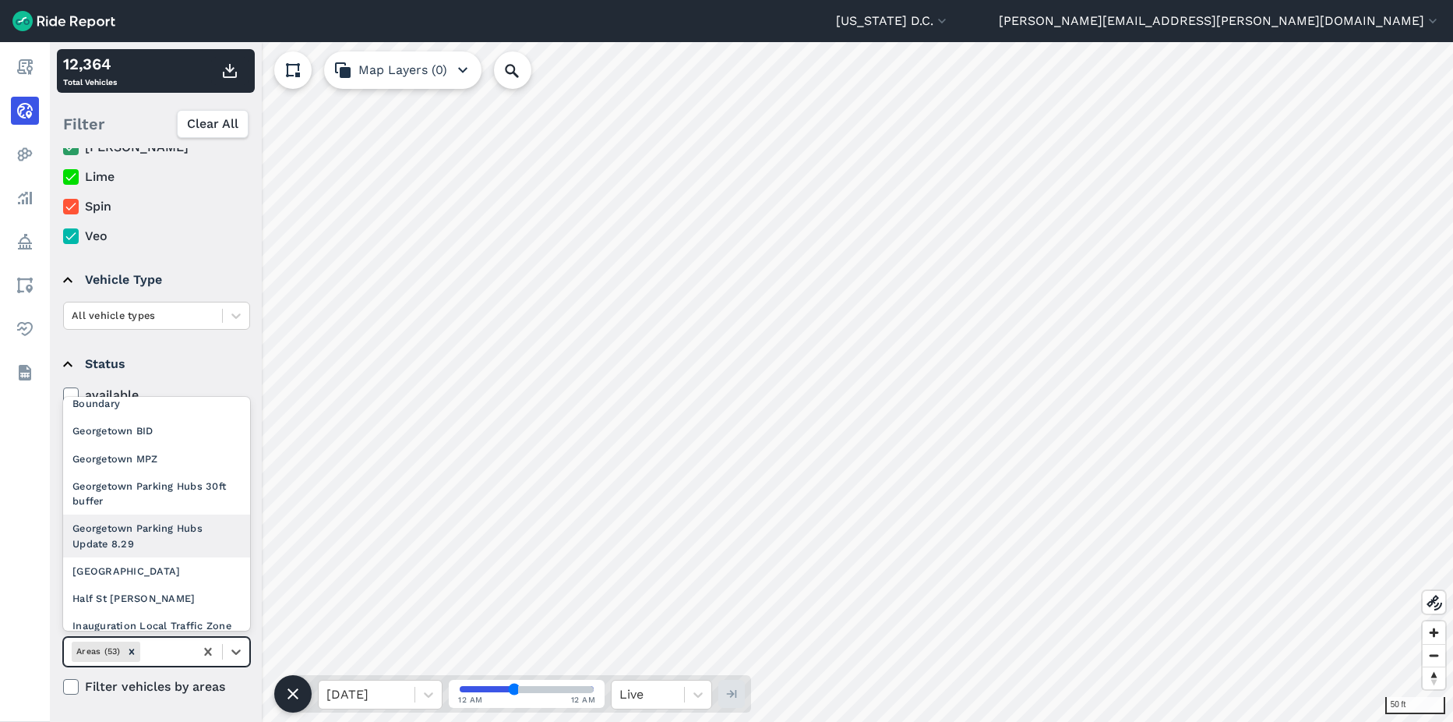
click at [129, 556] on div "Georgetown Parking Hubs Update 8.29" at bounding box center [156, 535] width 187 height 42
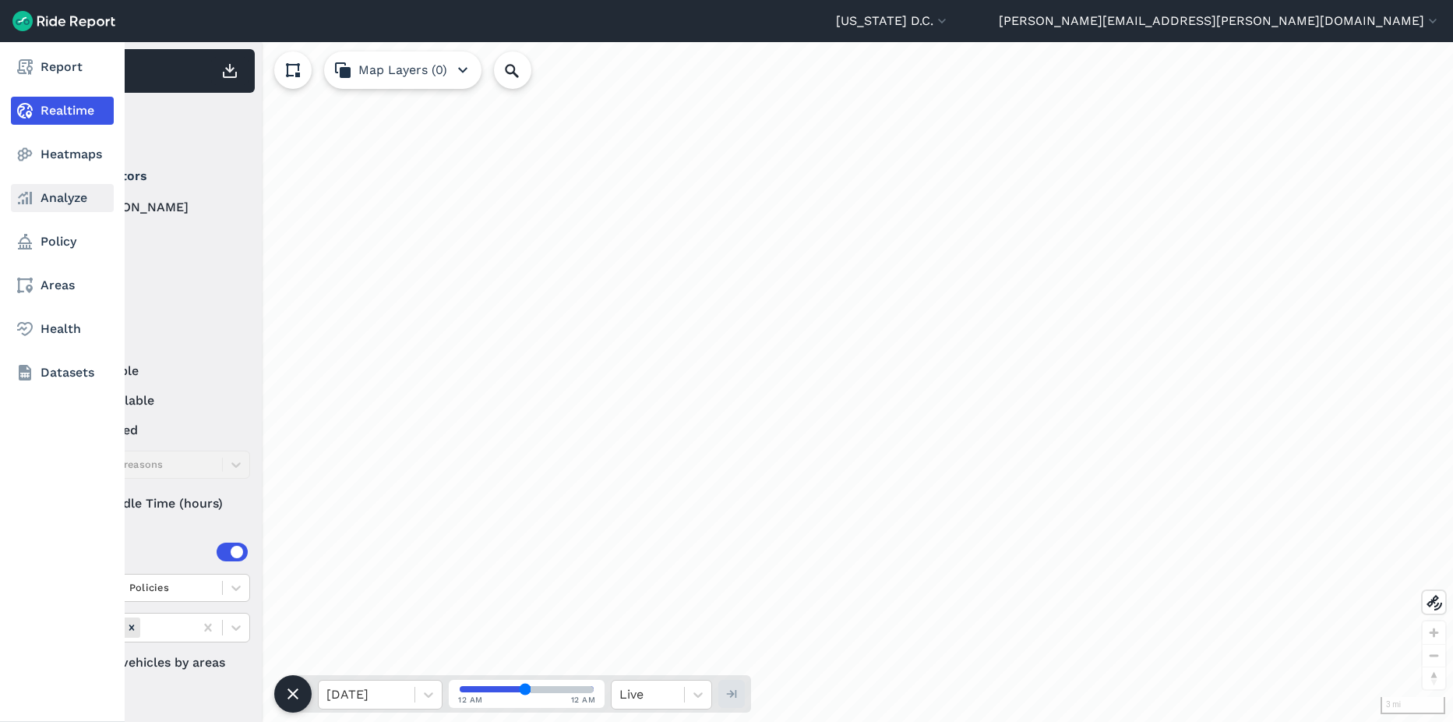
click at [61, 197] on link "Analyze" at bounding box center [62, 198] width 103 height 28
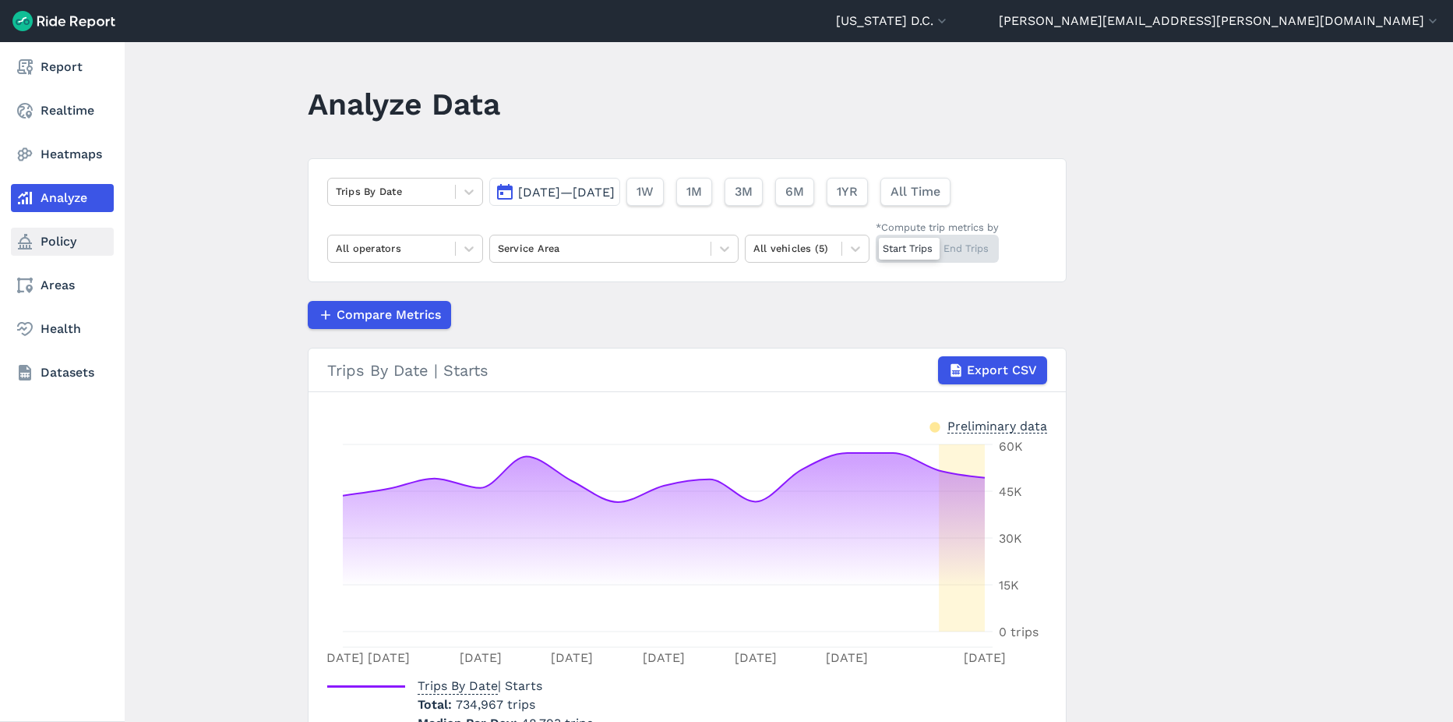
click at [37, 240] on link "Policy" at bounding box center [62, 242] width 103 height 28
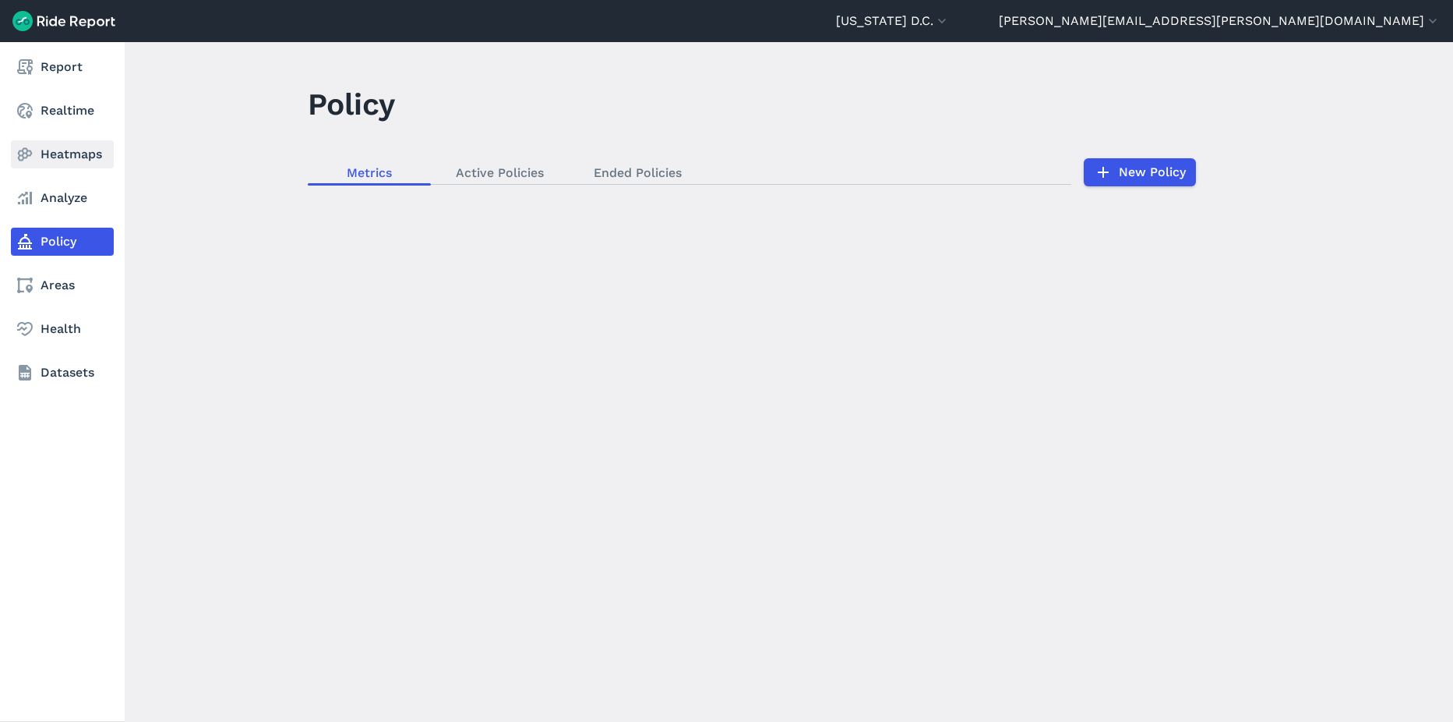
click at [63, 150] on link "Heatmaps" at bounding box center [62, 154] width 103 height 28
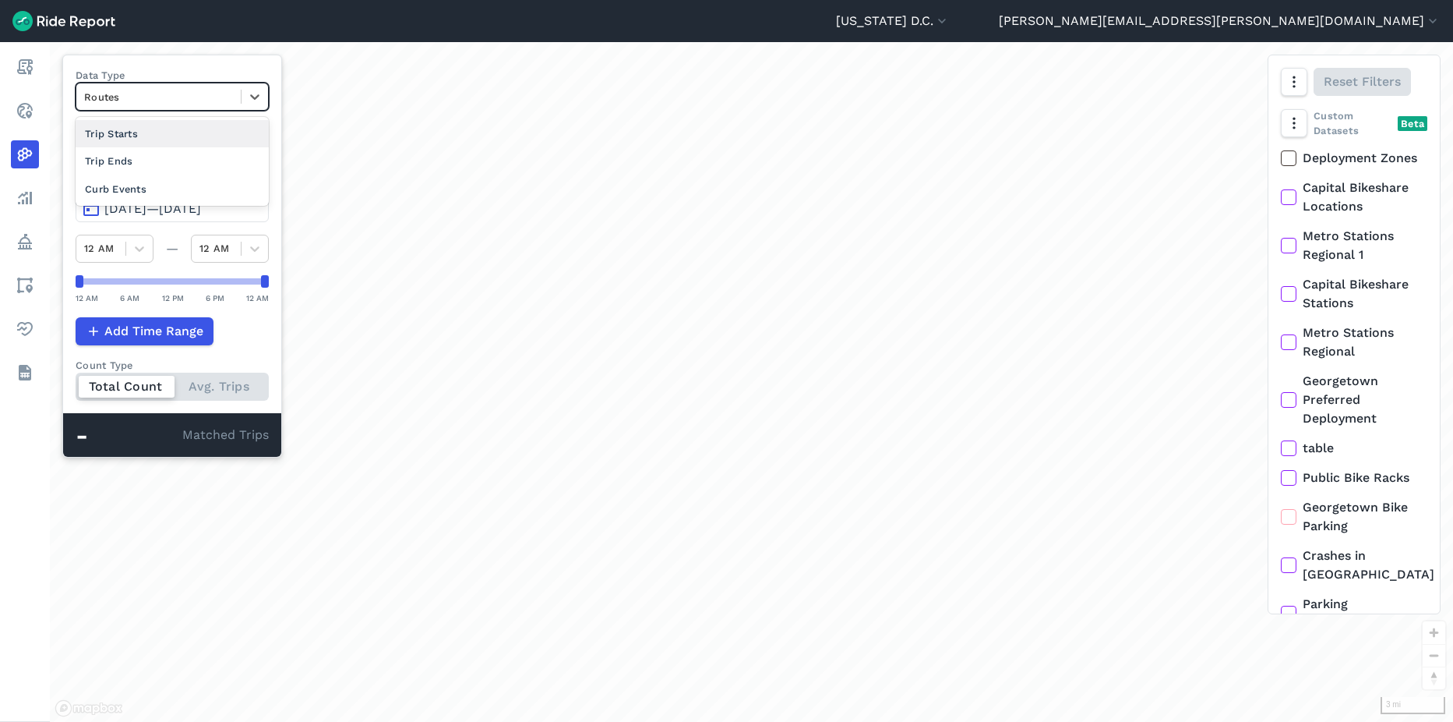
click at [158, 104] on div at bounding box center [158, 97] width 149 height 18
click at [151, 193] on div "Curb Events" at bounding box center [172, 188] width 193 height 27
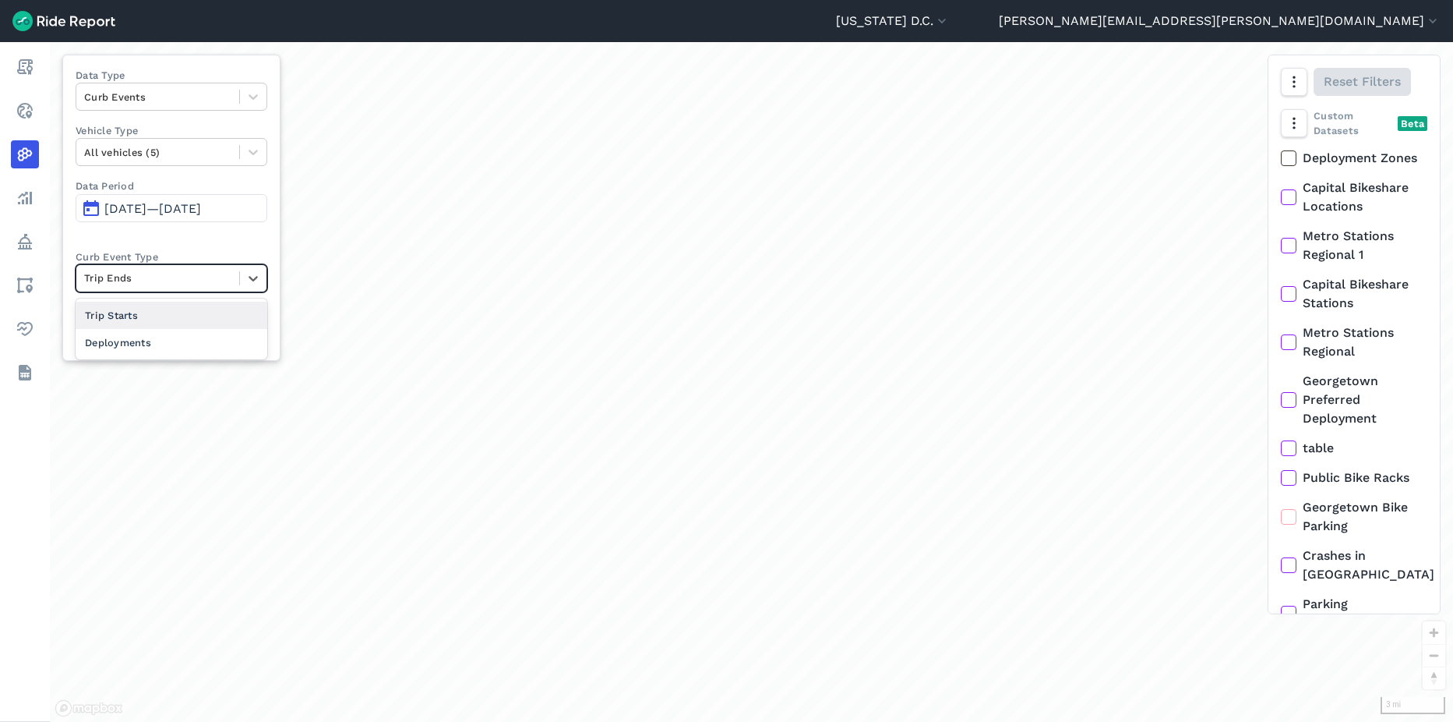
click at [181, 272] on div at bounding box center [157, 278] width 147 height 18
click at [180, 346] on div "Deployments" at bounding box center [172, 342] width 192 height 27
click at [216, 277] on div at bounding box center [157, 278] width 147 height 18
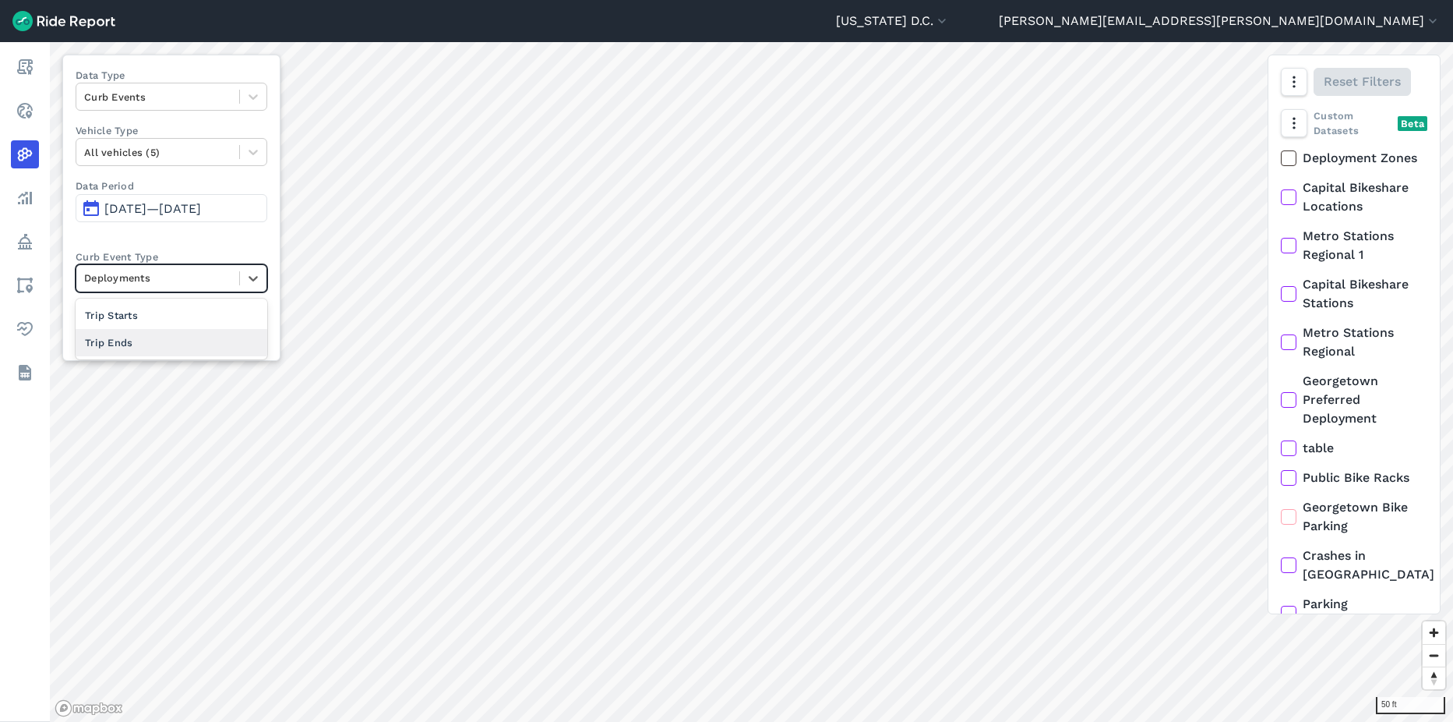
click at [188, 339] on div "Trip Ends" at bounding box center [172, 342] width 192 height 27
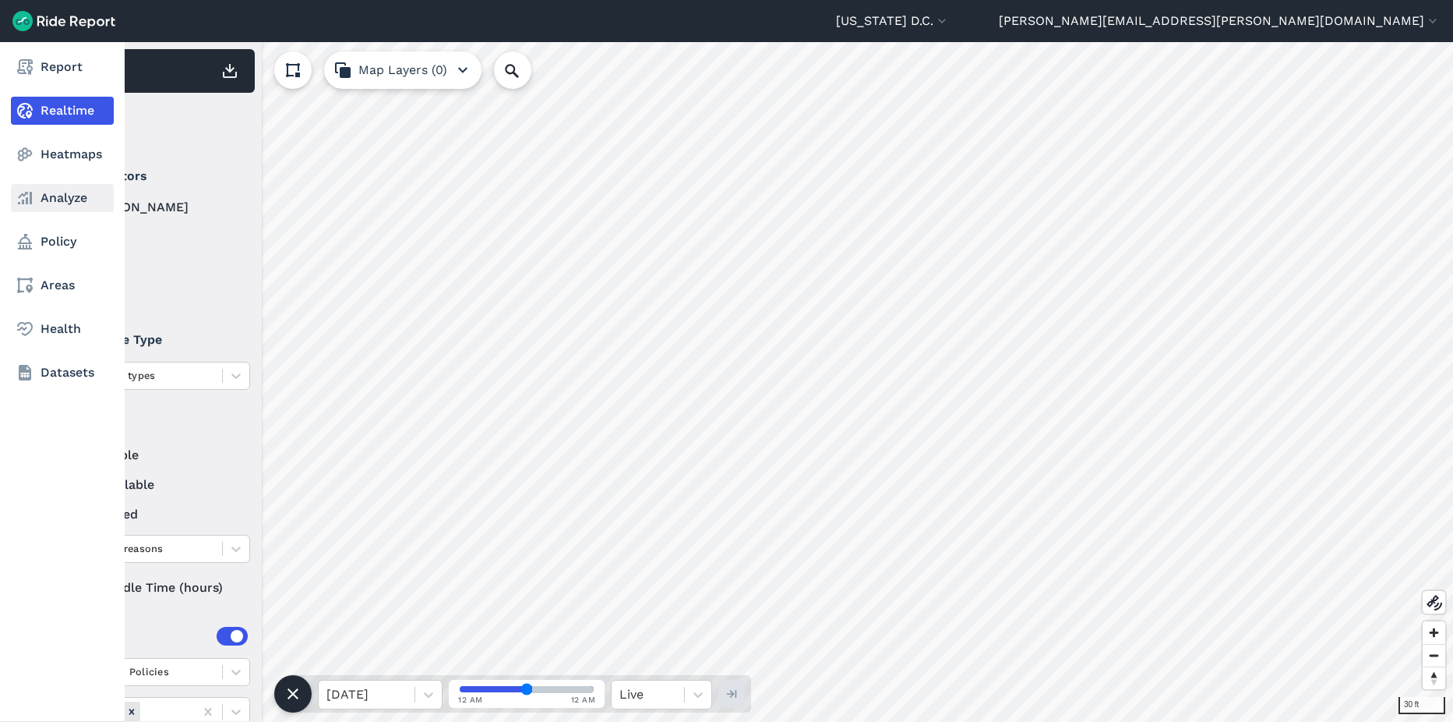
click at [37, 201] on link "Analyze" at bounding box center [62, 198] width 103 height 28
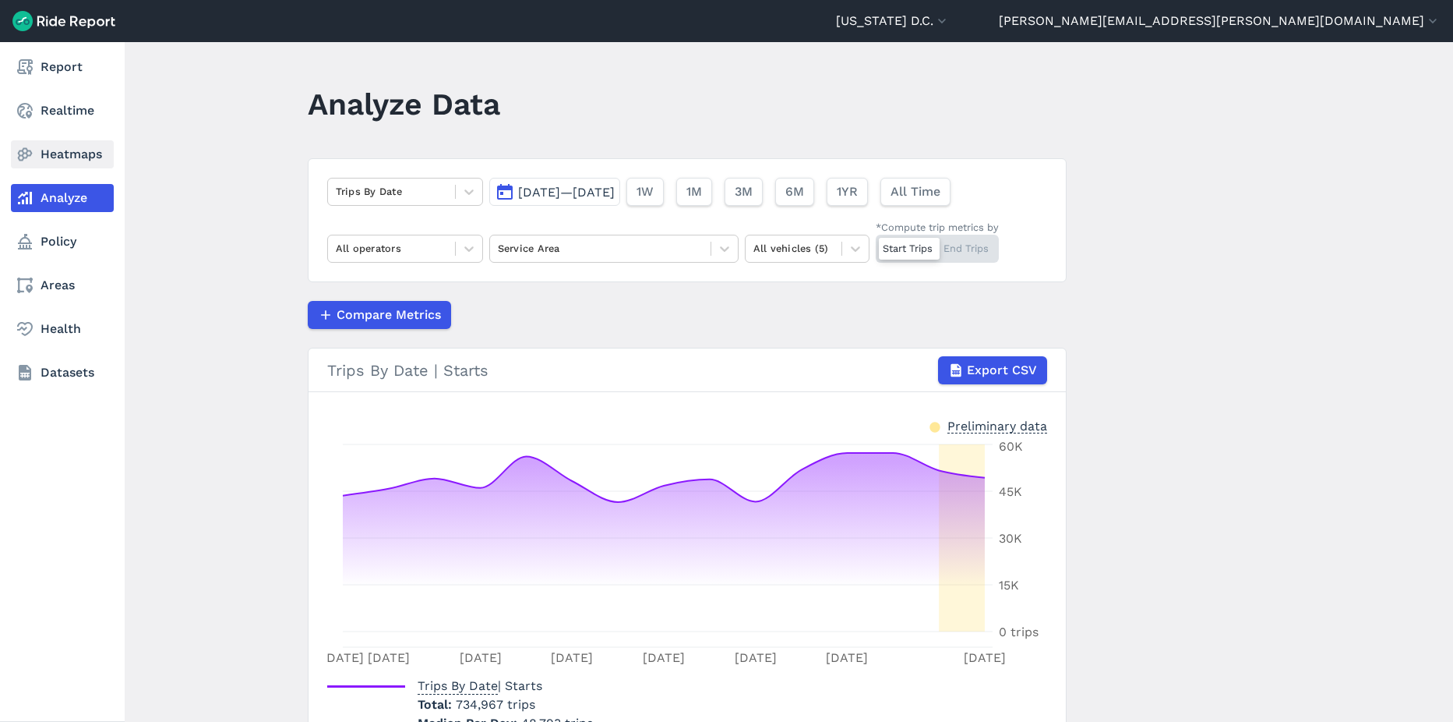
click at [25, 161] on icon at bounding box center [25, 154] width 19 height 19
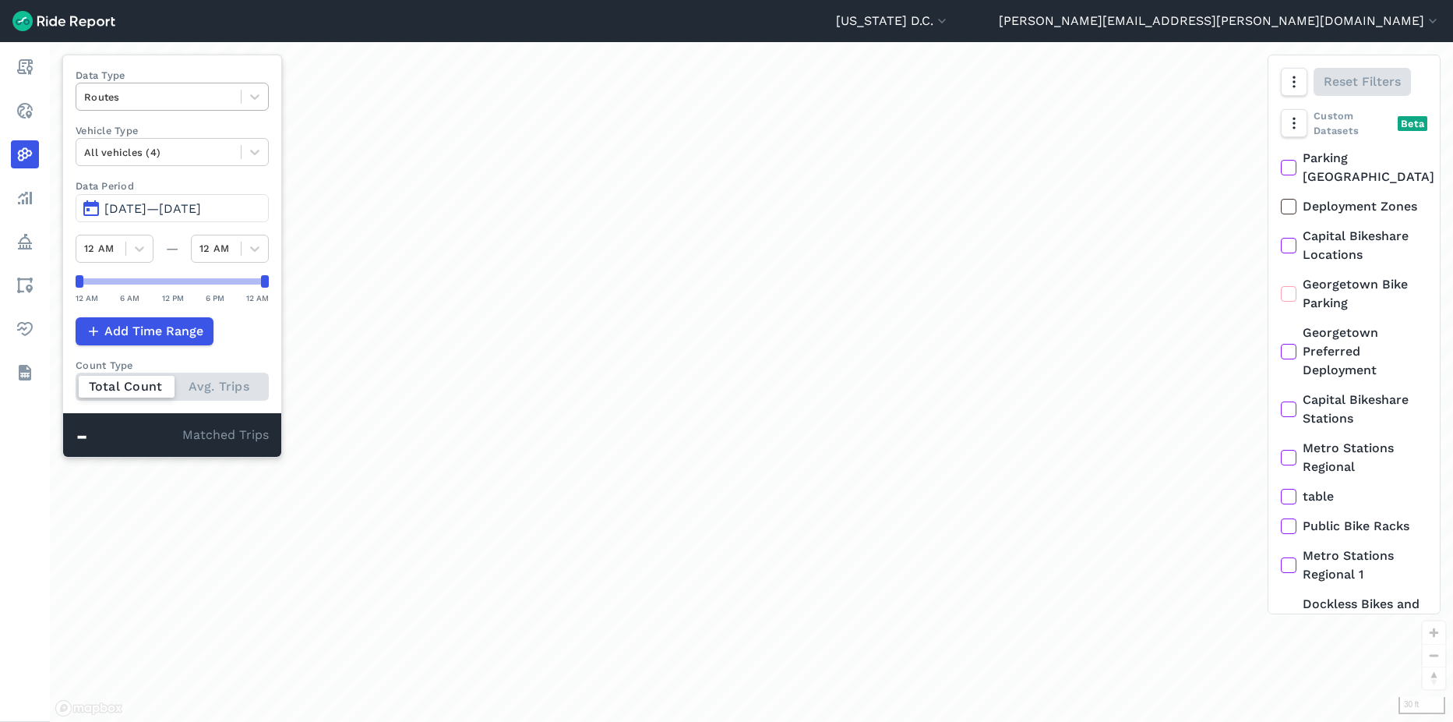
click at [170, 101] on div at bounding box center [158, 97] width 149 height 18
click at [155, 189] on div "Curb Events" at bounding box center [172, 188] width 193 height 27
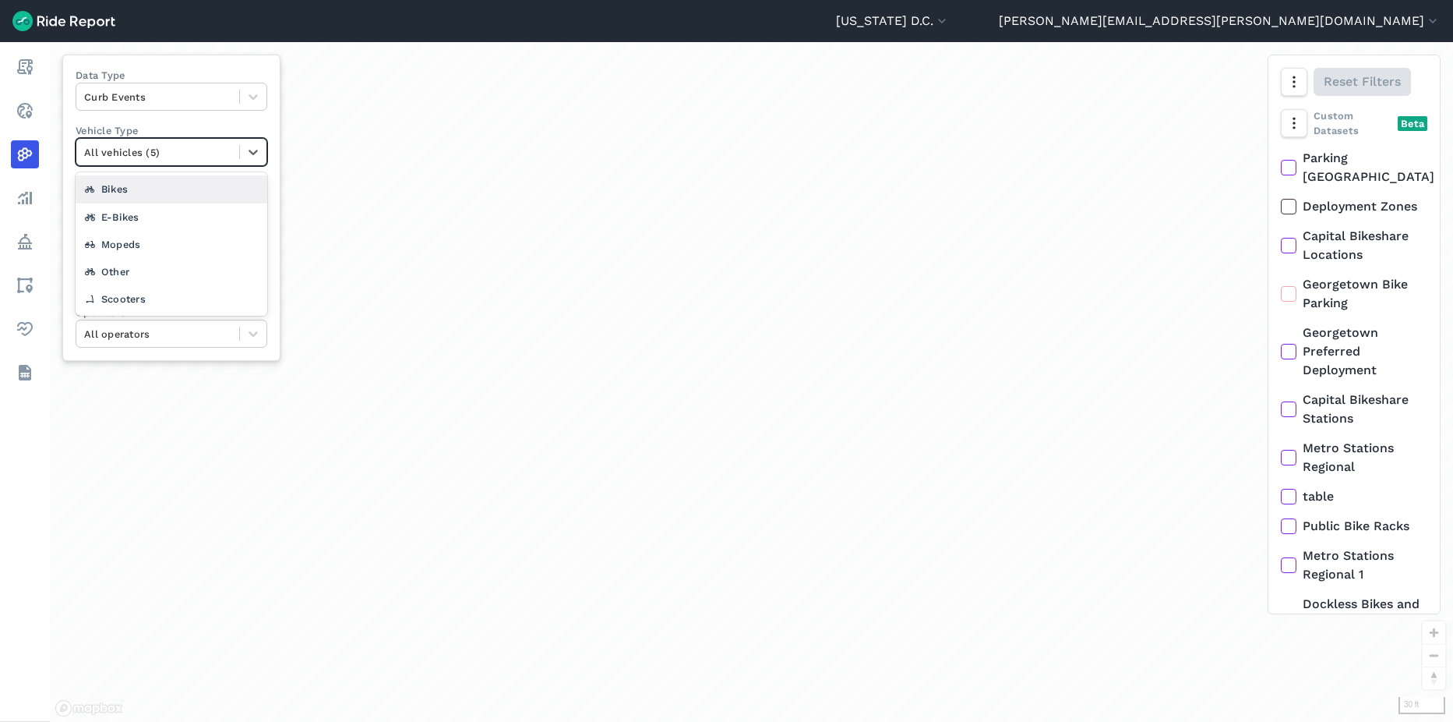
click at [157, 160] on div at bounding box center [157, 152] width 147 height 18
click at [155, 150] on div at bounding box center [157, 152] width 147 height 18
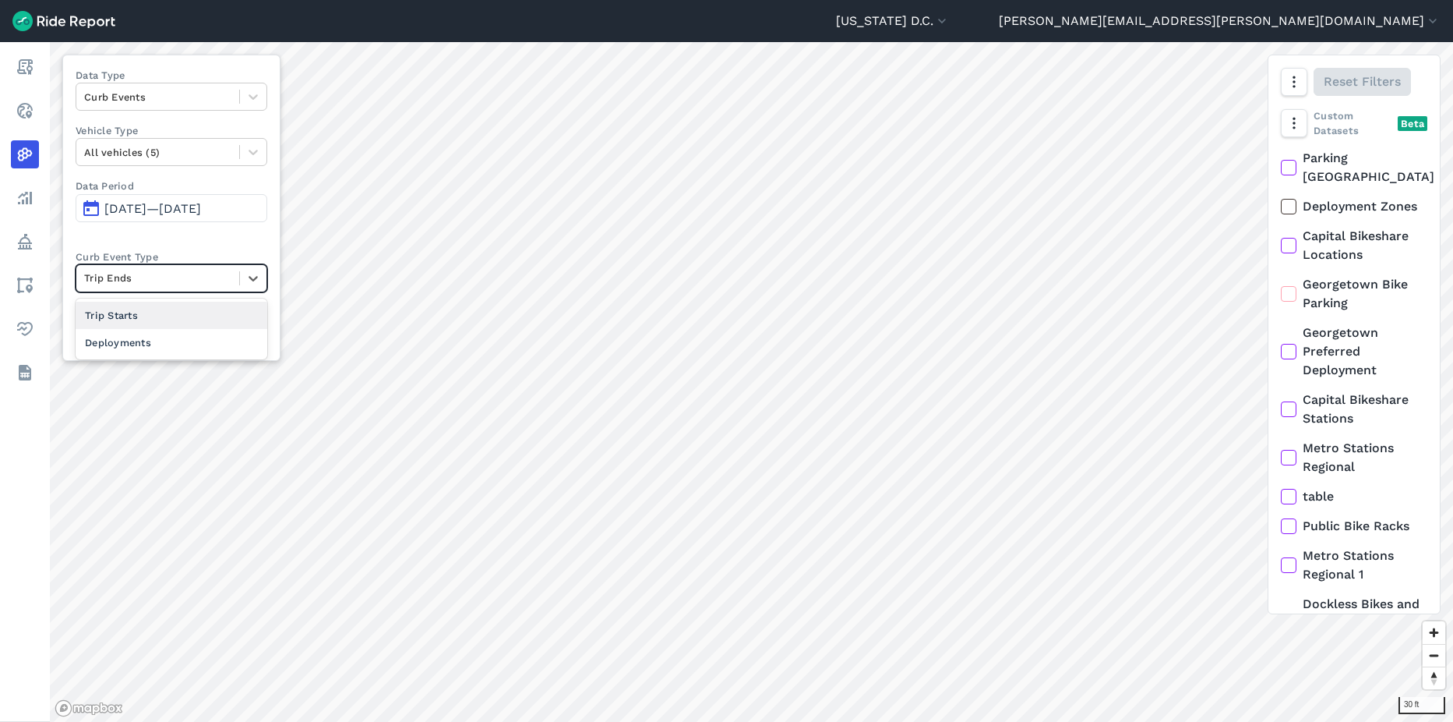
click at [161, 281] on div at bounding box center [157, 278] width 147 height 18
click at [154, 343] on div "Deployments" at bounding box center [172, 342] width 192 height 27
click at [180, 274] on div at bounding box center [157, 278] width 147 height 18
click at [175, 286] on div at bounding box center [157, 278] width 147 height 18
click at [168, 334] on div at bounding box center [157, 334] width 147 height 18
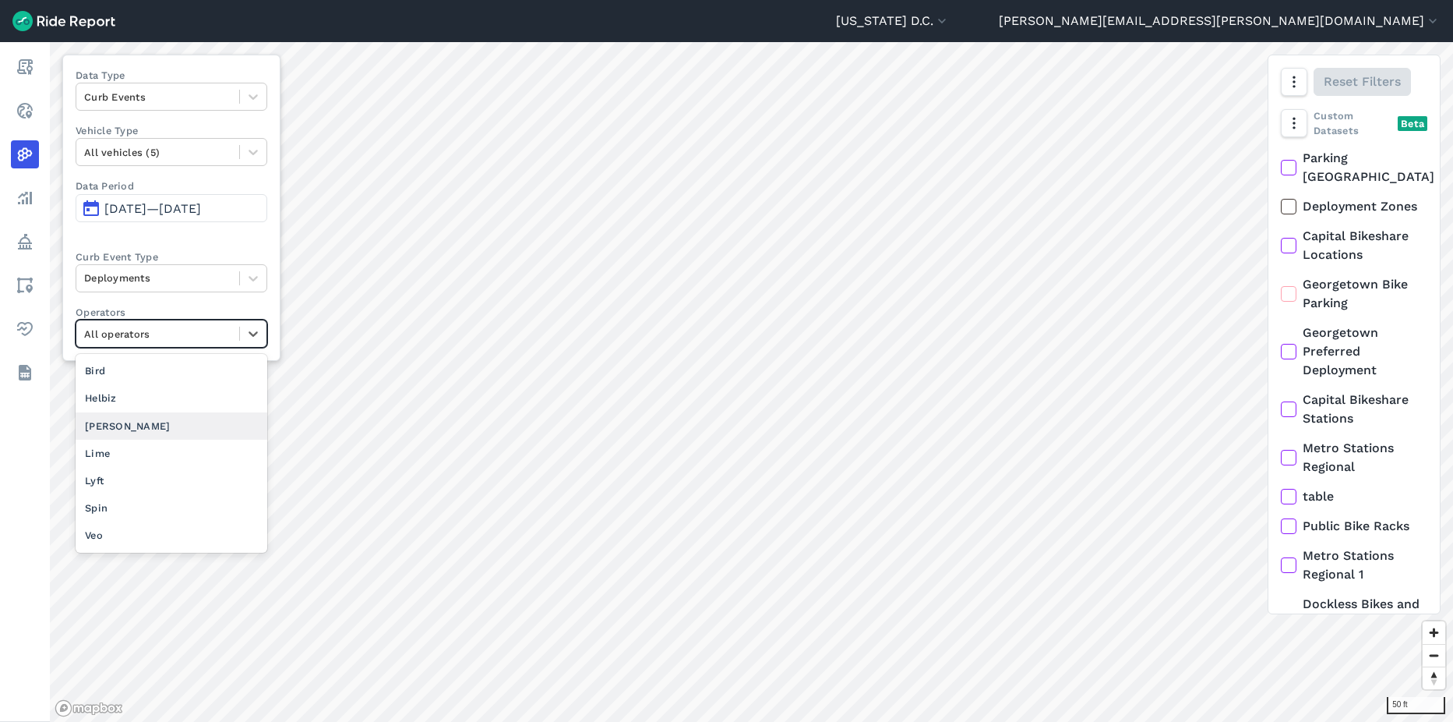
click at [139, 432] on div "[PERSON_NAME]" at bounding box center [172, 425] width 192 height 27
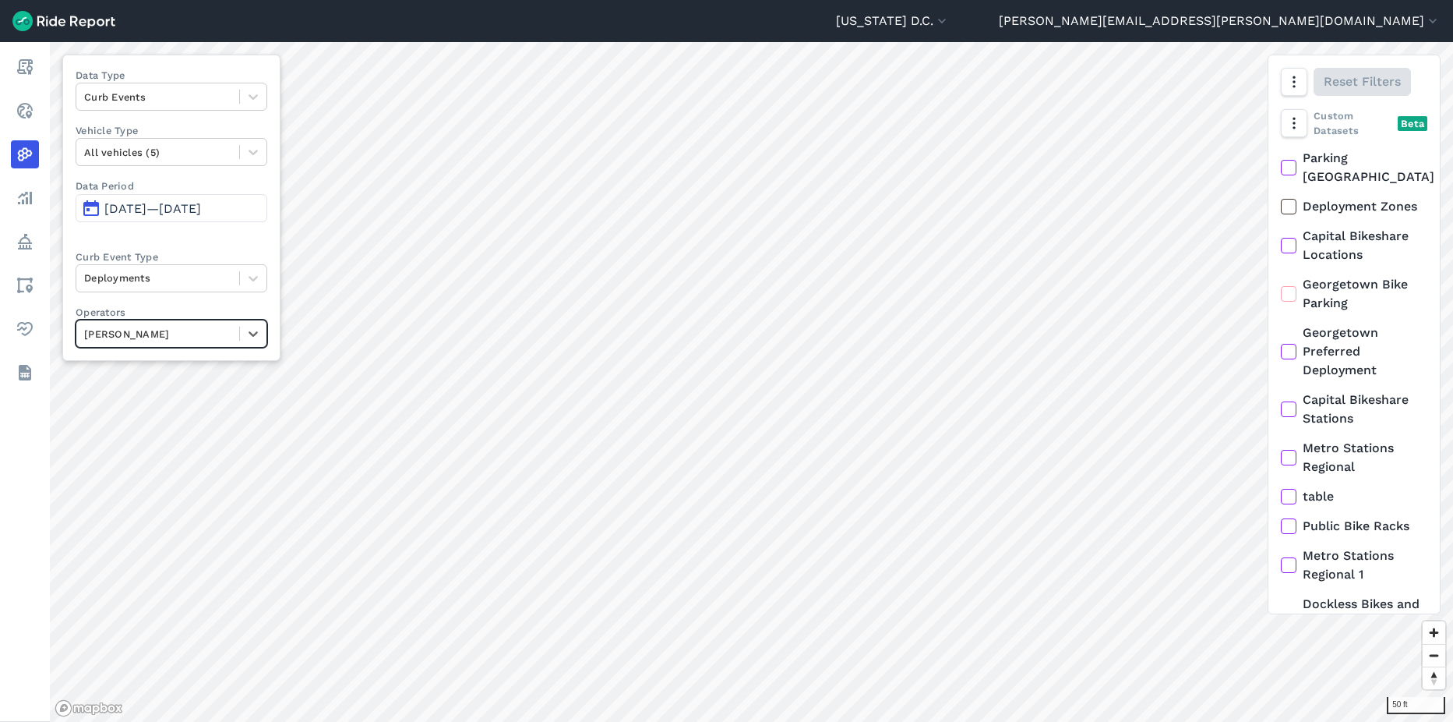
click at [196, 334] on div at bounding box center [157, 334] width 147 height 18
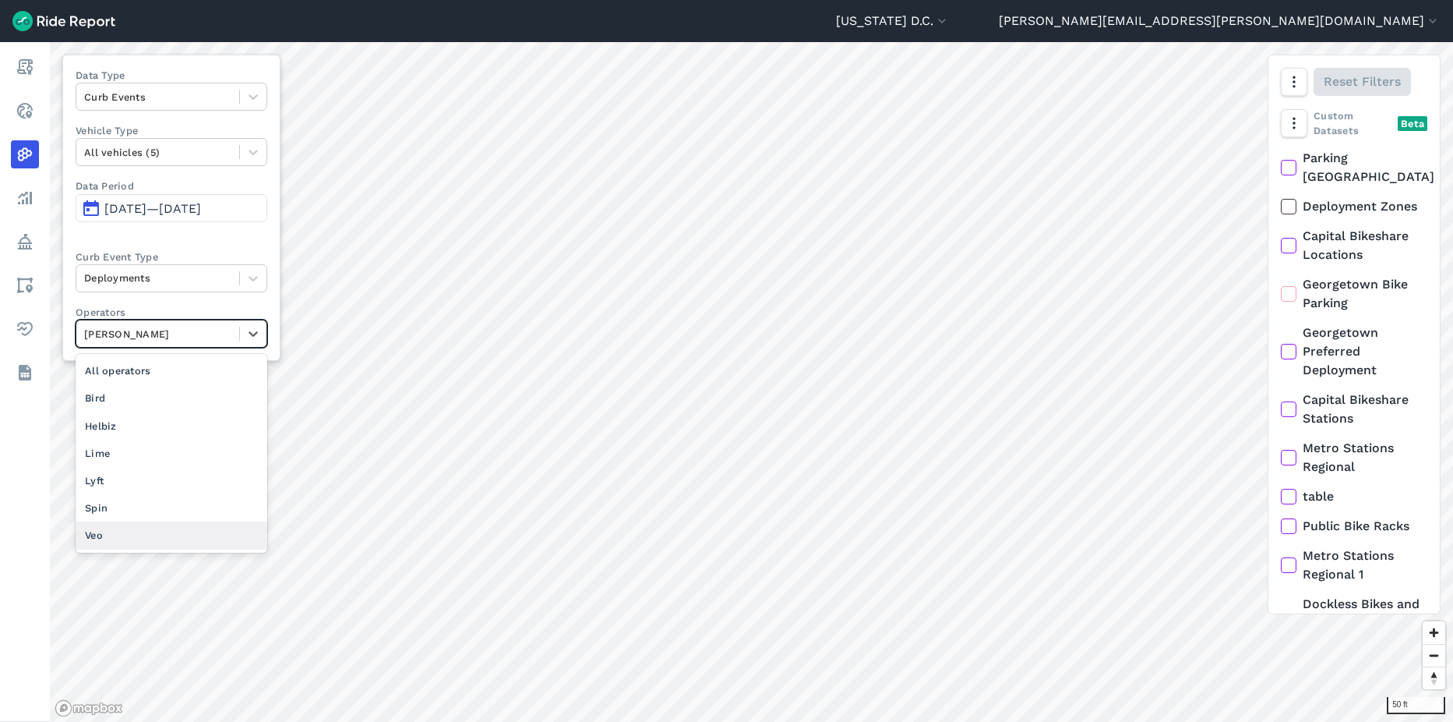
click at [168, 536] on div "Veo" at bounding box center [172, 534] width 192 height 27
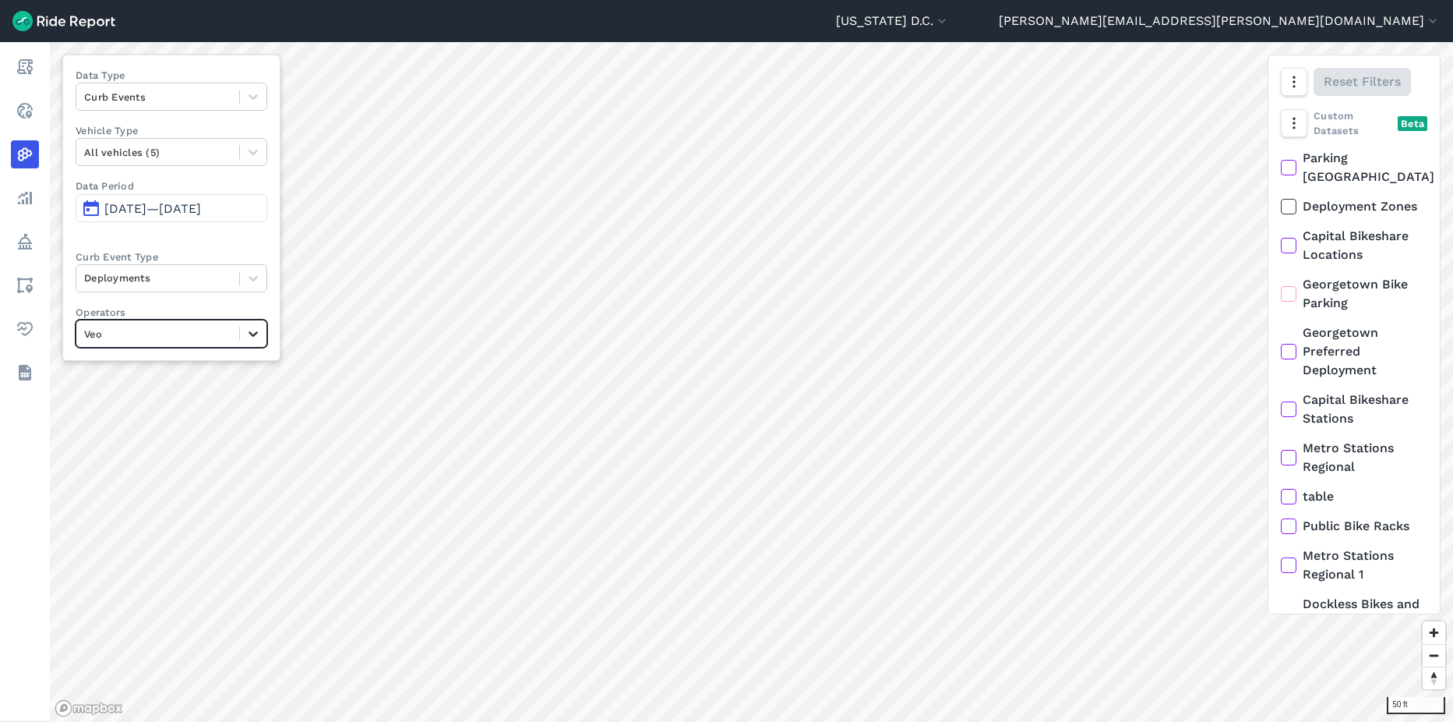
click at [242, 339] on div at bounding box center [253, 333] width 26 height 26
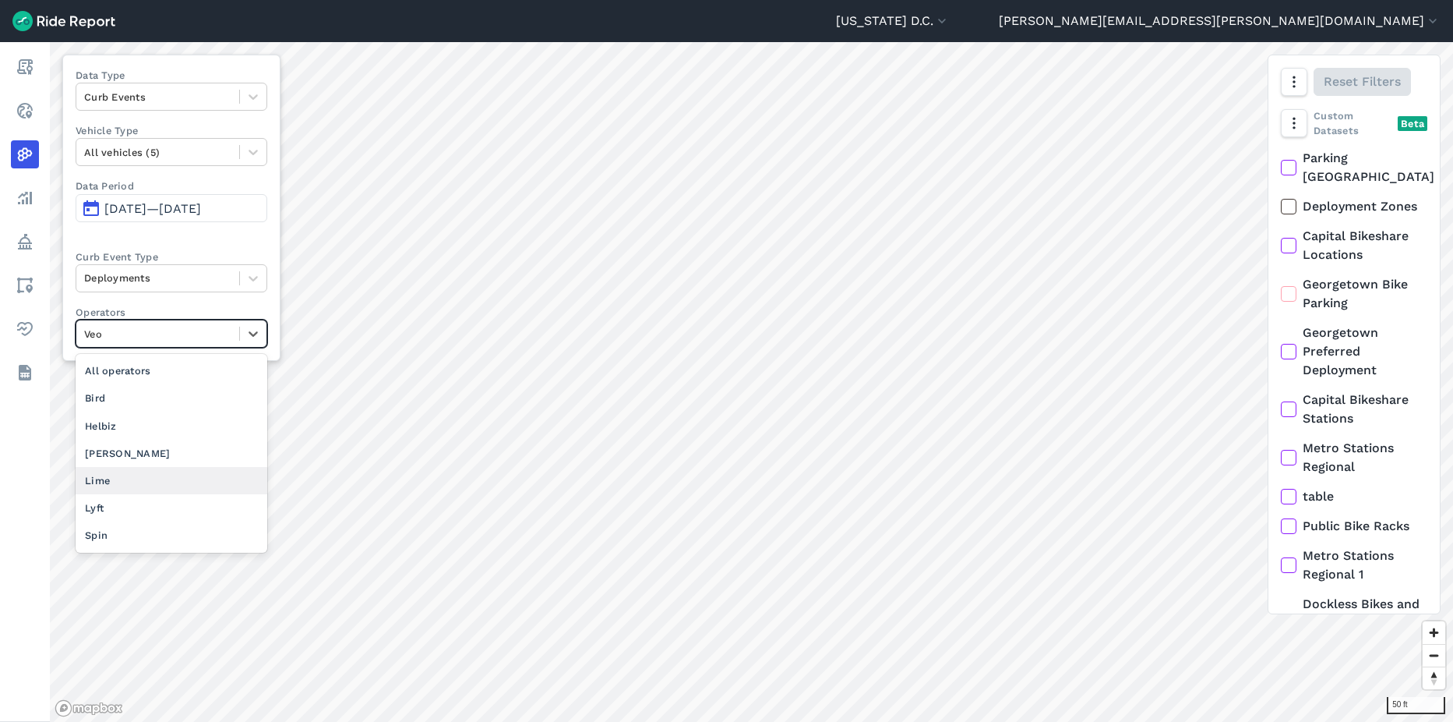
click at [136, 486] on div "Lime" at bounding box center [172, 480] width 192 height 27
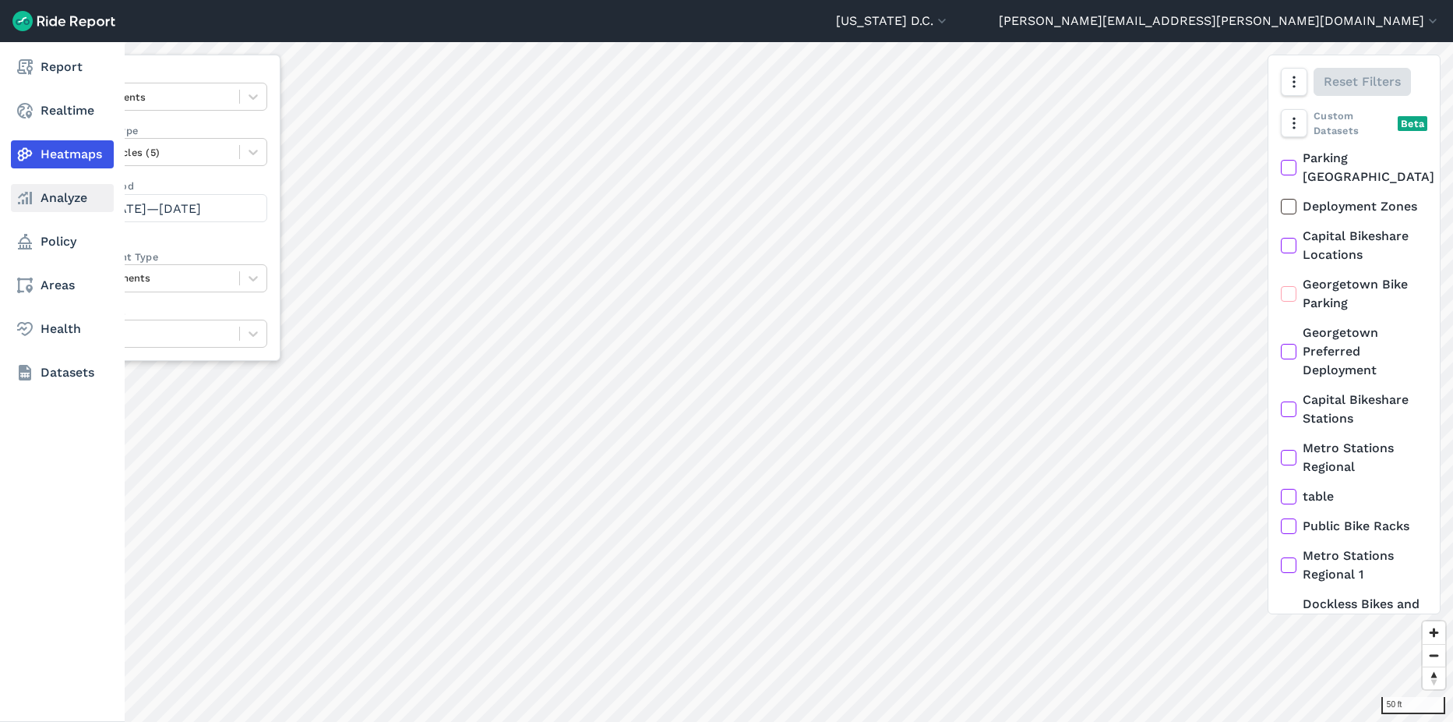
click at [48, 200] on link "Analyze" at bounding box center [62, 198] width 103 height 28
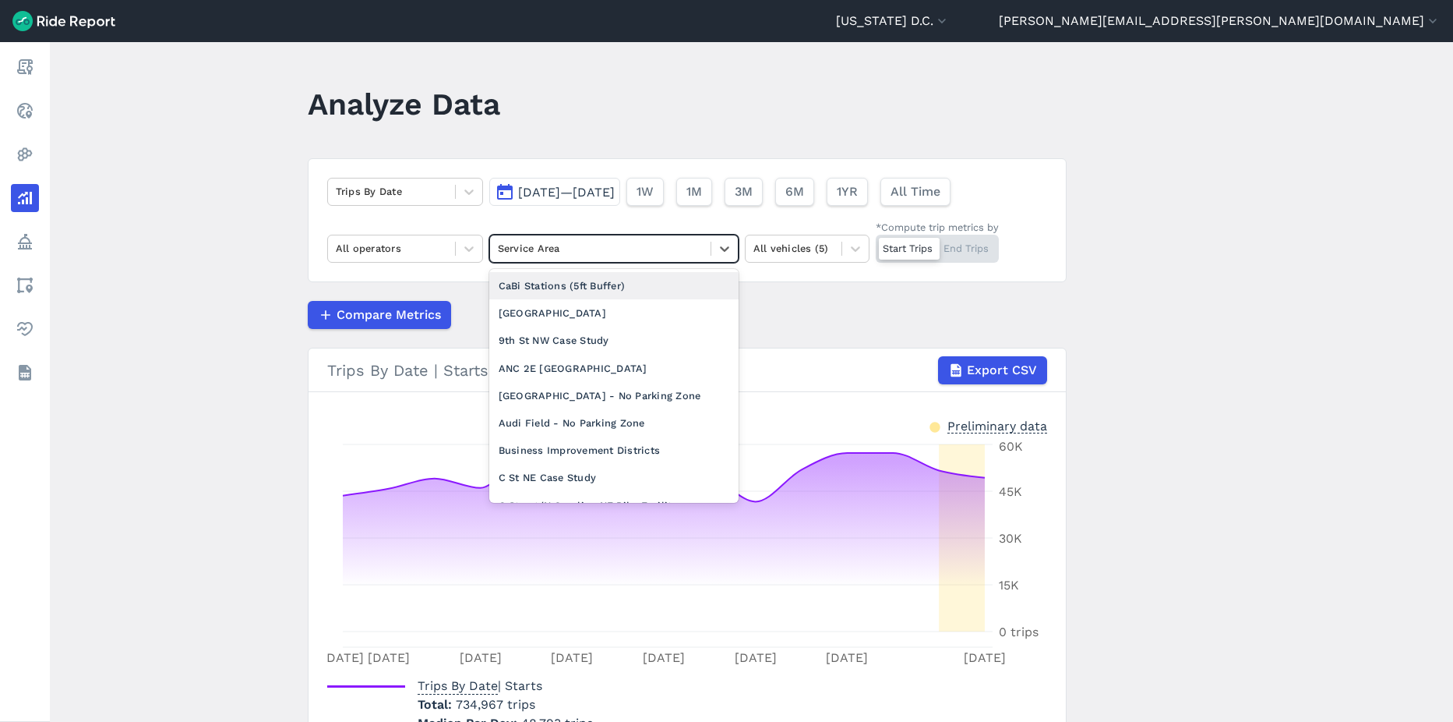
click at [528, 252] on div at bounding box center [600, 248] width 205 height 18
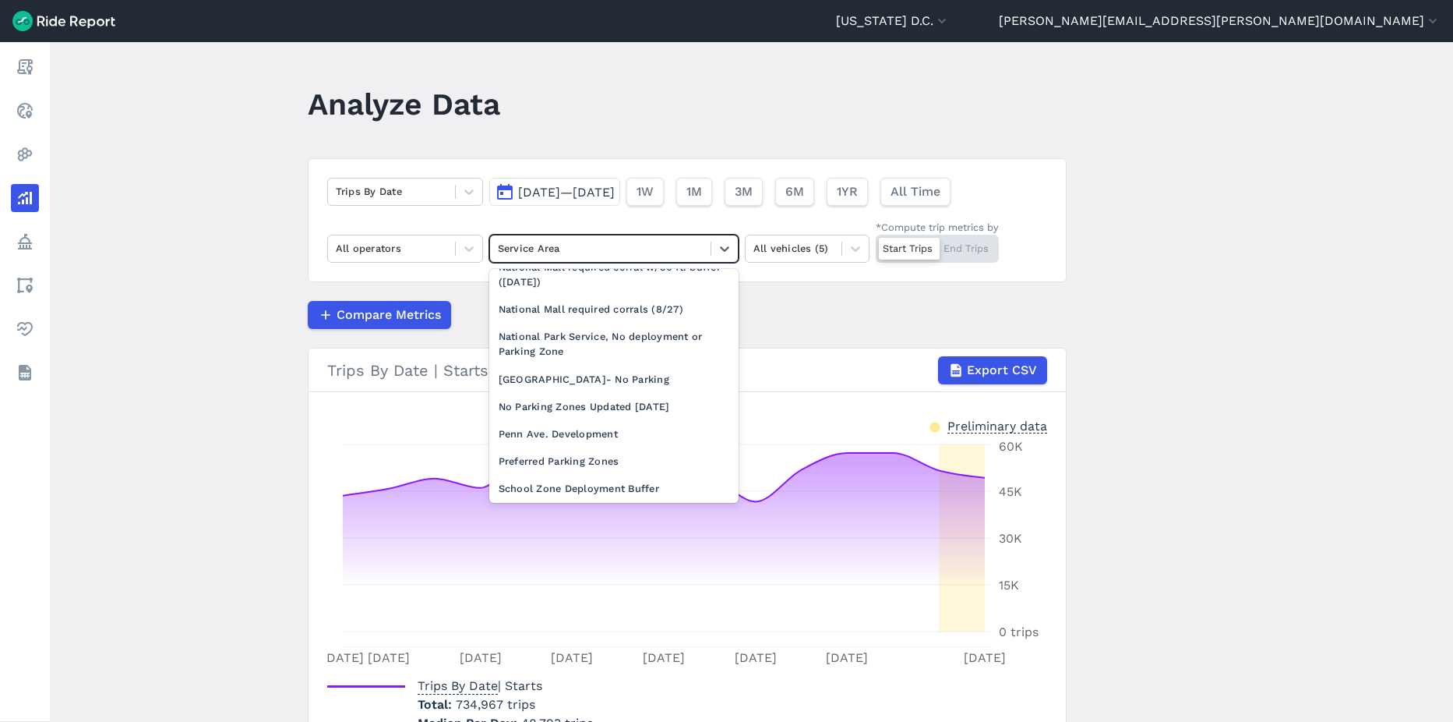
scroll to position [1247, 0]
click at [576, 292] on div "National Mall required corral w/30 ft. buffer ([DATE])" at bounding box center [613, 273] width 249 height 42
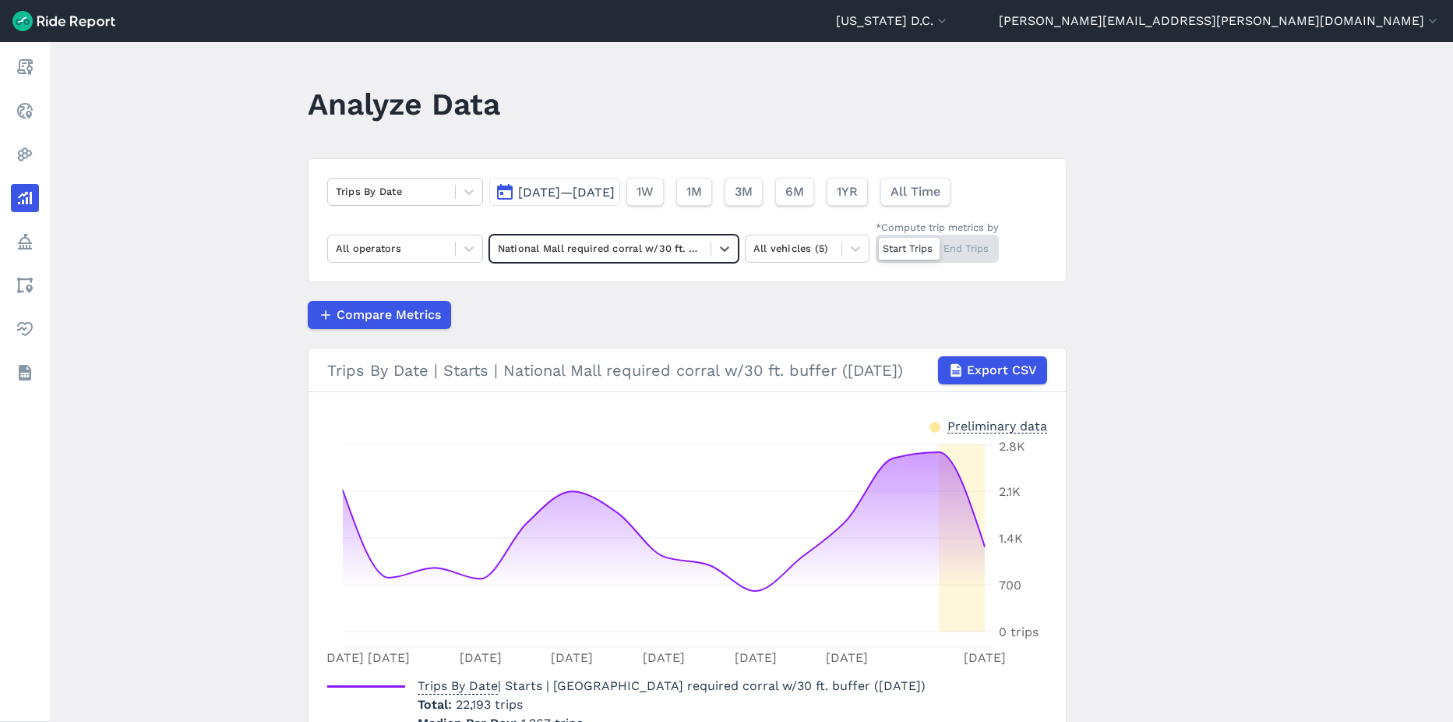
click at [561, 195] on span "[DATE]—[DATE]" at bounding box center [566, 192] width 97 height 15
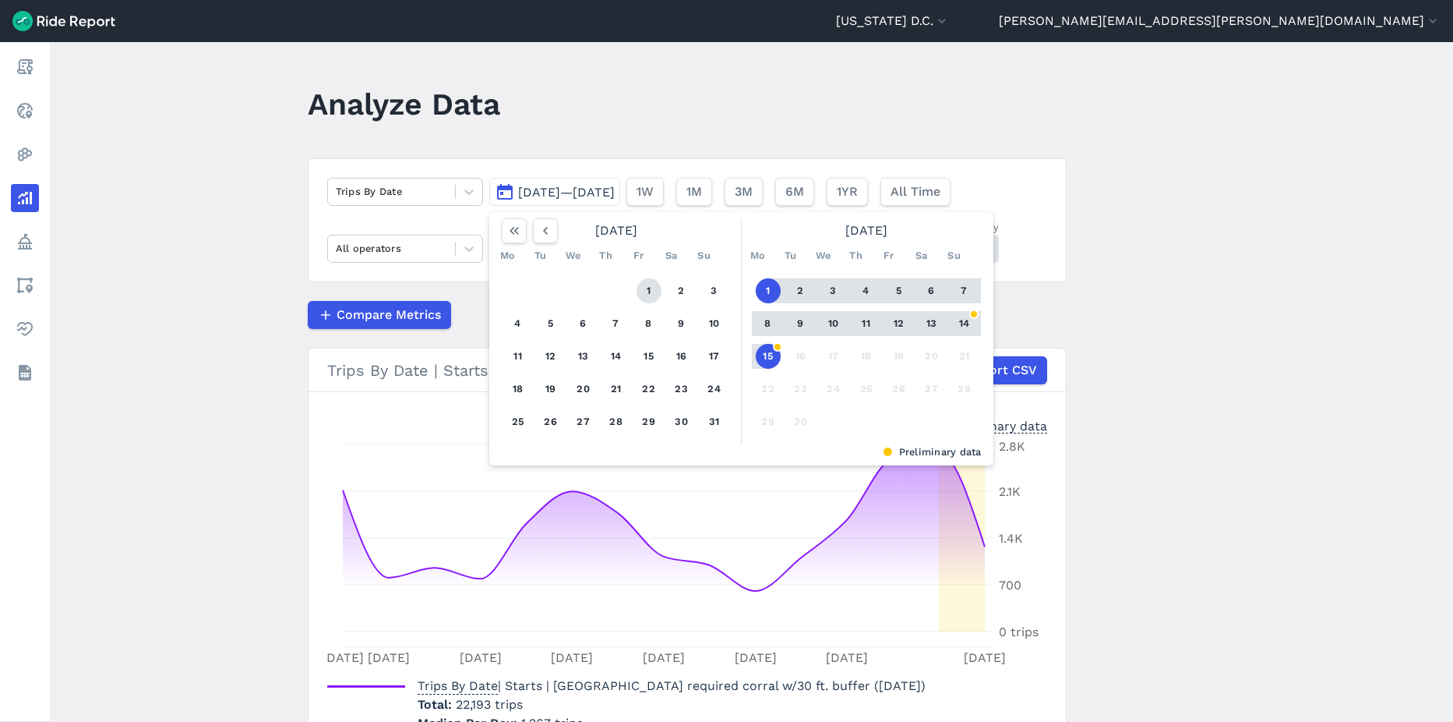
click at [642, 287] on button "1" at bounding box center [649, 290] width 25 height 25
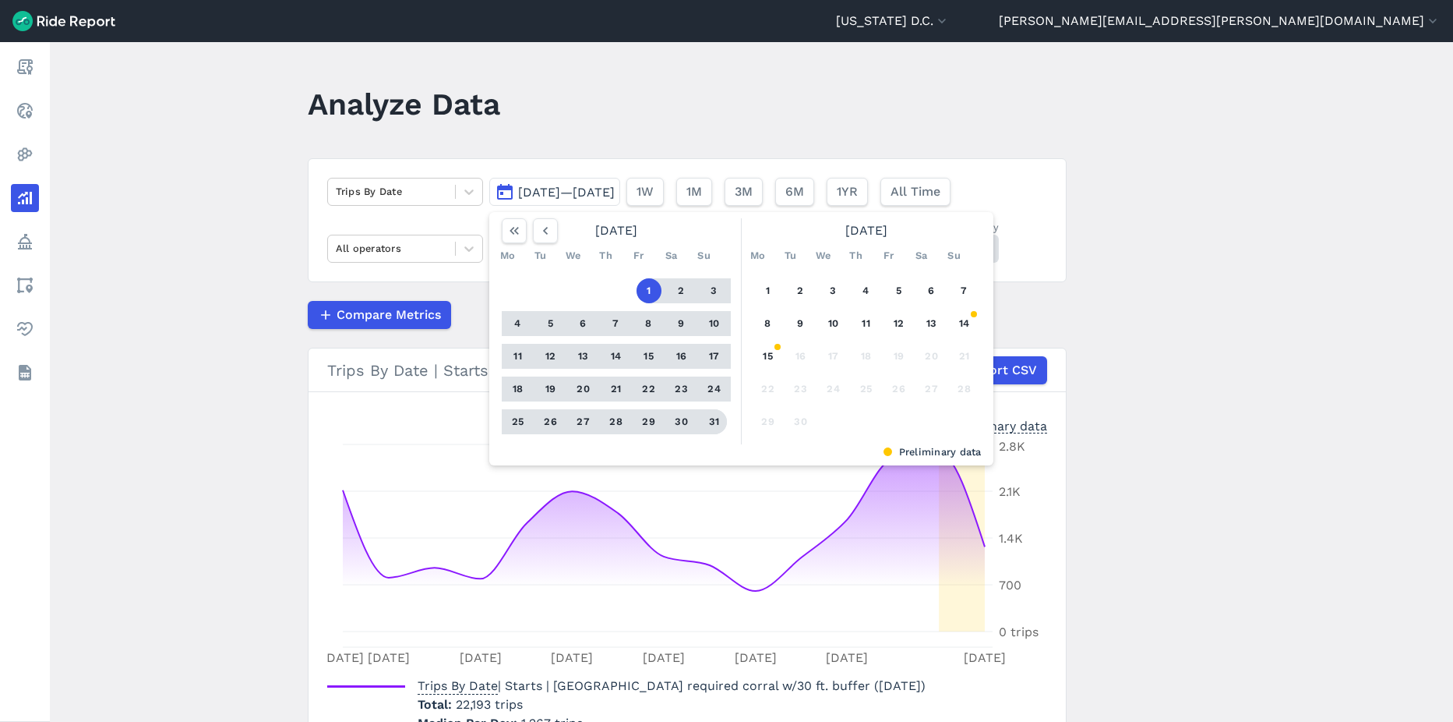
click at [708, 418] on button "31" at bounding box center [714, 421] width 25 height 25
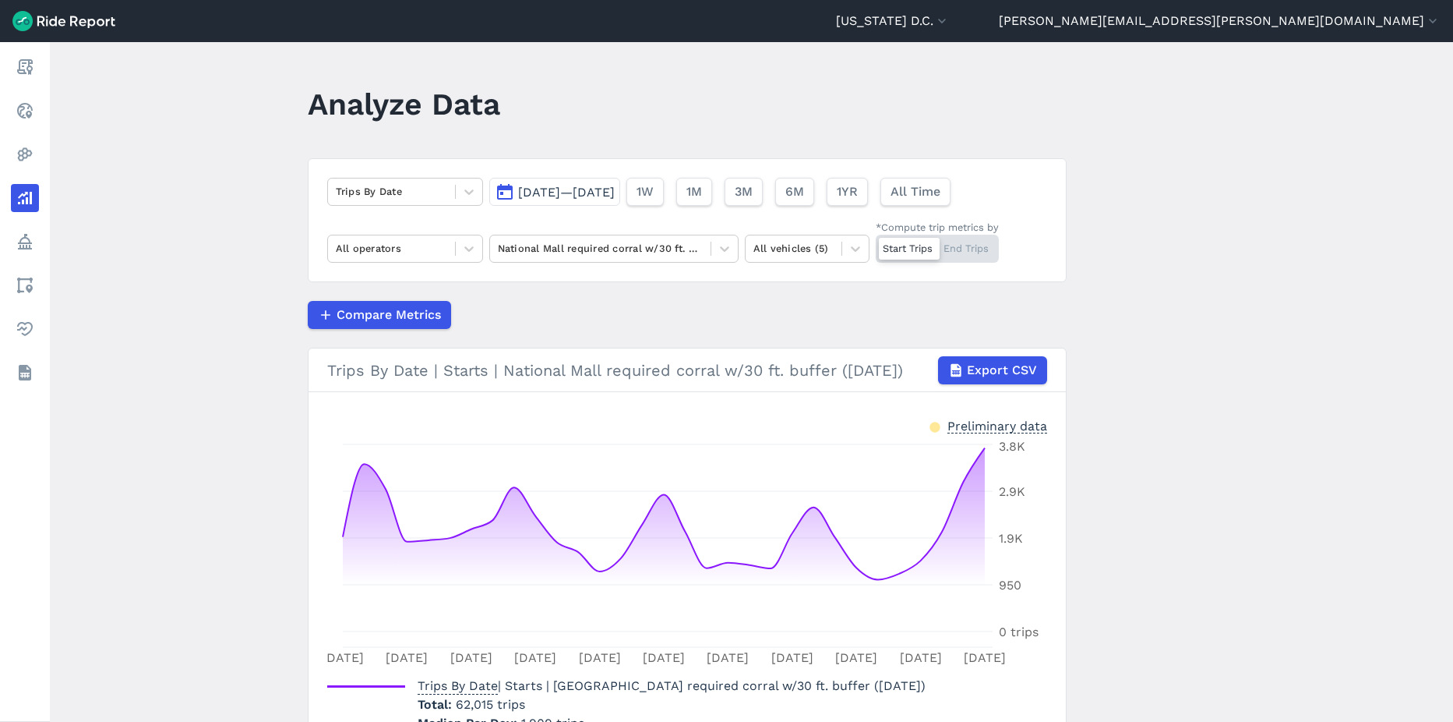
scroll to position [78, 0]
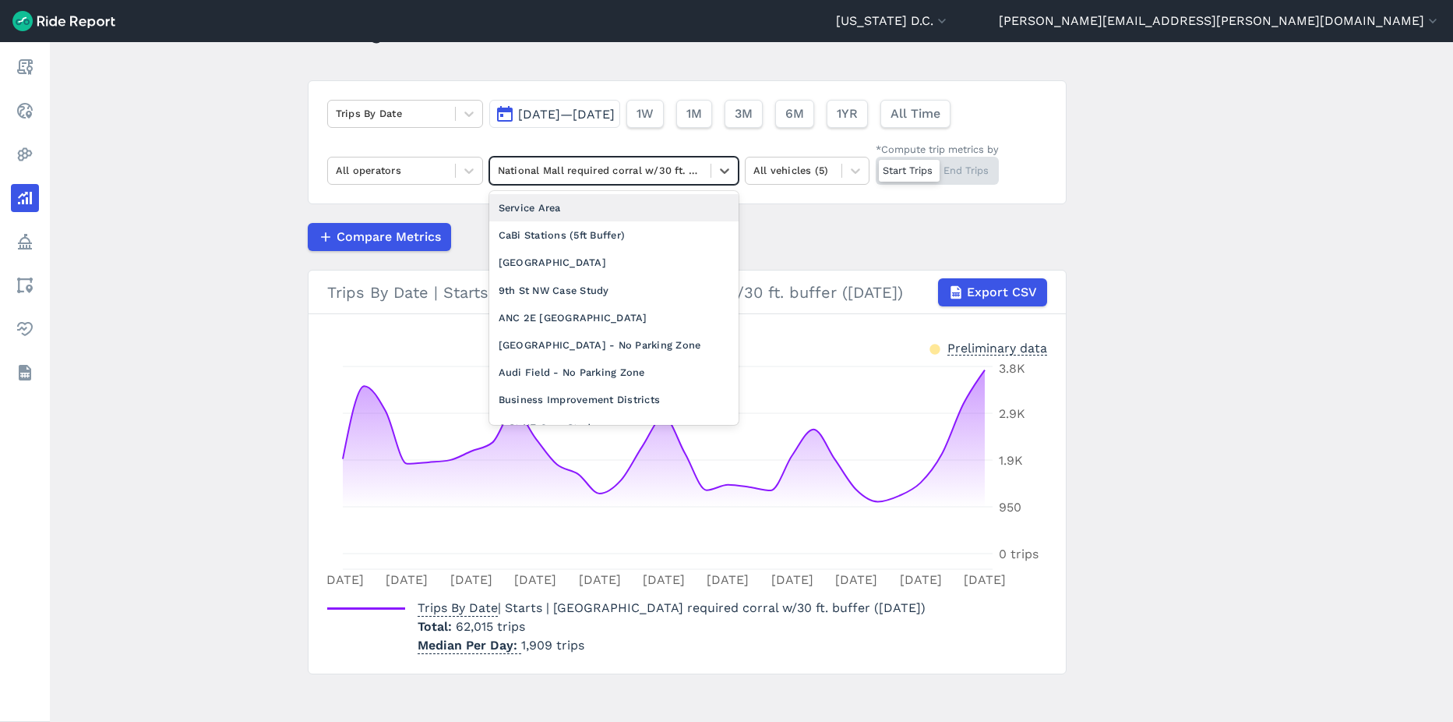
click at [576, 175] on div at bounding box center [600, 170] width 205 height 18
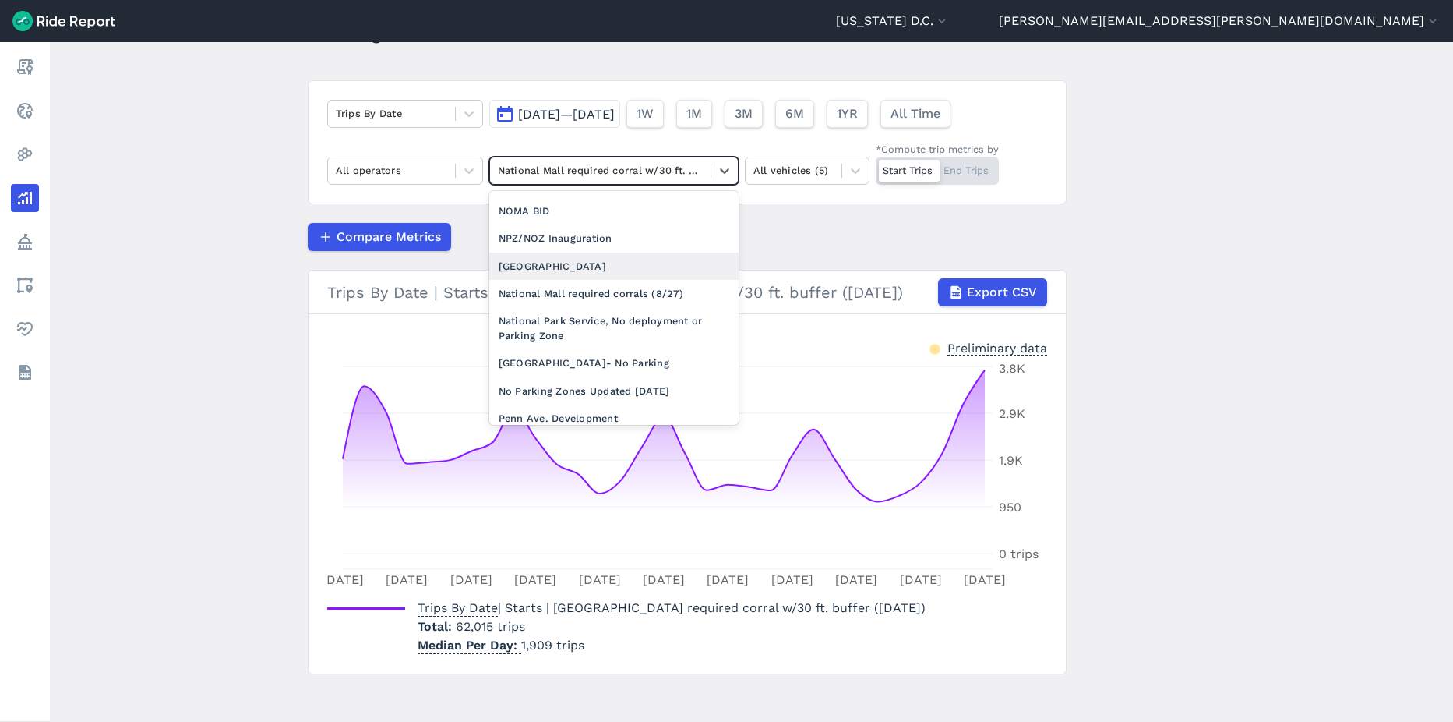
click at [623, 280] on div "[GEOGRAPHIC_DATA]" at bounding box center [613, 265] width 249 height 27
